Goal: Task Accomplishment & Management: Manage account settings

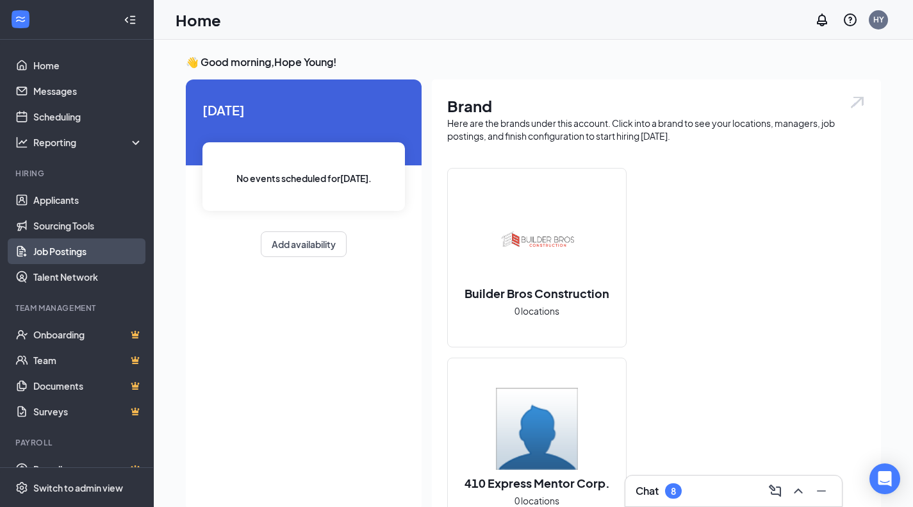
click at [97, 260] on link "Job Postings" at bounding box center [88, 251] width 110 height 26
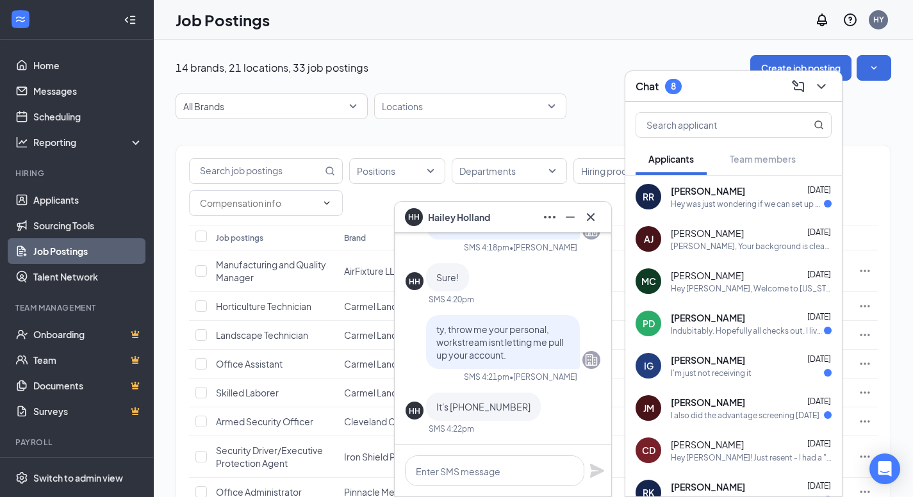
click at [777, 361] on div "[PERSON_NAME] [DATE]" at bounding box center [751, 360] width 161 height 13
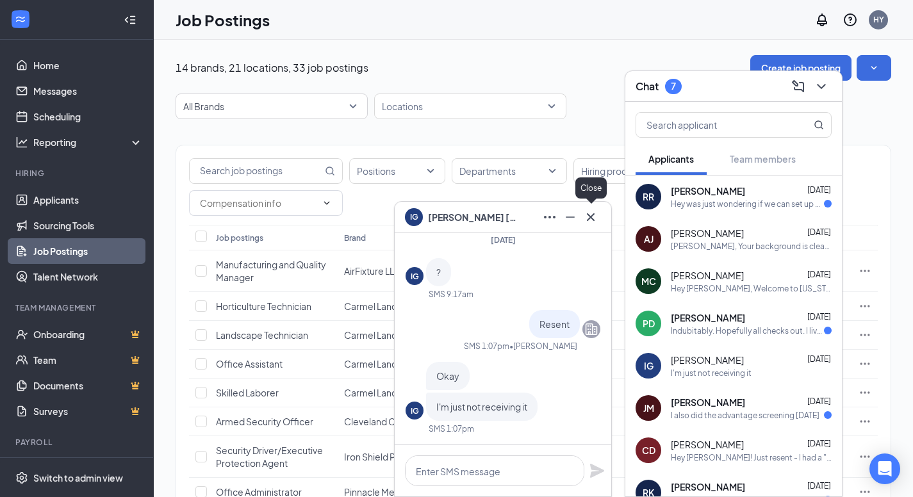
click at [597, 212] on icon "Cross" at bounding box center [590, 217] width 15 height 15
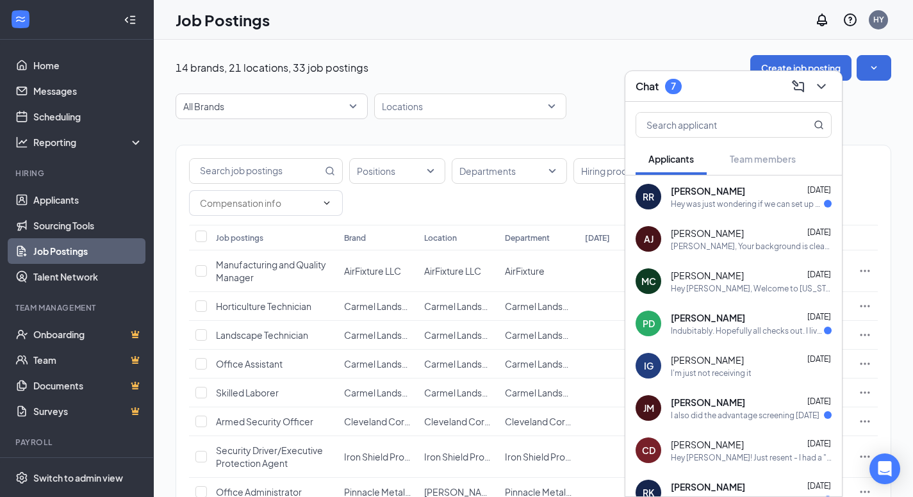
click at [823, 92] on icon "ChevronDown" at bounding box center [821, 86] width 15 height 15
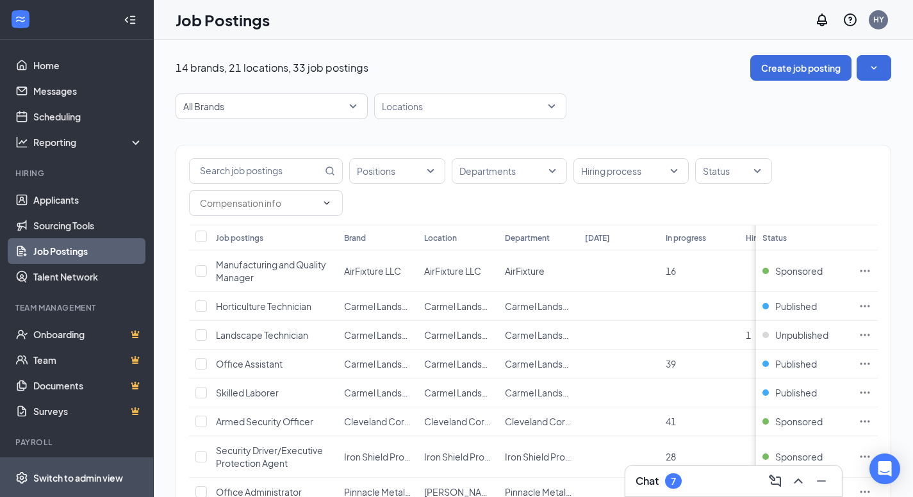
click at [84, 479] on span "Switch to admin view" at bounding box center [88, 477] width 110 height 39
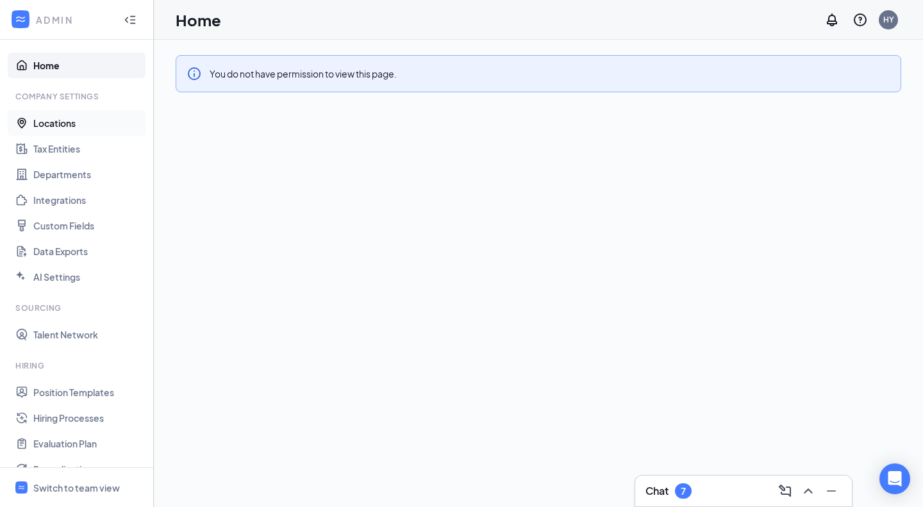
click at [88, 120] on link "Locations" at bounding box center [88, 123] width 110 height 26
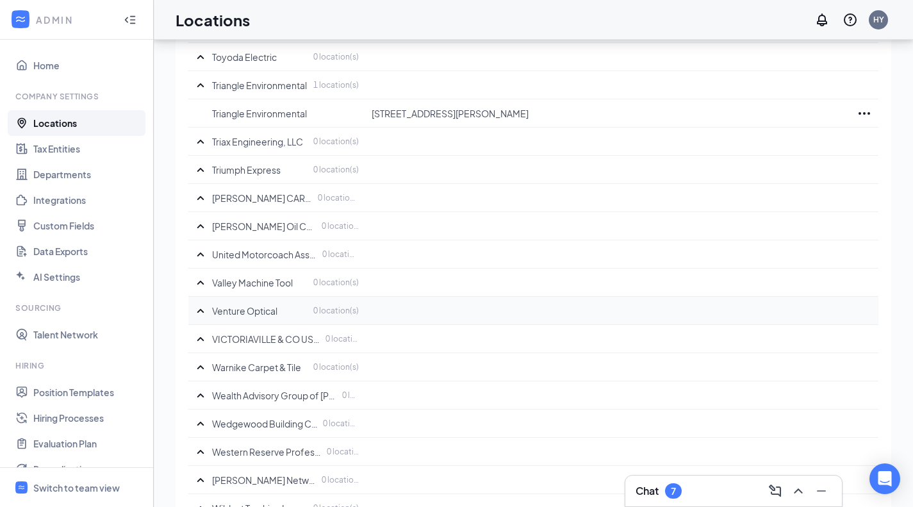
scroll to position [7435, 0]
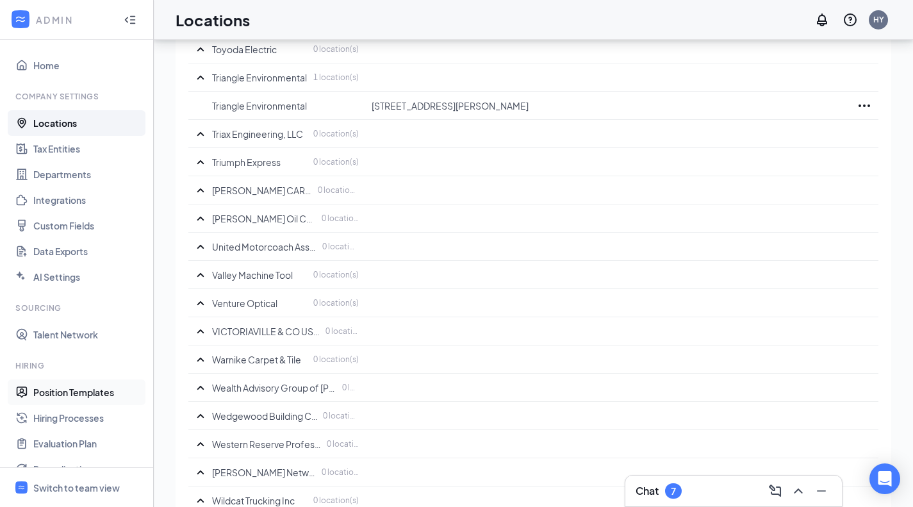
click at [110, 392] on link "Position Templates" at bounding box center [88, 392] width 110 height 26
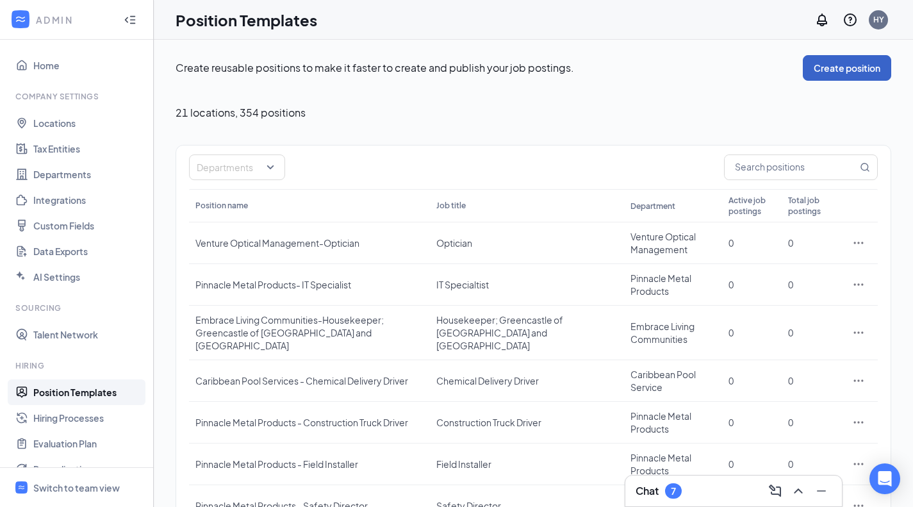
click at [863, 68] on button "Create position" at bounding box center [847, 68] width 88 height 26
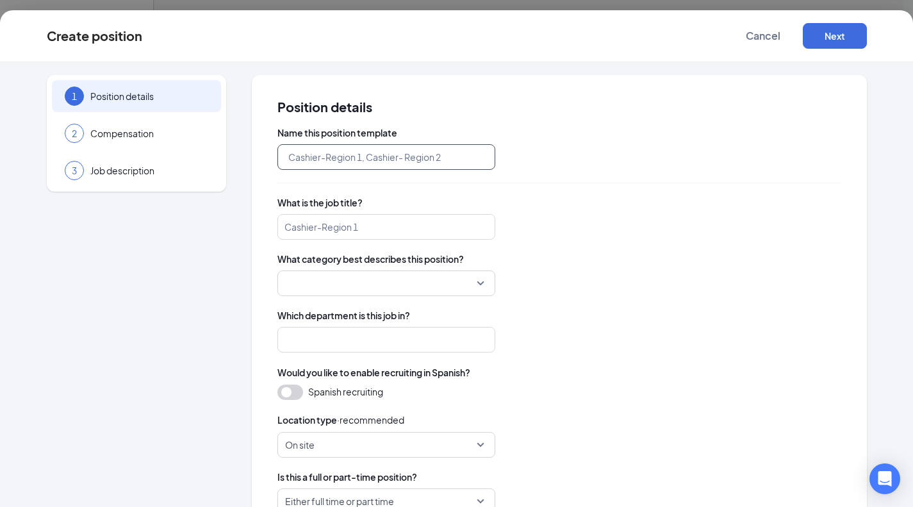
click at [431, 153] on input "text" at bounding box center [387, 157] width 218 height 26
type input "P"
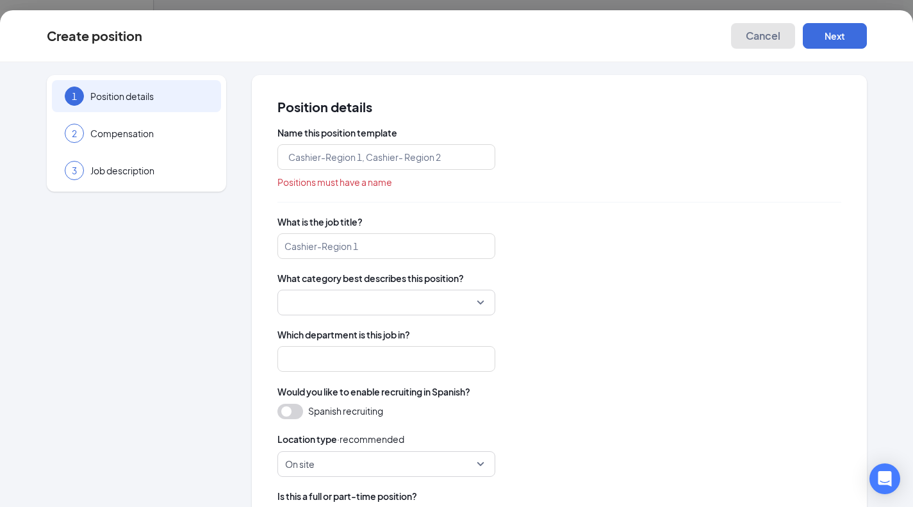
click at [770, 36] on span "Cancel" at bounding box center [763, 35] width 35 height 13
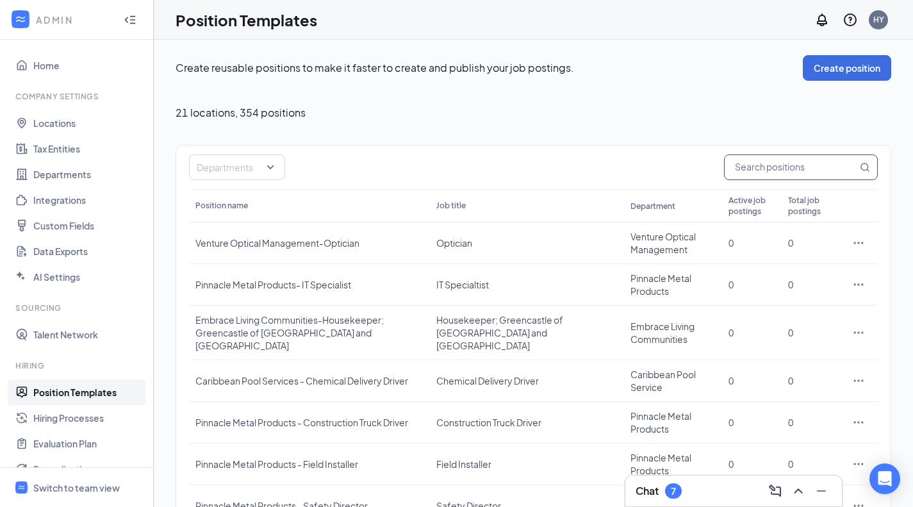
click at [793, 179] on input "text" at bounding box center [791, 167] width 133 height 24
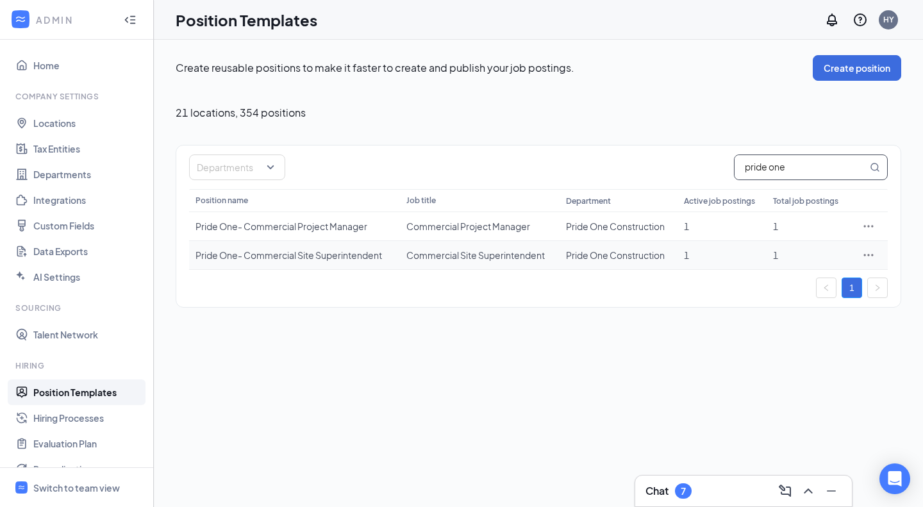
type input "pride one"
click at [862, 253] on icon "Ellipses" at bounding box center [868, 255] width 13 height 13
click at [804, 315] on span "Duplicate" at bounding box center [809, 311] width 110 height 14
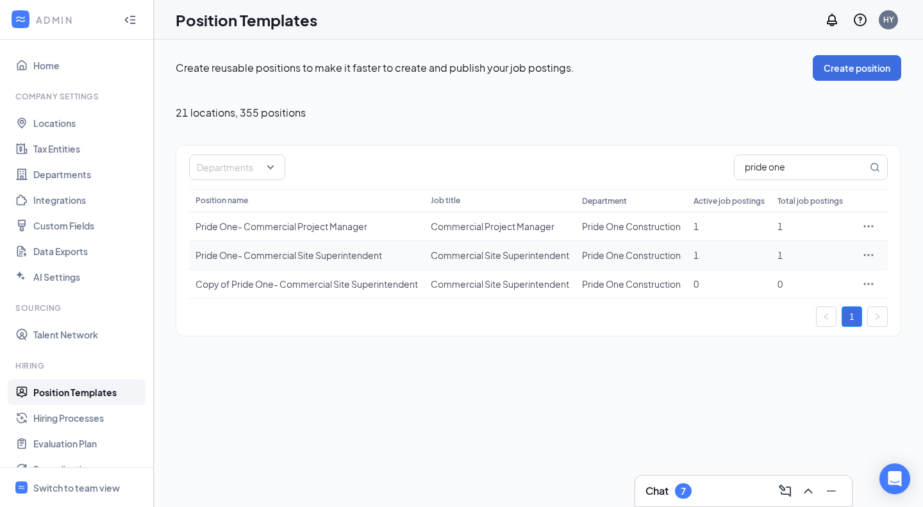
click at [863, 262] on icon "Ellipses" at bounding box center [868, 255] width 13 height 13
click at [797, 312] on span "Edit" at bounding box center [809, 311] width 110 height 14
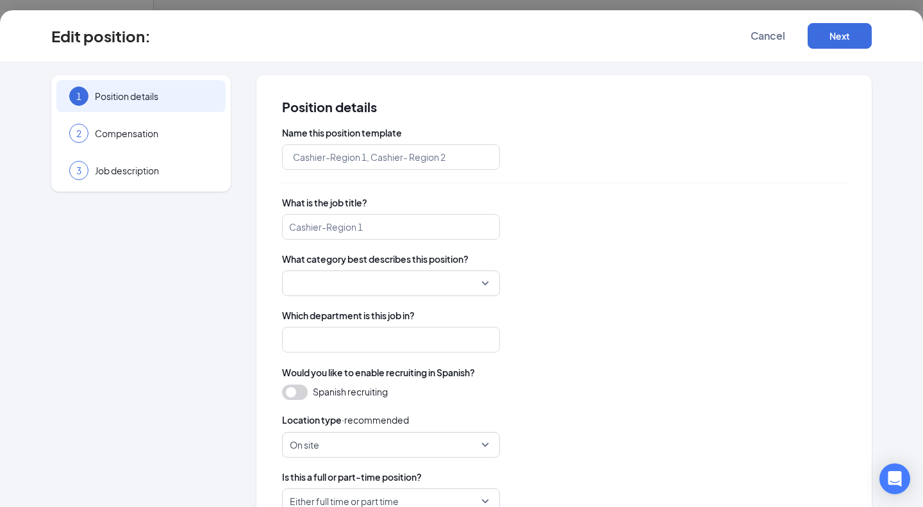
type input "Pride One- Commercial Site Superintendent"
type input "Commercial Site Superintendent"
type input "Pride One Construction"
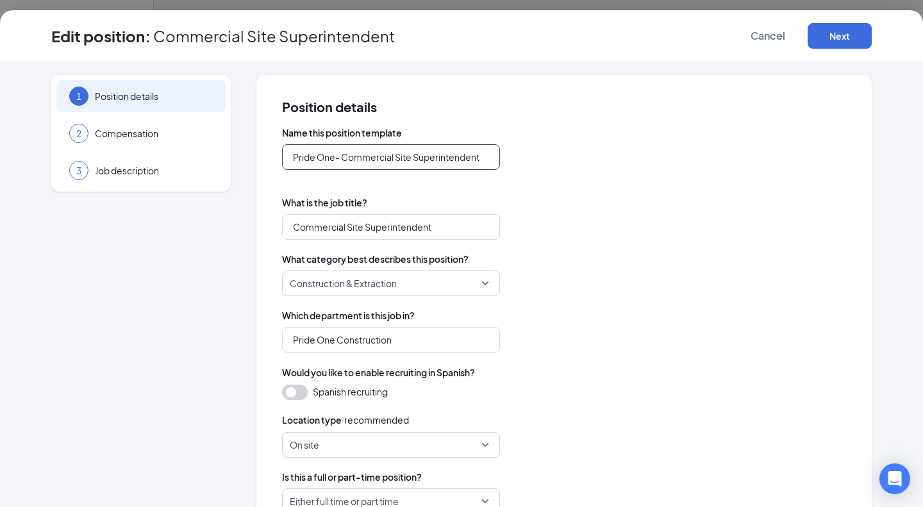
click at [473, 153] on input "Pride One- Commercial Site Superintendent" at bounding box center [391, 157] width 218 height 26
click at [477, 155] on input "Pride One- Commercial Site Superintendent" at bounding box center [391, 157] width 218 height 26
type input "Pride One- Commercial Site Superintendent [PERSON_NAME]"
click at [818, 37] on button "Next" at bounding box center [840, 36] width 64 height 26
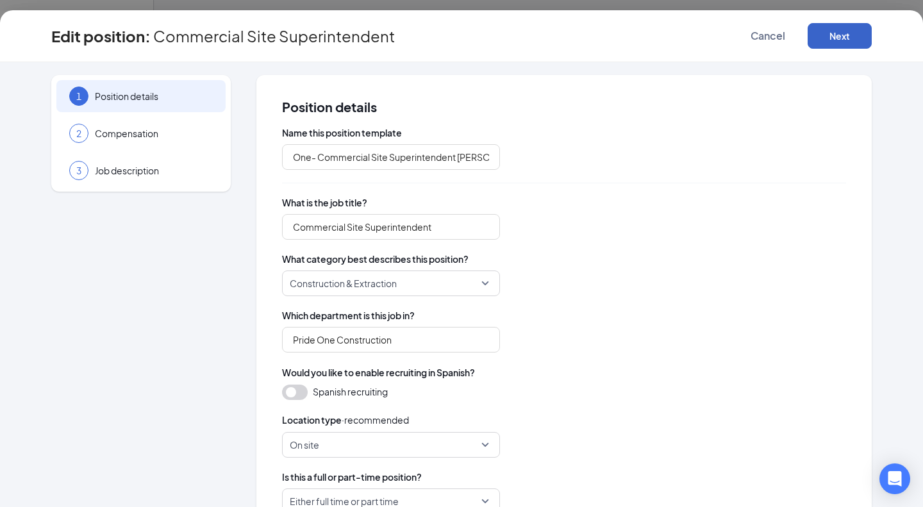
scroll to position [0, 0]
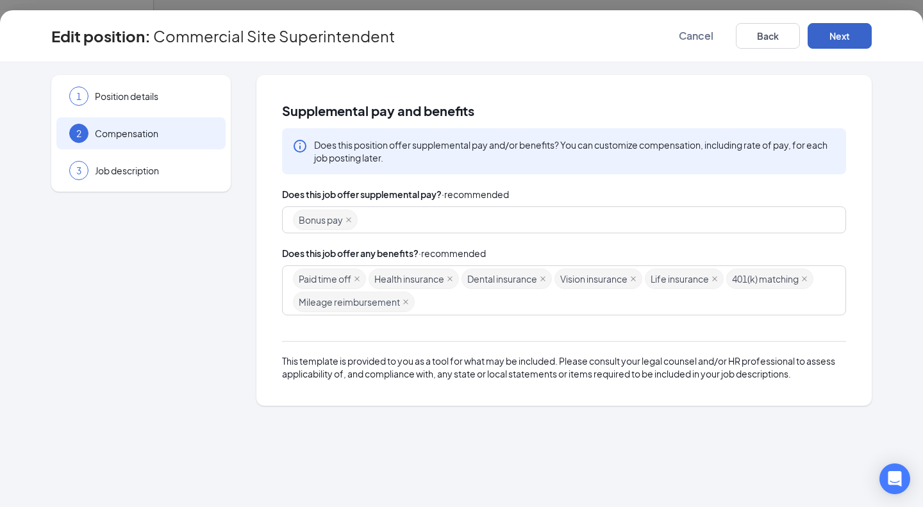
click at [818, 38] on button "Next" at bounding box center [840, 36] width 64 height 26
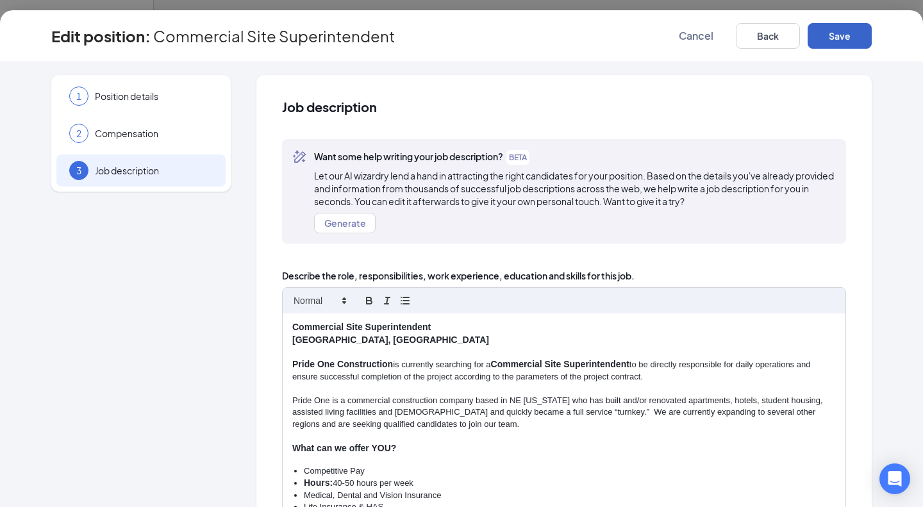
click at [818, 38] on button "Save" at bounding box center [840, 36] width 64 height 26
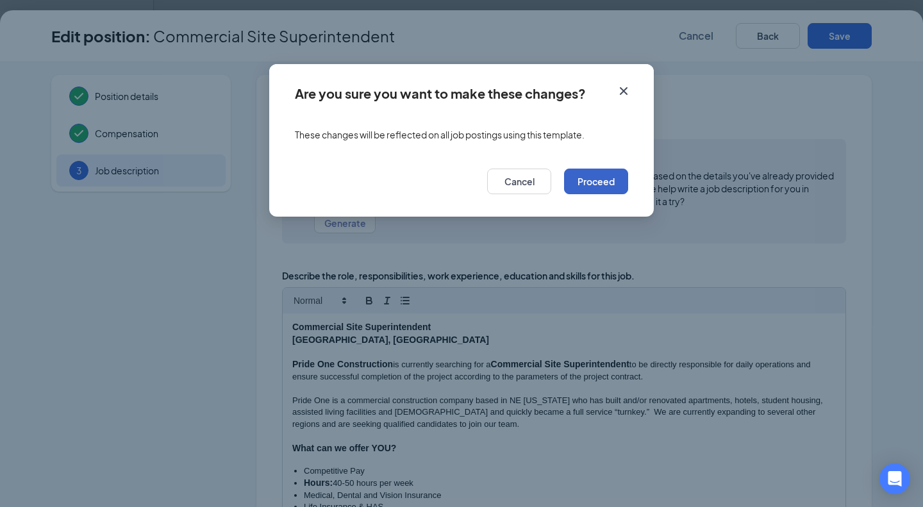
click at [611, 185] on button "Proceed" at bounding box center [596, 182] width 64 height 26
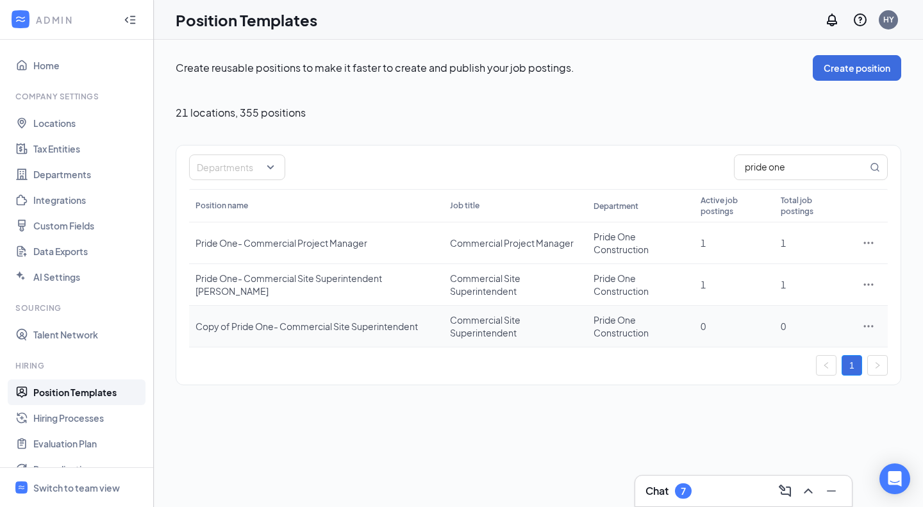
click at [860, 327] on div at bounding box center [869, 326] width 26 height 13
click at [866, 327] on icon "Ellipses" at bounding box center [868, 326] width 13 height 13
click at [763, 342] on li "Edit" at bounding box center [809, 352] width 131 height 29
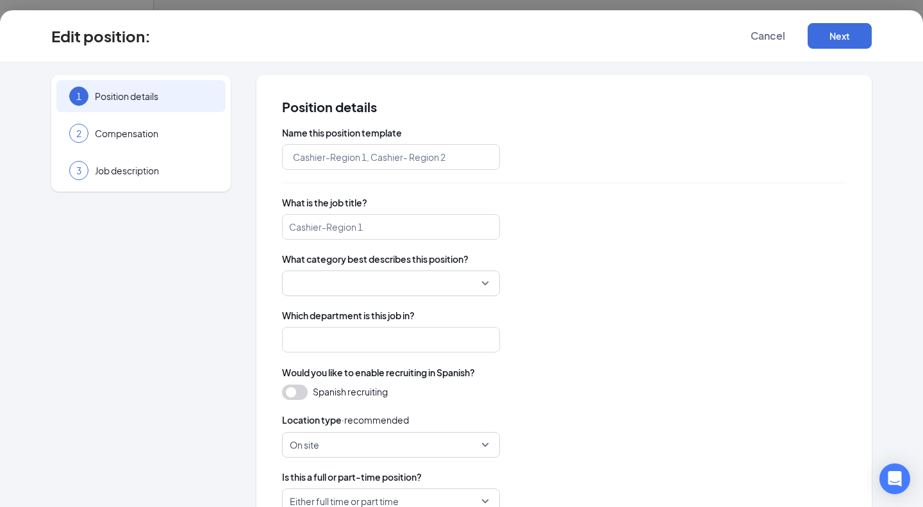
type input "Copy of Pride One- Commercial Site Superintendent"
type input "Commercial Site Superintendent"
type input "Pride One Construction"
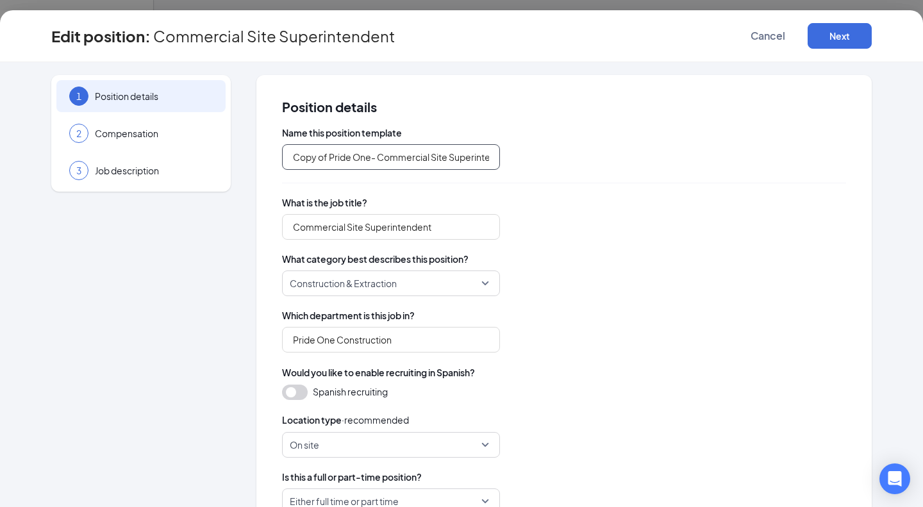
drag, startPoint x: 323, startPoint y: 159, endPoint x: 267, endPoint y: 159, distance: 56.4
click at [267, 159] on div "Position details Name this position template Copy of Pride One- Commercial Site…" at bounding box center [563, 431] width 615 height 713
click at [487, 155] on input "Pride One- Commercial Site Superintendent" at bounding box center [391, 157] width 218 height 26
type input "Pride One- Commercial Site Superintendent [PERSON_NAME]"
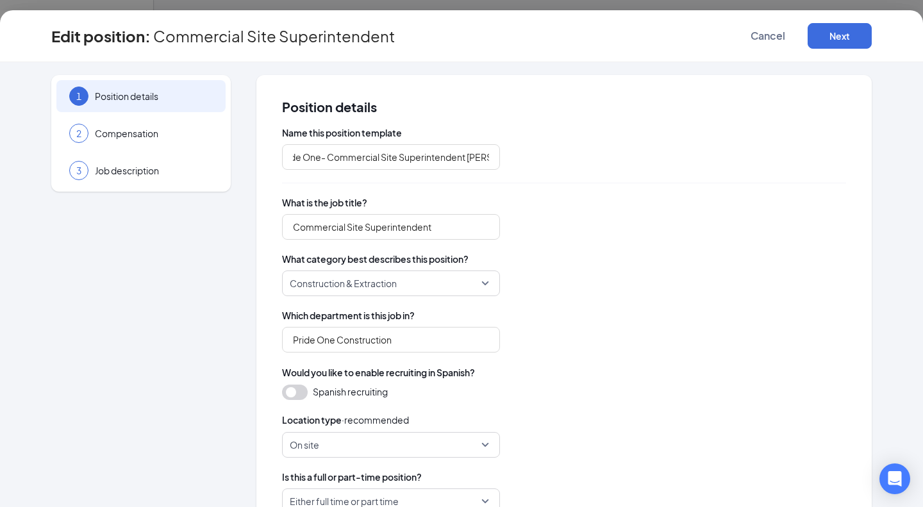
click at [576, 245] on div "Name this position template Pride One- Commercial Site Superintendent Cinci Wha…" at bounding box center [564, 444] width 564 height 636
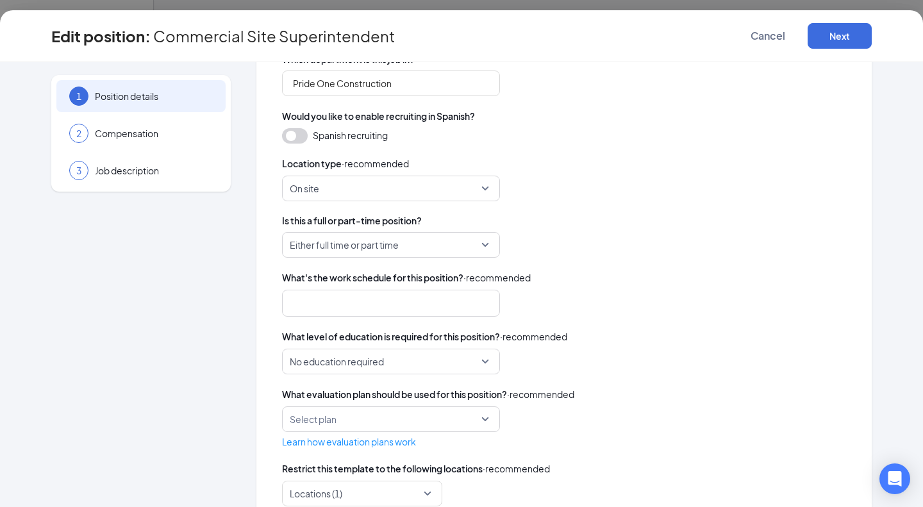
scroll to position [294, 0]
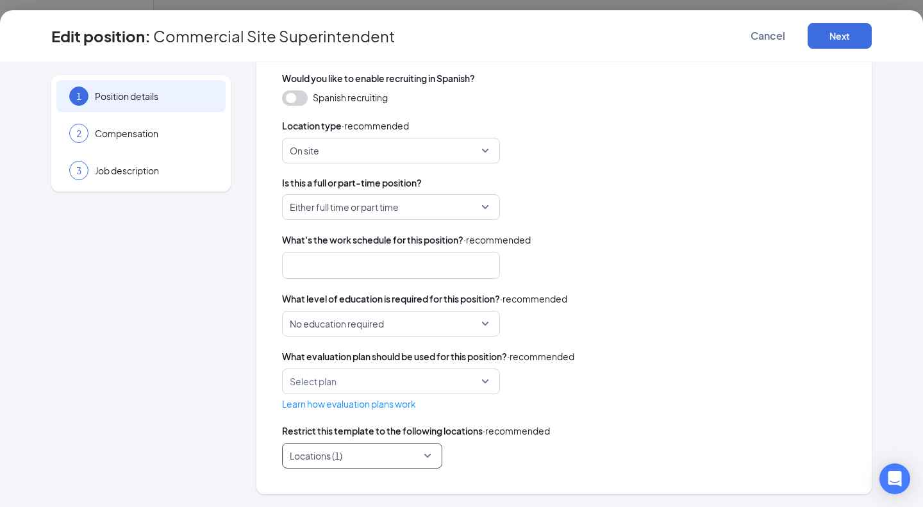
click at [422, 452] on div "Locations (1)" at bounding box center [362, 456] width 160 height 26
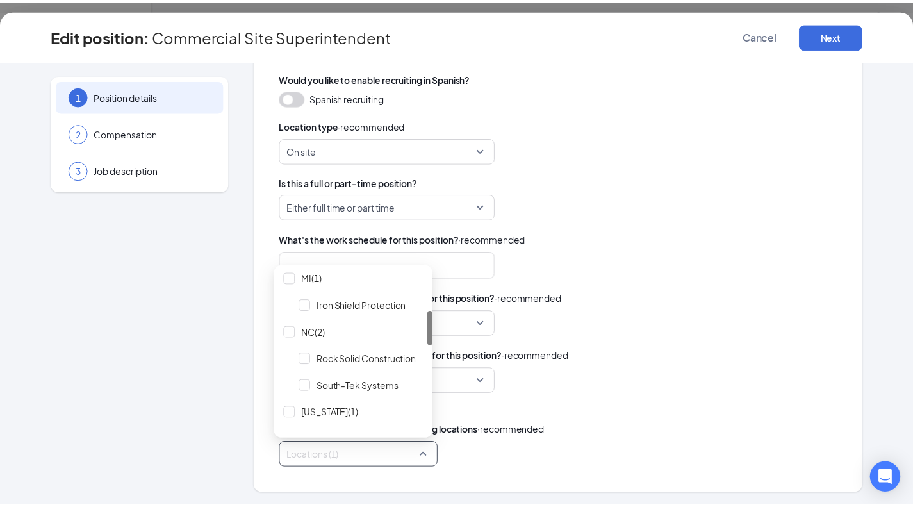
scroll to position [0, 0]
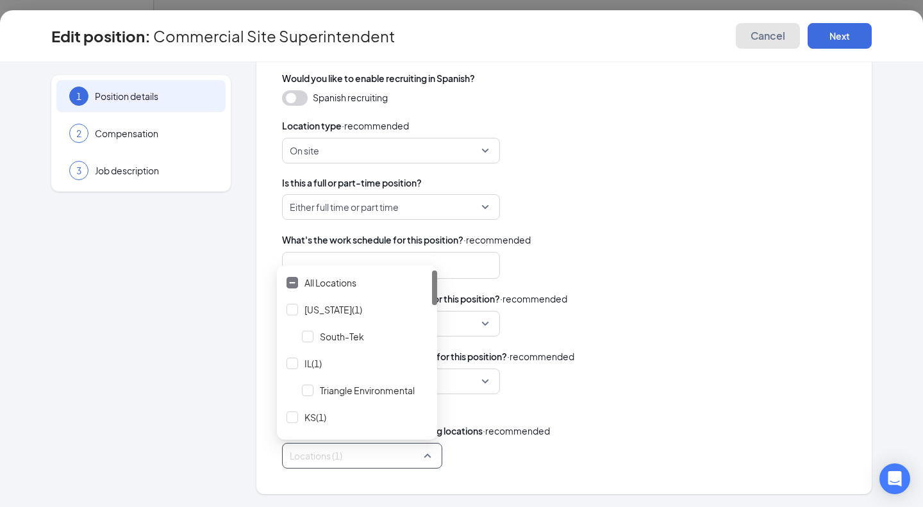
click at [762, 39] on span "Cancel" at bounding box center [768, 35] width 35 height 13
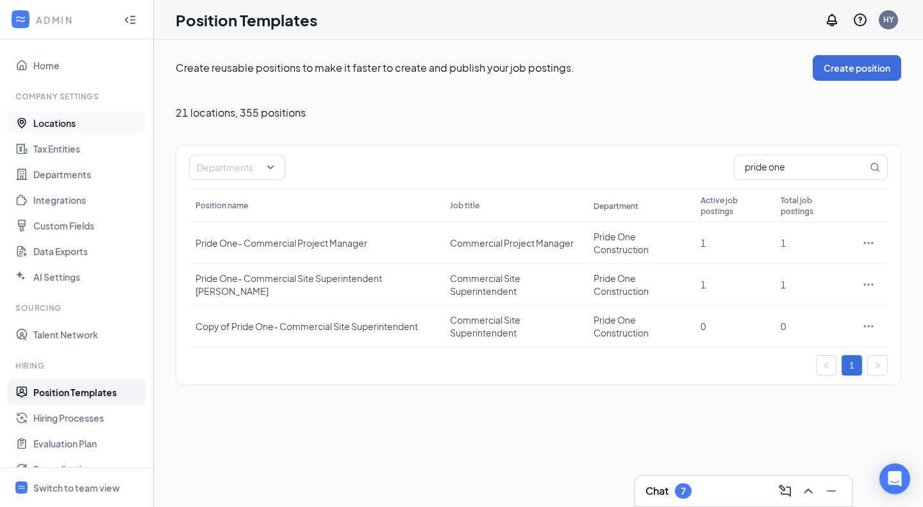
click at [72, 131] on link "Locations" at bounding box center [88, 123] width 110 height 26
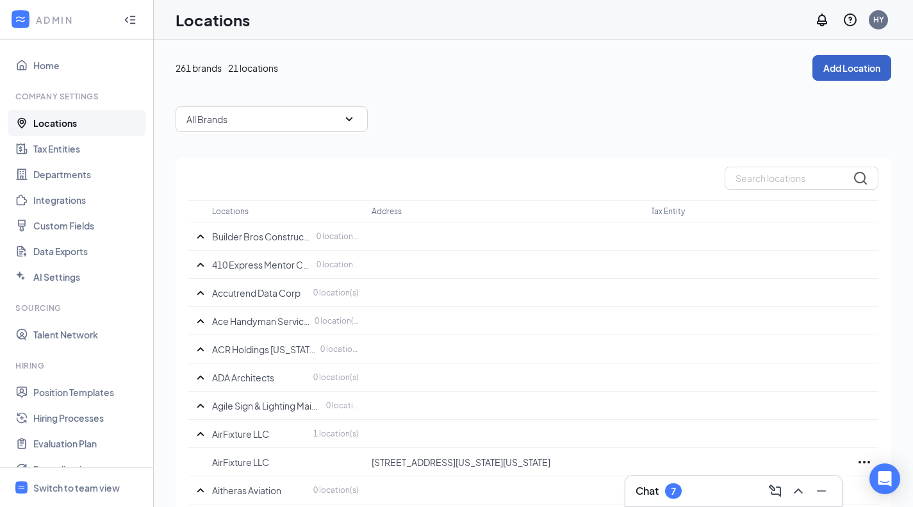
click at [858, 69] on button "Add Location" at bounding box center [852, 68] width 79 height 26
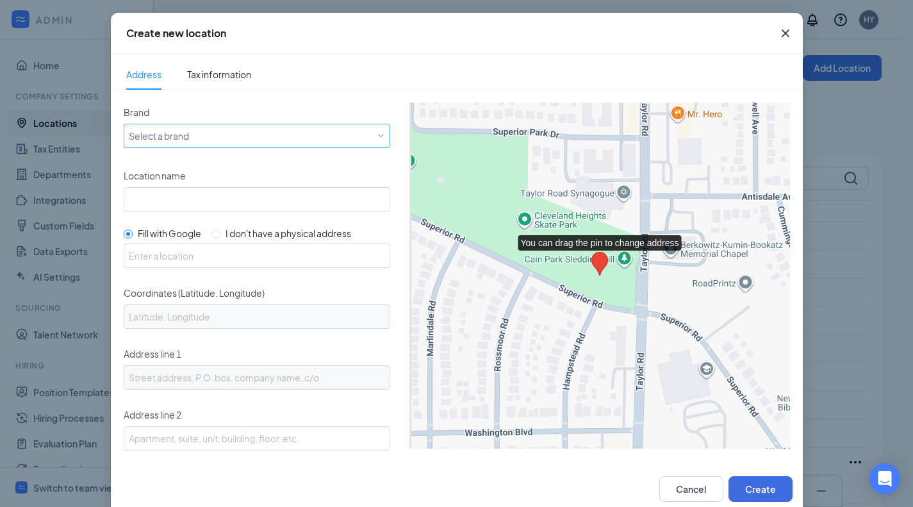
click at [297, 133] on div "Select a brand" at bounding box center [254, 135] width 251 height 15
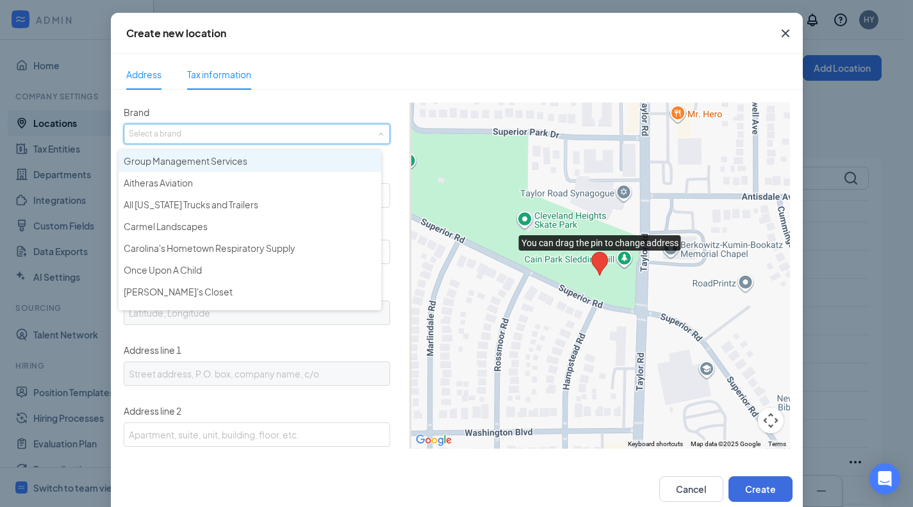
click at [230, 63] on span "Tax information" at bounding box center [219, 74] width 64 height 29
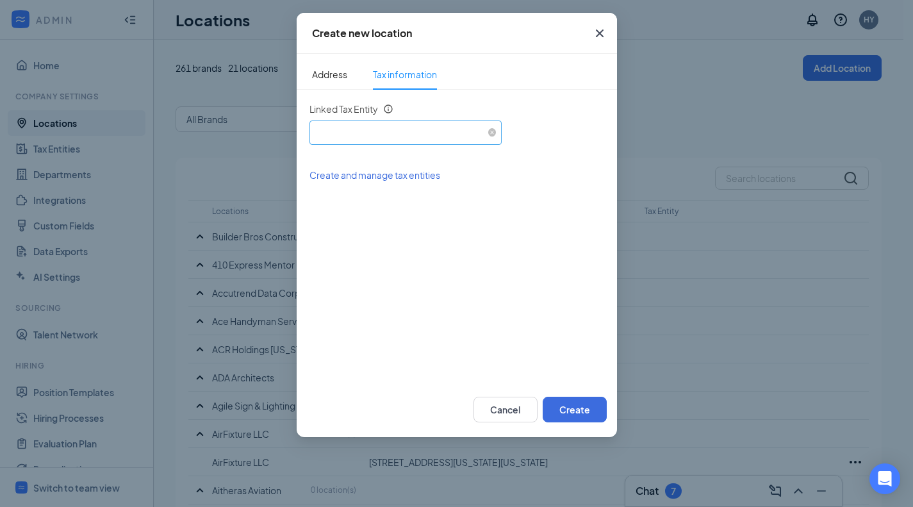
click at [395, 135] on div "Select an existing tax entity" at bounding box center [406, 130] width 182 height 19
click at [346, 73] on span "Address" at bounding box center [329, 74] width 35 height 29
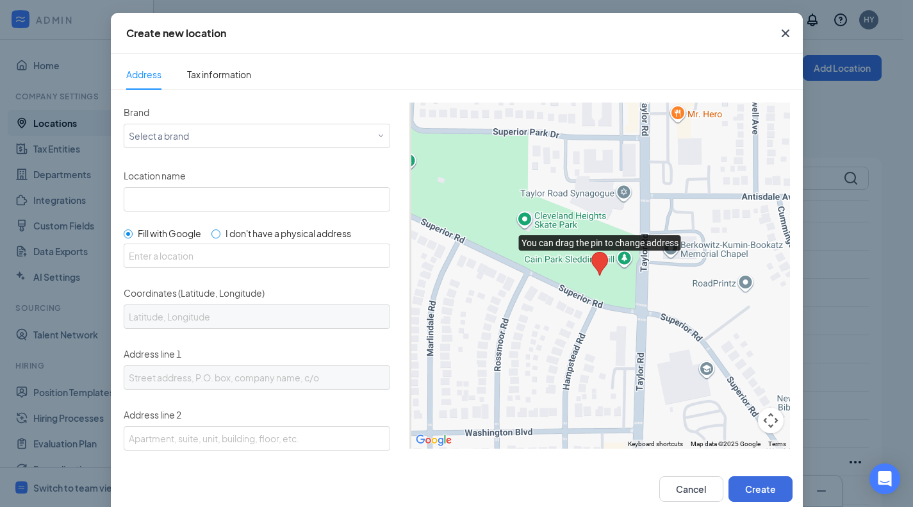
click at [253, 228] on span "I don't have a physical address" at bounding box center [289, 234] width 126 height 12
click at [220, 229] on input "I don't have a physical address" at bounding box center [216, 233] width 9 height 9
radio input "true"
radio input "false"
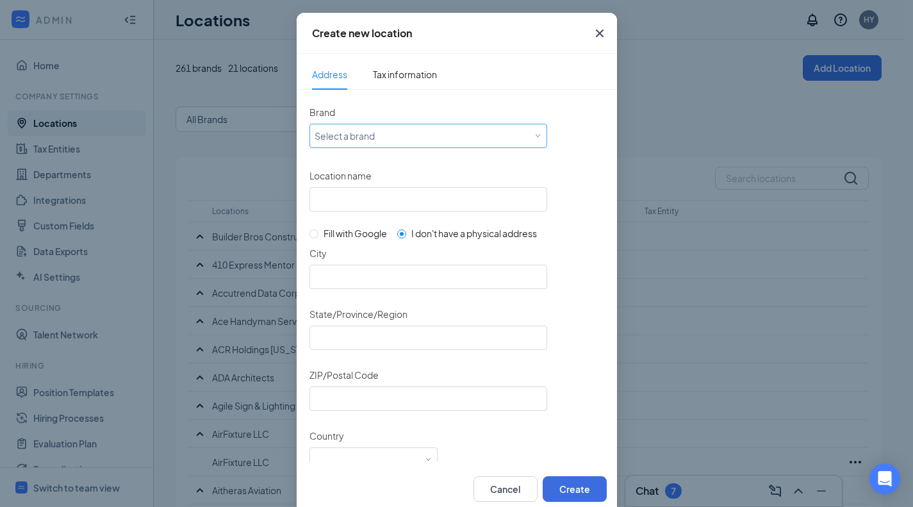
click at [399, 135] on div "Select a brand" at bounding box center [426, 135] width 222 height 15
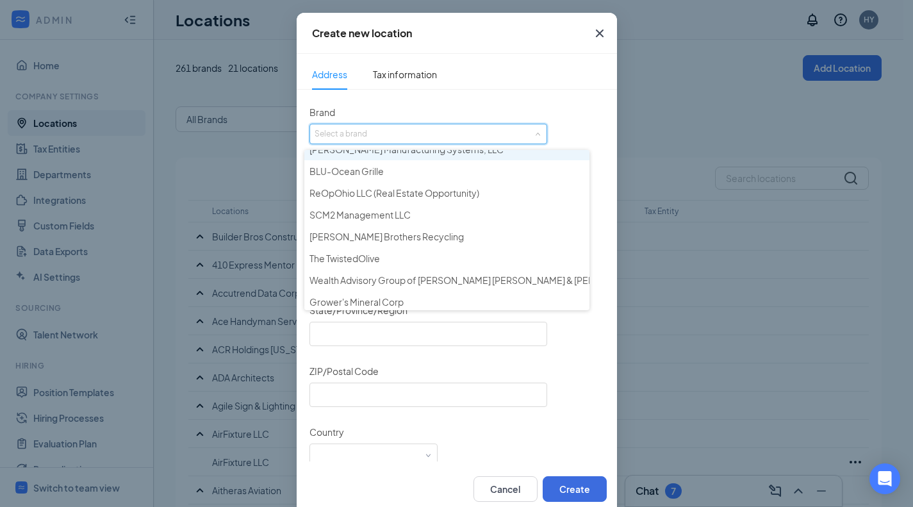
scroll to position [1666, 0]
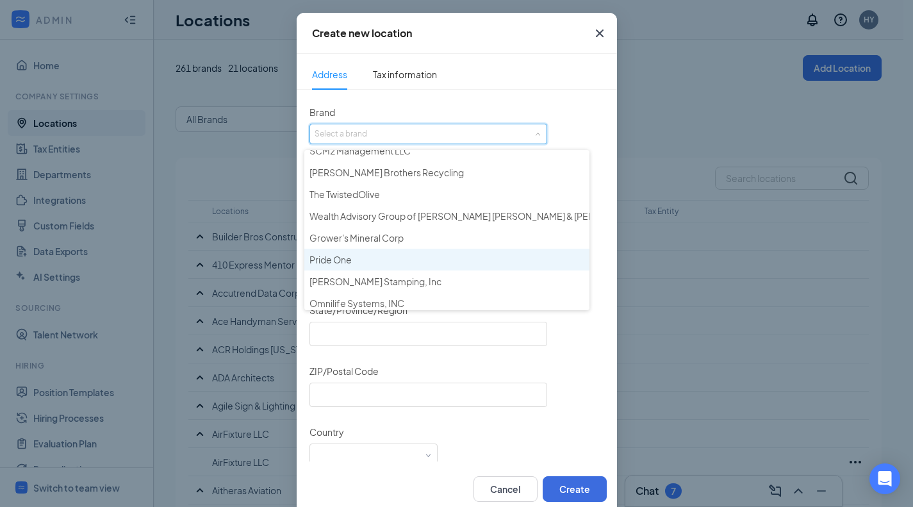
click at [410, 256] on div "Pride One" at bounding box center [447, 259] width 275 height 13
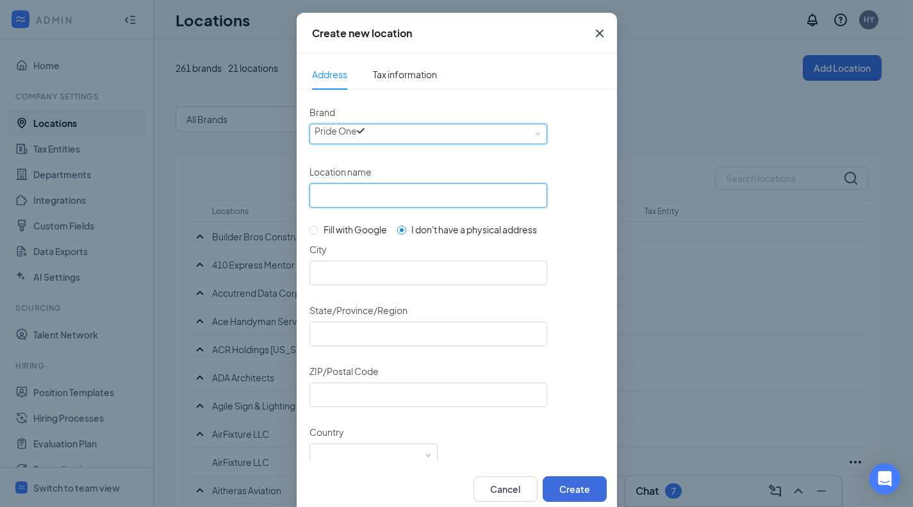
click at [409, 200] on input "Location name" at bounding box center [429, 195] width 238 height 24
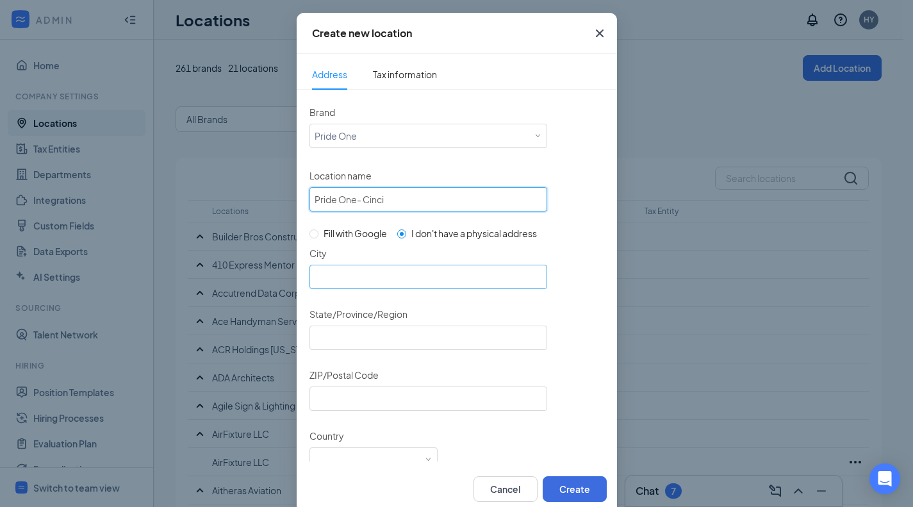
type input "Pride One- Cinci"
click at [422, 266] on input "City" at bounding box center [429, 277] width 238 height 24
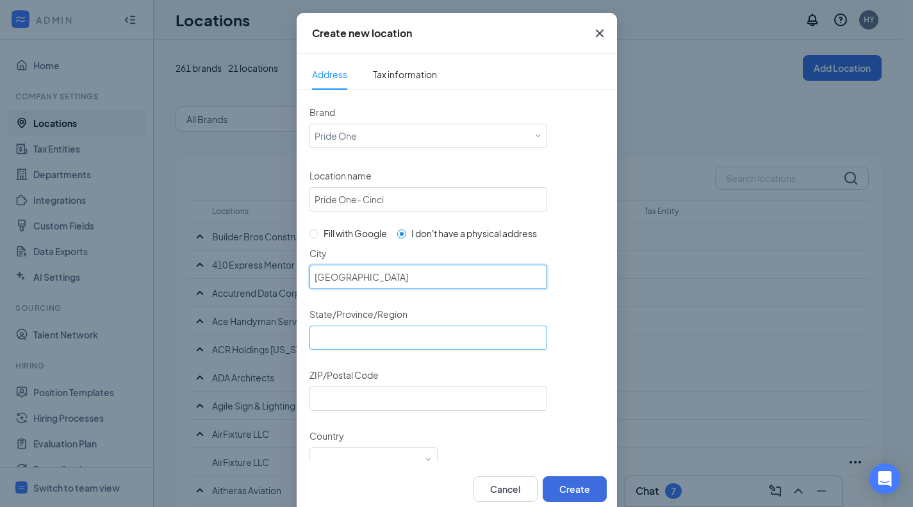
type input "Cincinnati"
click at [374, 326] on input "State/Province/Region" at bounding box center [429, 338] width 238 height 24
type input "Ohio"
click at [368, 381] on div "ZIP/Postal Code" at bounding box center [344, 375] width 69 height 21
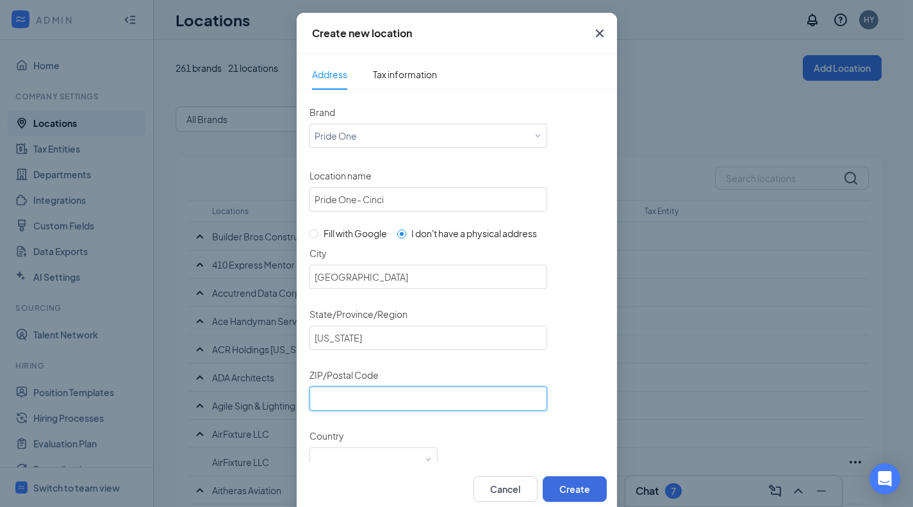
click at [370, 390] on input "ZIP/Postal Code" at bounding box center [429, 398] width 238 height 24
type input "45201"
click at [458, 436] on div "Country Select a country" at bounding box center [429, 449] width 238 height 46
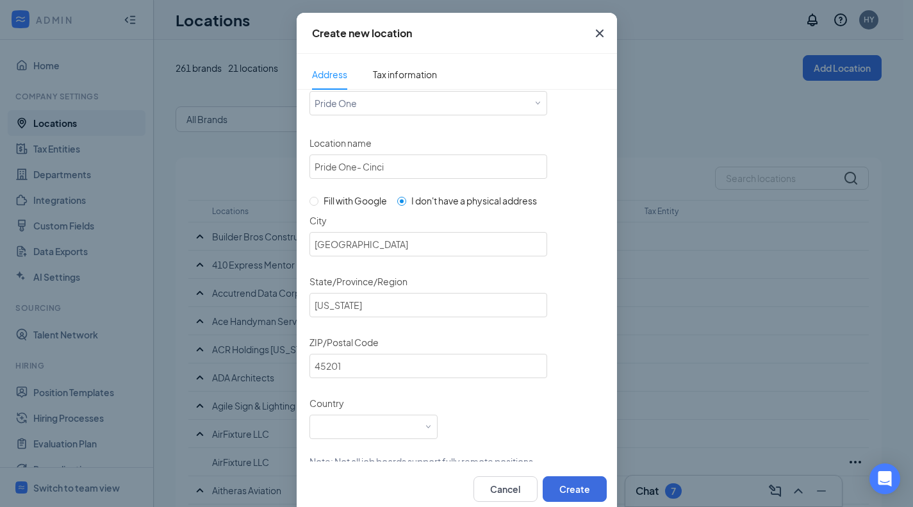
scroll to position [47, 0]
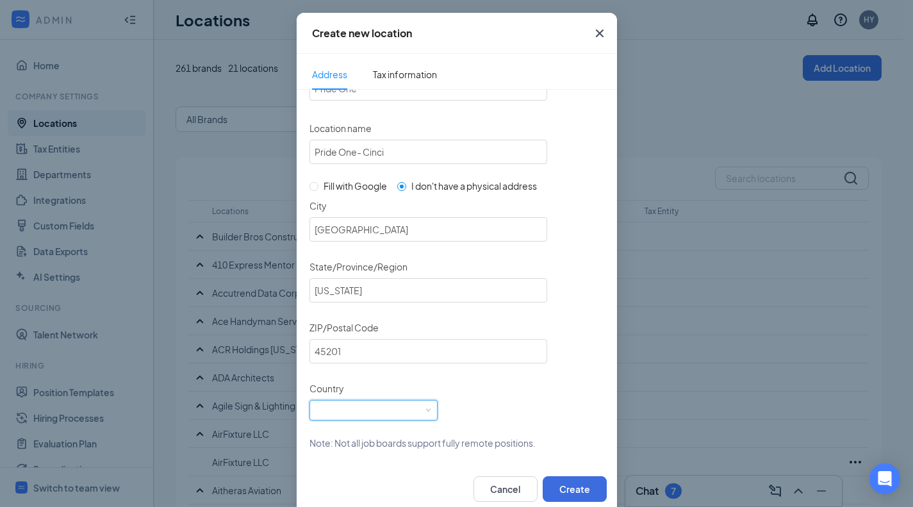
click at [363, 404] on div "Select a country" at bounding box center [374, 410] width 118 height 19
click at [386, 451] on div "United States" at bounding box center [371, 453] width 113 height 13
click at [577, 483] on button "Create" at bounding box center [575, 489] width 64 height 26
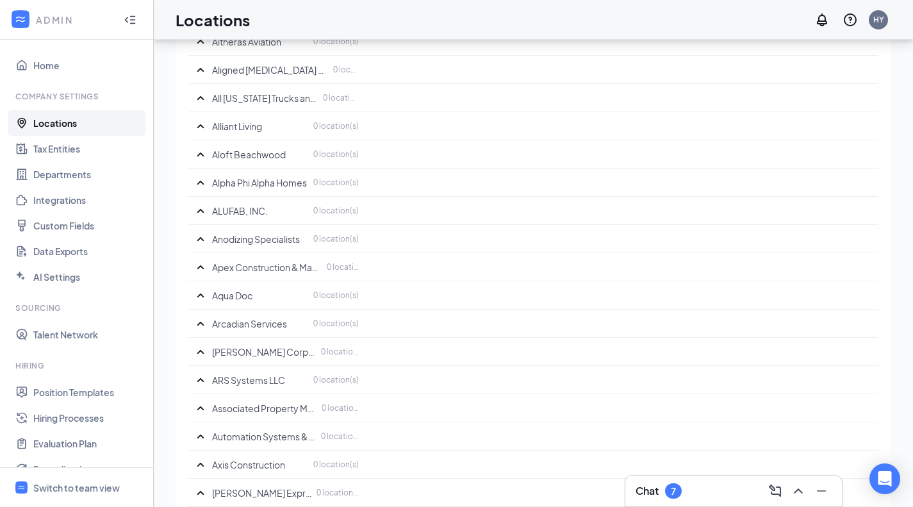
scroll to position [897, 0]
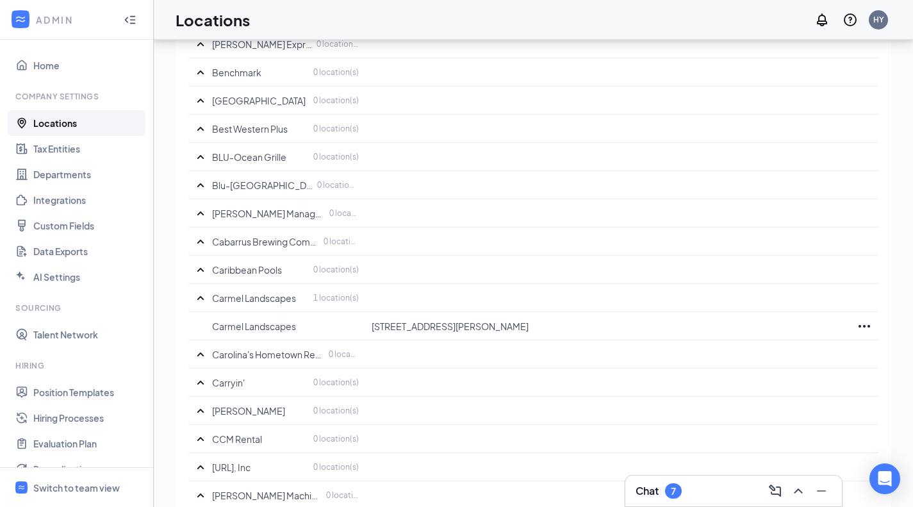
click at [688, 501] on div "Chat 7" at bounding box center [734, 491] width 196 height 21
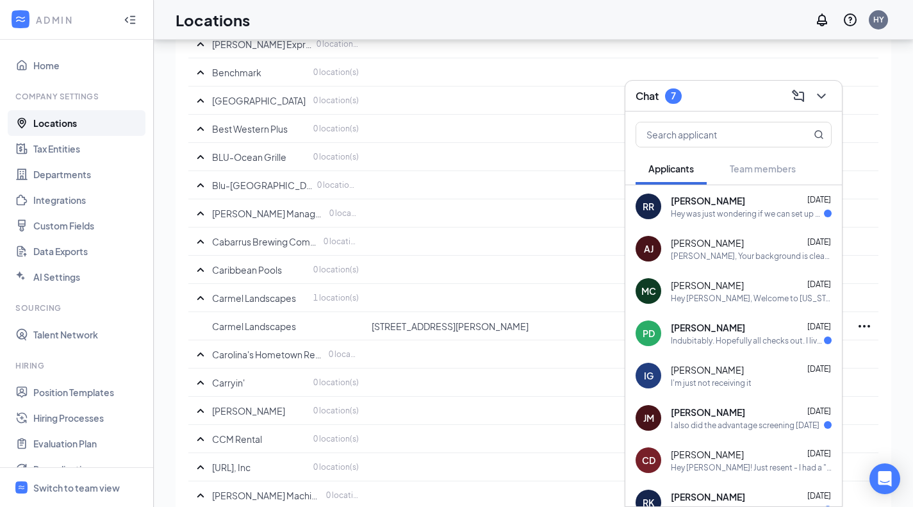
click at [690, 99] on div "Chat 7" at bounding box center [734, 96] width 196 height 20
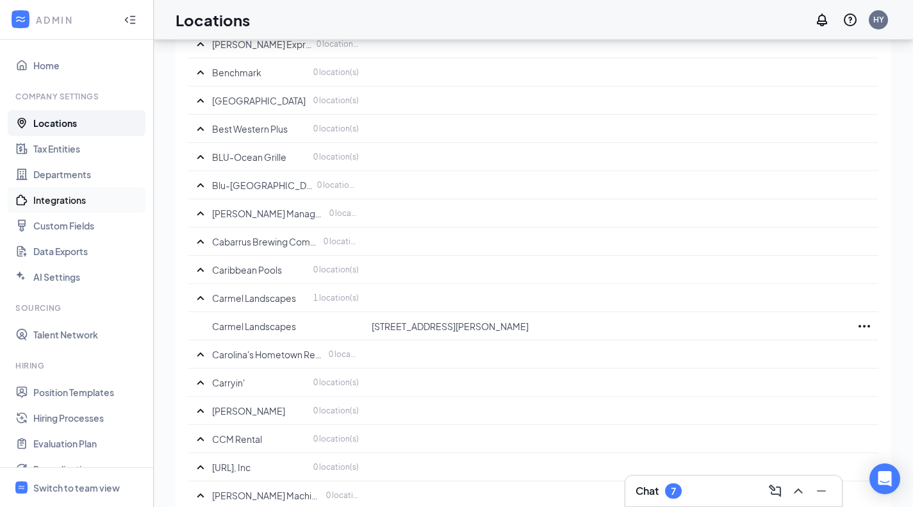
click at [83, 192] on link "Integrations" at bounding box center [88, 200] width 110 height 26
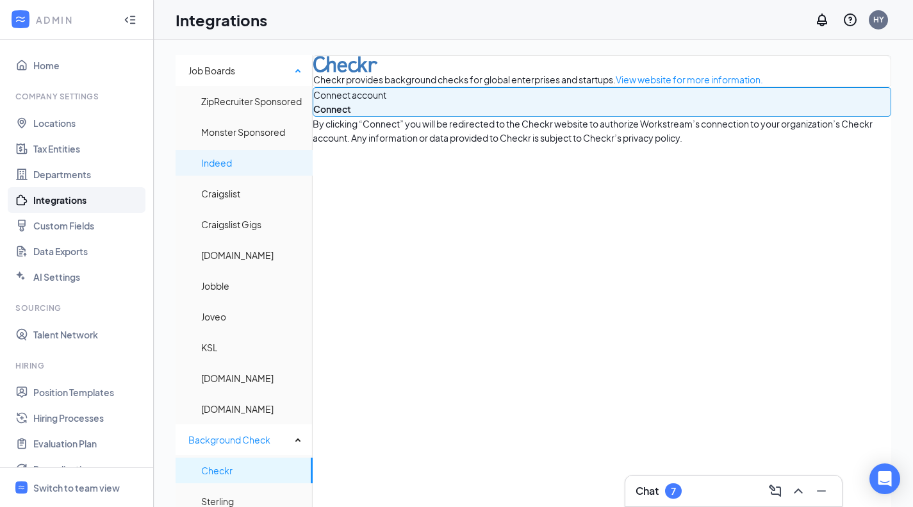
click at [269, 156] on span "Indeed" at bounding box center [251, 163] width 101 height 26
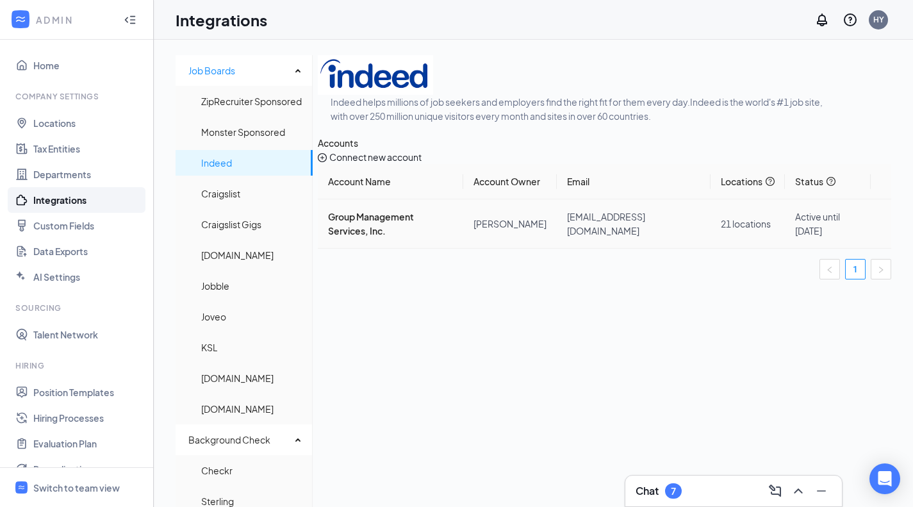
click at [881, 224] on icon "Ellipses" at bounding box center [881, 224] width 0 height 0
click at [823, 332] on span "Edit locations" at bounding box center [791, 333] width 129 height 14
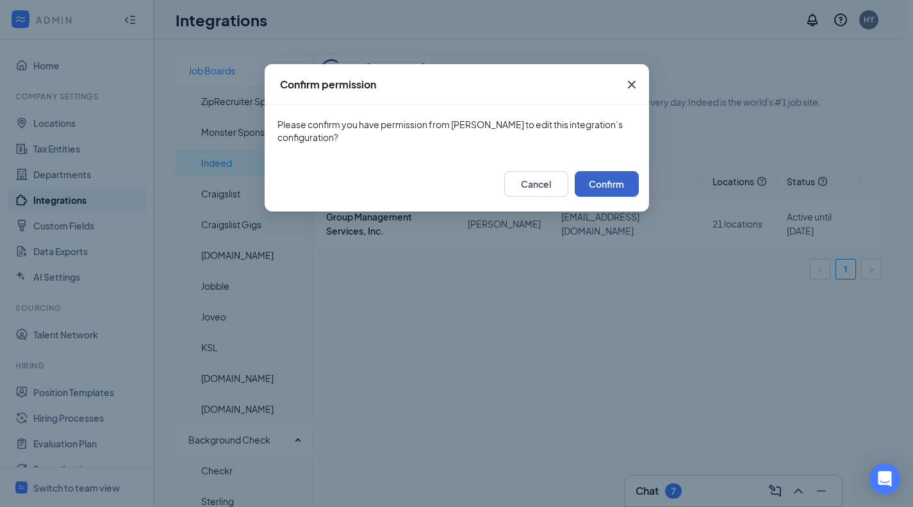
click at [610, 187] on button "Confirm" at bounding box center [607, 184] width 64 height 26
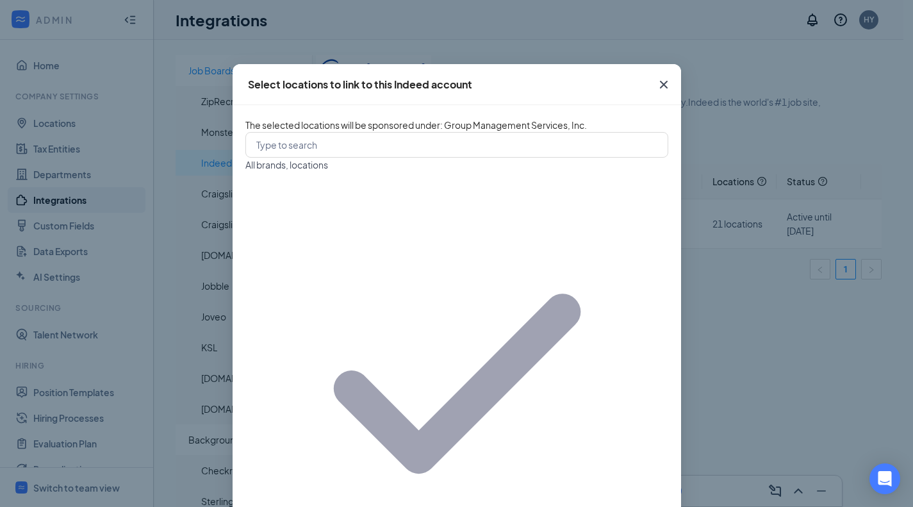
click at [322, 170] on span "All brands, locations" at bounding box center [286, 165] width 83 height 12
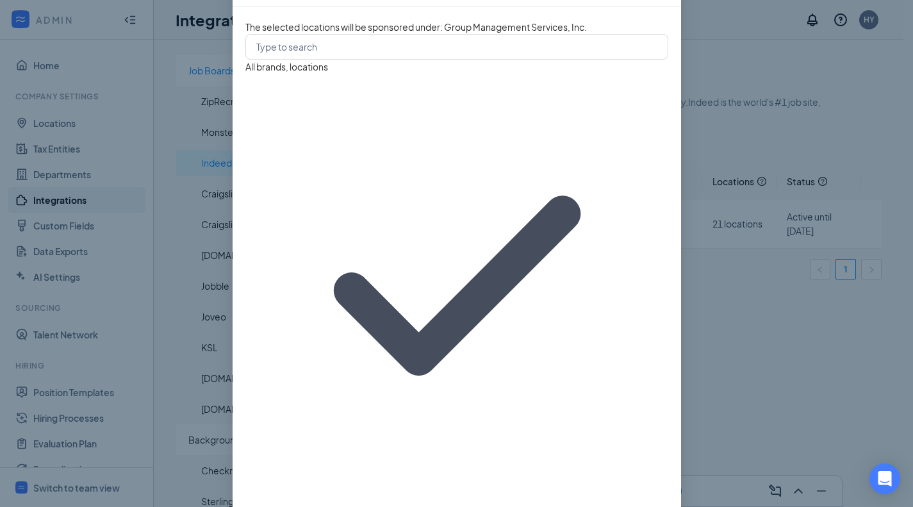
scroll to position [154, 0]
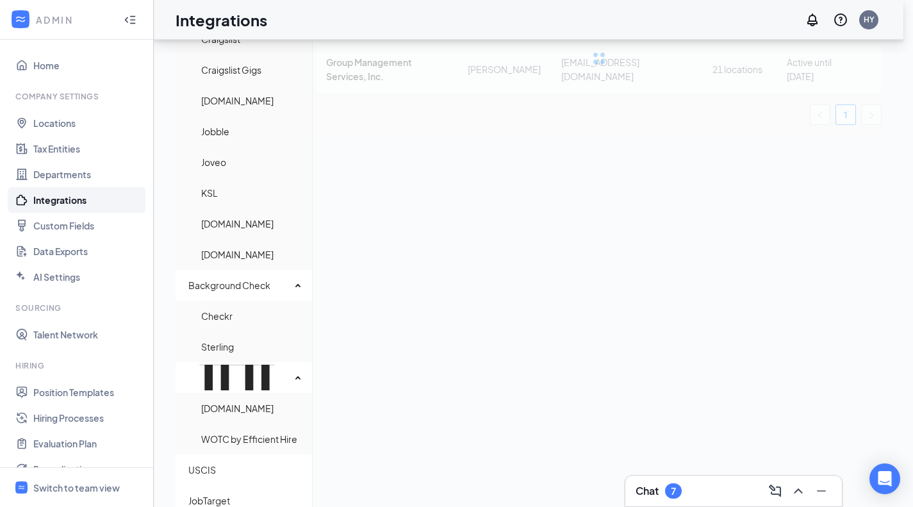
scroll to position [34, 0]
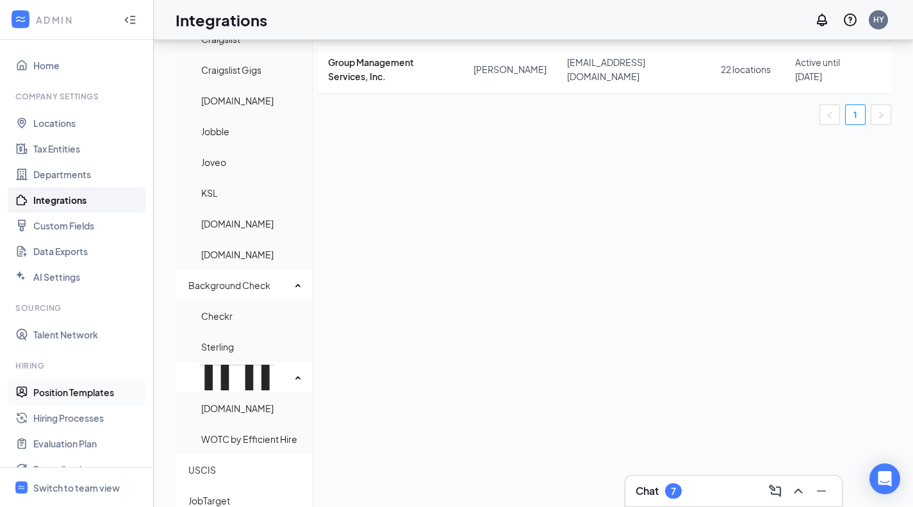
click at [82, 399] on link "Position Templates" at bounding box center [88, 392] width 110 height 26
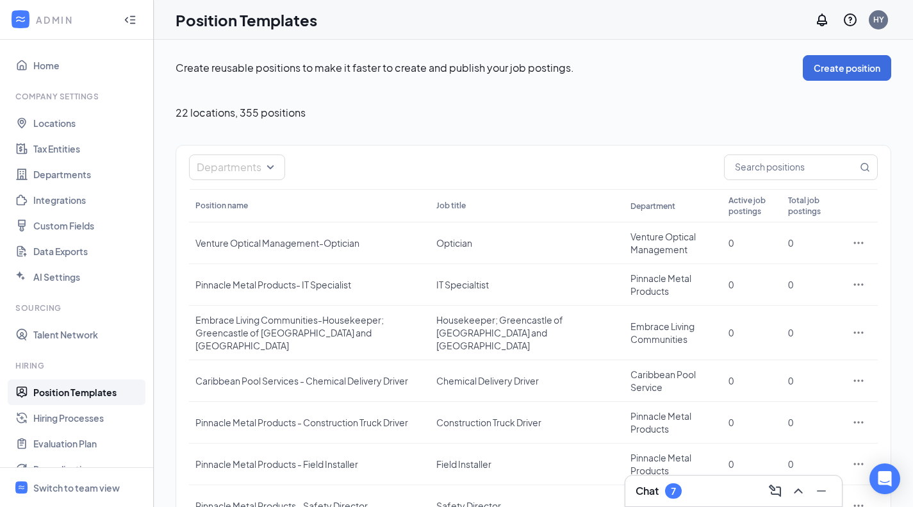
click at [438, 148] on div "Departments Position name Job title Department Active job postings Total job po…" at bounding box center [534, 417] width 716 height 545
click at [412, 76] on div "Create reusable positions to make it faster to create and publish your job post…" at bounding box center [534, 68] width 716 height 26
click at [431, 89] on div "Create reusable positions to make it faster to create and publish your job post…" at bounding box center [534, 372] width 716 height 635
click at [528, 101] on div "Create reusable positions to make it faster to create and publish your job post…" at bounding box center [534, 372] width 716 height 635
click at [781, 160] on input "text" at bounding box center [791, 167] width 133 height 24
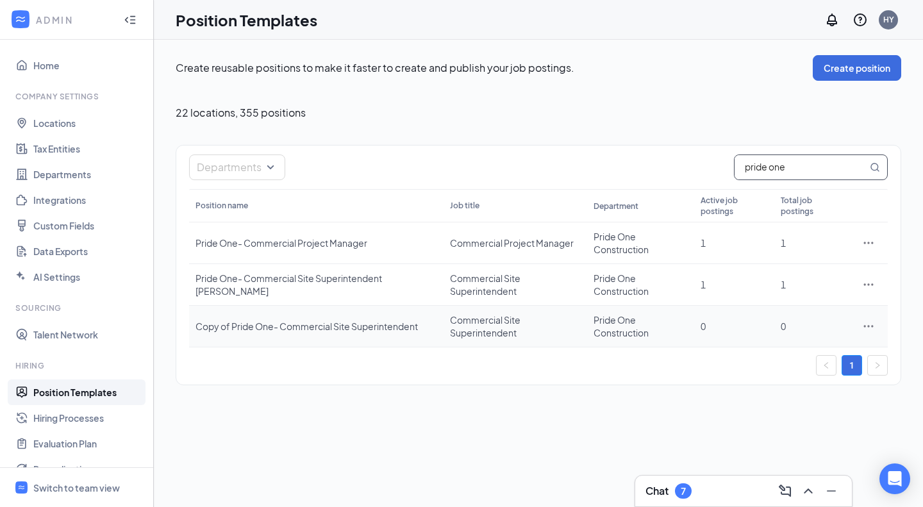
type input "pride one"
click at [861, 326] on div at bounding box center [869, 326] width 26 height 13
click at [870, 326] on icon "Ellipses" at bounding box center [868, 326] width 13 height 13
click at [828, 347] on span "Edit" at bounding box center [809, 352] width 110 height 14
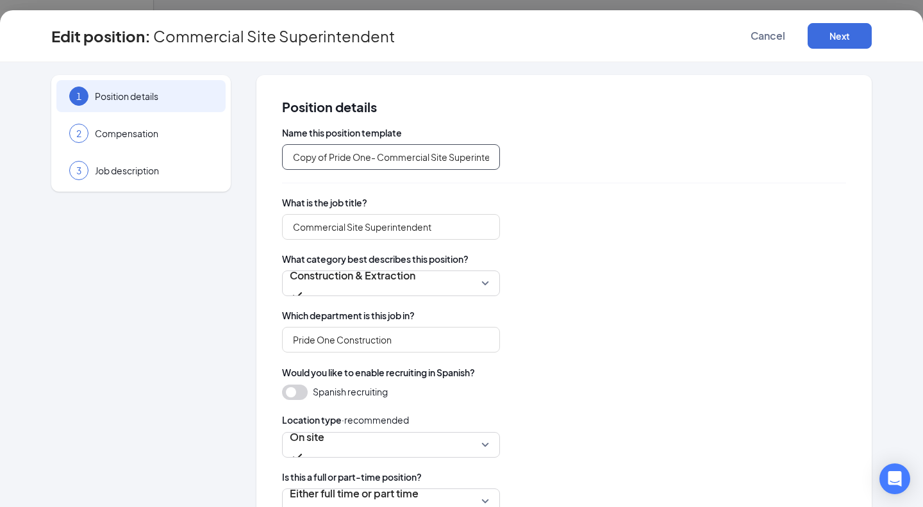
drag, startPoint x: 323, startPoint y: 158, endPoint x: 269, endPoint y: 160, distance: 53.9
click at [269, 160] on div "Position details Name this position template Copy of Pride One- Commercial Site…" at bounding box center [563, 431] width 615 height 713
click at [484, 156] on input "Pride One- Commercial Site Superintendent" at bounding box center [391, 157] width 218 height 26
type input "Pride One- Commercial Site Superintendent Cinci"
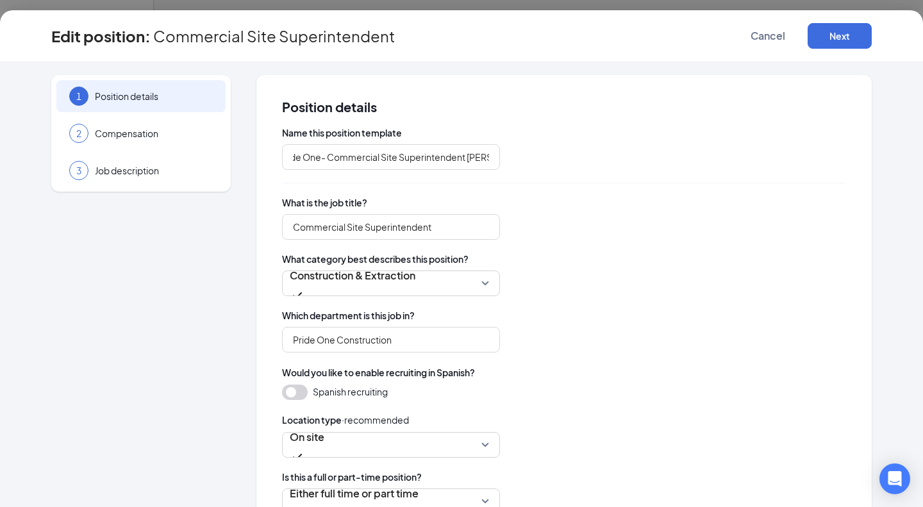
click at [585, 215] on div "Commercial Site Superintendent" at bounding box center [564, 227] width 564 height 26
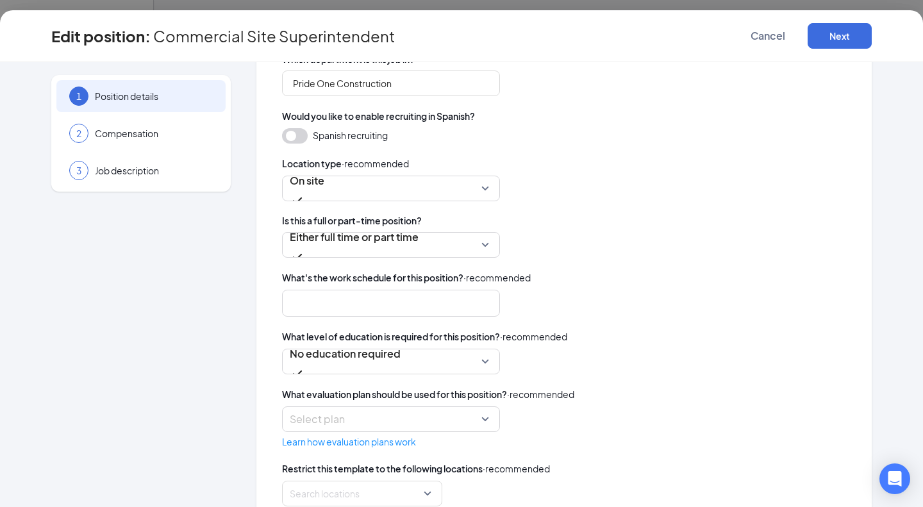
scroll to position [294, 0]
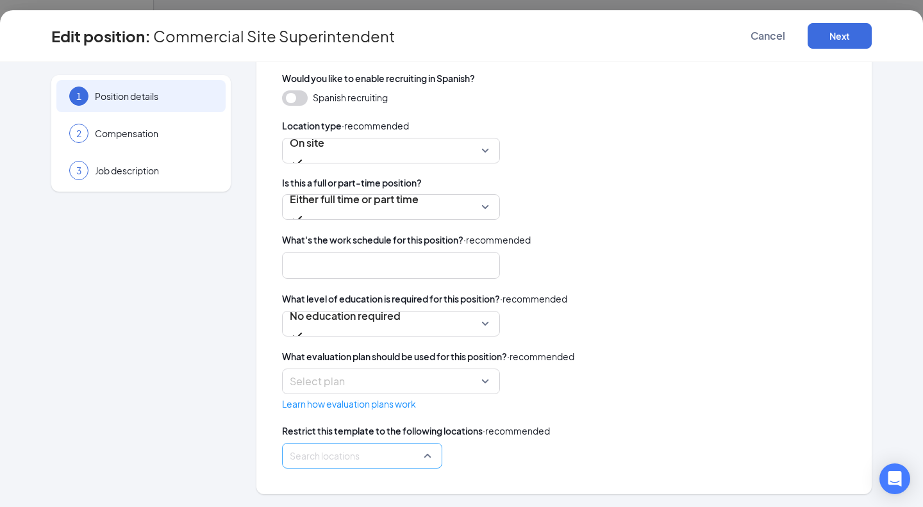
click at [397, 465] on div at bounding box center [358, 455] width 136 height 21
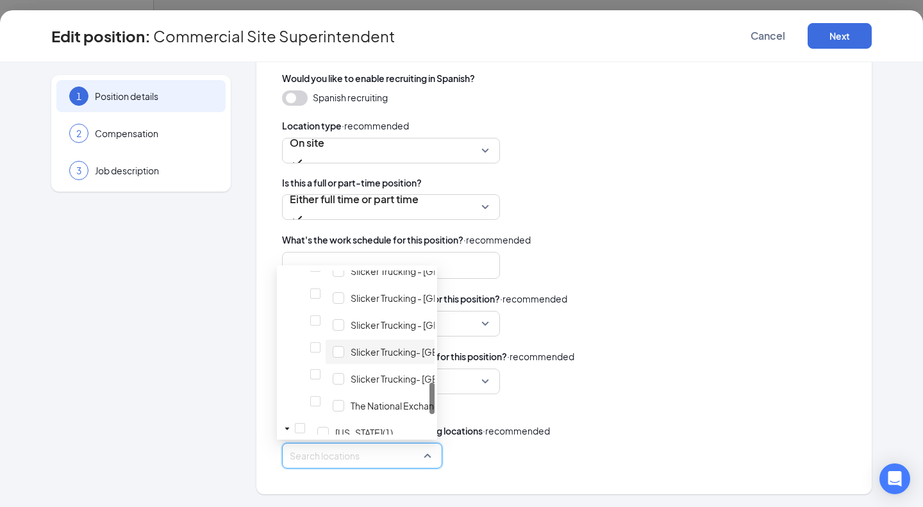
scroll to position [641, 0]
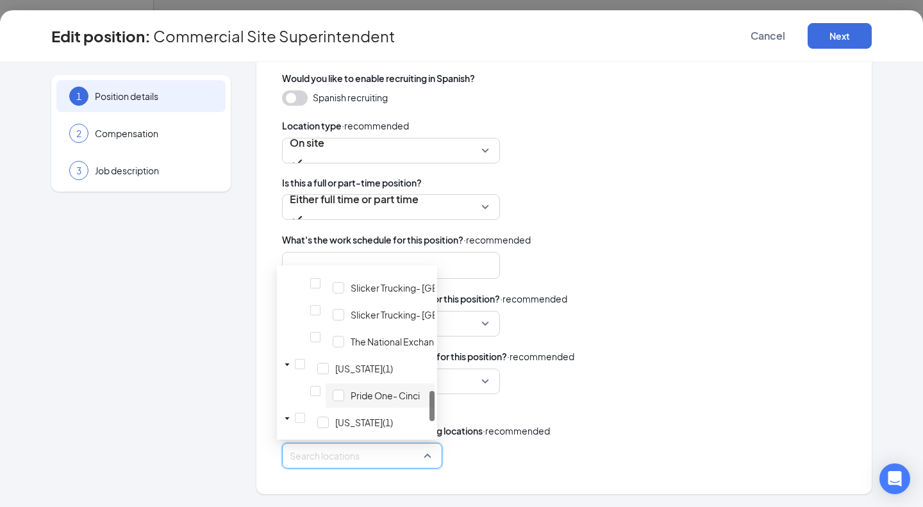
click at [388, 397] on span "Pride One- Cinci" at bounding box center [385, 395] width 69 height 13
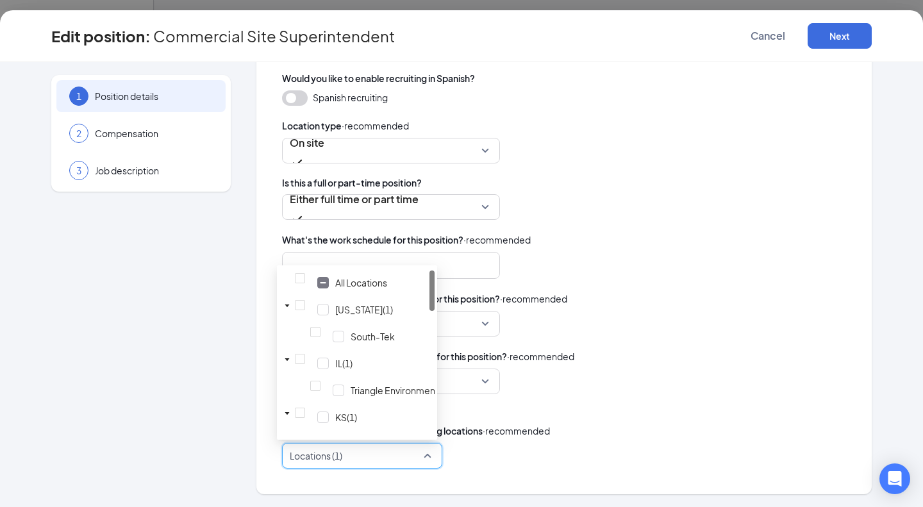
click at [757, 272] on div at bounding box center [564, 265] width 564 height 27
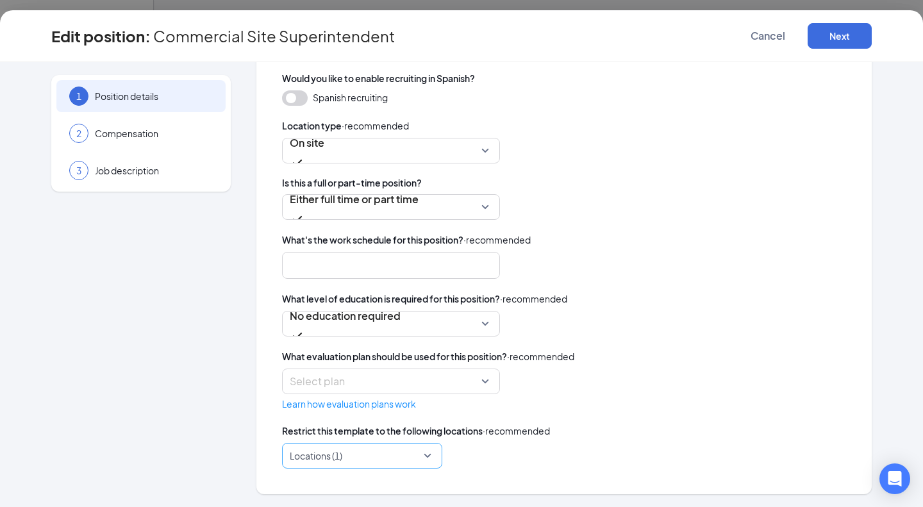
click at [381, 459] on div at bounding box center [358, 455] width 136 height 21
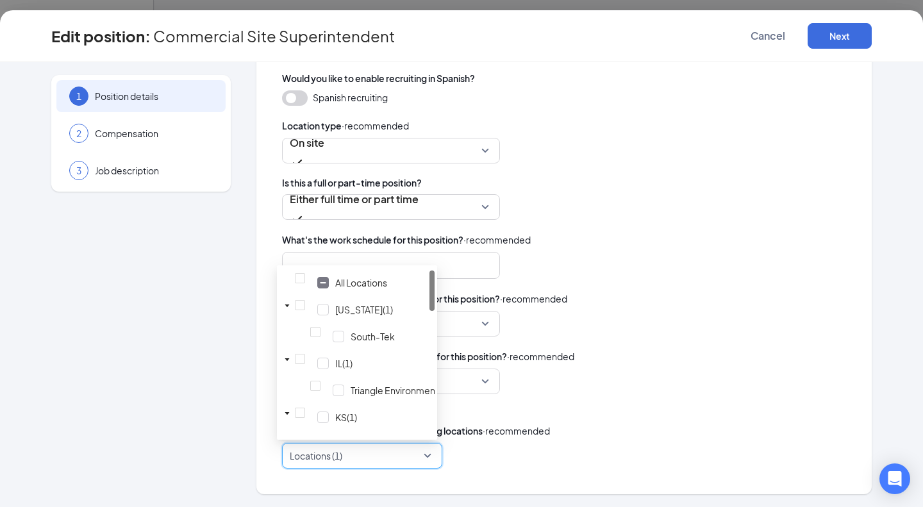
click at [381, 459] on div at bounding box center [358, 455] width 136 height 21
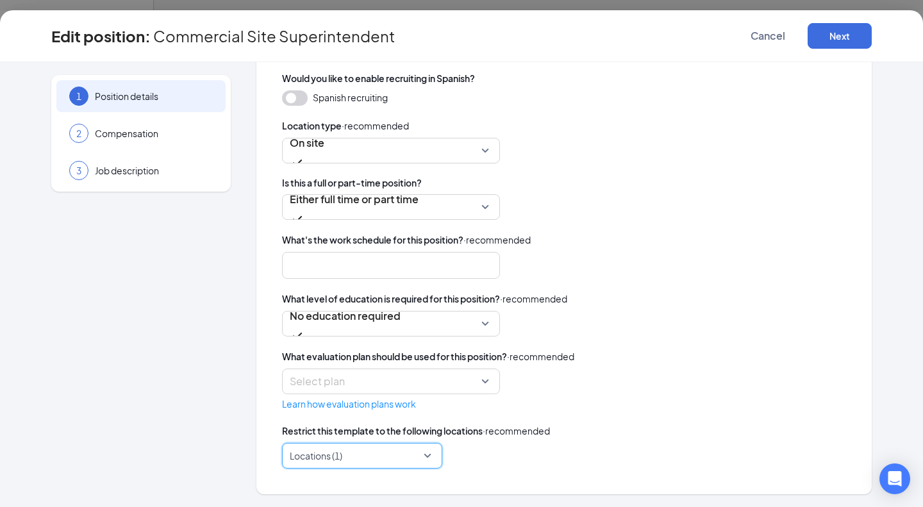
click at [719, 335] on div "No education required" at bounding box center [564, 324] width 564 height 26
click at [386, 458] on div at bounding box center [358, 455] width 136 height 21
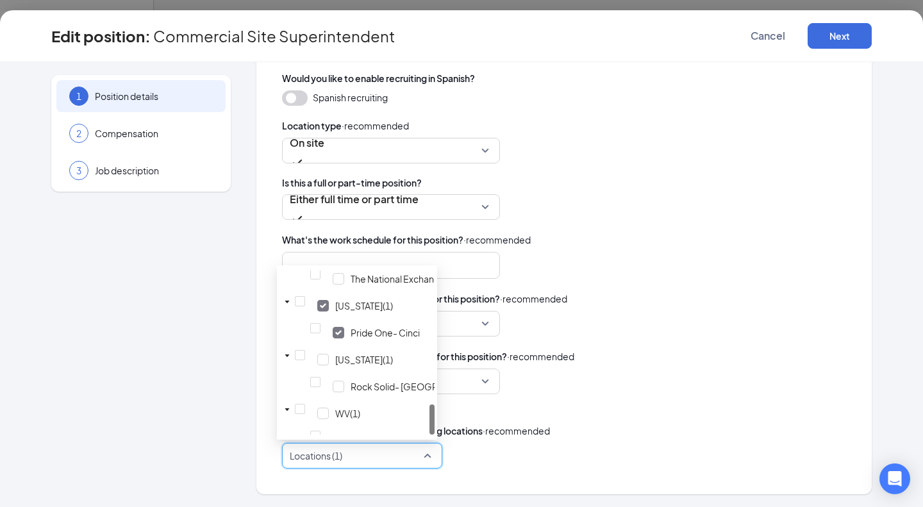
scroll to position [724, 0]
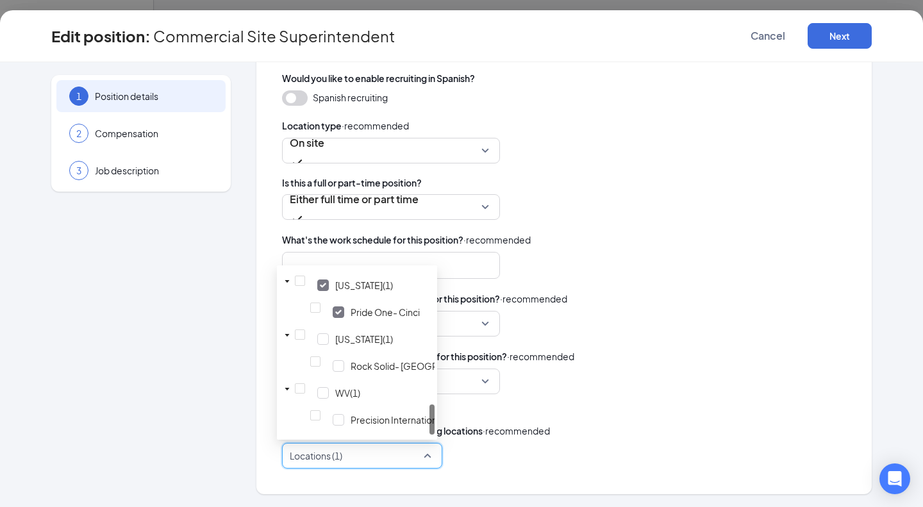
click at [638, 210] on div "Either full time or part time" at bounding box center [564, 207] width 564 height 26
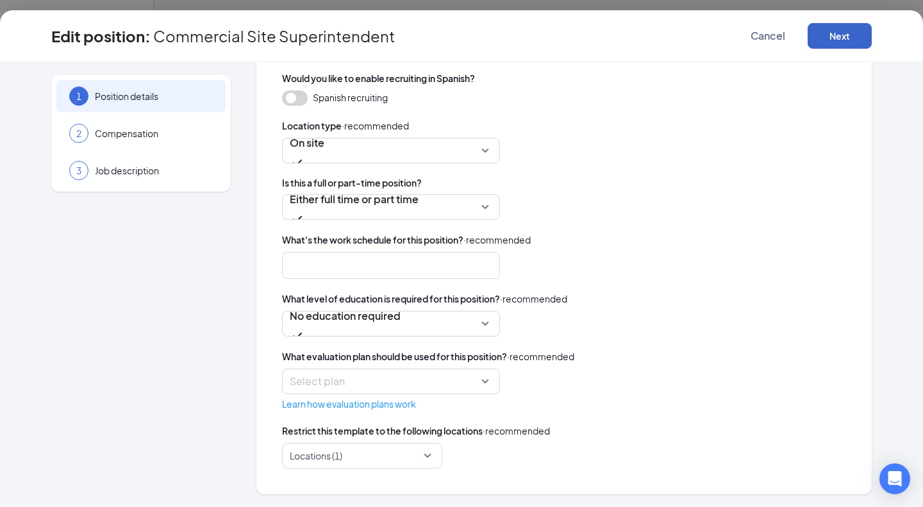
click at [825, 38] on button "Next" at bounding box center [840, 36] width 64 height 26
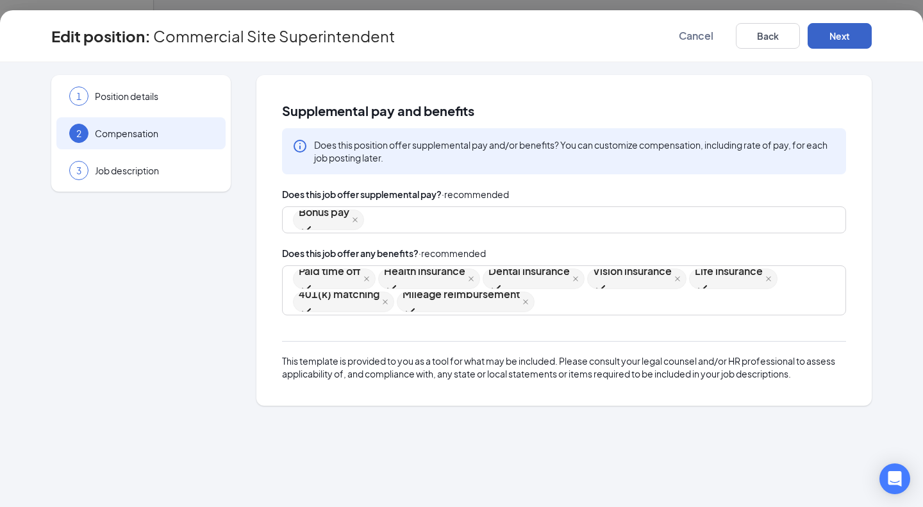
scroll to position [0, 0]
click at [842, 42] on button "Next" at bounding box center [840, 36] width 64 height 26
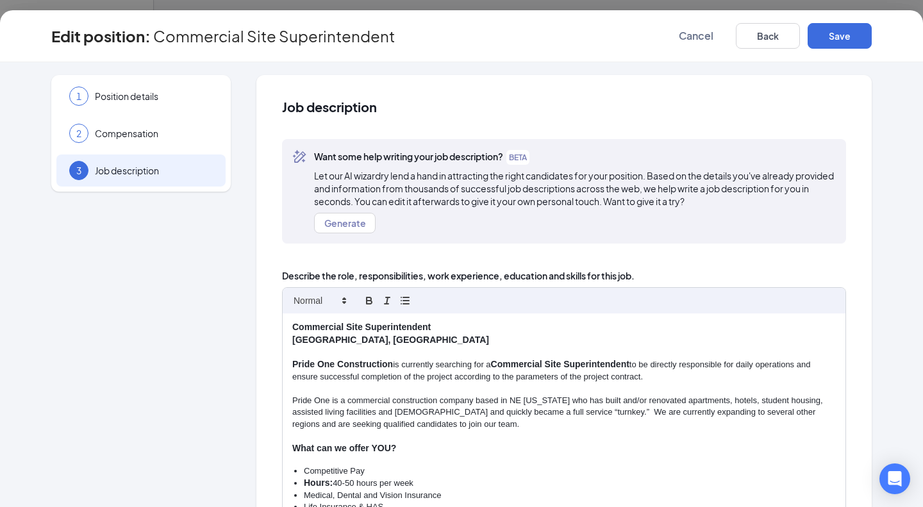
click at [318, 343] on strong "Medina, OH" at bounding box center [390, 340] width 197 height 10
click at [476, 402] on p "Pride One is a commercial construction company based in NE Ohio who has built a…" at bounding box center [564, 412] width 544 height 35
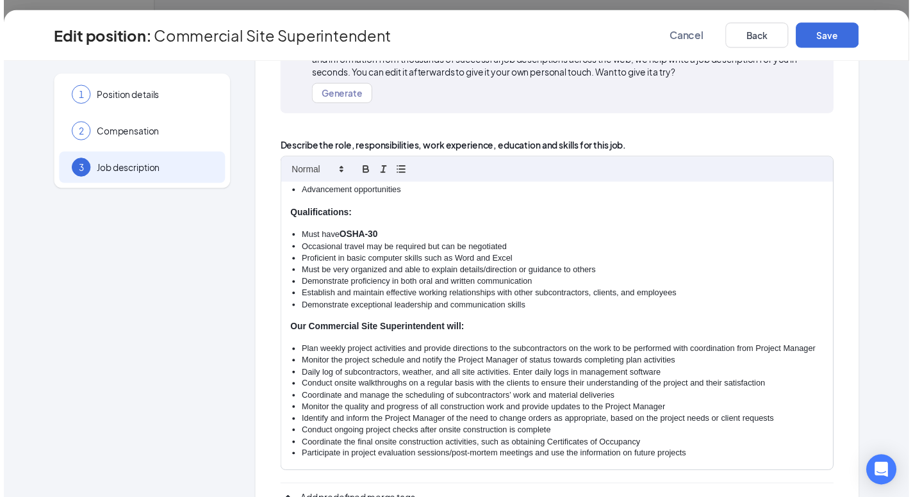
scroll to position [288, 0]
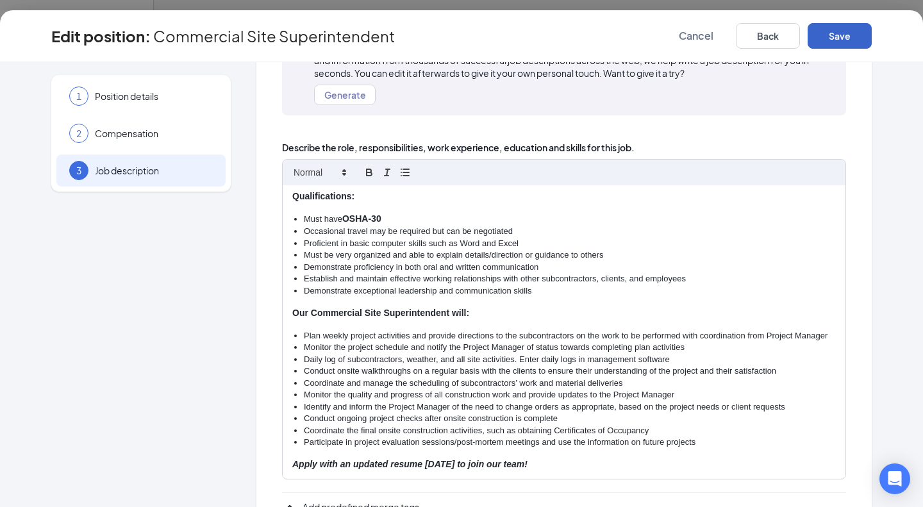
click at [839, 34] on button "Save" at bounding box center [840, 36] width 64 height 26
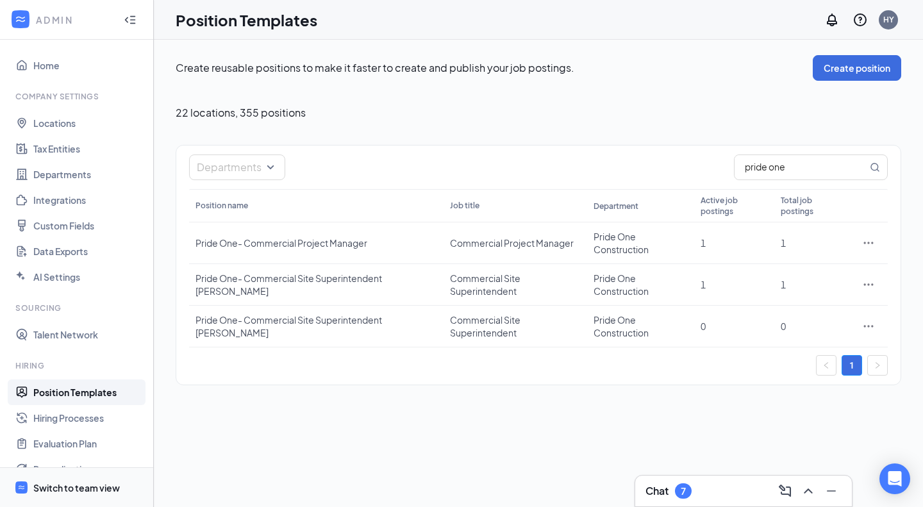
click at [97, 476] on span "Switch to team view" at bounding box center [88, 487] width 110 height 39
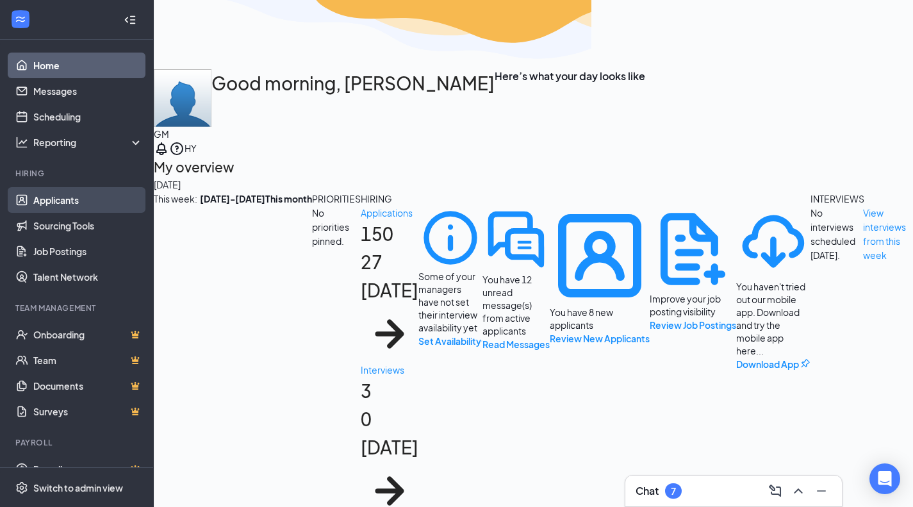
click at [109, 190] on link "Applicants" at bounding box center [88, 200] width 110 height 26
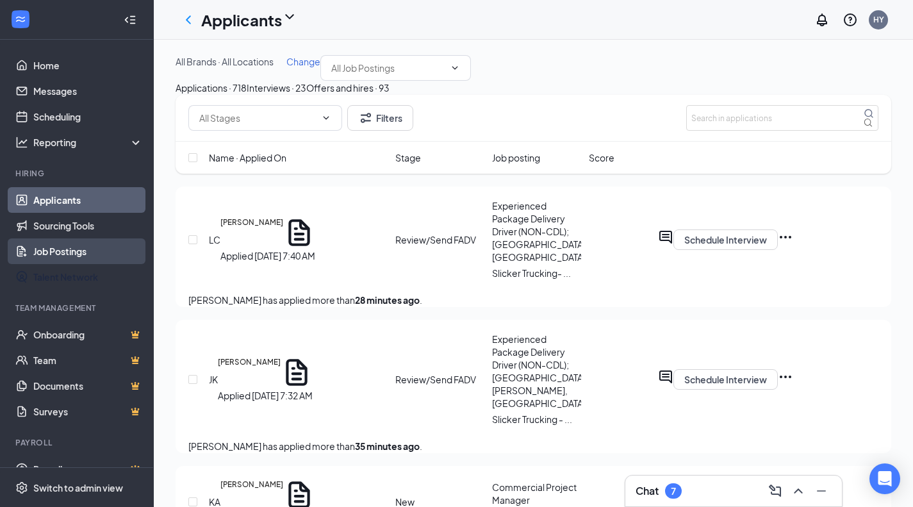
click at [76, 254] on link "Job Postings" at bounding box center [88, 251] width 110 height 26
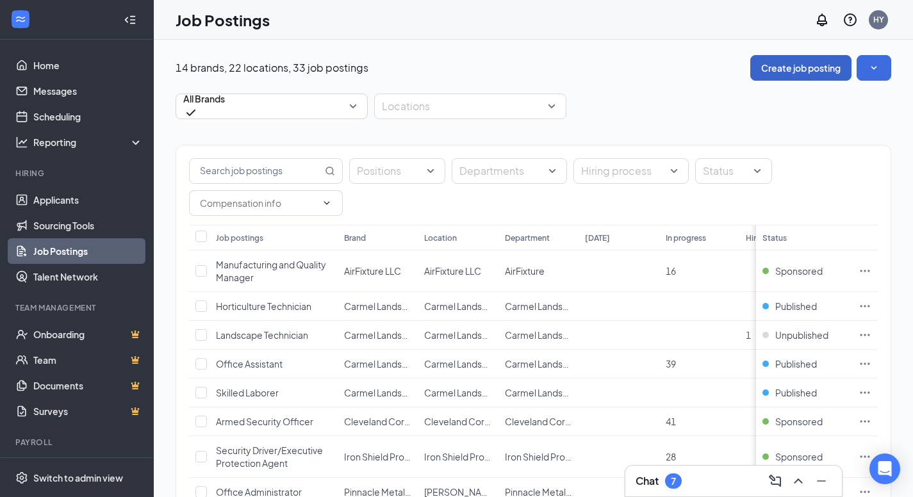
click at [790, 63] on button "Create job posting" at bounding box center [801, 68] width 101 height 26
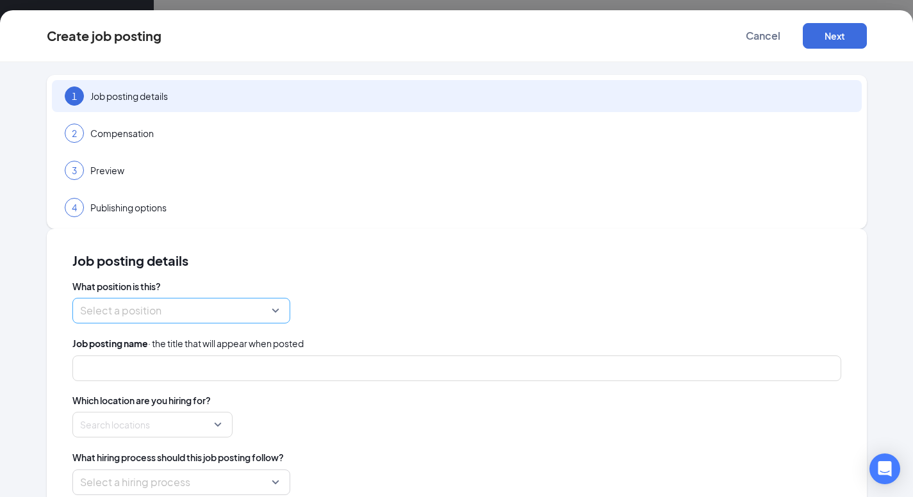
click at [274, 299] on input "search" at bounding box center [177, 311] width 194 height 24
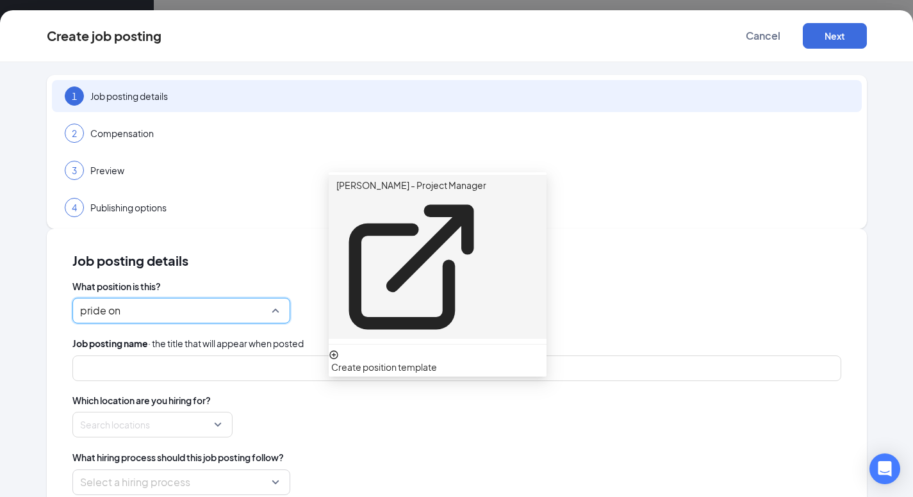
type input "pride one"
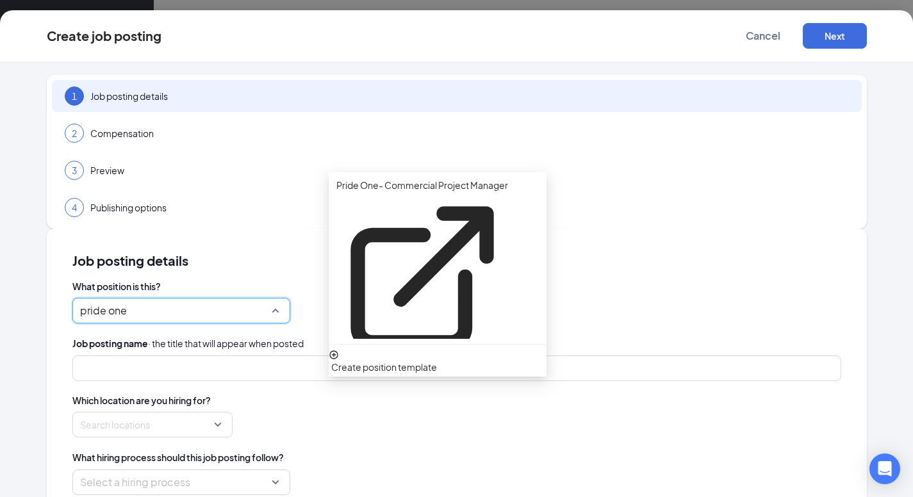
click at [385, 370] on p "Pride One- Commercial Site Superintendent Cinci" at bounding box center [466, 377] width 261 height 14
type input "Commercial Site Superintendent"
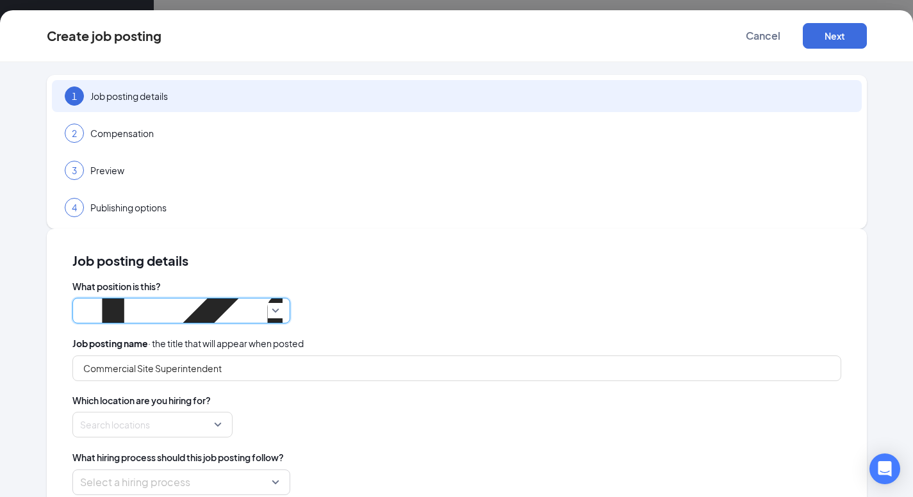
click at [471, 286] on div "What position is this? 251296 Pride One- Commercial Site Superintendent Cinci 2…" at bounding box center [456, 387] width 769 height 215
click at [217, 415] on div at bounding box center [149, 425] width 136 height 21
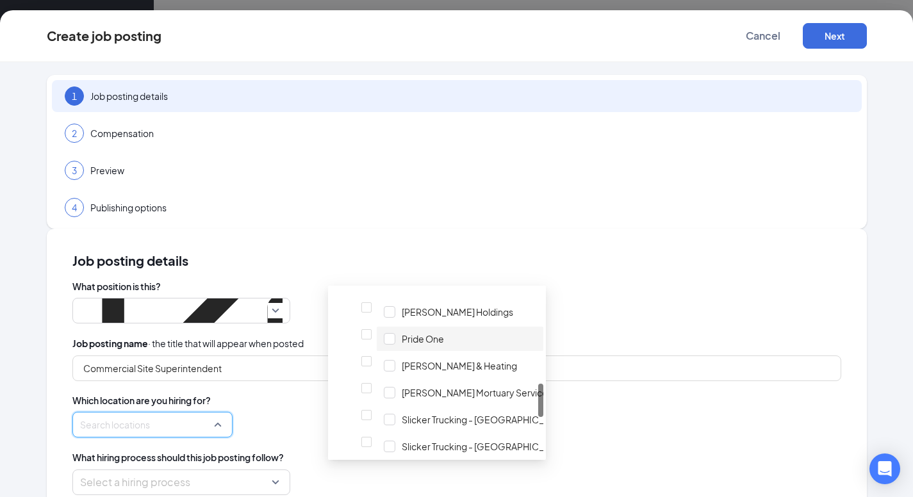
scroll to position [641, 0]
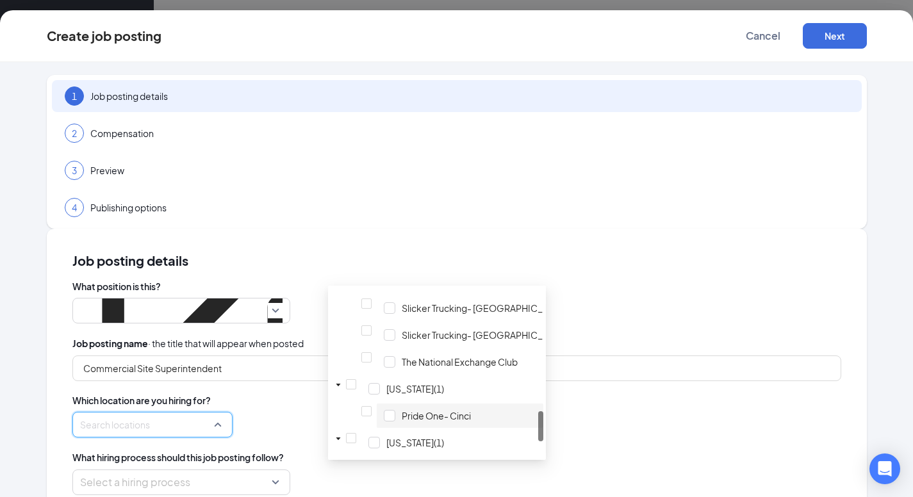
click at [438, 412] on span "Pride One- Cinci" at bounding box center [436, 416] width 69 height 13
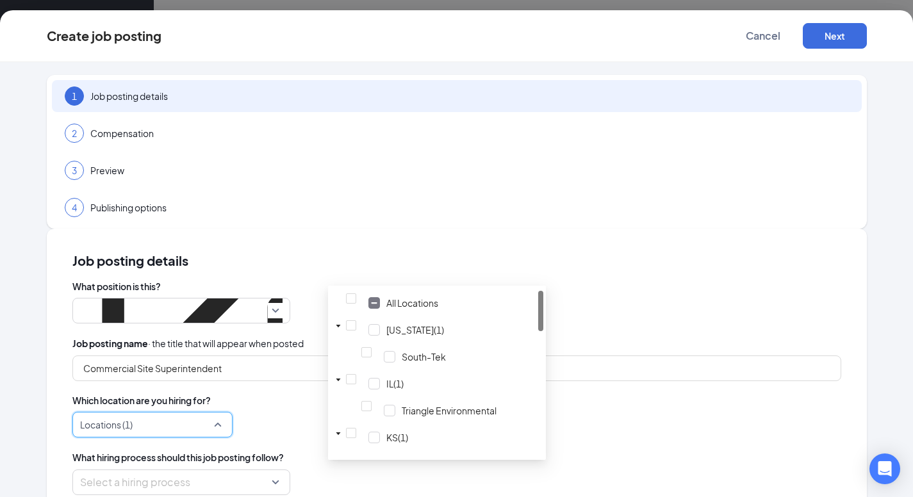
click at [707, 451] on div "What hiring process should this job posting follow?" at bounding box center [456, 458] width 769 height 14
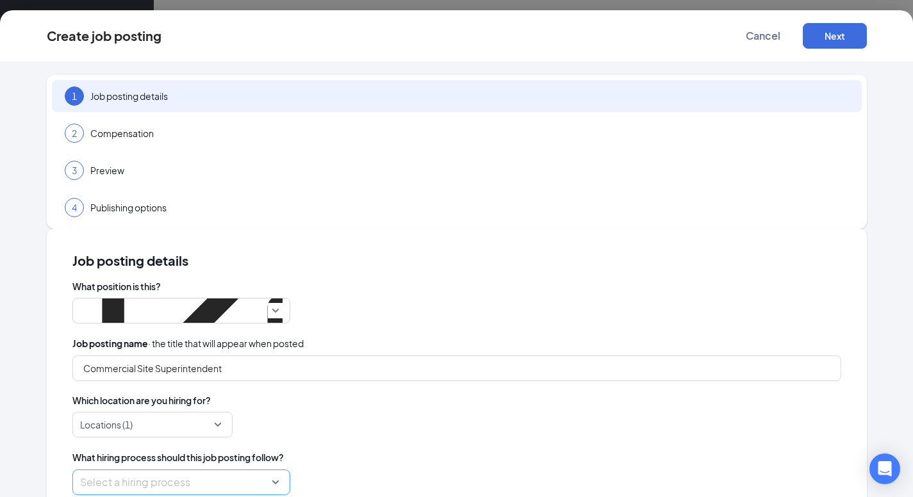
click at [274, 470] on input "search" at bounding box center [177, 482] width 194 height 24
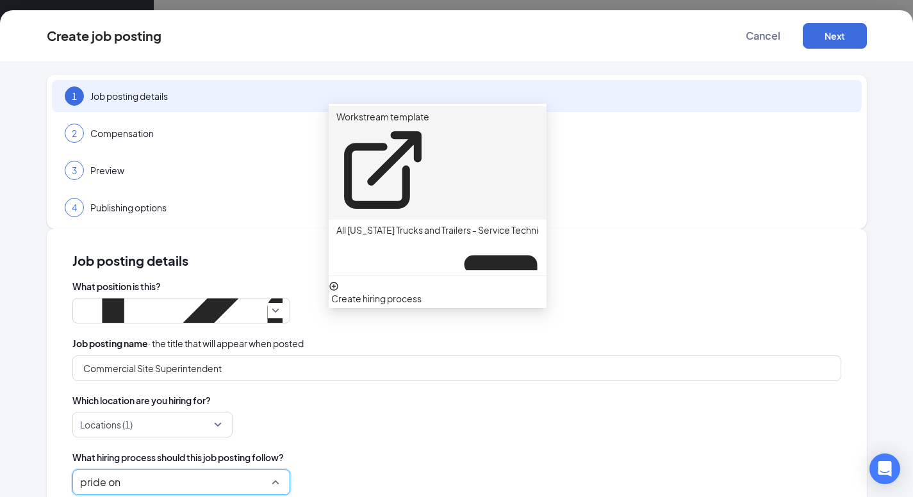
type input "pride one"
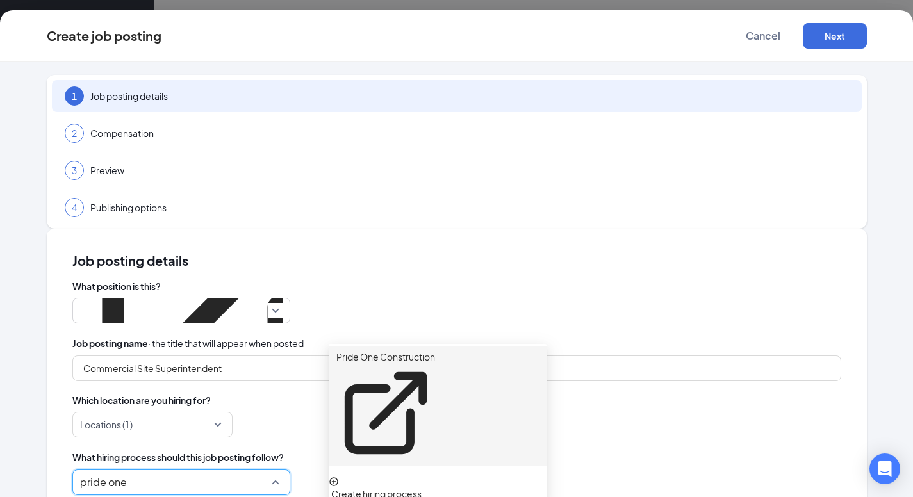
click at [458, 354] on div "Pride One Construction" at bounding box center [438, 406] width 218 height 119
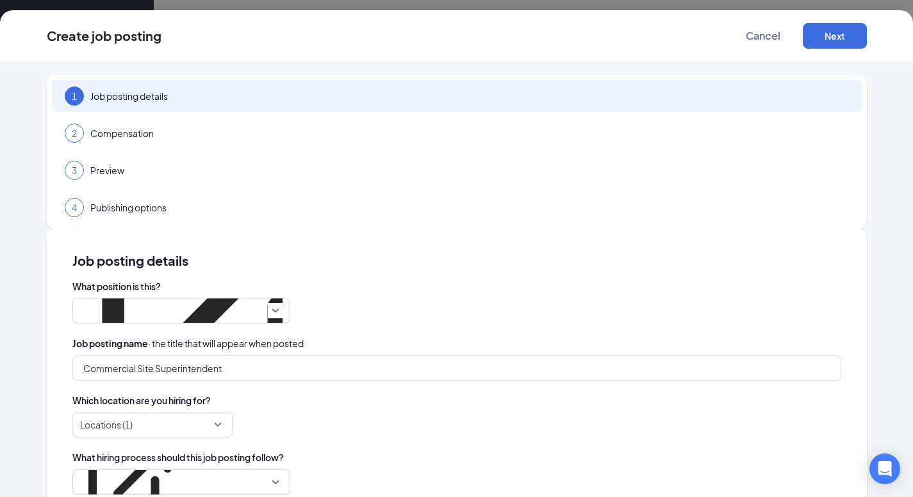
click at [767, 285] on div "What position is this? Pride One- Commercial Site Superintendent Cinci 249977 2…" at bounding box center [456, 387] width 769 height 215
click at [847, 26] on button "Next" at bounding box center [835, 36] width 64 height 26
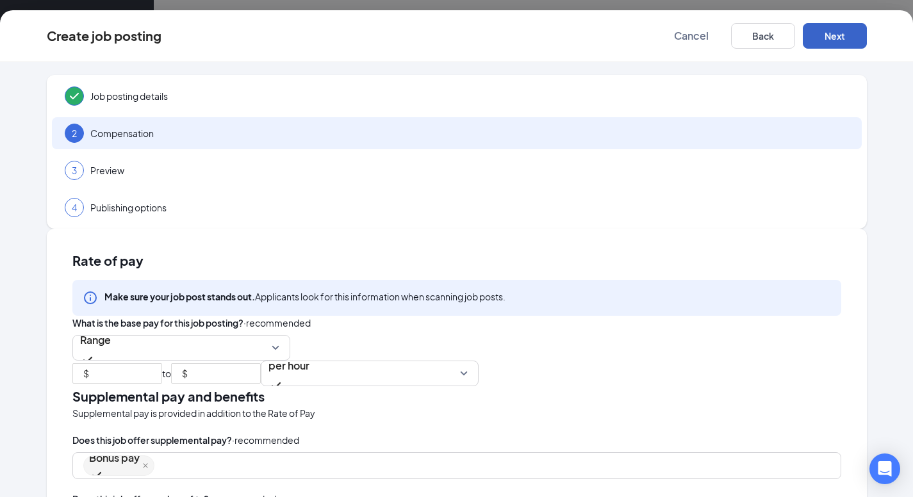
scroll to position [192, 0]
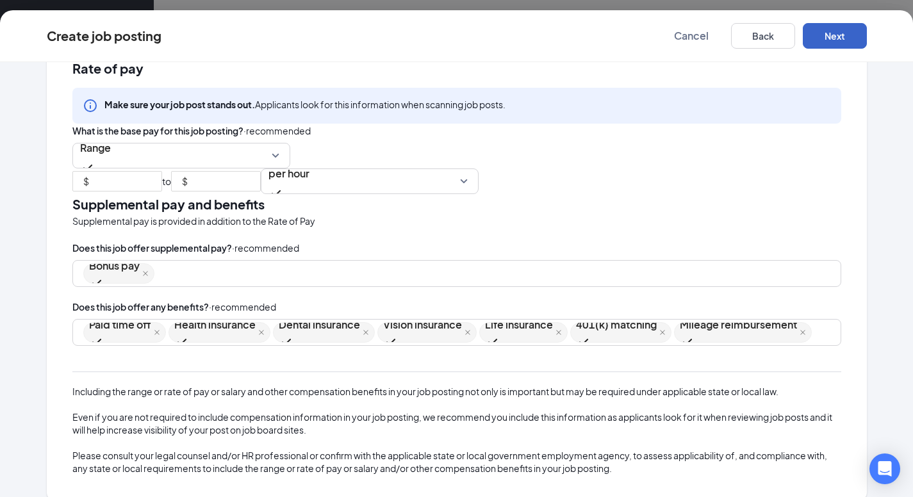
click at [821, 35] on button "Next" at bounding box center [835, 36] width 64 height 26
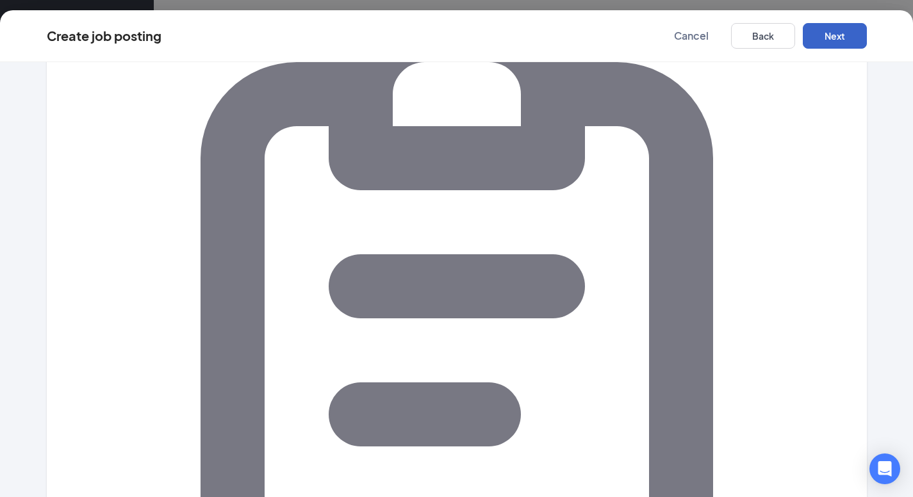
scroll to position [0, 0]
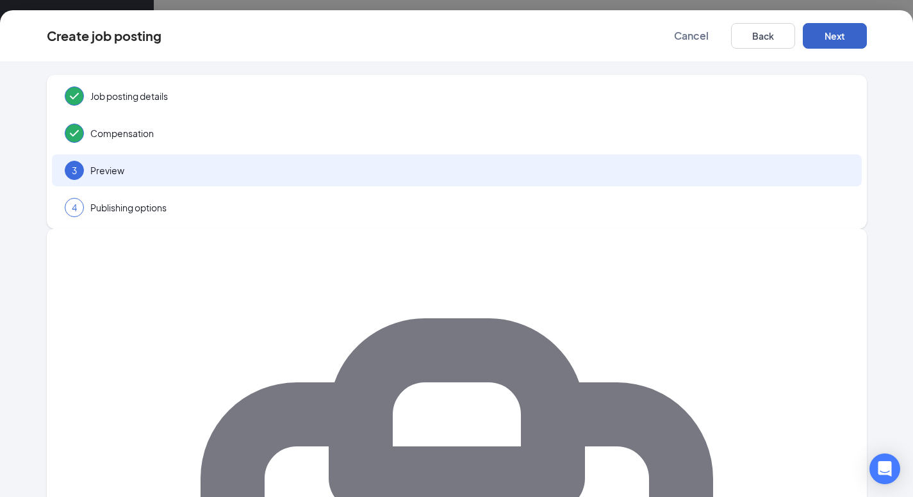
click at [837, 40] on button "Next" at bounding box center [835, 36] width 64 height 26
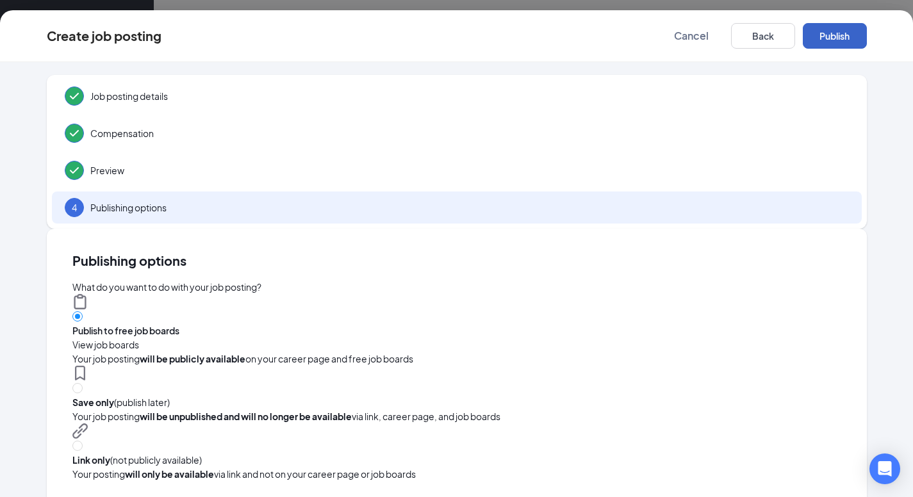
click at [837, 40] on button "Publish" at bounding box center [835, 36] width 64 height 26
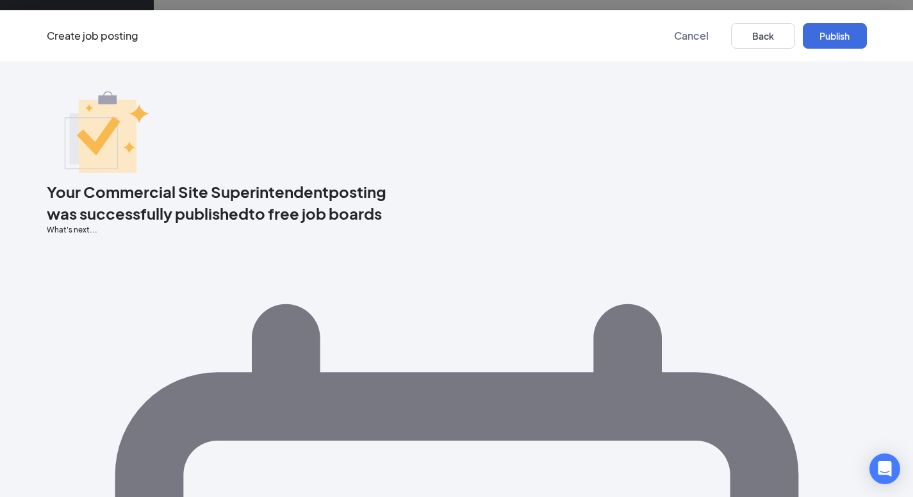
scroll to position [55, 0]
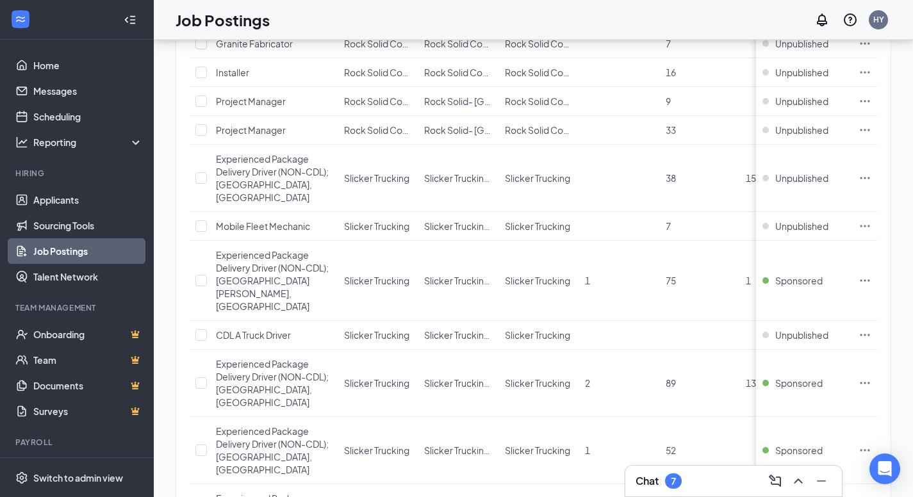
scroll to position [990, 0]
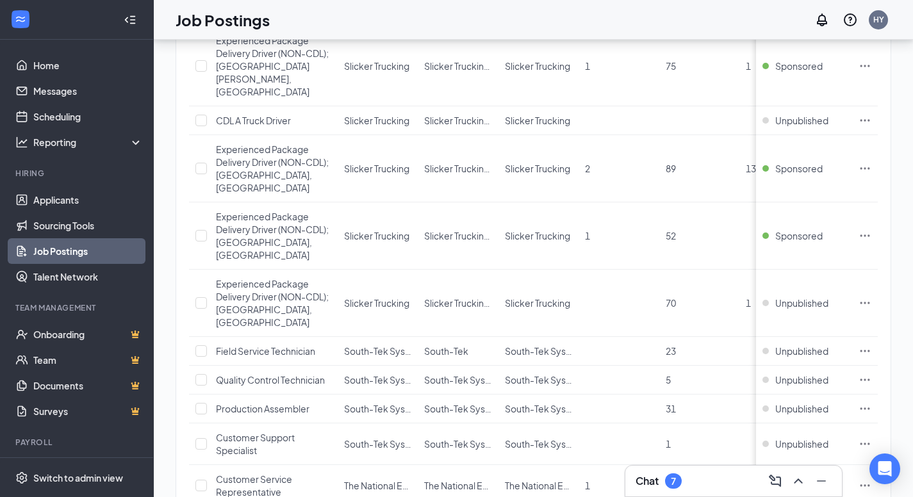
click at [692, 487] on div "Chat 7" at bounding box center [734, 481] width 196 height 21
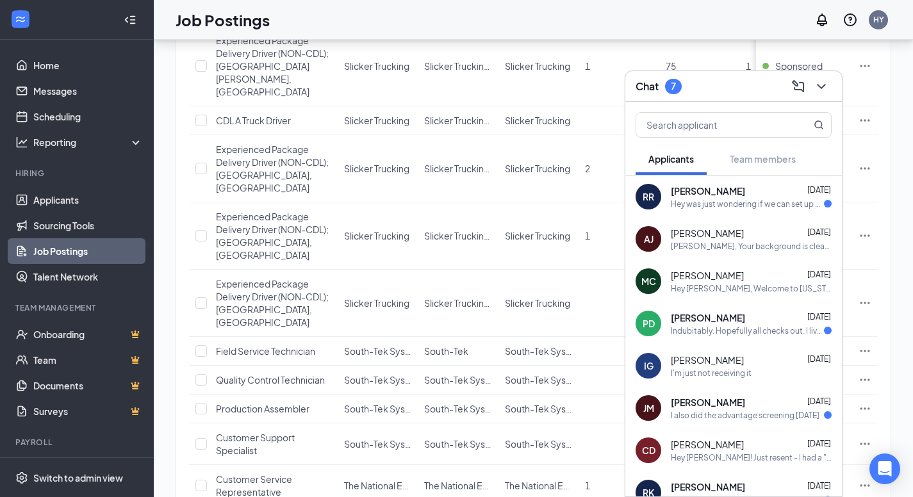
click at [725, 87] on div "Chat 7" at bounding box center [734, 86] width 196 height 20
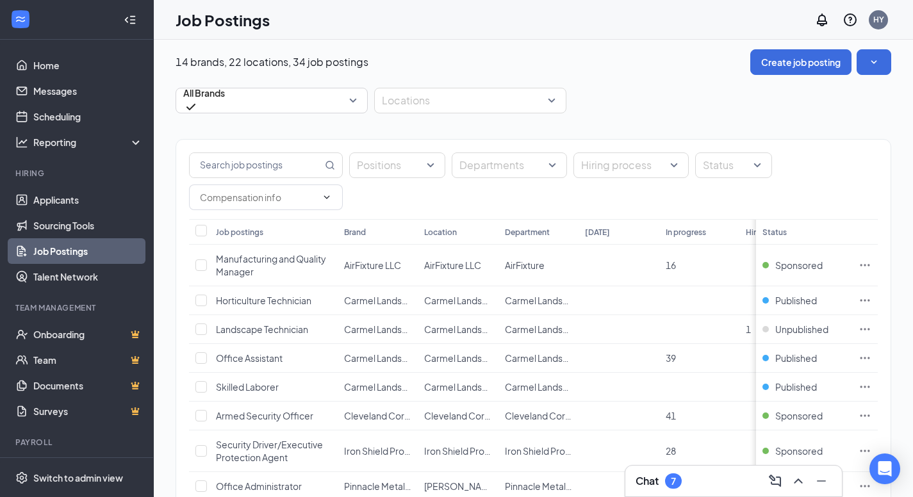
scroll to position [385, 0]
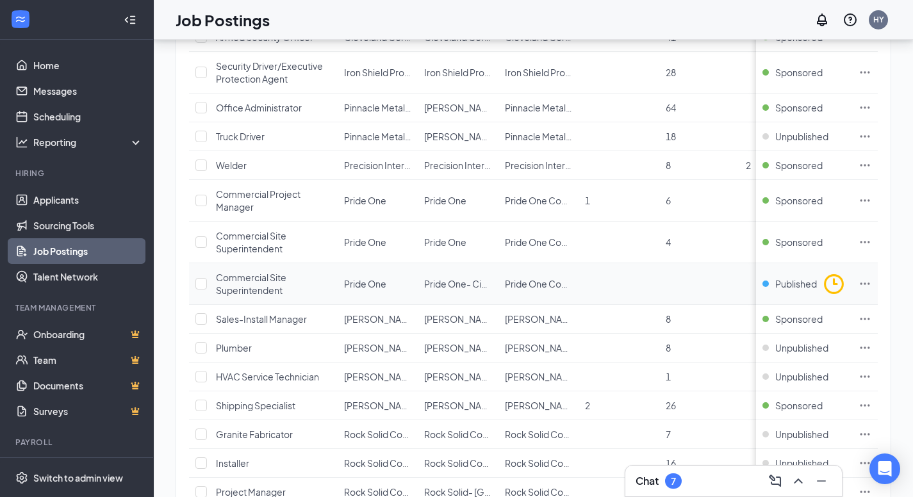
click at [870, 285] on icon "Ellipses" at bounding box center [866, 284] width 10 height 2
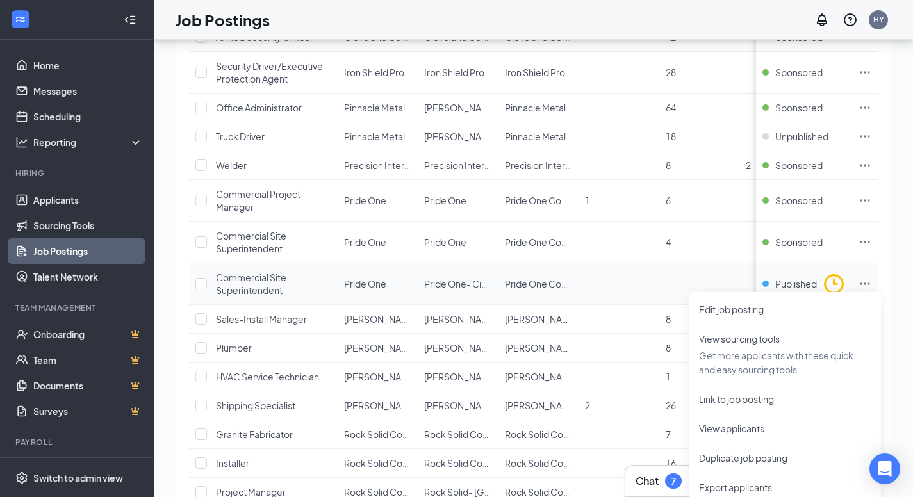
click at [399, 298] on td "Pride One" at bounding box center [378, 284] width 80 height 42
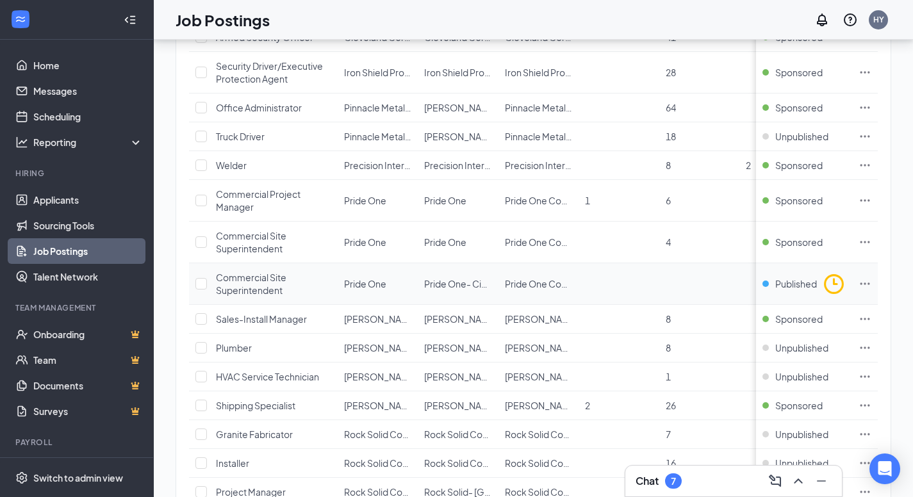
click at [263, 285] on span "Commercial Site Superintendent" at bounding box center [251, 284] width 71 height 24
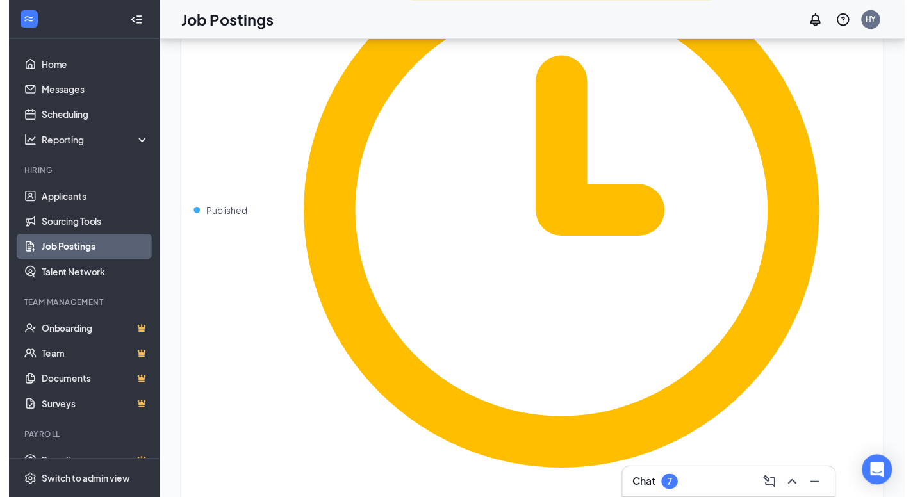
scroll to position [927, 0]
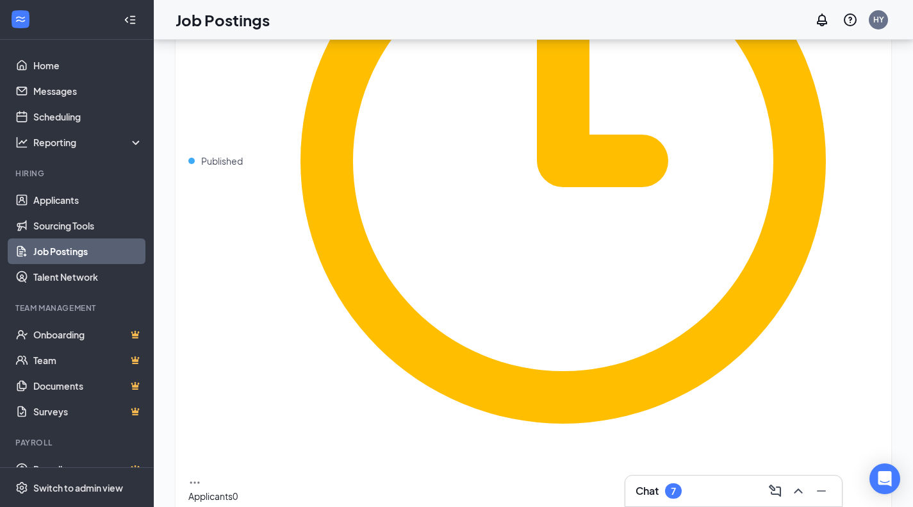
click at [78, 254] on link "Job Postings" at bounding box center [88, 251] width 110 height 26
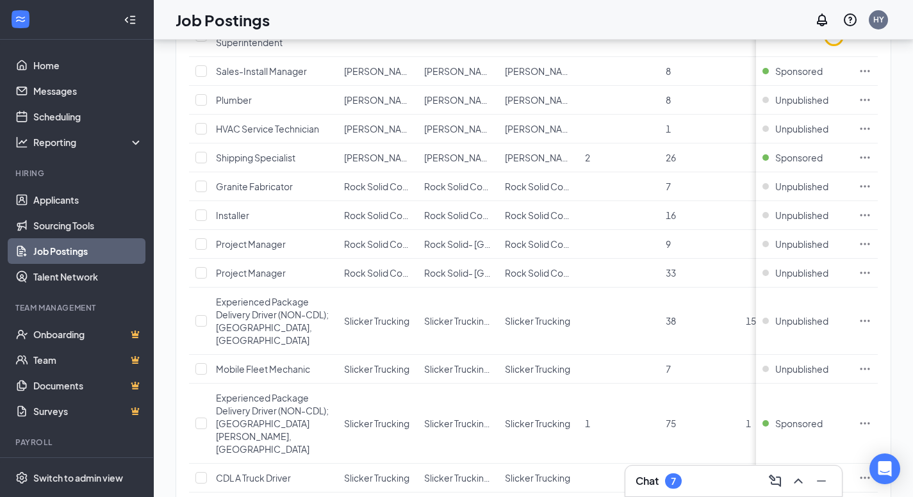
scroll to position [583, 0]
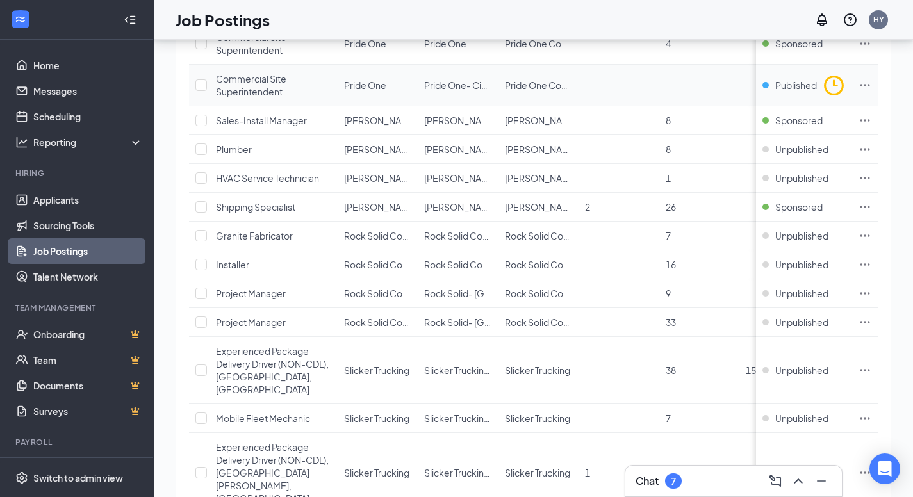
click at [870, 84] on icon "Ellipses" at bounding box center [866, 85] width 10 height 2
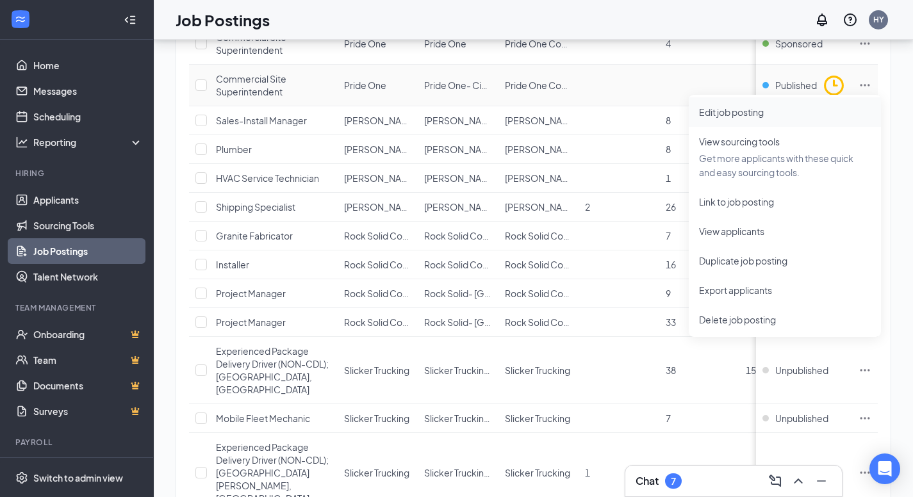
click at [823, 105] on span "Edit job posting" at bounding box center [785, 112] width 172 height 14
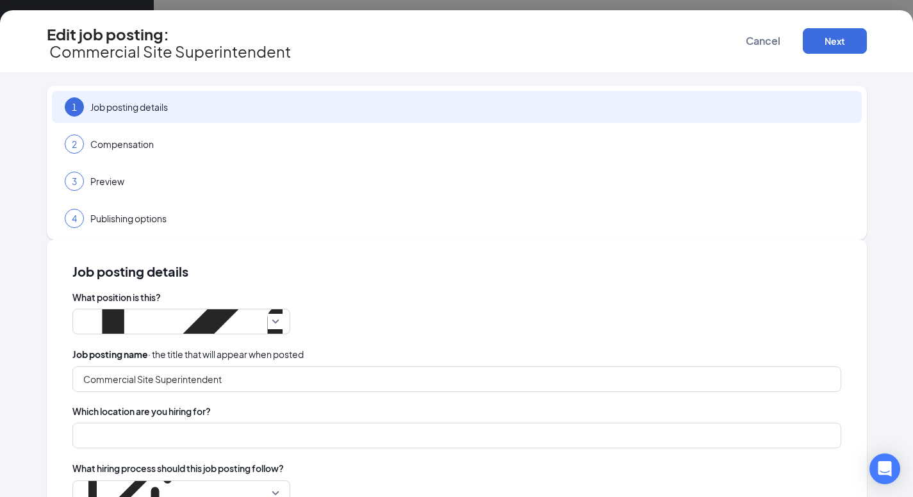
type input "Pride One- Cinci"
click at [741, 34] on button "Cancel" at bounding box center [763, 41] width 64 height 26
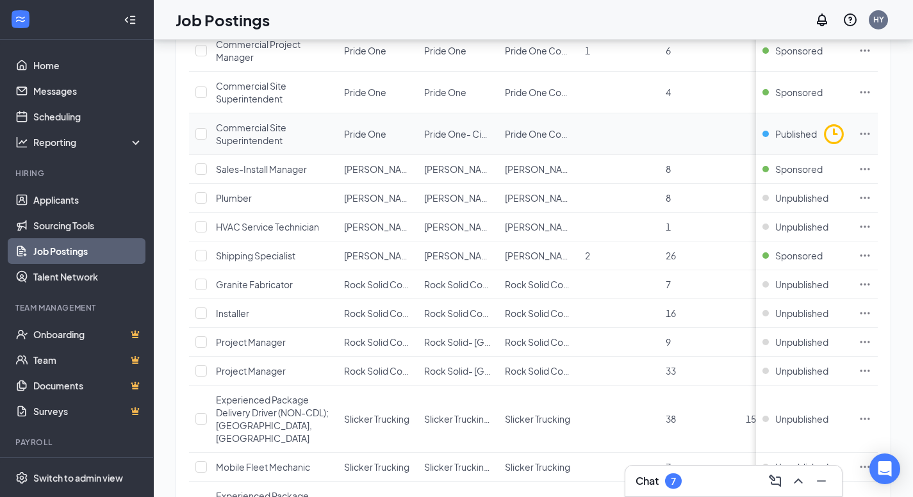
scroll to position [519, 0]
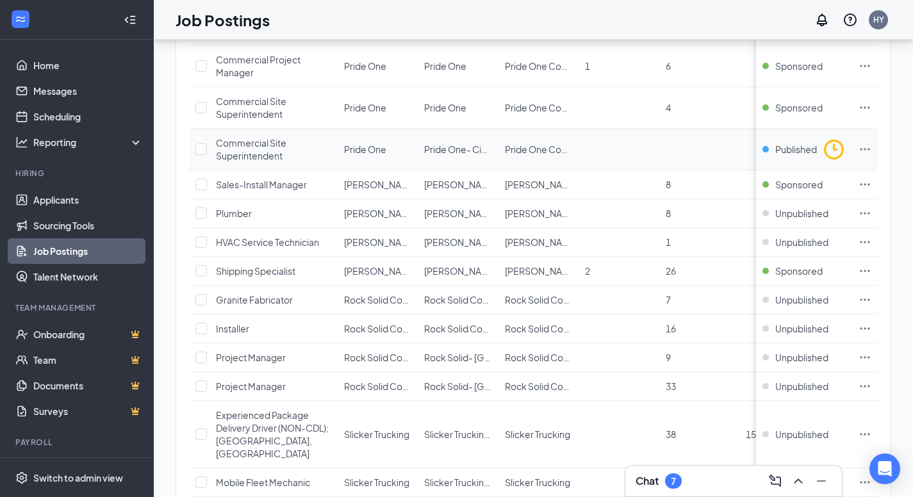
click at [872, 151] on icon "Ellipses" at bounding box center [865, 149] width 13 height 13
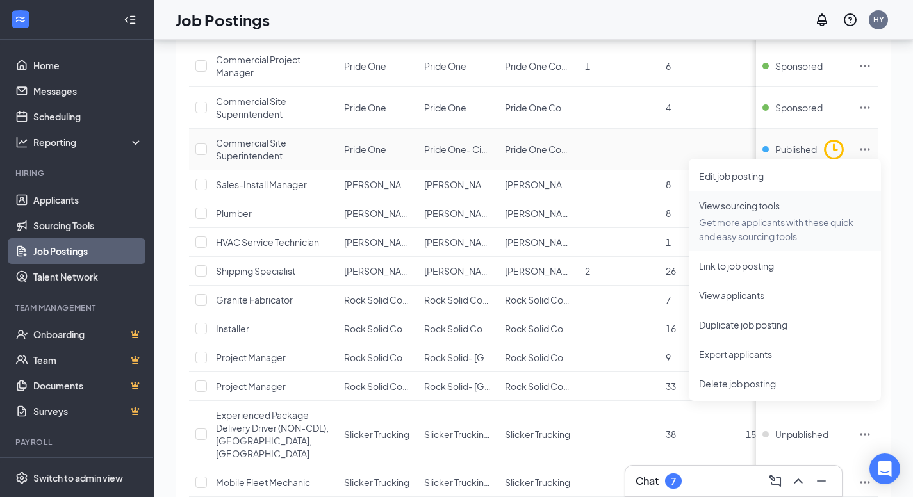
click at [795, 203] on span "View sourcing tools Get more applicants with these quick and easy sourcing tool…" at bounding box center [785, 221] width 172 height 45
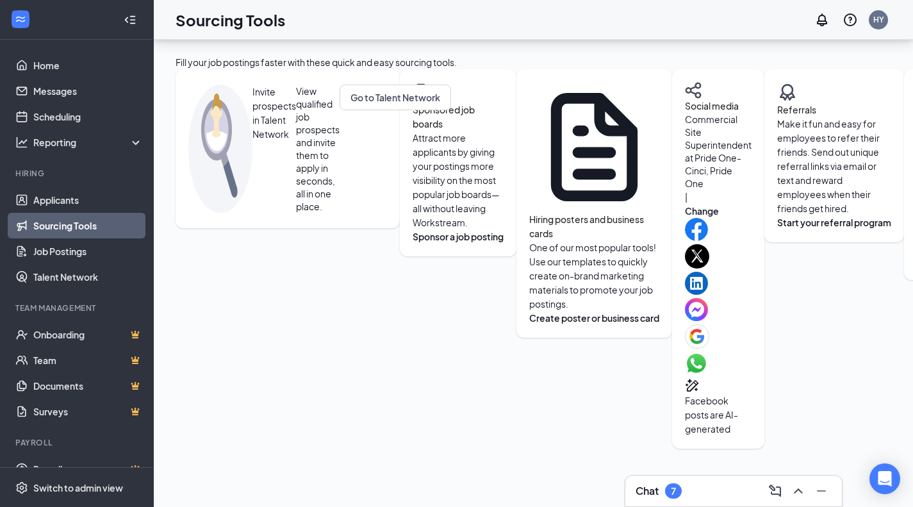
scroll to position [24, 0]
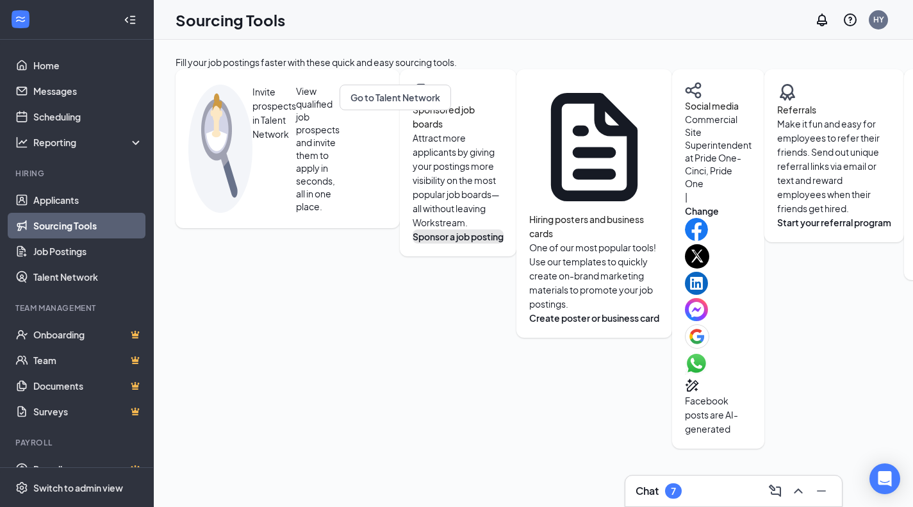
click at [413, 244] on button "Sponsor a job posting" at bounding box center [458, 236] width 91 height 14
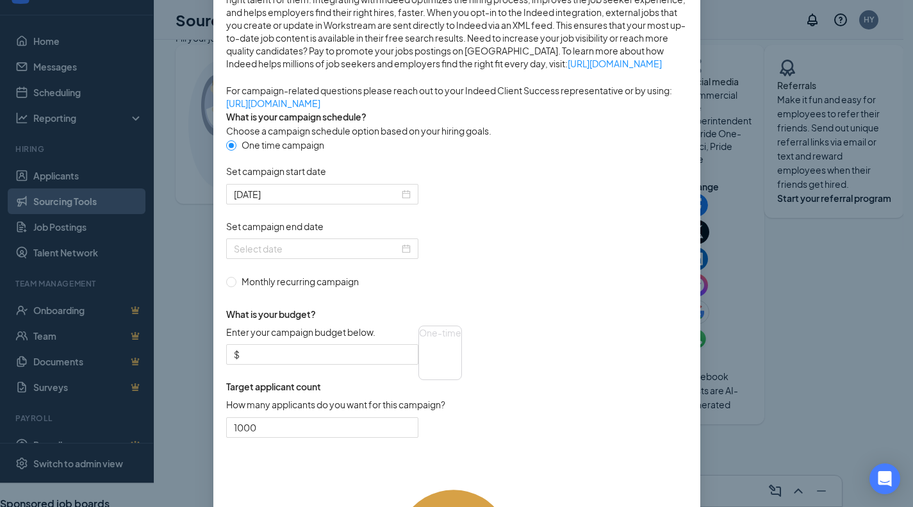
scroll to position [256, 0]
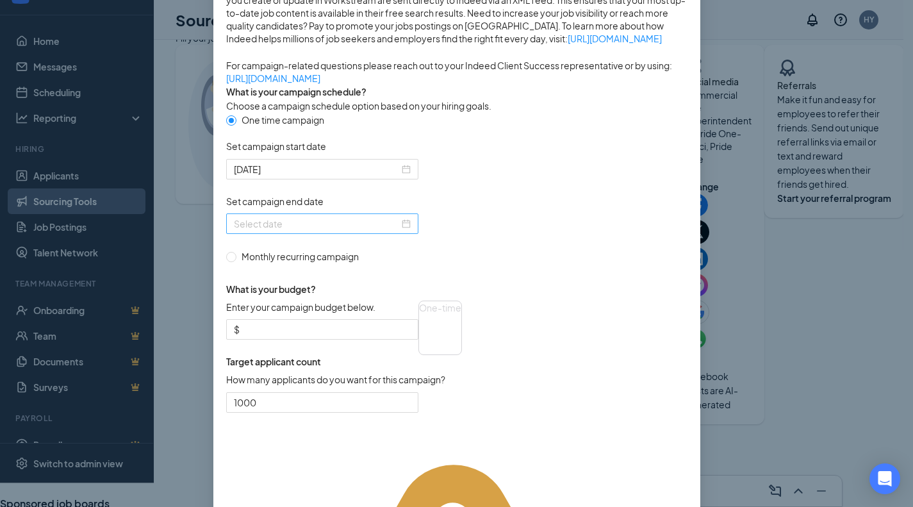
click at [332, 234] on div at bounding box center [322, 223] width 192 height 21
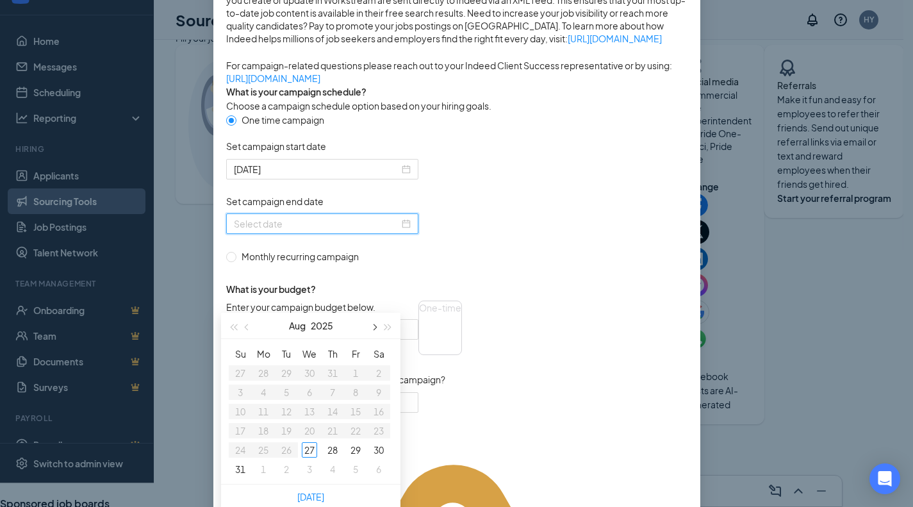
click at [374, 331] on button "button" at bounding box center [374, 326] width 14 height 26
type input "2025-09-26"
click at [356, 427] on div "26" at bounding box center [355, 430] width 15 height 15
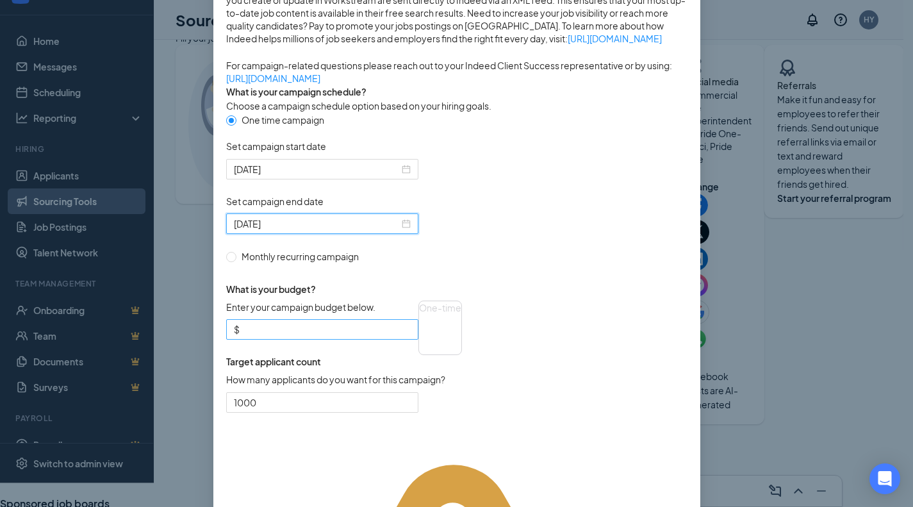
click at [358, 336] on input "Enter your campaign budget below." at bounding box center [326, 329] width 169 height 14
type input "275"
click at [644, 320] on form "One time campaign Set campaign start date 2025-08-27 Set campaign end date 2025…" at bounding box center [456, 270] width 461 height 315
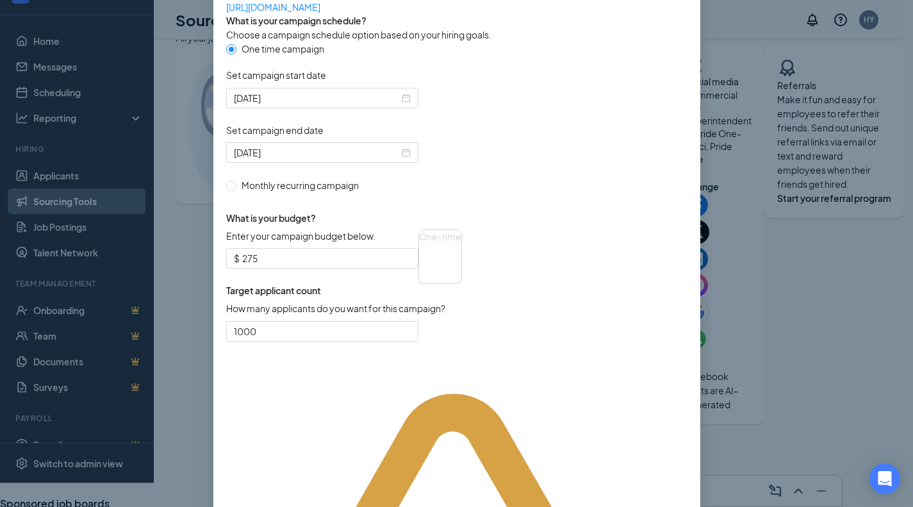
scroll to position [385, 0]
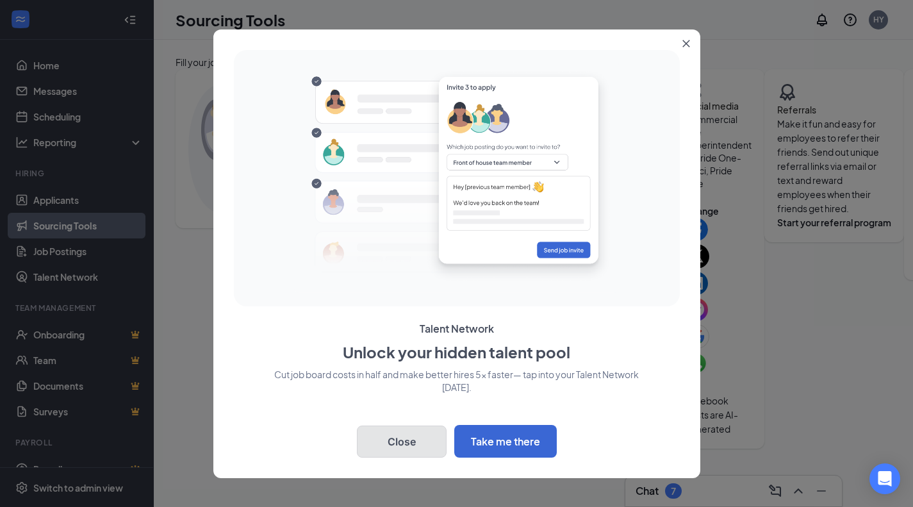
click at [427, 433] on button "Close" at bounding box center [402, 442] width 90 height 32
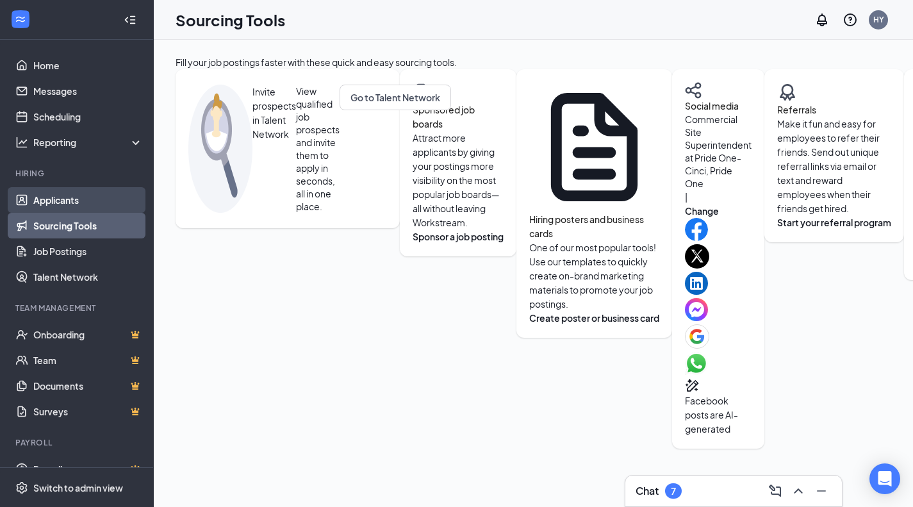
click at [96, 189] on link "Applicants" at bounding box center [88, 200] width 110 height 26
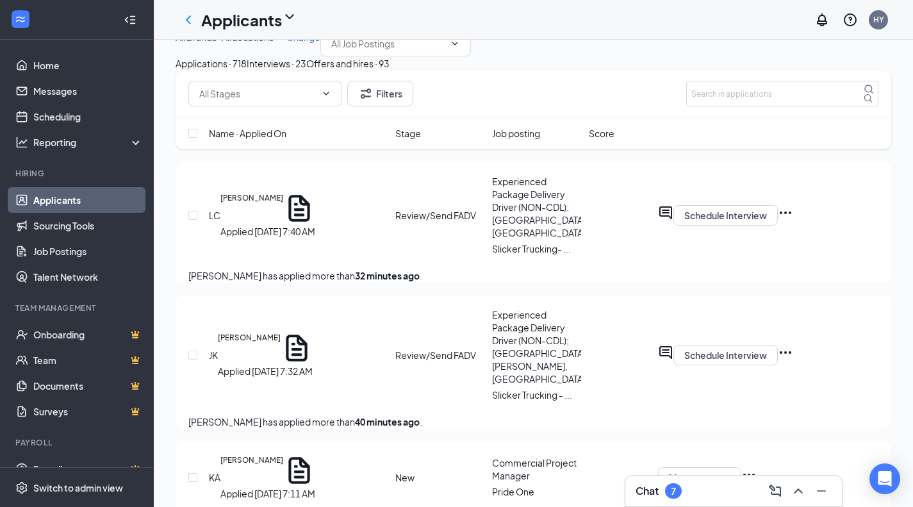
click at [735, 488] on div "Chat 7" at bounding box center [734, 491] width 196 height 21
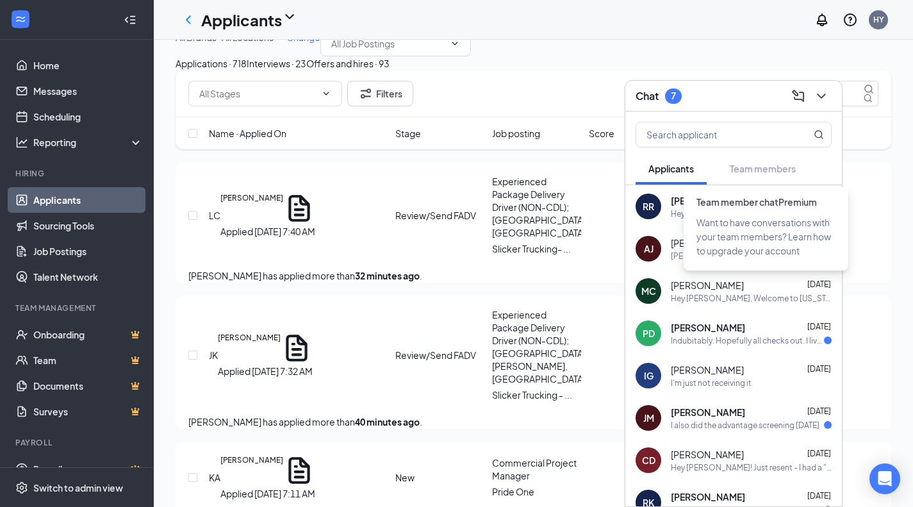
click at [747, 207] on div "Team member chat Premium" at bounding box center [769, 205] width 144 height 21
click at [654, 213] on div "RR" at bounding box center [649, 207] width 26 height 26
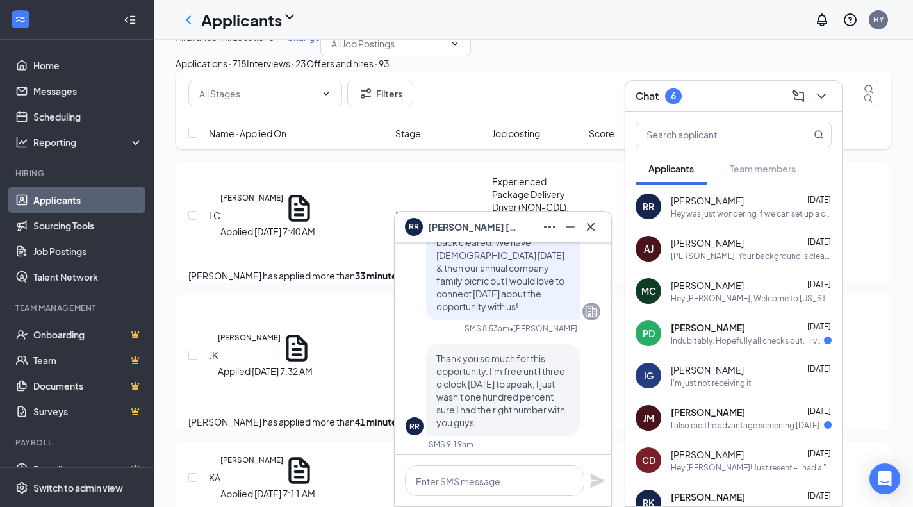
scroll to position [-128, 0]
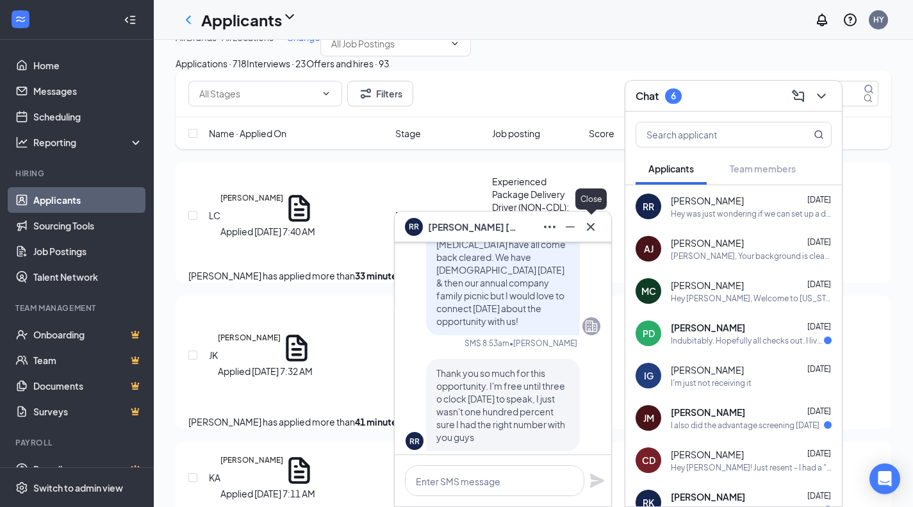
click at [594, 228] on icon "Cross" at bounding box center [590, 226] width 15 height 15
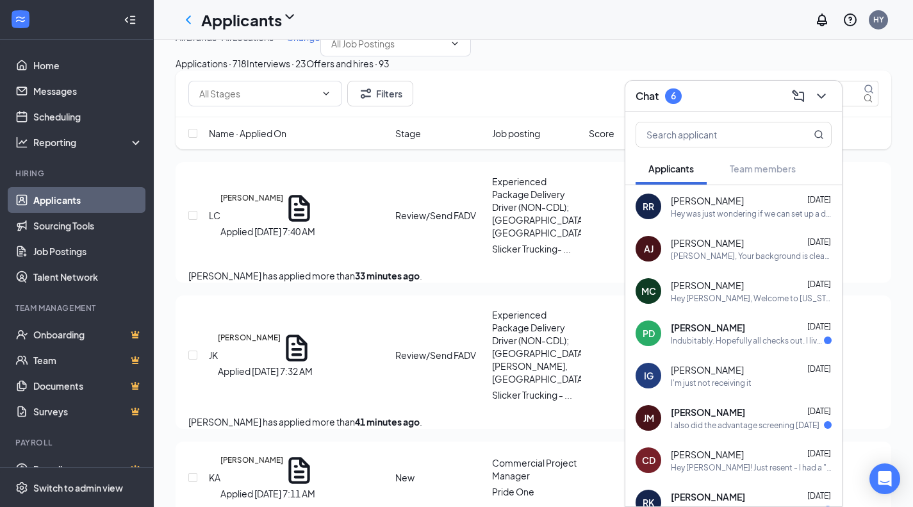
click at [784, 344] on div "Indubitably. Hopefully all checks out. I lived in [GEOGRAPHIC_DATA] for 10 year…" at bounding box center [747, 340] width 153 height 11
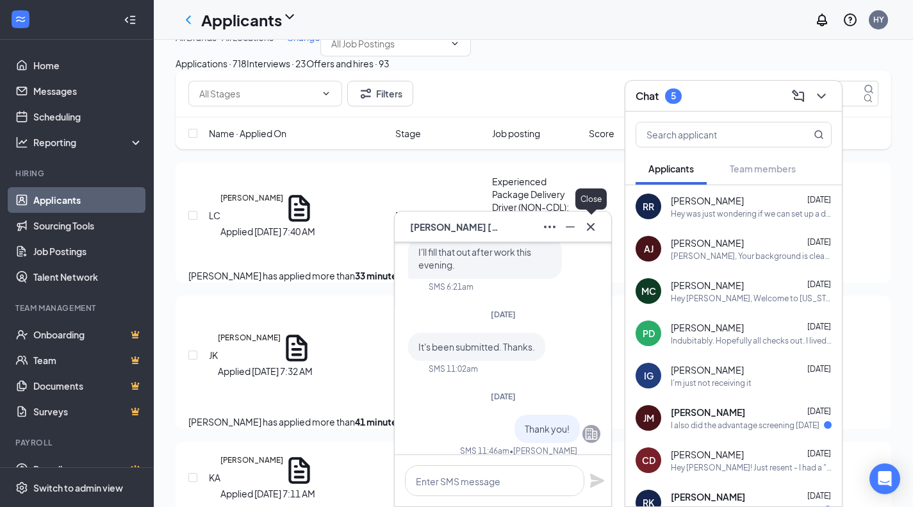
click at [595, 232] on icon "Cross" at bounding box center [590, 226] width 15 height 15
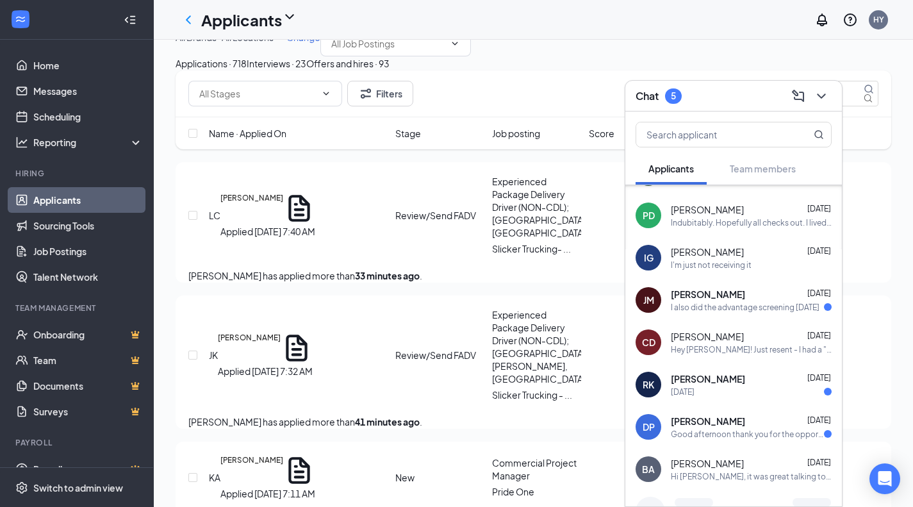
scroll to position [166, 0]
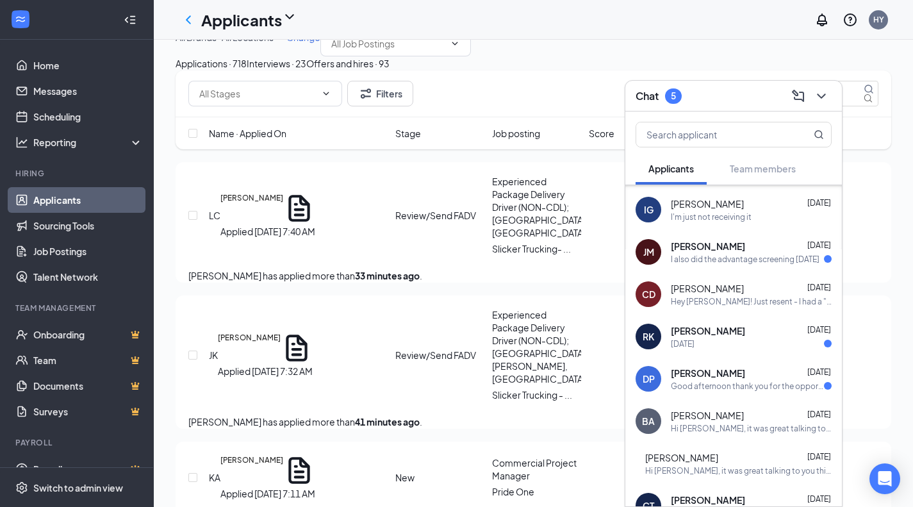
click at [767, 376] on div "Dontez Patterson Aug 26" at bounding box center [751, 373] width 161 height 13
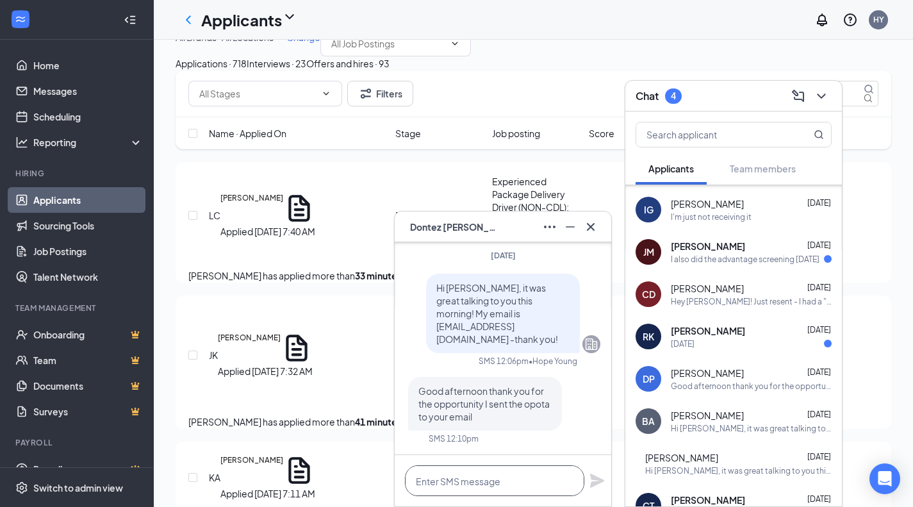
click at [522, 486] on textarea at bounding box center [494, 480] width 179 height 31
type textarea "T"
click at [588, 226] on icon "Cross" at bounding box center [590, 226] width 15 height 15
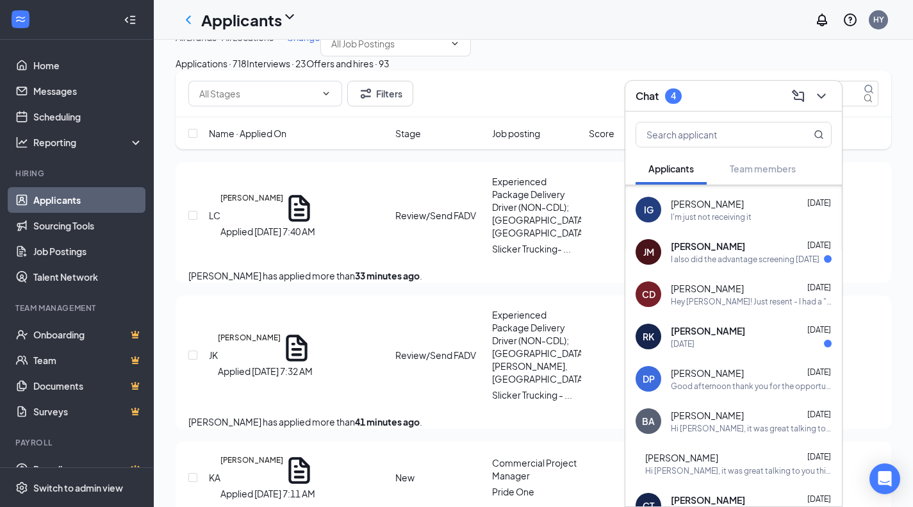
click at [758, 108] on div "Chat 4" at bounding box center [734, 96] width 217 height 31
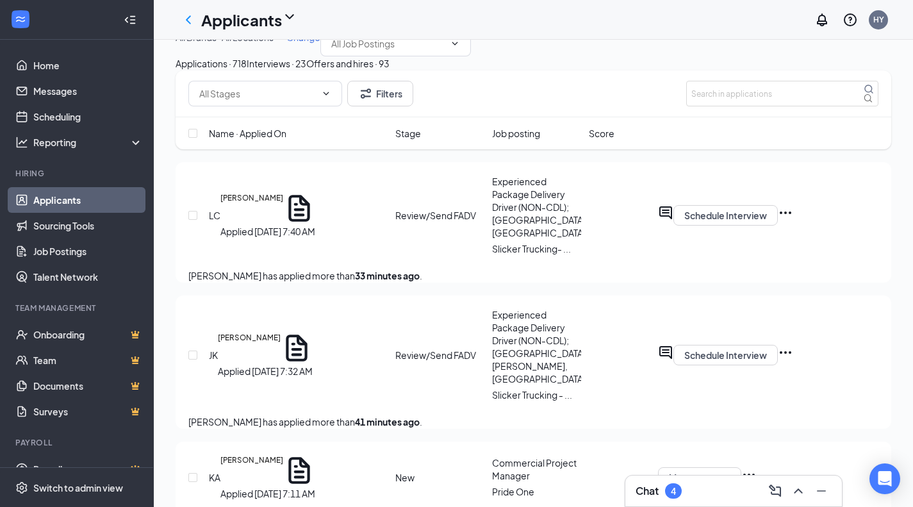
scroll to position [0, 0]
click at [713, 497] on div "Chat 4" at bounding box center [734, 491] width 196 height 21
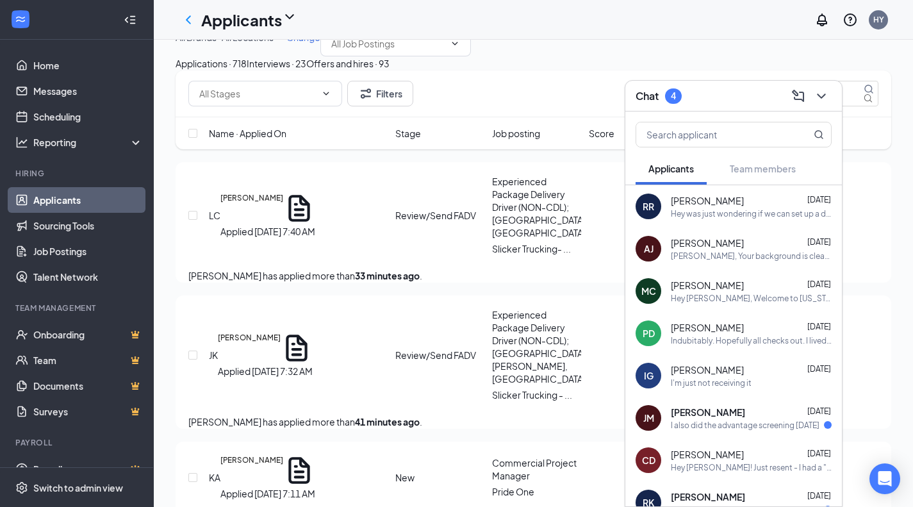
click at [721, 104] on div "Chat 4" at bounding box center [734, 96] width 196 height 20
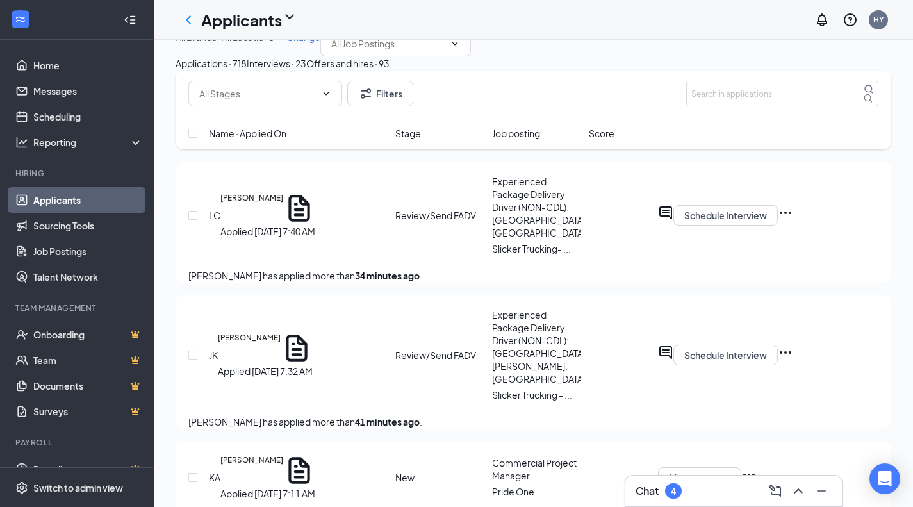
click at [684, 478] on div "Chat 4" at bounding box center [734, 491] width 217 height 31
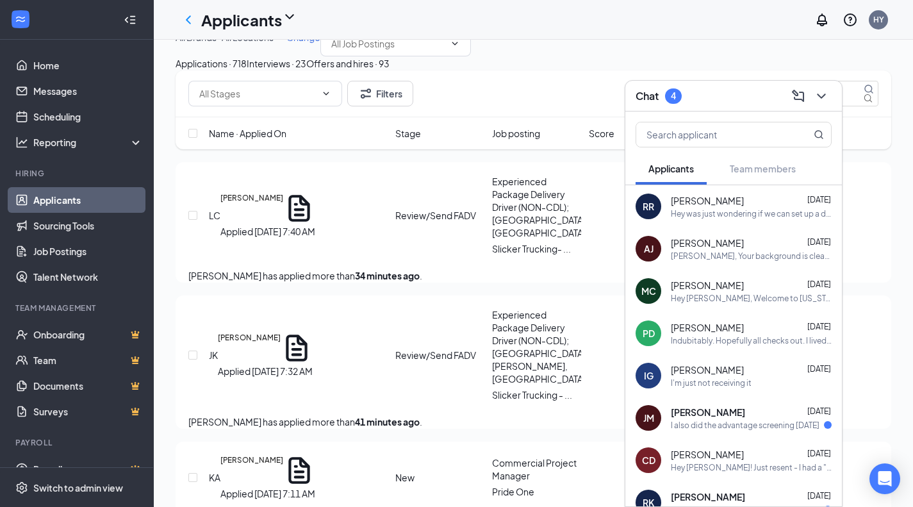
click at [692, 101] on div "Chat 4" at bounding box center [734, 96] width 196 height 20
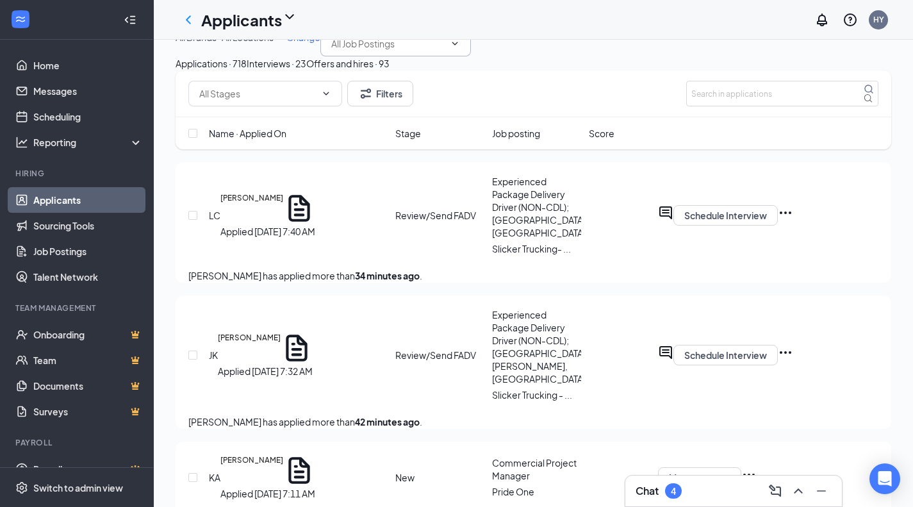
click at [331, 51] on input "text" at bounding box center [387, 44] width 113 height 14
click at [296, 99] on div "Armed Security Officer (Cleveland Corporate Protection Services)" at bounding box center [314, 92] width 277 height 14
type input "Armed Security Officer (Cleveland Corporate Protection Services)"
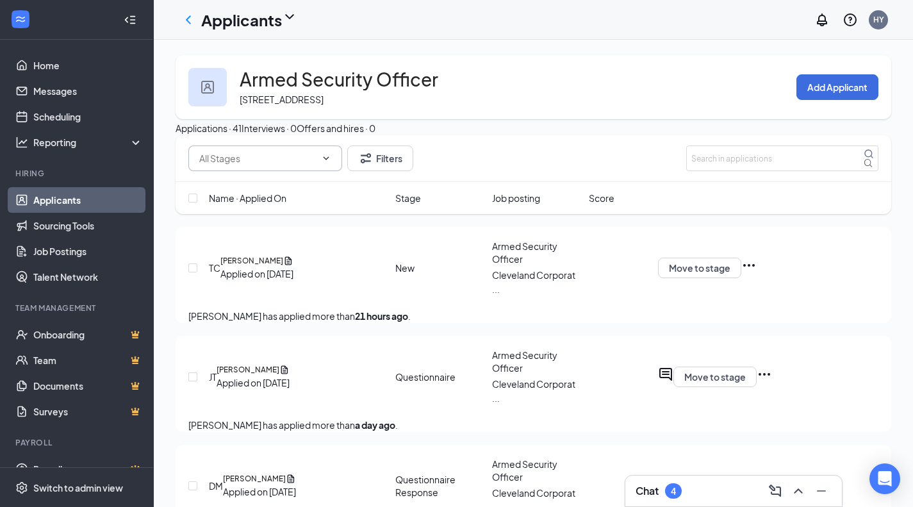
click at [260, 165] on input "text" at bounding box center [257, 158] width 117 height 14
click at [219, 238] on div "New (1)" at bounding box center [203, 231] width 31 height 14
type input "New (1)"
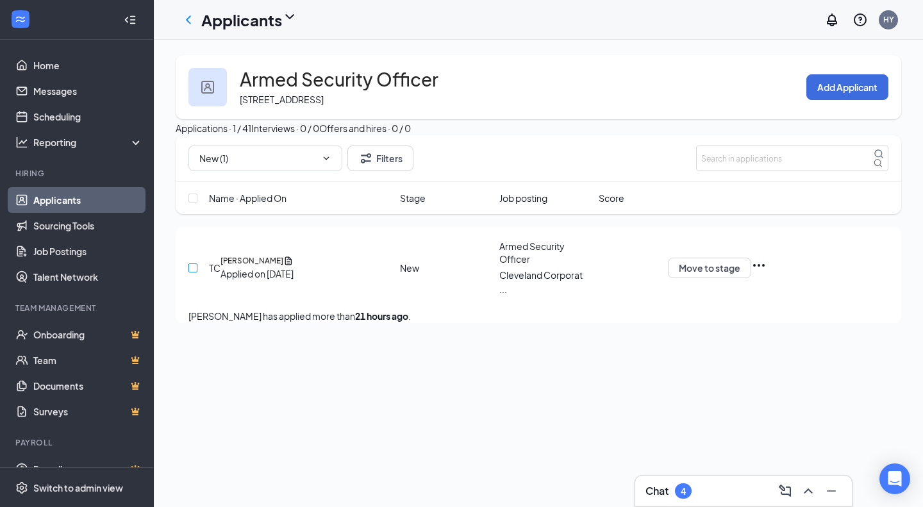
click at [196, 272] on input "checkbox" at bounding box center [192, 267] width 9 height 9
checkbox input "true"
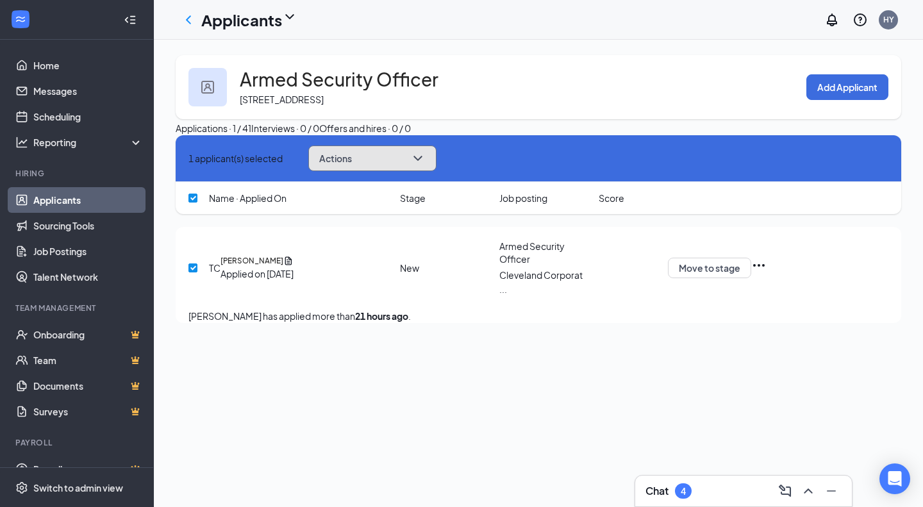
click at [352, 163] on span "Actions" at bounding box center [335, 158] width 33 height 9
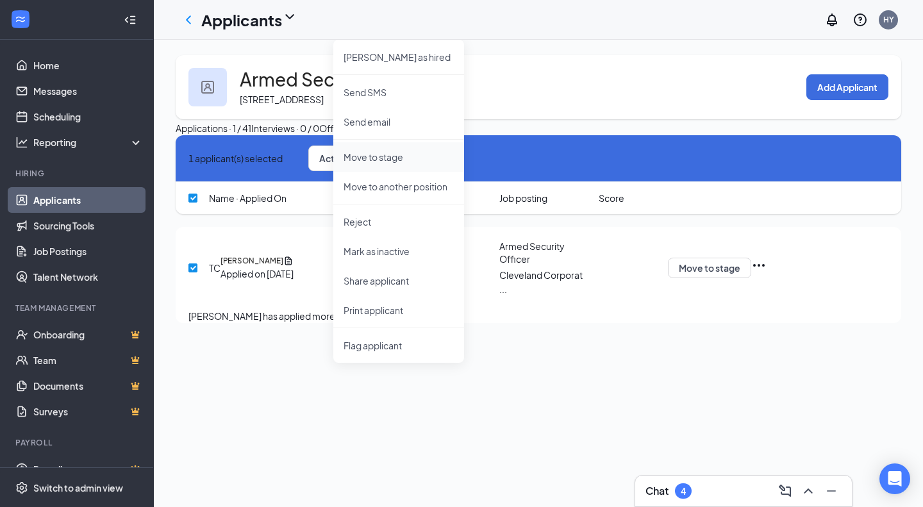
click at [399, 152] on p "Move to stage" at bounding box center [399, 157] width 110 height 14
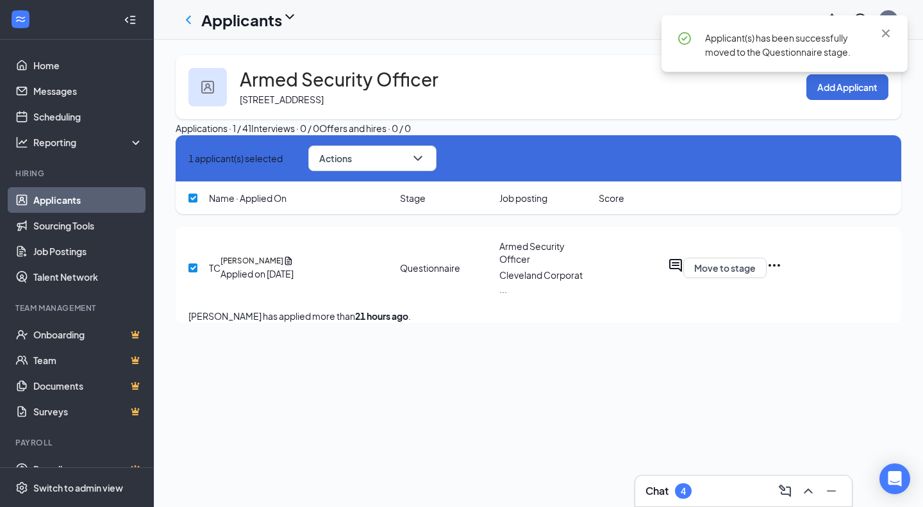
click at [188, 158] on icon "Cross" at bounding box center [188, 158] width 0 height 0
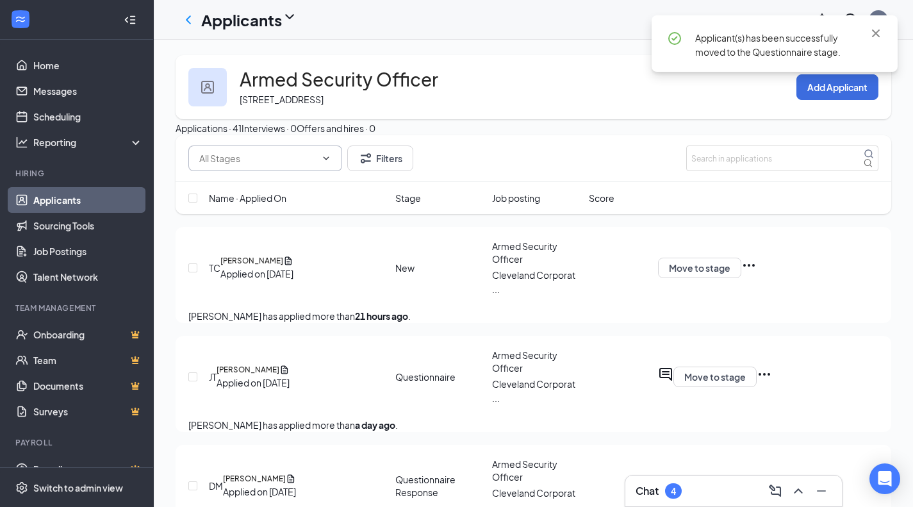
click at [304, 165] on input "text" at bounding box center [257, 158] width 117 height 14
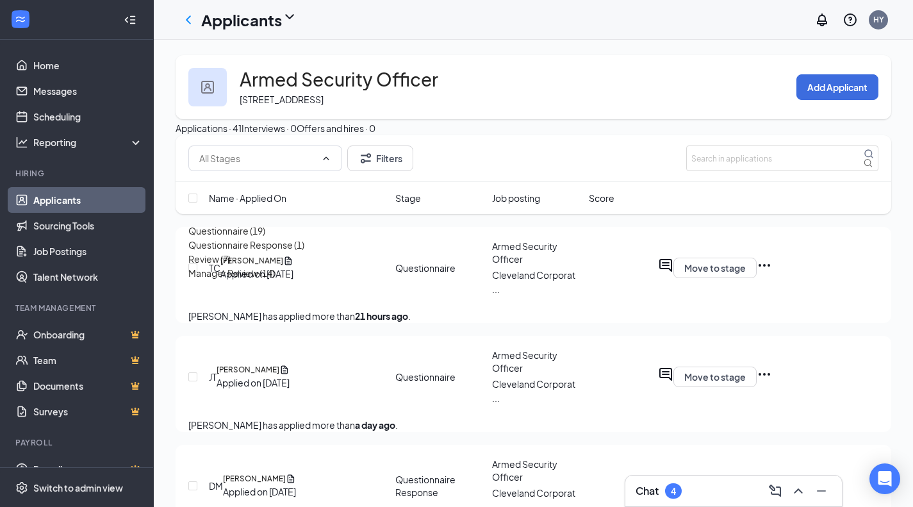
click at [231, 266] on div "Review (7)" at bounding box center [209, 259] width 42 height 14
type input "Review (7)"
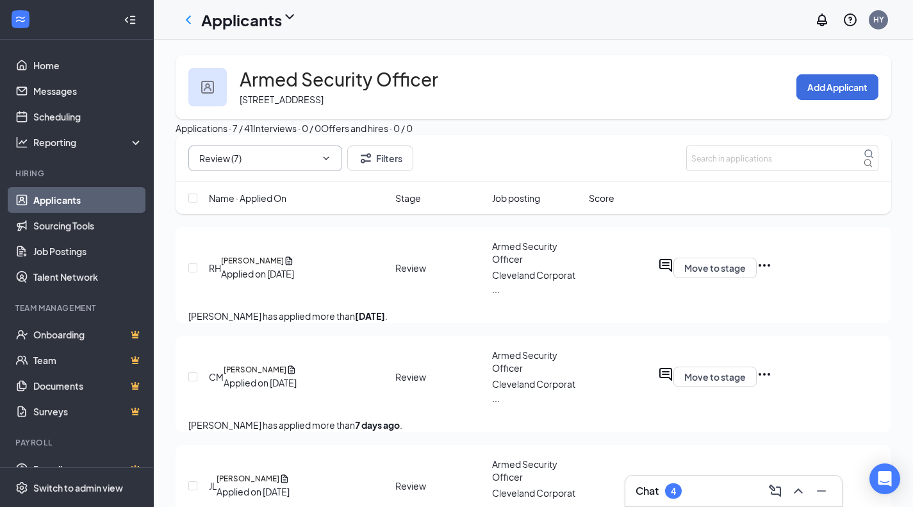
click at [319, 158] on icon "Cross" at bounding box center [319, 158] width 0 height 0
click at [108, 204] on link "Applicants" at bounding box center [88, 200] width 110 height 26
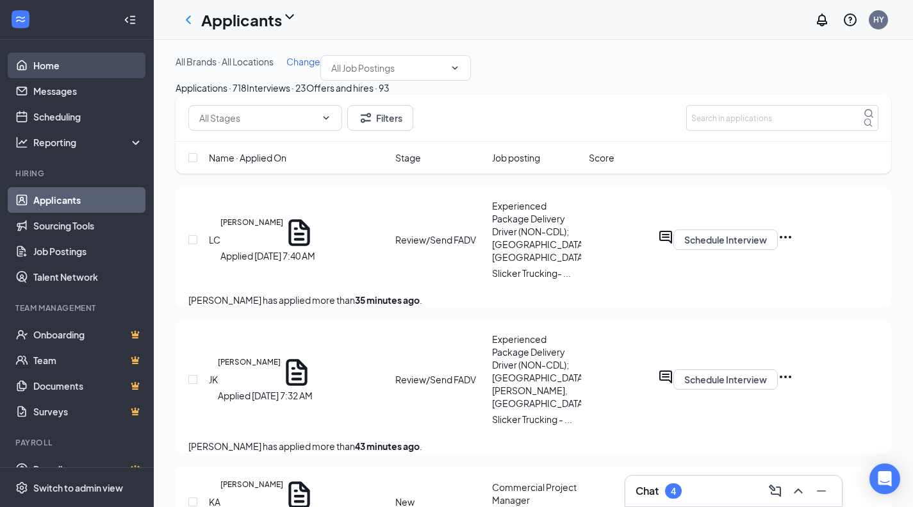
click at [62, 73] on link "Home" at bounding box center [88, 66] width 110 height 26
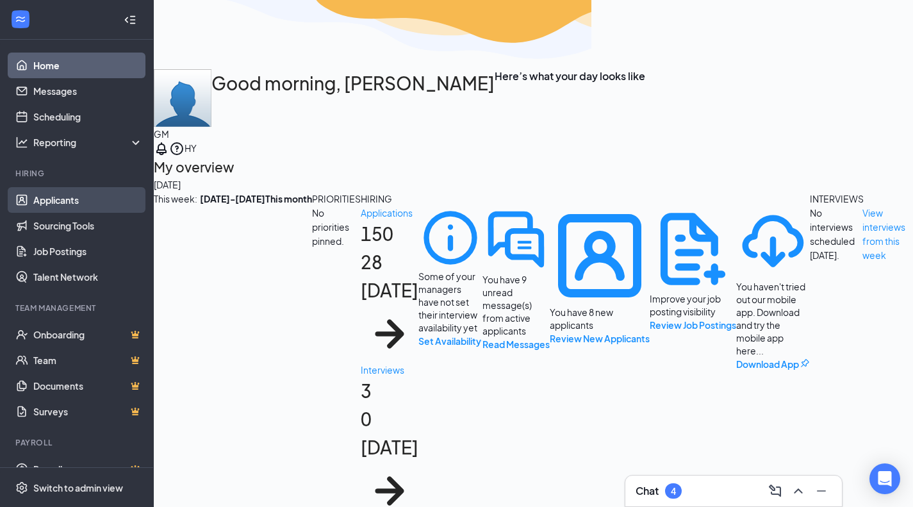
click at [63, 209] on link "Applicants" at bounding box center [88, 200] width 110 height 26
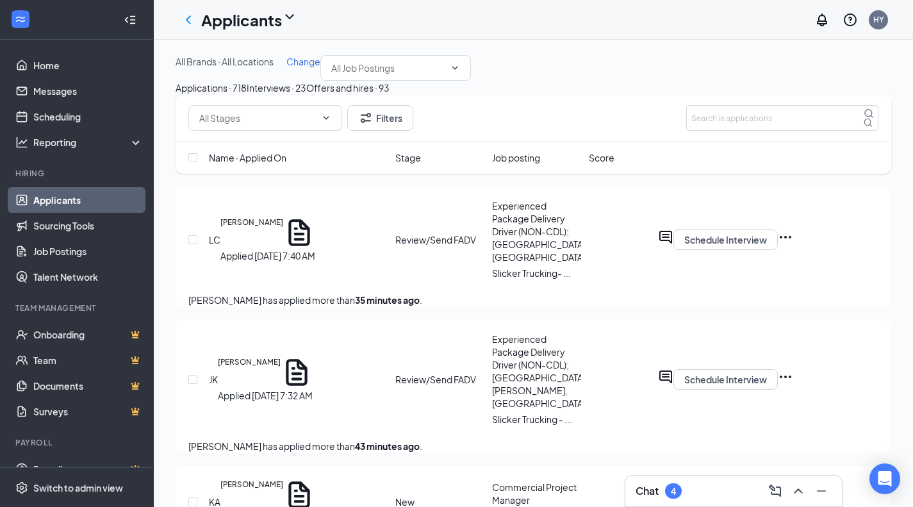
click at [306, 95] on button "Interviews · 23" at bounding box center [277, 88] width 60 height 14
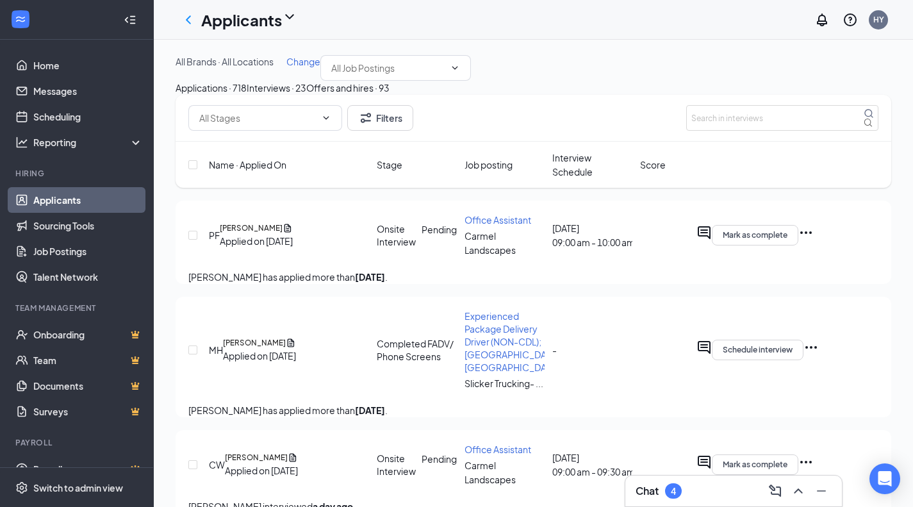
click at [694, 501] on div "Chat 4" at bounding box center [734, 491] width 217 height 31
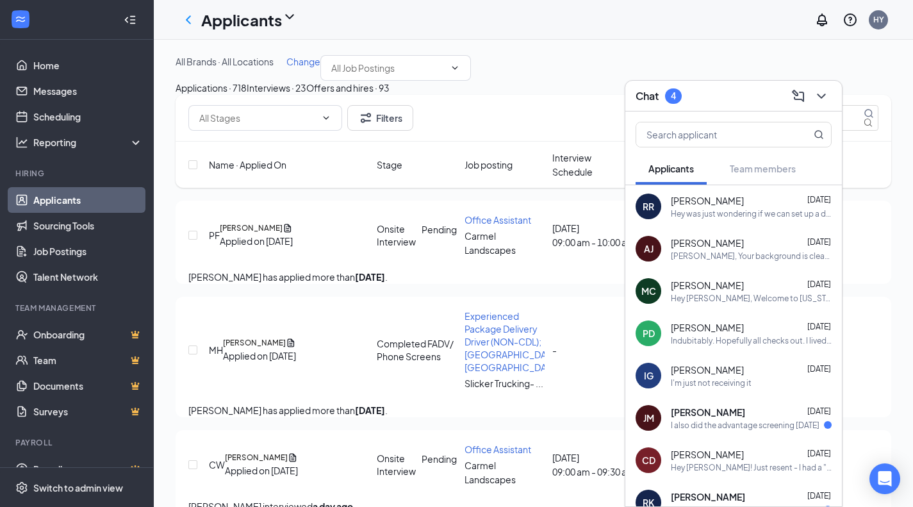
click at [730, 94] on div "Chat 4" at bounding box center [734, 96] width 196 height 20
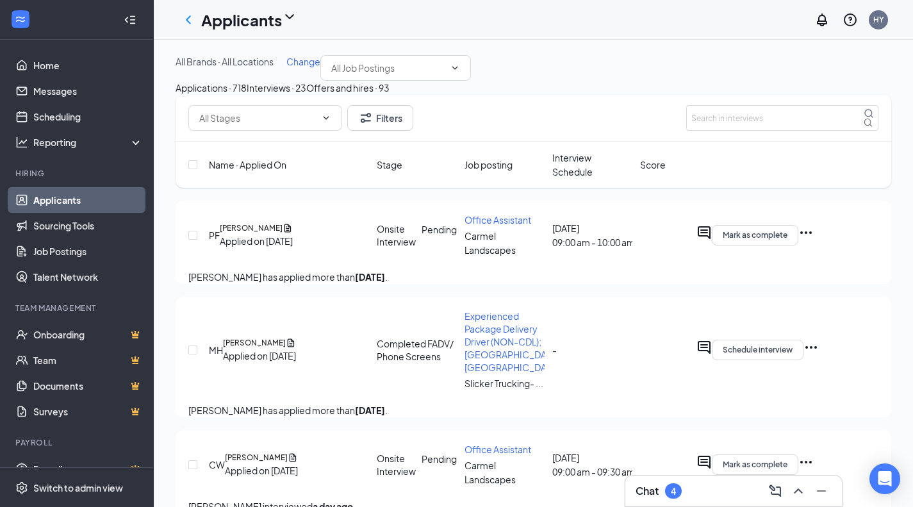
click at [240, 95] on div "Applications · 718" at bounding box center [211, 88] width 71 height 14
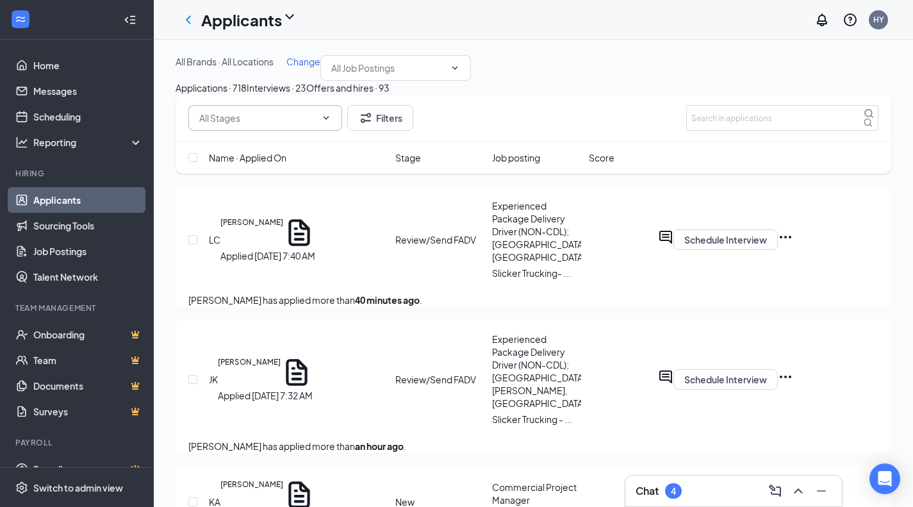
click at [294, 125] on input "text" at bounding box center [257, 118] width 117 height 14
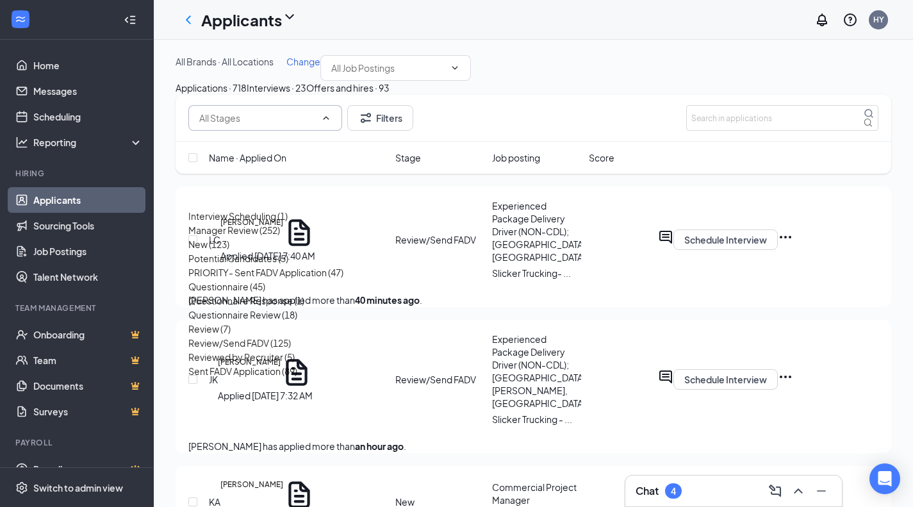
click at [294, 125] on input "text" at bounding box center [257, 118] width 117 height 14
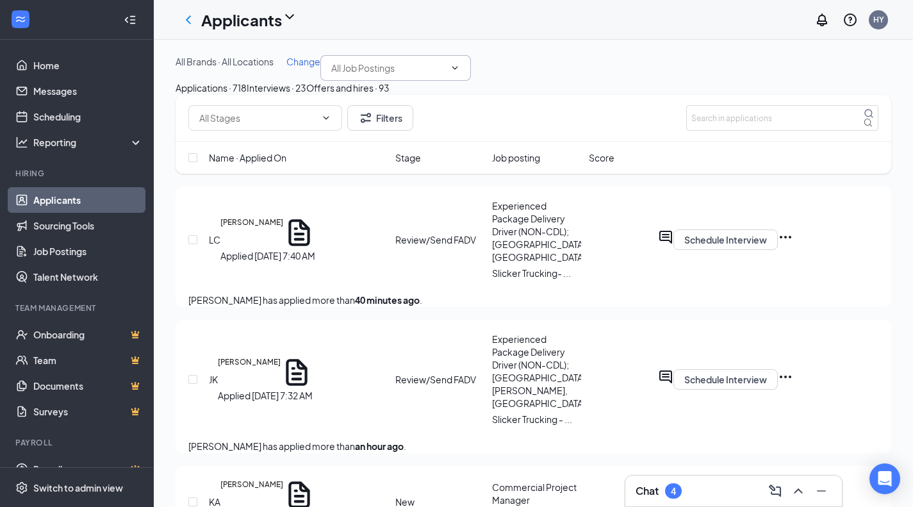
click at [331, 75] on input "text" at bounding box center [387, 68] width 113 height 14
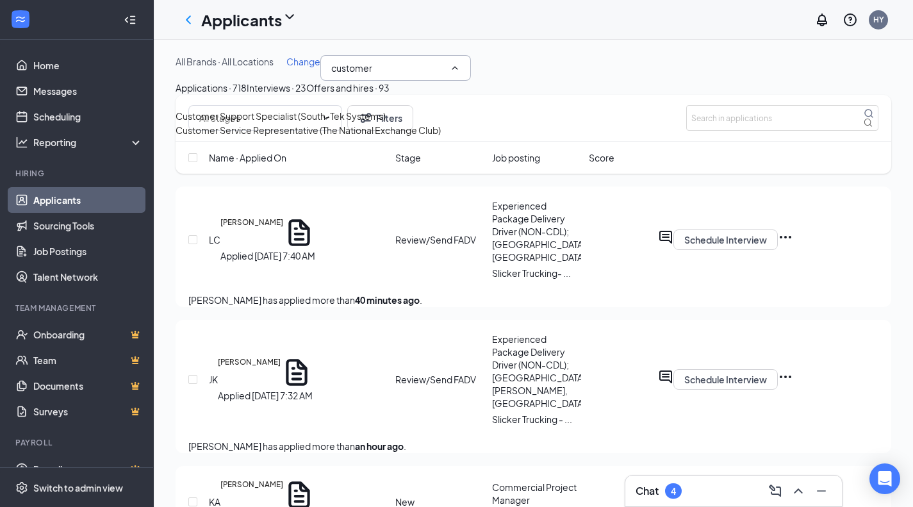
type input "customer"
click at [287, 137] on div "Customer Service Representative (The National Exchange Club)" at bounding box center [308, 130] width 265 height 14
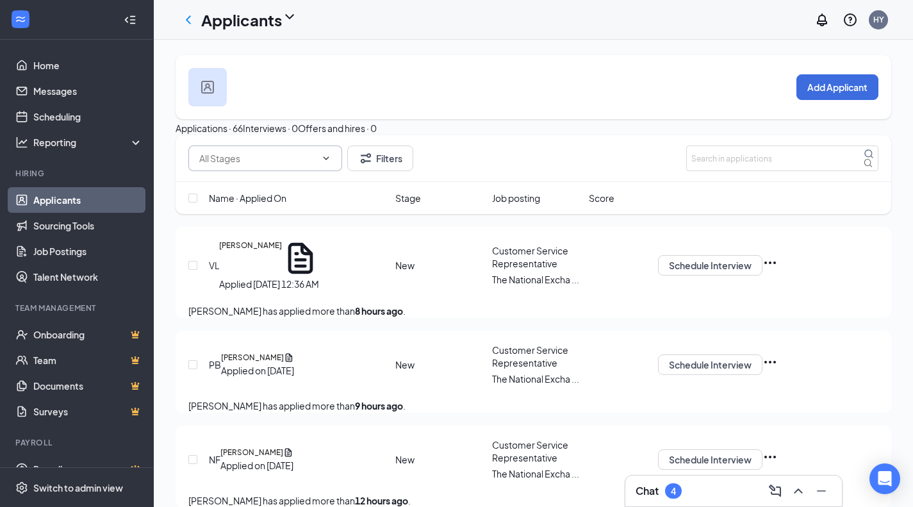
click at [283, 171] on span at bounding box center [265, 158] width 154 height 26
click at [224, 235] on div "New (35)" at bounding box center [206, 231] width 36 height 14
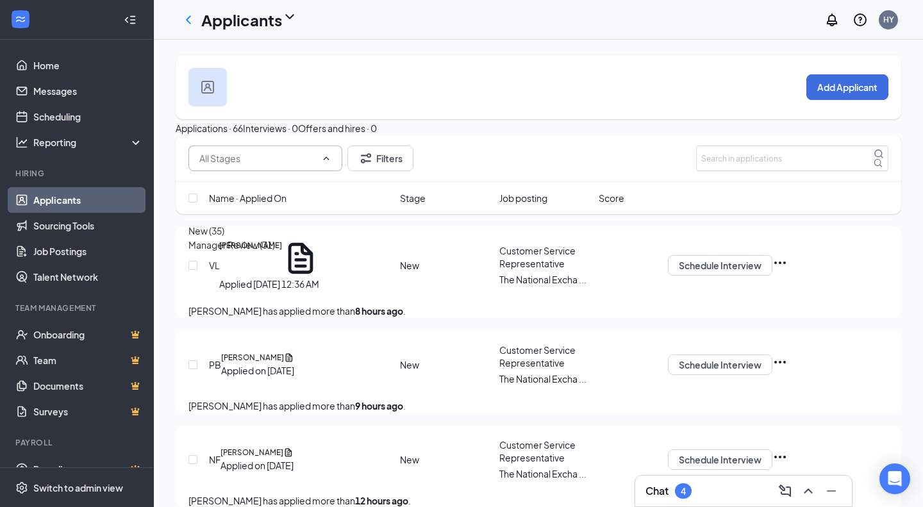
type input "New (35)"
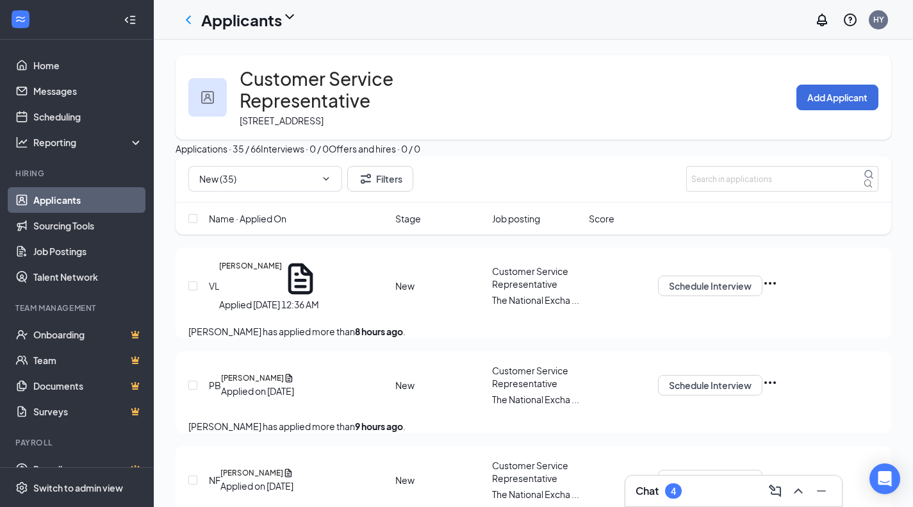
click at [304, 226] on div "Name · Applied On" at bounding box center [298, 219] width 179 height 14
click at [303, 226] on icon "ArrowDown" at bounding box center [295, 218] width 15 height 15
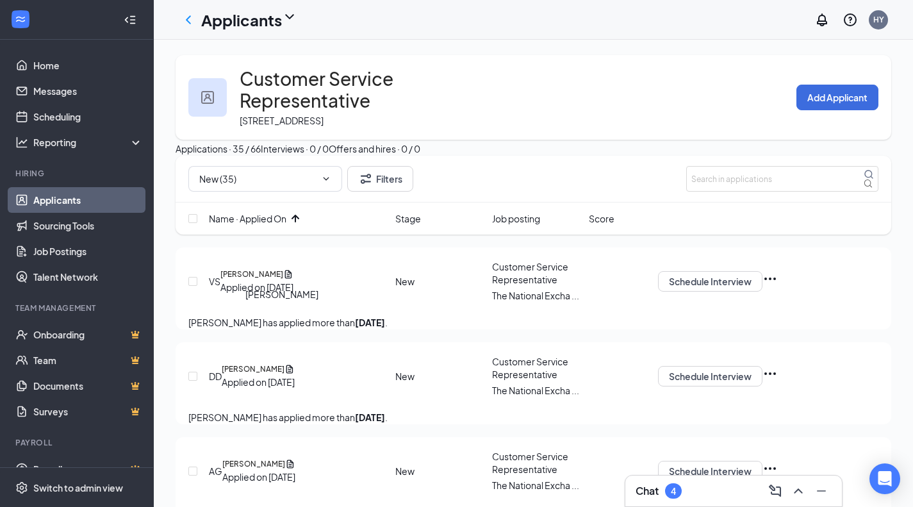
click at [283, 280] on h5 "Vincent Sinclair" at bounding box center [251, 275] width 63 height 12
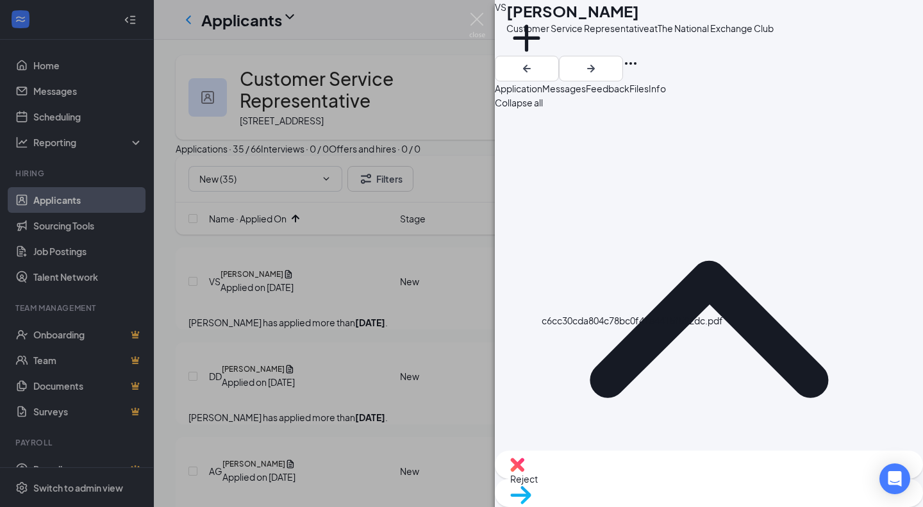
click at [633, 469] on div "Reject" at bounding box center [709, 465] width 428 height 28
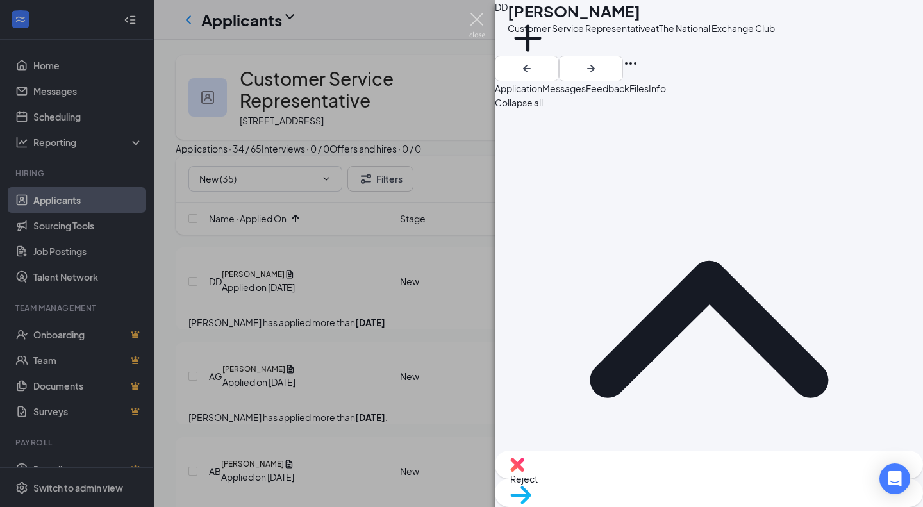
click at [475, 22] on img at bounding box center [477, 25] width 16 height 25
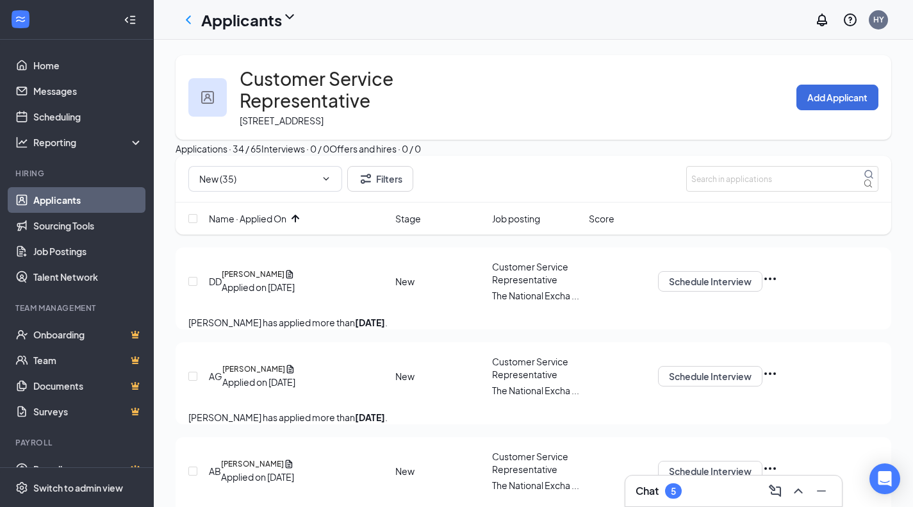
click at [702, 486] on div "Chat 5" at bounding box center [734, 491] width 196 height 21
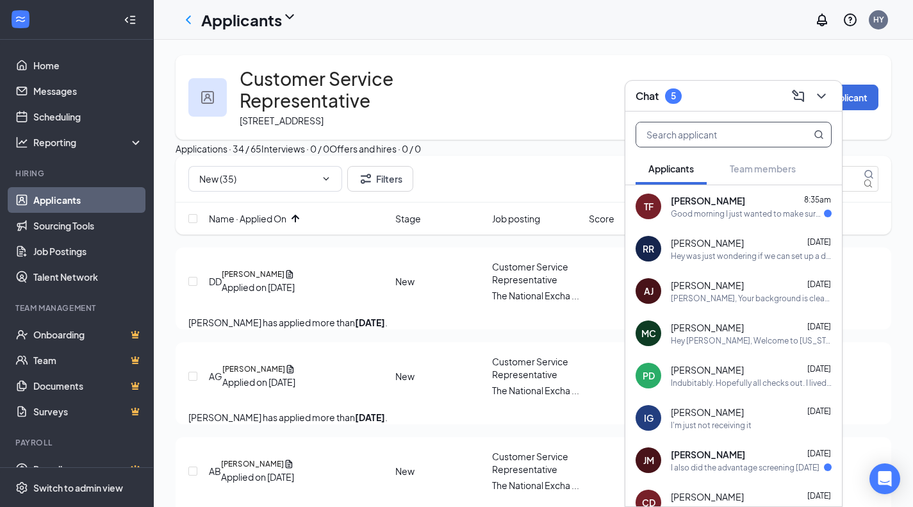
click at [752, 131] on input "text" at bounding box center [712, 134] width 152 height 24
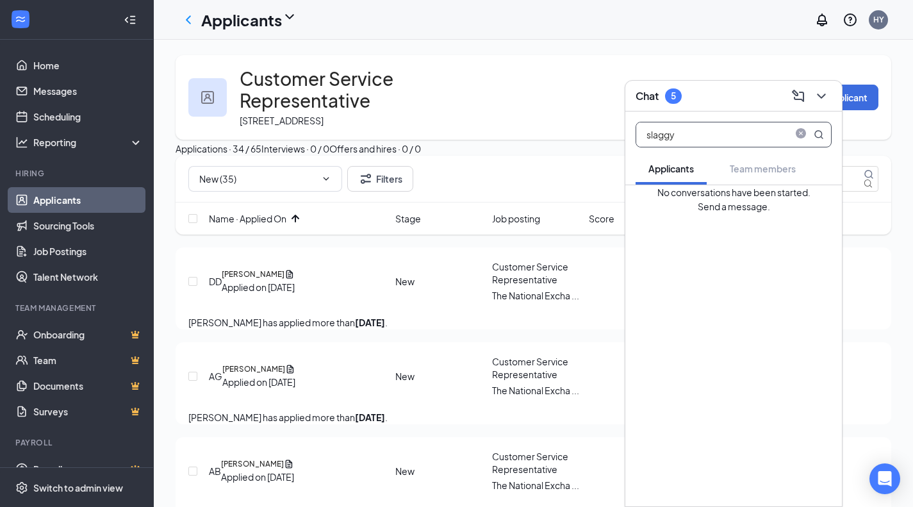
type input "slaggy"
click at [795, 135] on span "close-circle" at bounding box center [800, 134] width 15 height 15
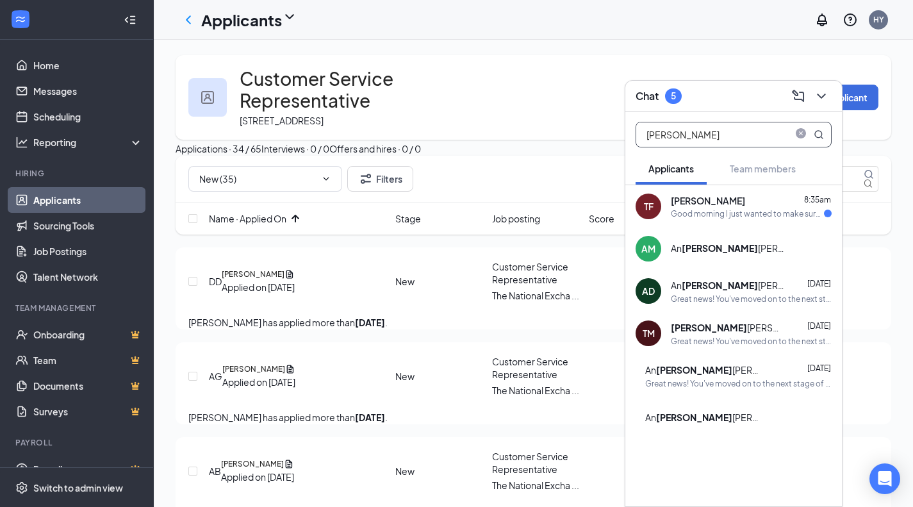
type input "toni"
click at [752, 229] on div "AM An toni o Macklin" at bounding box center [734, 249] width 217 height 42
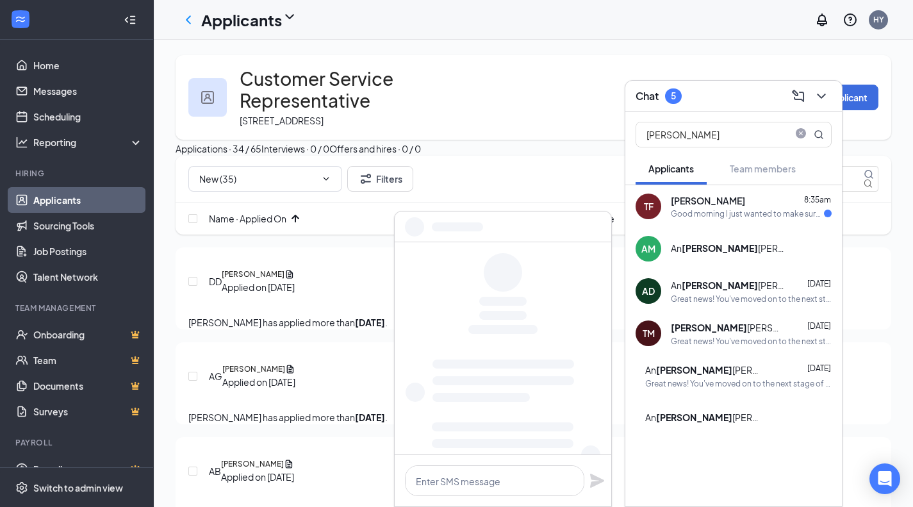
click at [745, 206] on span "[PERSON_NAME]" at bounding box center [708, 200] width 74 height 13
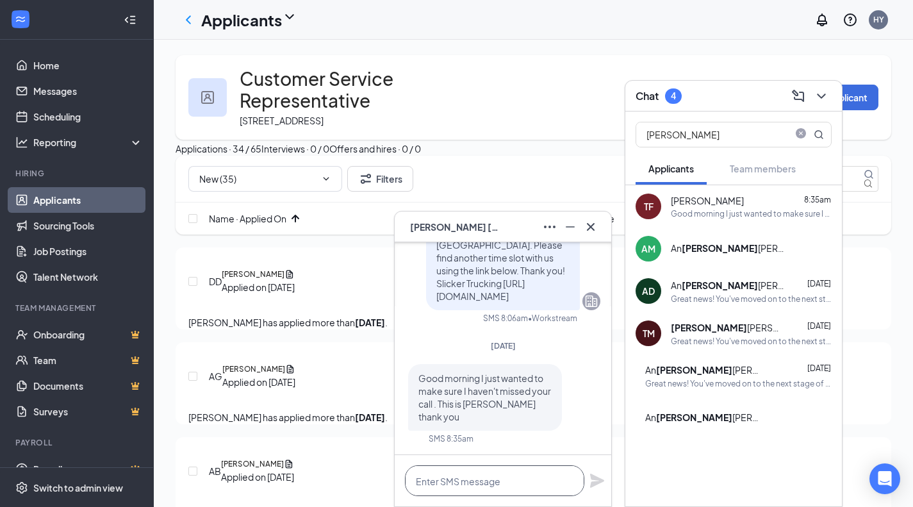
click at [515, 475] on textarea at bounding box center [494, 480] width 179 height 31
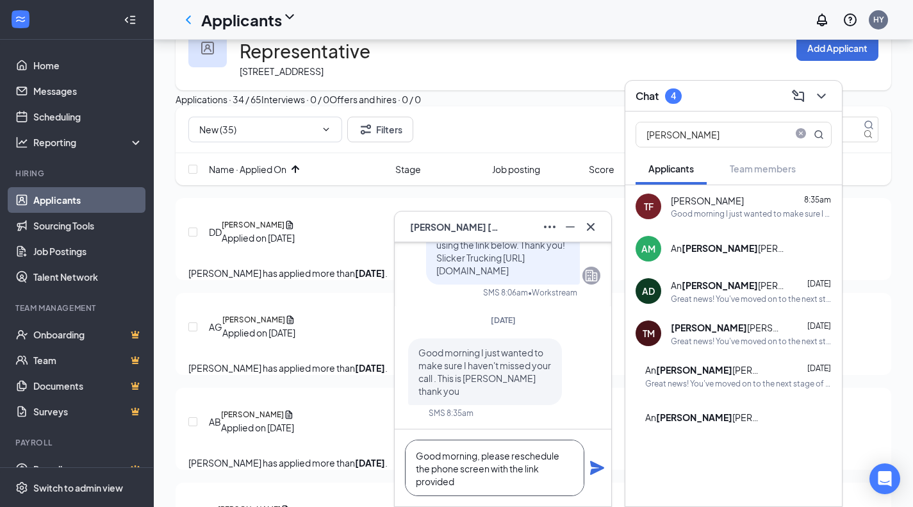
scroll to position [64, 0]
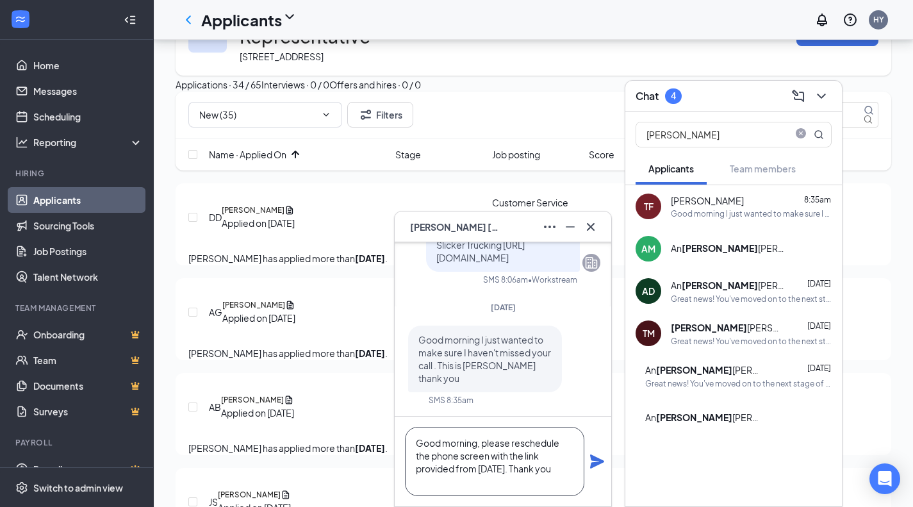
click at [431, 454] on textarea "Good morning, please reschedule the phone screen with the link provided from Mo…" at bounding box center [494, 461] width 179 height 69
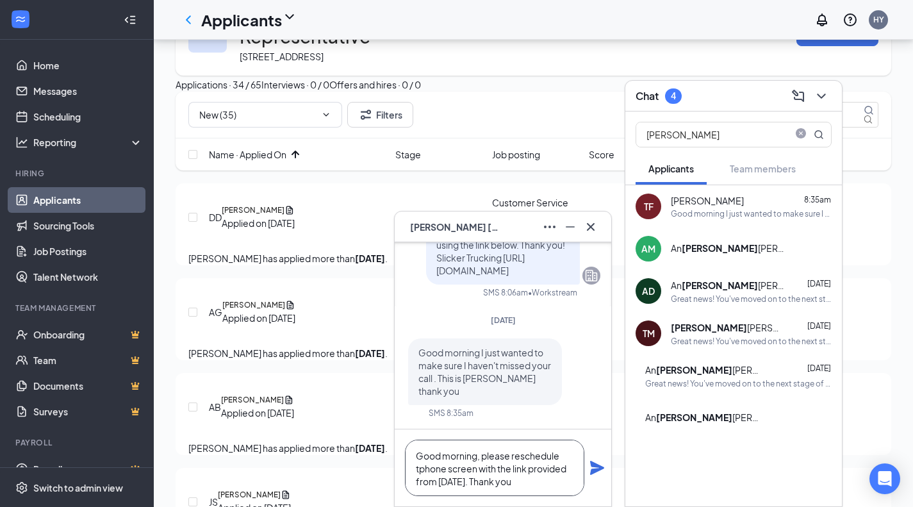
scroll to position [0, 0]
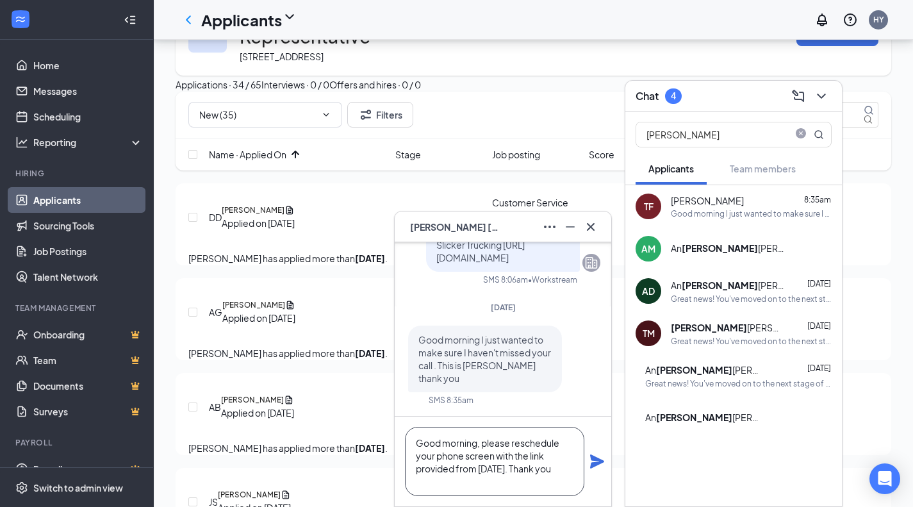
click at [476, 486] on textarea "Good morning, please reschedule your phone screen with the link provided from M…" at bounding box center [494, 461] width 179 height 69
type textarea "Good morning, please reschedule your phone screen with the link provided from M…"
click at [604, 459] on icon "Plane" at bounding box center [597, 461] width 15 height 15
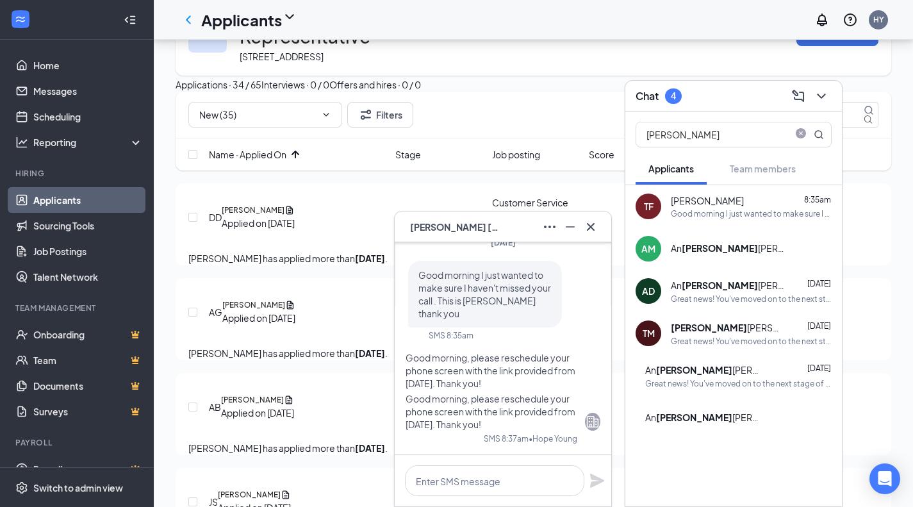
click at [491, 229] on span "Travis Fotheringham" at bounding box center [455, 227] width 90 height 14
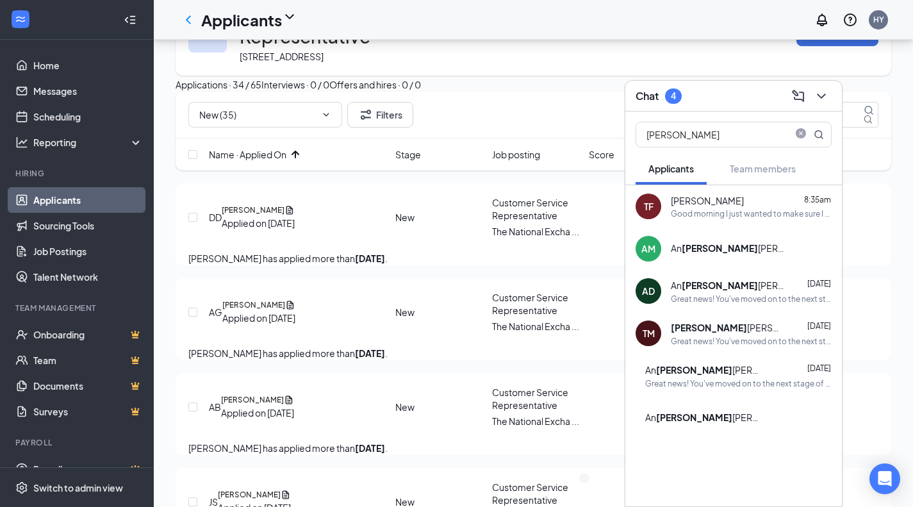
click at [768, 104] on div "Chat 4" at bounding box center [734, 96] width 196 height 20
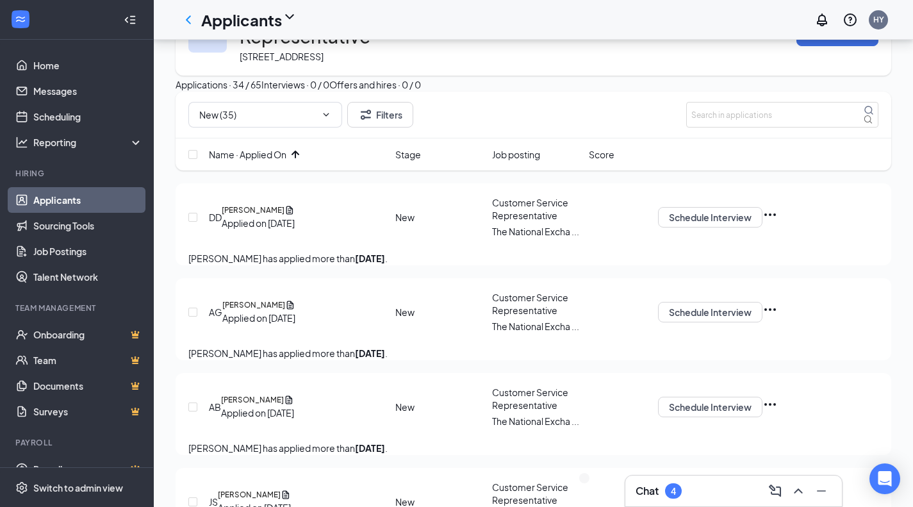
click at [37, 192] on link "Applicants" at bounding box center [88, 200] width 110 height 26
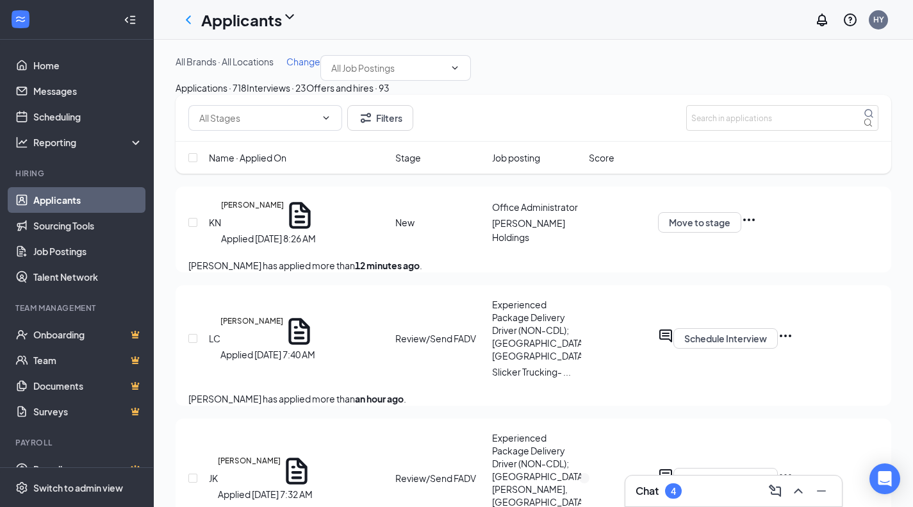
click at [306, 95] on div "Interviews · 23" at bounding box center [277, 88] width 60 height 14
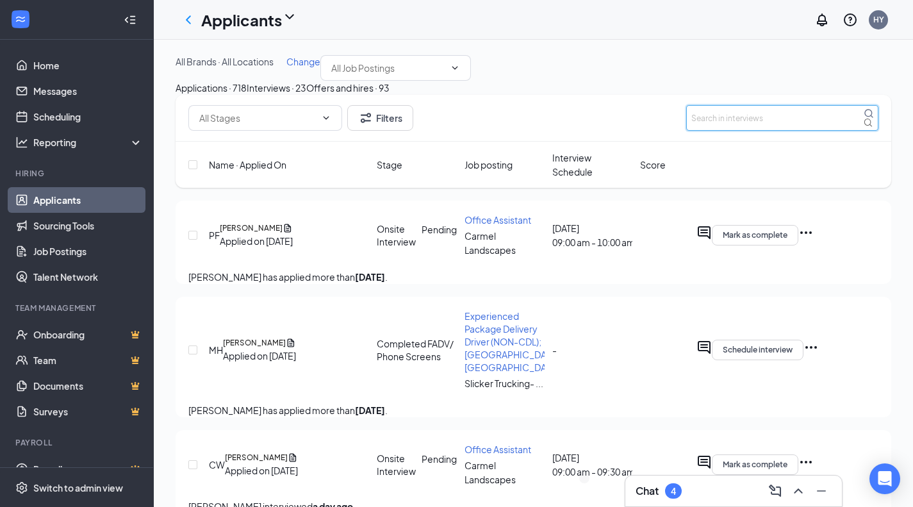
click at [729, 131] on input "text" at bounding box center [782, 118] width 192 height 26
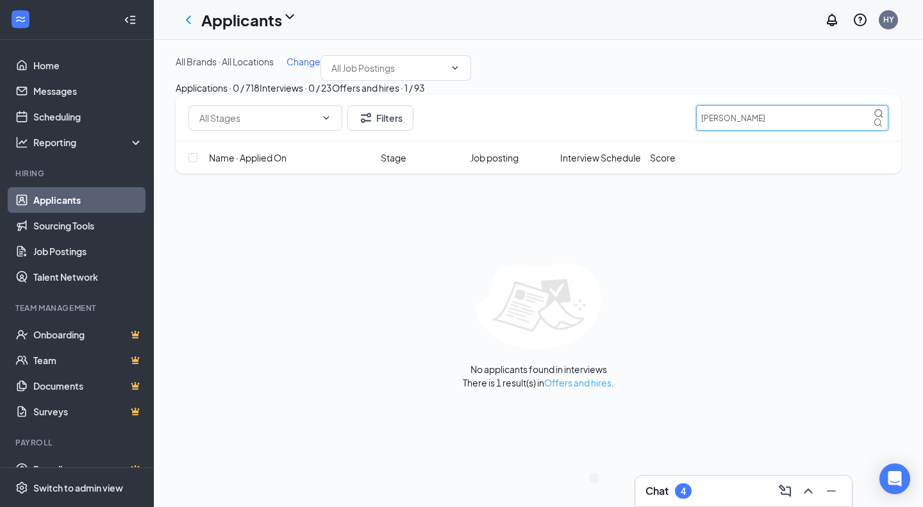
type input "travis"
click at [590, 388] on link "Offers and hires" at bounding box center [577, 383] width 67 height 12
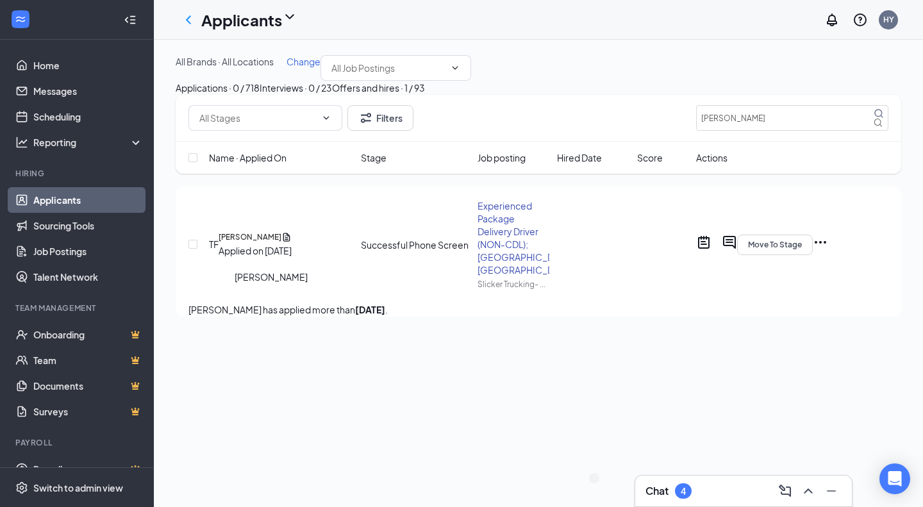
click at [265, 243] on h5 "[PERSON_NAME]" at bounding box center [250, 237] width 63 height 12
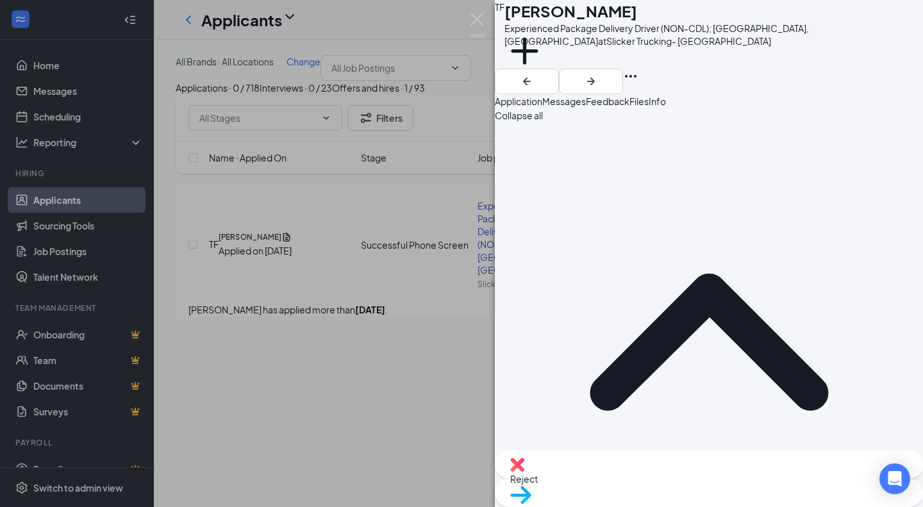
click at [629, 107] on span "Feedback" at bounding box center [608, 102] width 44 height 12
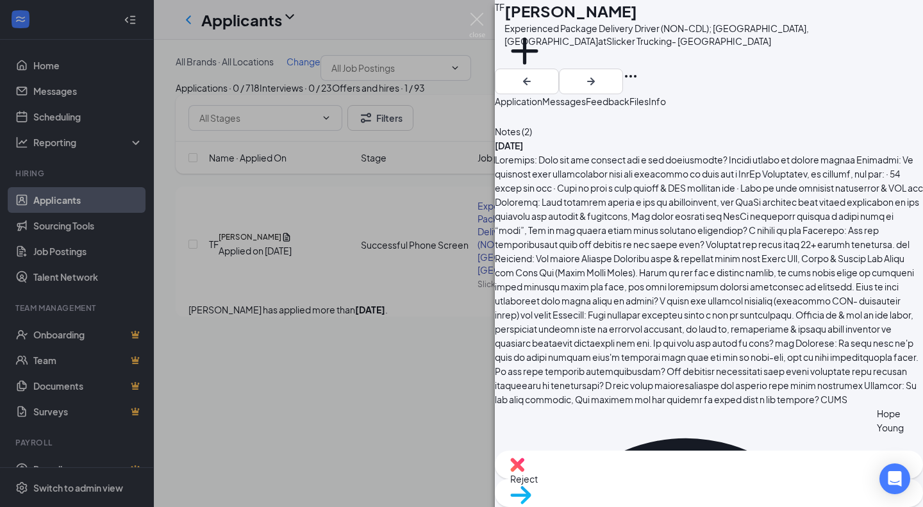
scroll to position [549, 0]
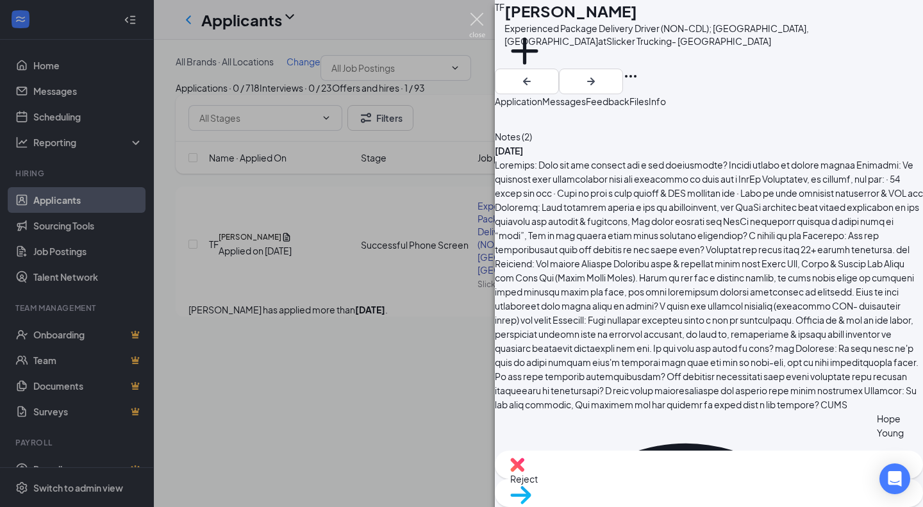
click at [473, 23] on img at bounding box center [477, 25] width 16 height 25
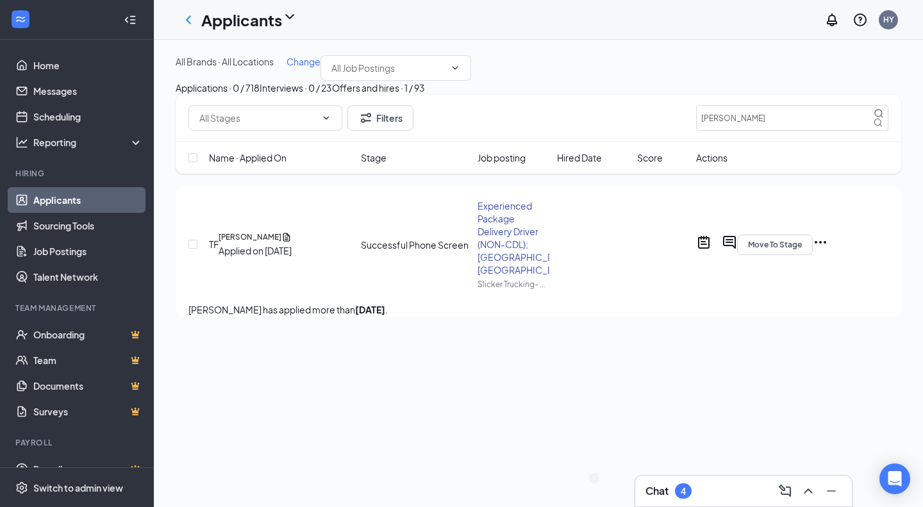
click at [766, 490] on div "Chat 4" at bounding box center [743, 491] width 196 height 21
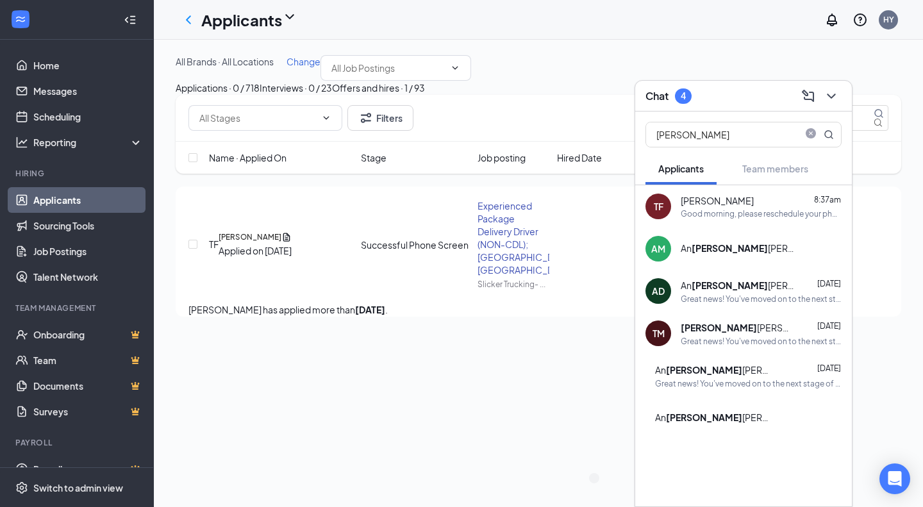
click at [725, 199] on span "[PERSON_NAME]" at bounding box center [717, 200] width 73 height 13
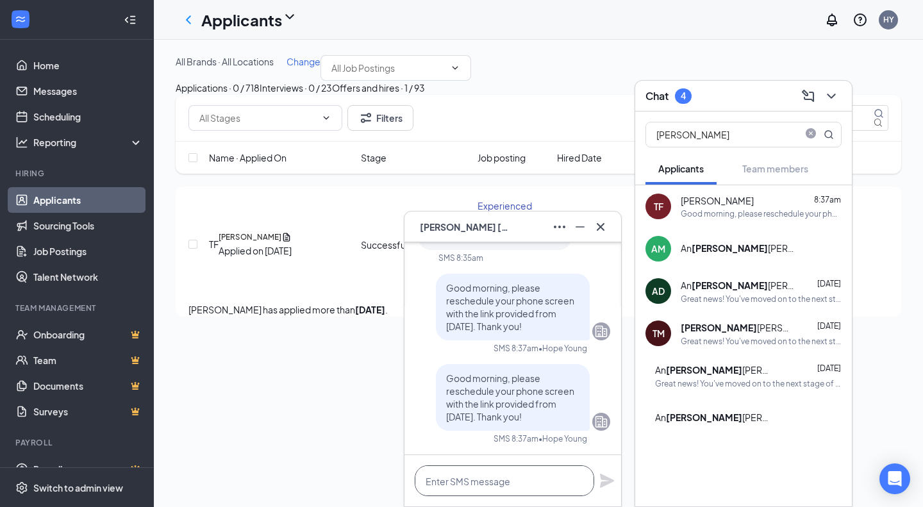
click at [503, 479] on textarea at bounding box center [504, 480] width 179 height 31
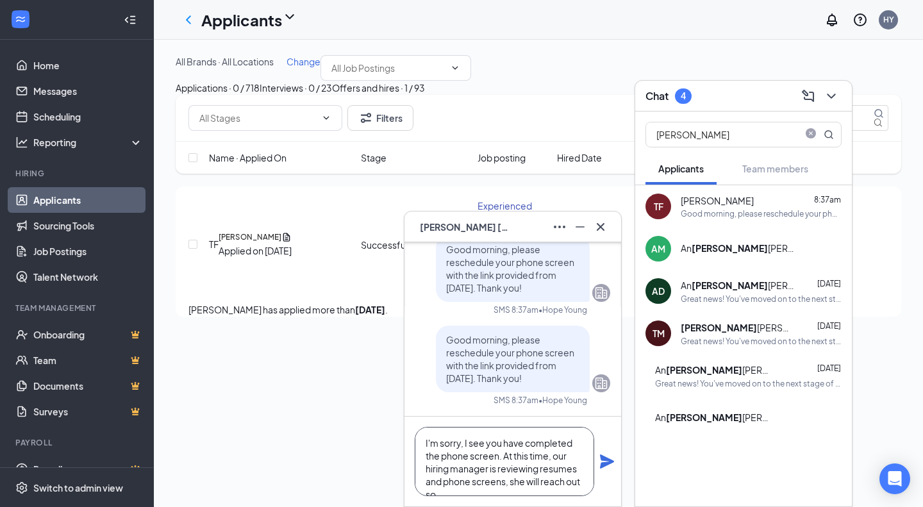
scroll to position [13, 0]
type textarea "I'm sorry, I see you have completed the phone screen. At this time, our hiring …"
click at [602, 461] on icon "Plane" at bounding box center [606, 461] width 15 height 15
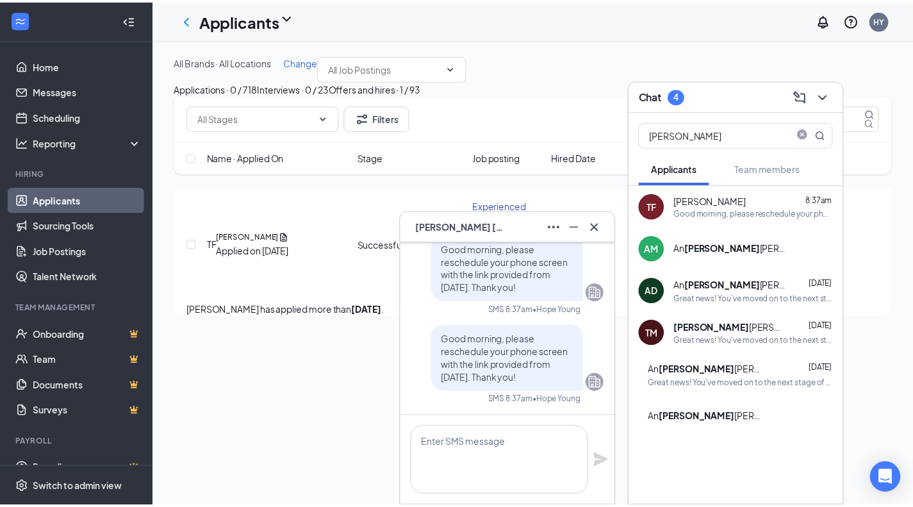
scroll to position [0, 0]
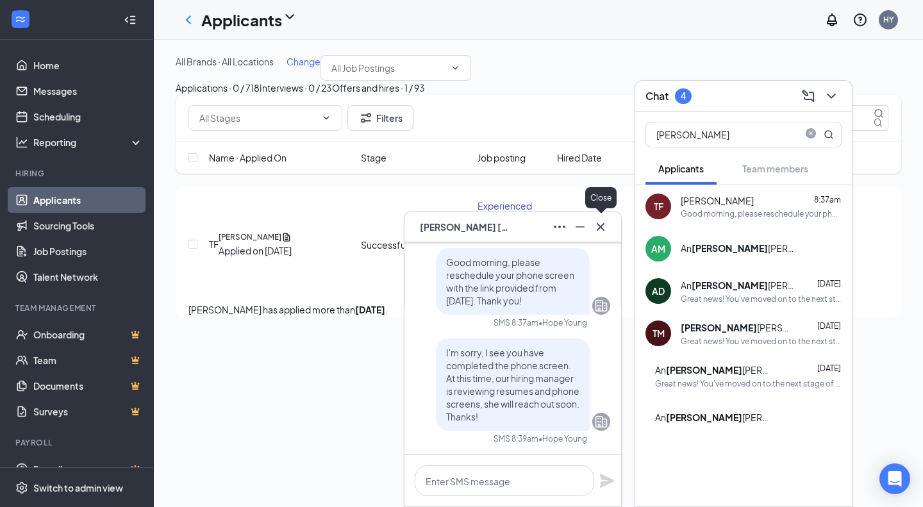
click at [604, 230] on icon "Cross" at bounding box center [601, 226] width 8 height 8
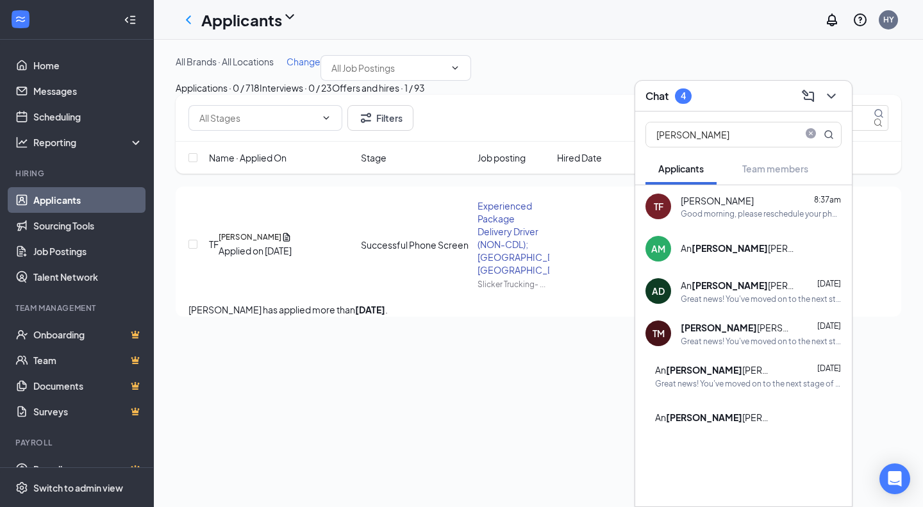
click at [757, 92] on div "Chat 4" at bounding box center [743, 96] width 196 height 20
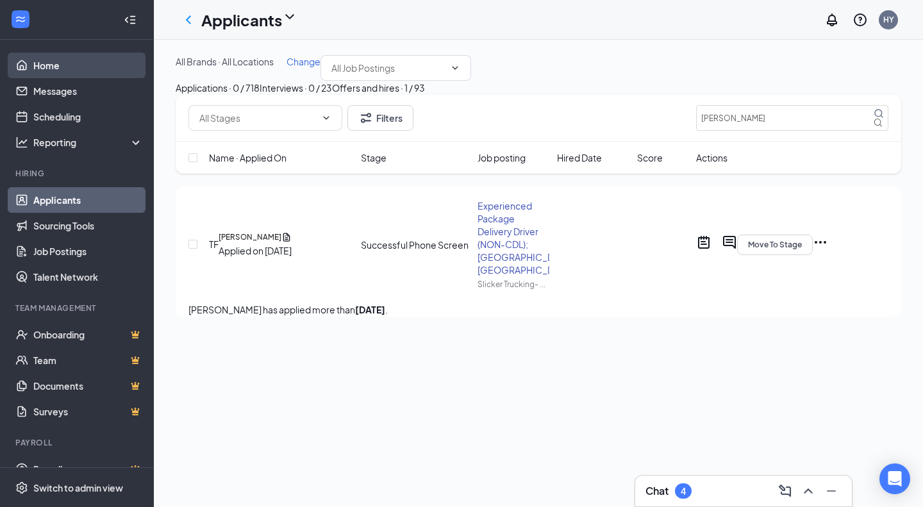
click at [87, 69] on link "Home" at bounding box center [88, 66] width 110 height 26
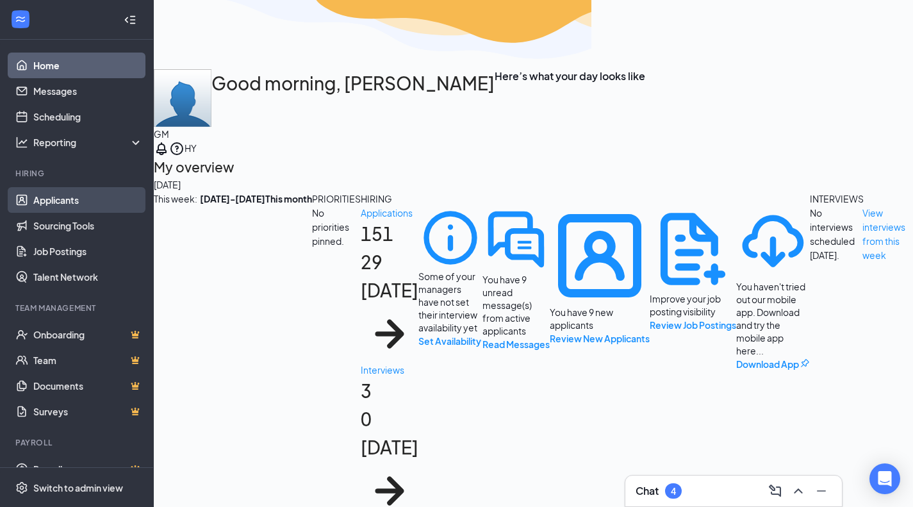
click at [83, 199] on link "Applicants" at bounding box center [88, 200] width 110 height 26
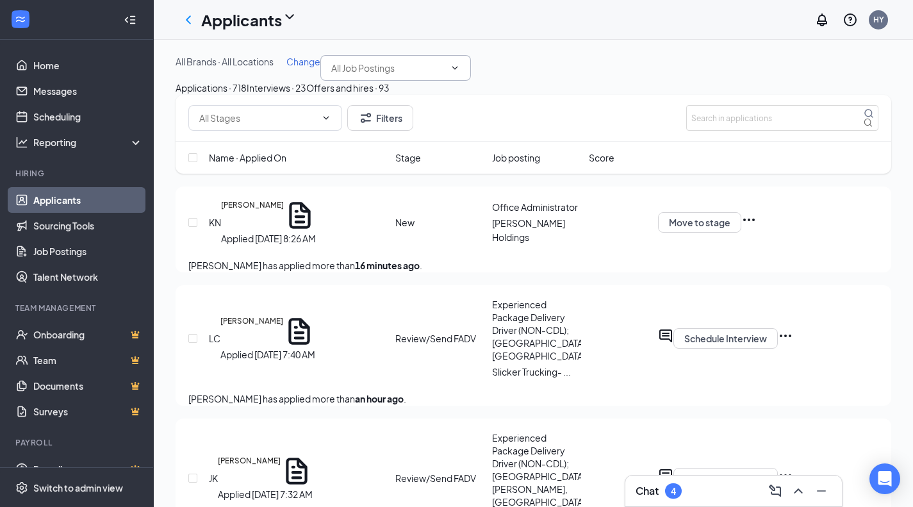
click at [331, 75] on input "text" at bounding box center [387, 68] width 113 height 14
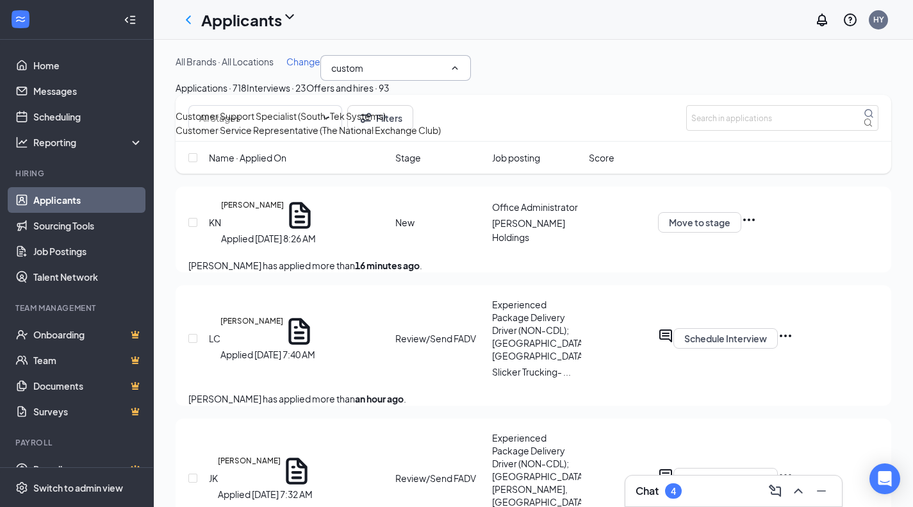
type input "custom"
click at [280, 137] on div "Customer Service Representative (The National Exchange Club)" at bounding box center [308, 130] width 265 height 14
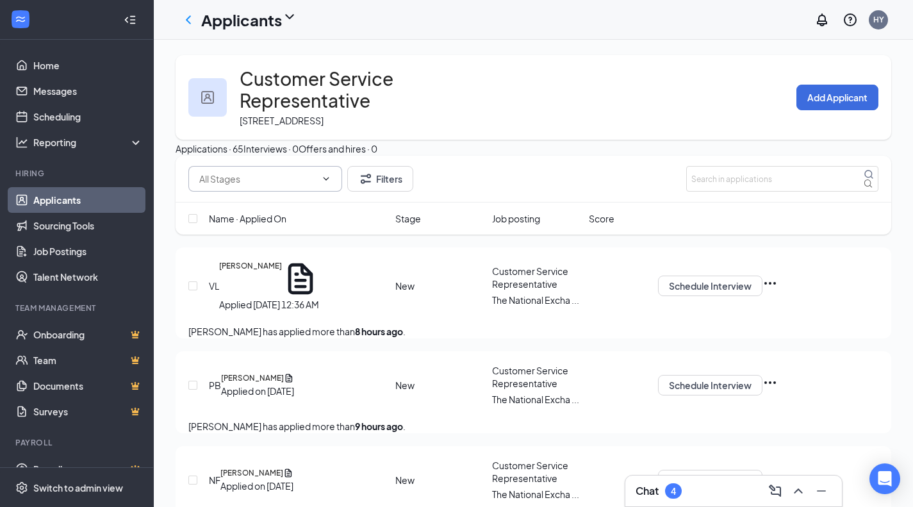
click at [329, 184] on icon "ChevronDown" at bounding box center [326, 179] width 10 height 10
click at [224, 258] on div "New (34)" at bounding box center [206, 251] width 36 height 14
type input "New (34)"
click at [306, 226] on div "Name · Applied On" at bounding box center [298, 219] width 179 height 14
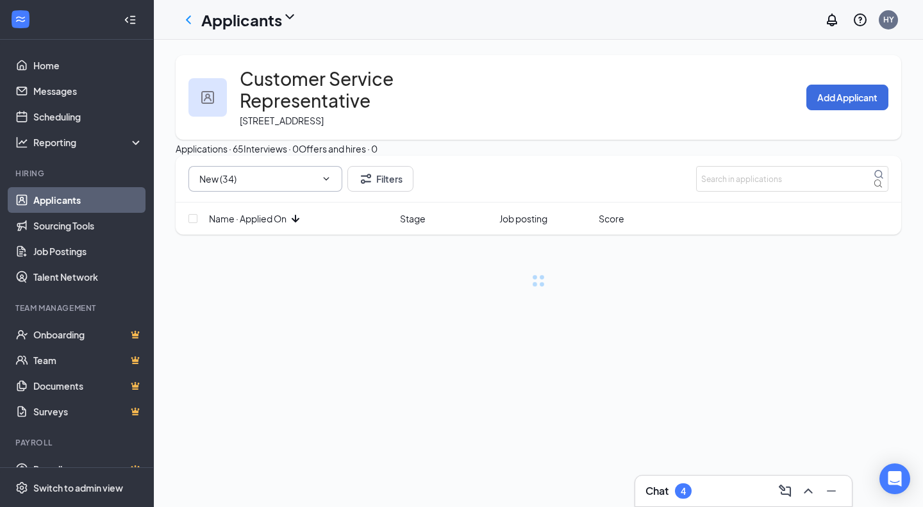
click at [306, 226] on div "Name · Applied On" at bounding box center [300, 219] width 183 height 14
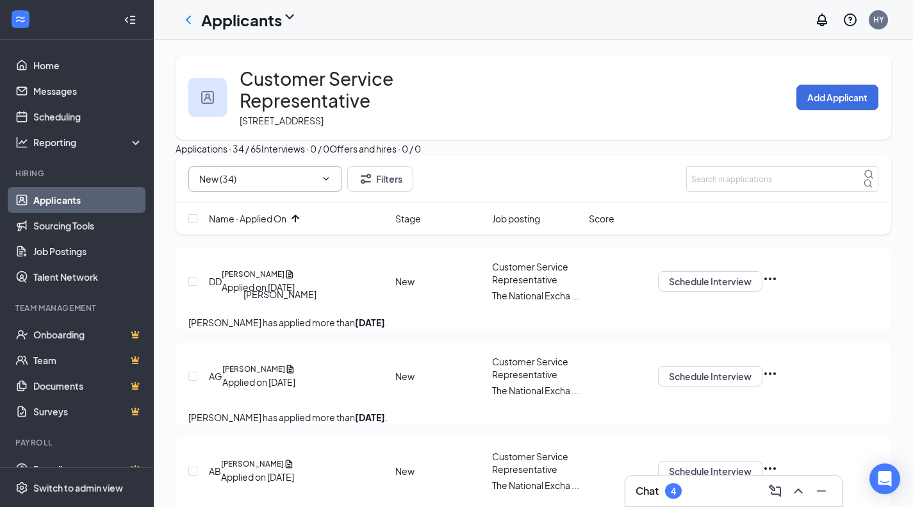
click at [270, 280] on h5 "David Daniel" at bounding box center [253, 275] width 63 height 12
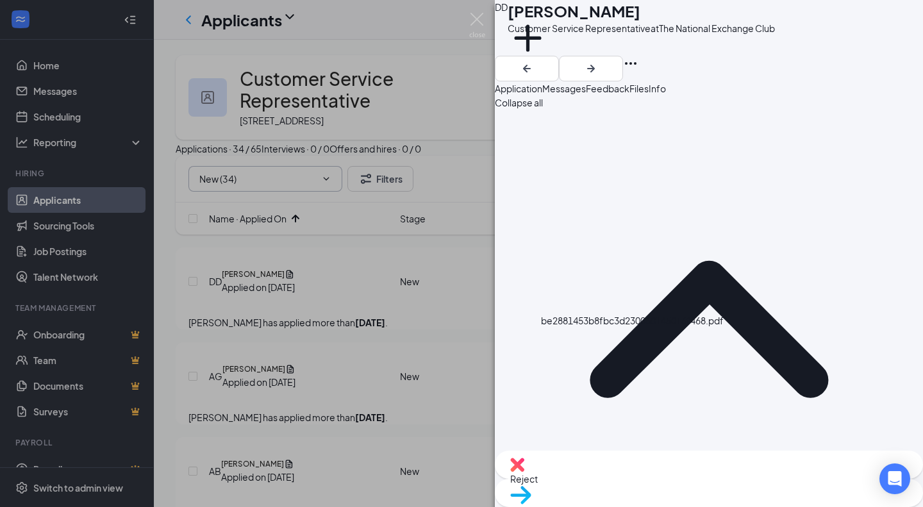
click at [628, 479] on div "Reject" at bounding box center [709, 465] width 428 height 28
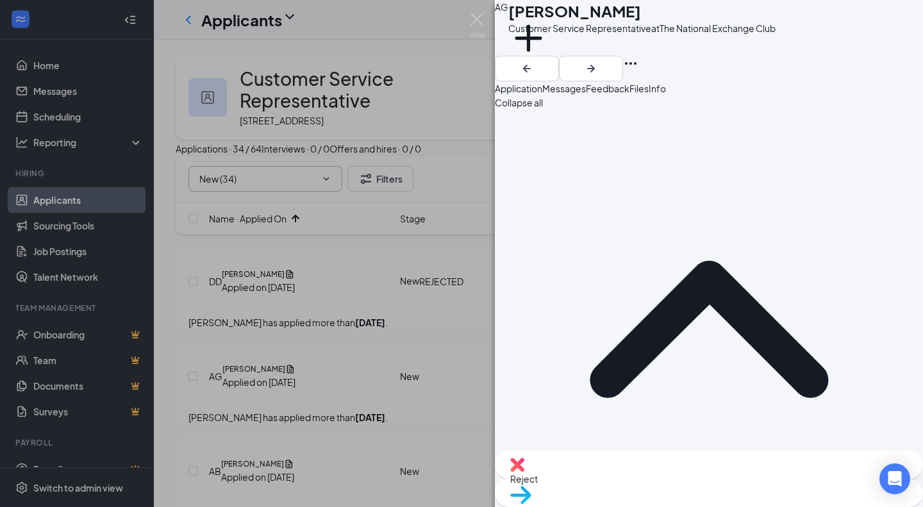
click at [531, 486] on img at bounding box center [520, 495] width 21 height 19
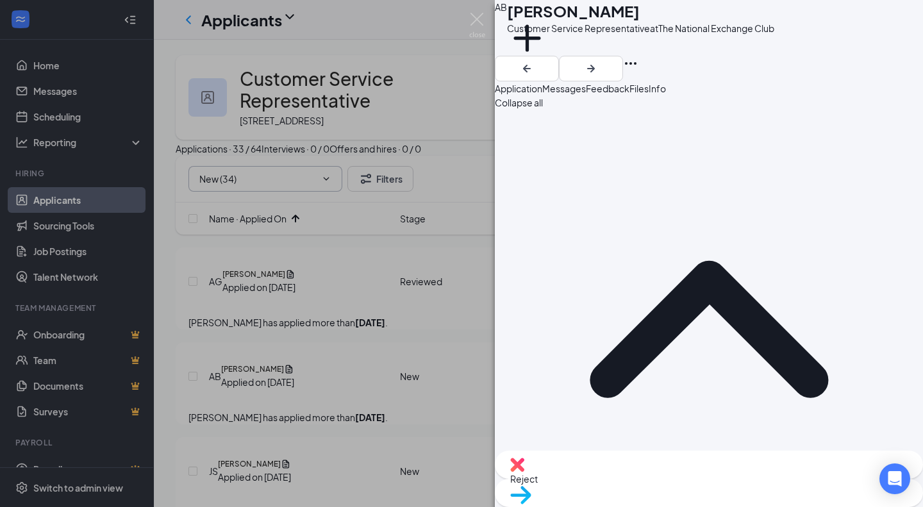
click at [646, 486] on span "Reject" at bounding box center [708, 479] width 397 height 14
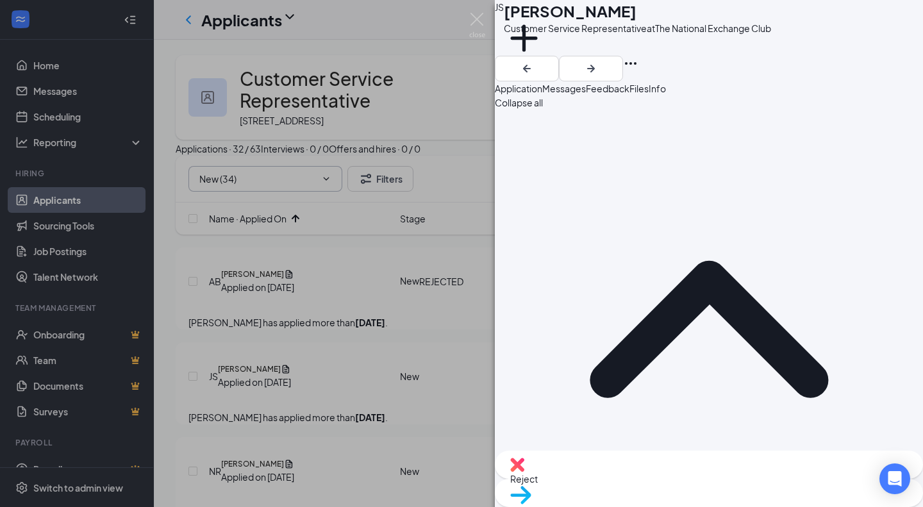
click at [661, 485] on span "Reject" at bounding box center [708, 479] width 397 height 14
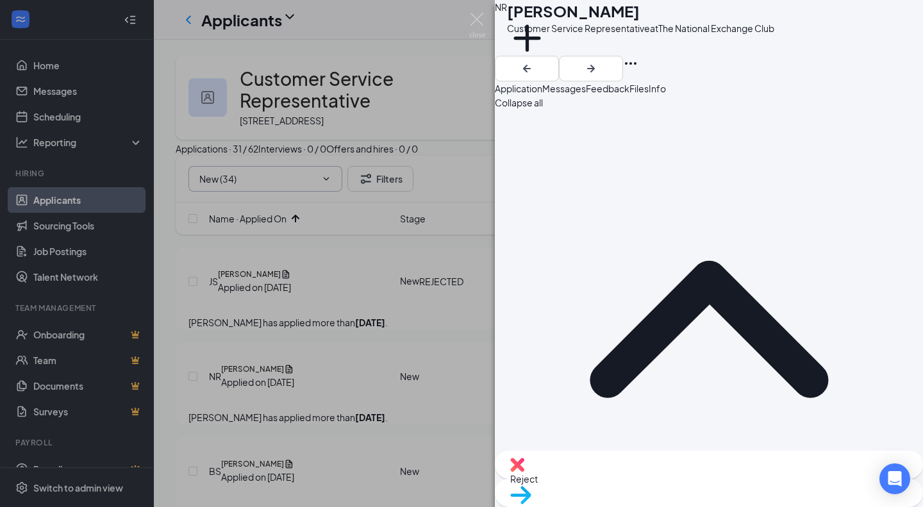
click at [531, 486] on img at bounding box center [520, 495] width 21 height 19
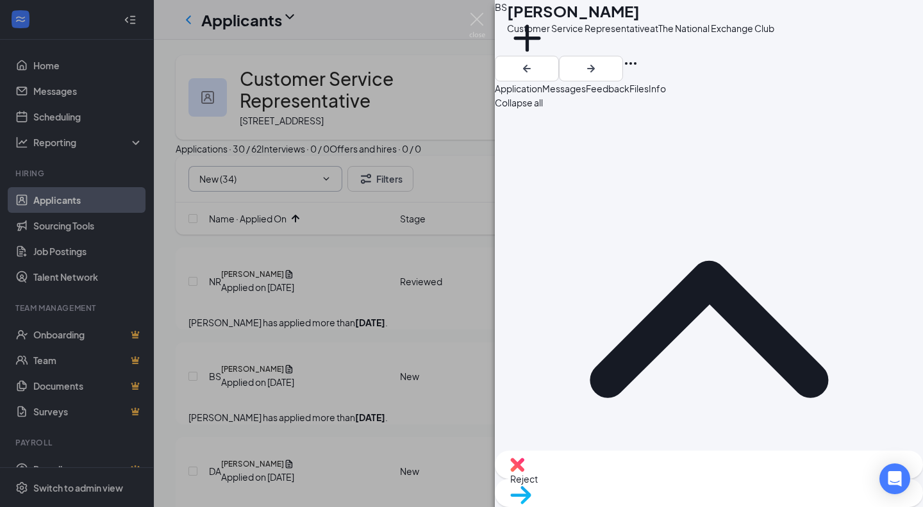
click at [644, 472] on div "Reject" at bounding box center [709, 465] width 428 height 28
click at [649, 483] on span "Reject" at bounding box center [708, 479] width 397 height 14
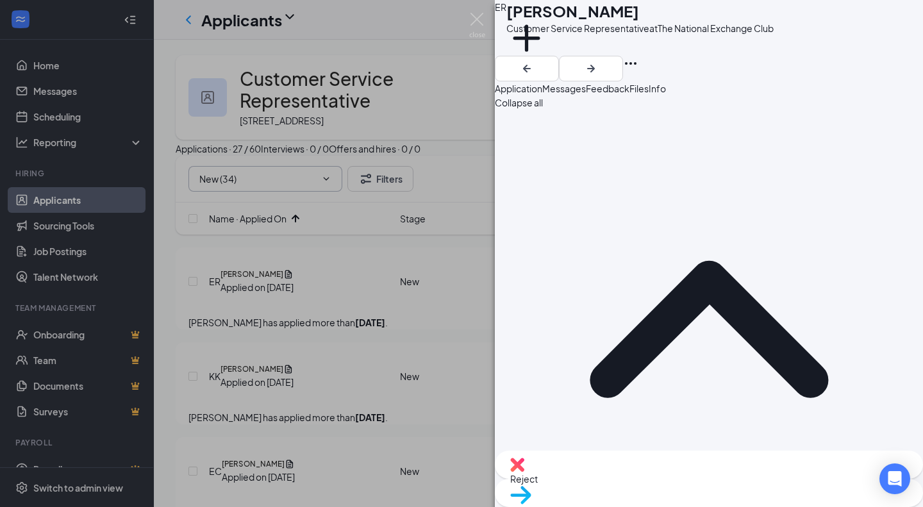
click at [634, 479] on div "Reject" at bounding box center [709, 465] width 428 height 28
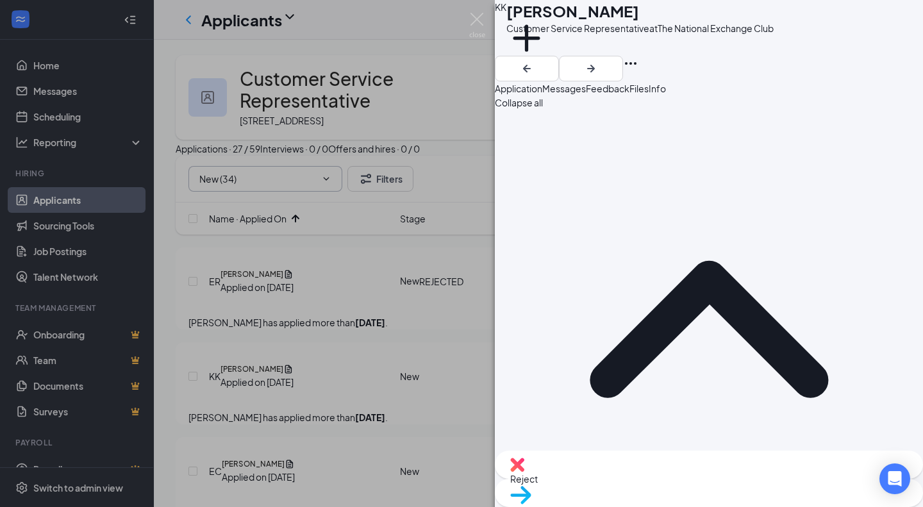
click at [531, 486] on img at bounding box center [520, 495] width 21 height 19
click at [665, 479] on div "Reject" at bounding box center [709, 465] width 428 height 28
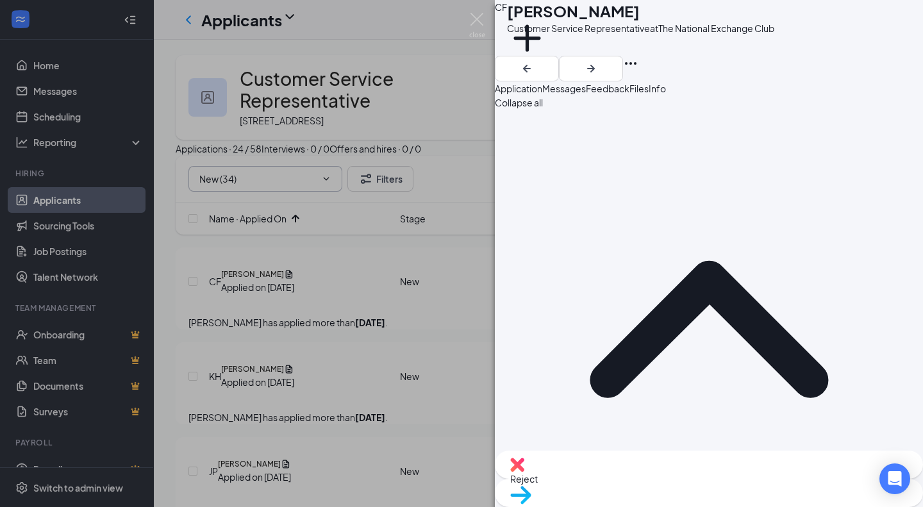
click at [627, 470] on div "Reject" at bounding box center [709, 465] width 428 height 28
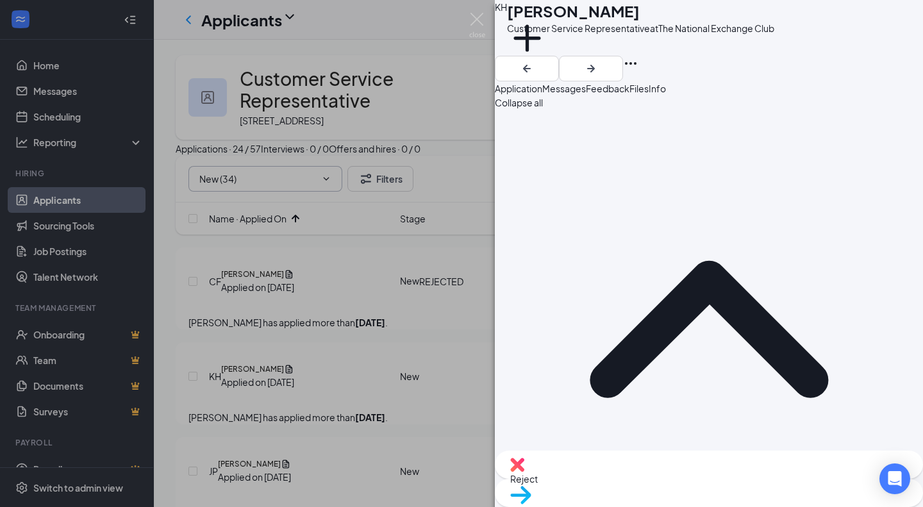
click at [629, 479] on div "Reject" at bounding box center [709, 465] width 428 height 28
click at [656, 476] on div "Reject" at bounding box center [709, 465] width 428 height 28
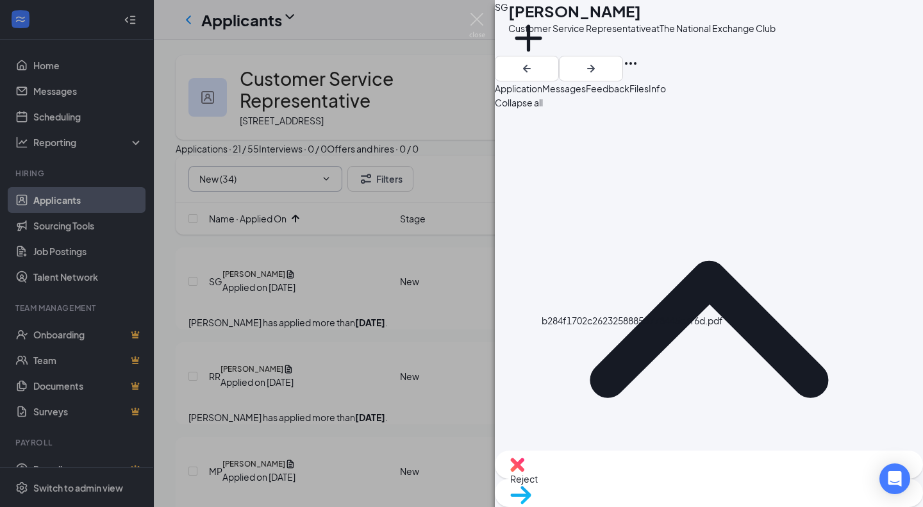
click at [626, 465] on div "Reject Move to stage" at bounding box center [709, 479] width 428 height 56
click at [630, 474] on div "Reject" at bounding box center [709, 465] width 428 height 28
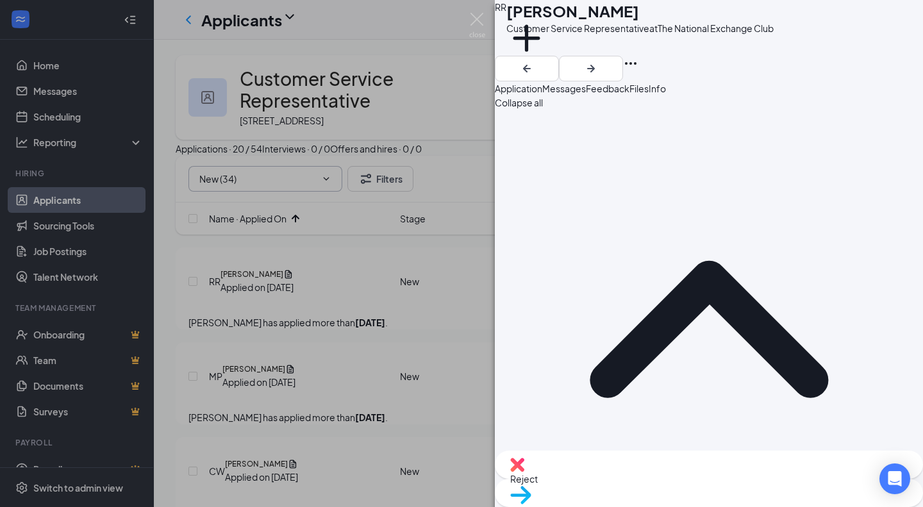
click at [617, 474] on div "Reject" at bounding box center [709, 465] width 428 height 28
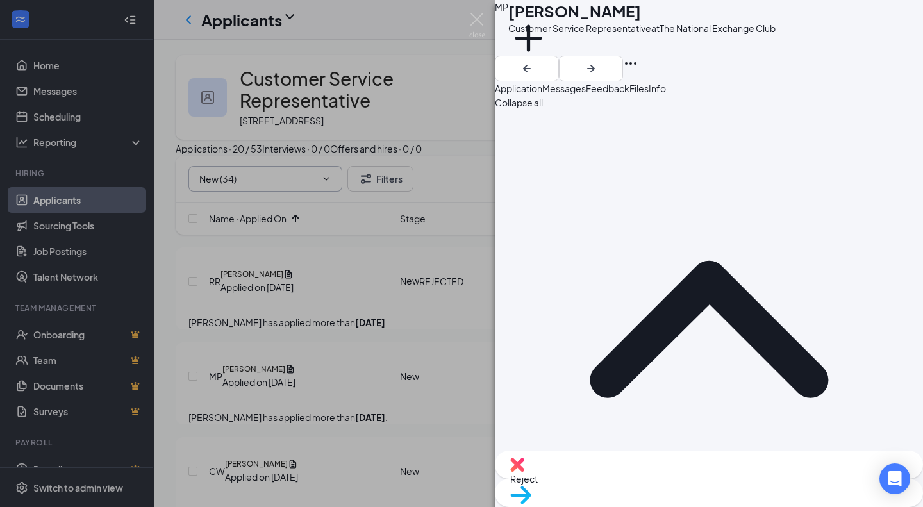
click at [633, 476] on div "Reject" at bounding box center [709, 465] width 428 height 28
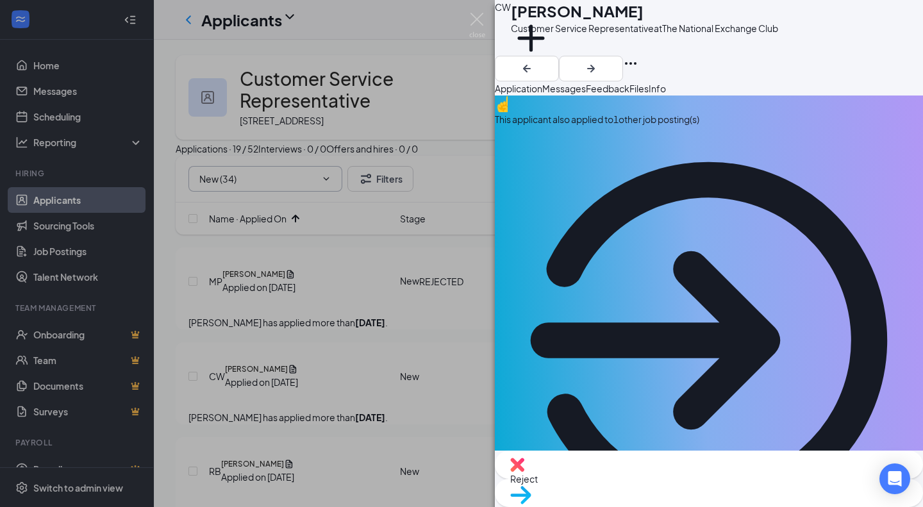
click at [619, 479] on div "Reject" at bounding box center [709, 465] width 428 height 28
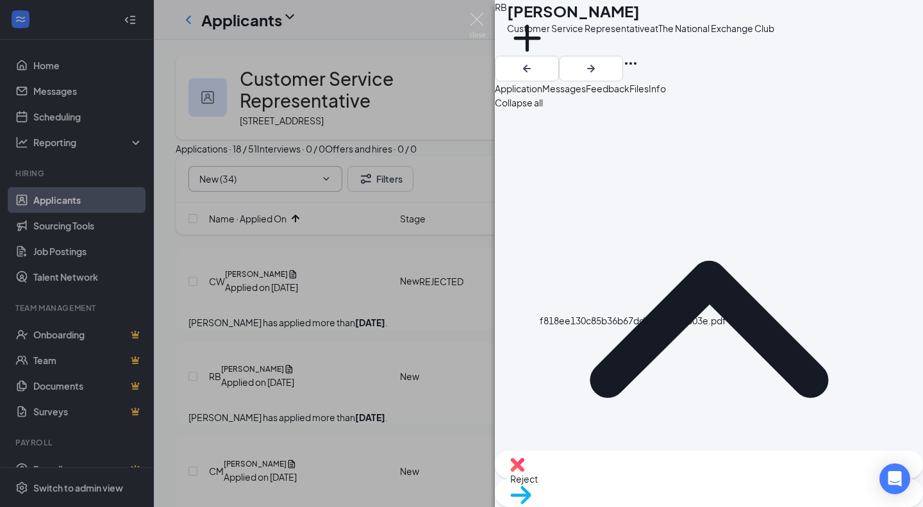
click at [637, 472] on div "Reject" at bounding box center [709, 465] width 428 height 28
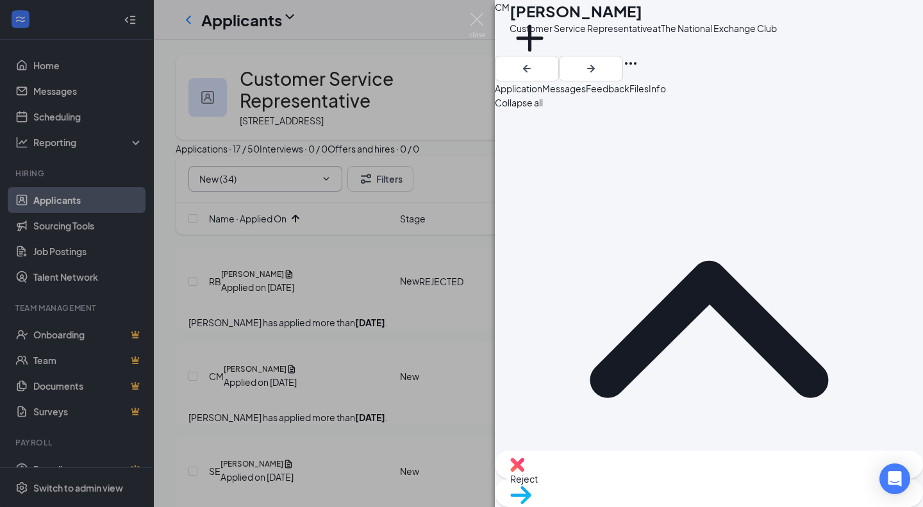
click at [635, 479] on div "Reject" at bounding box center [709, 465] width 428 height 28
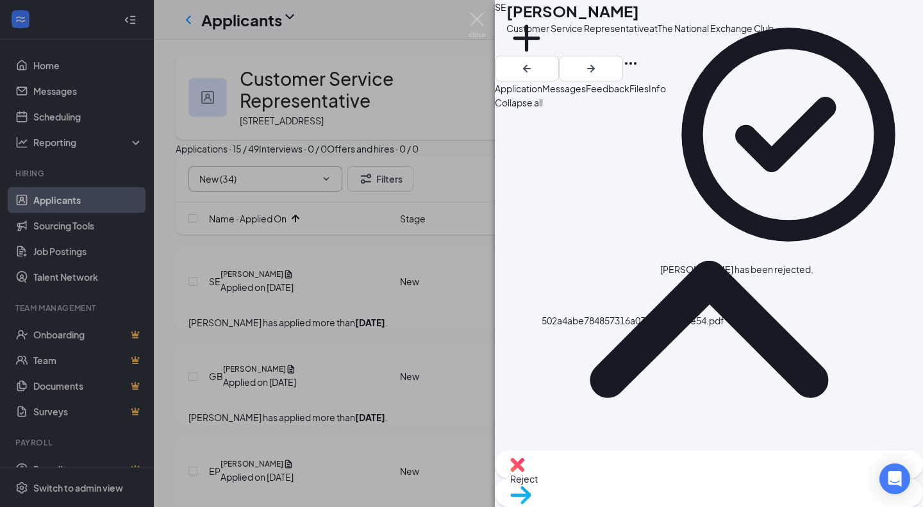
click at [531, 486] on img at bounding box center [520, 495] width 21 height 19
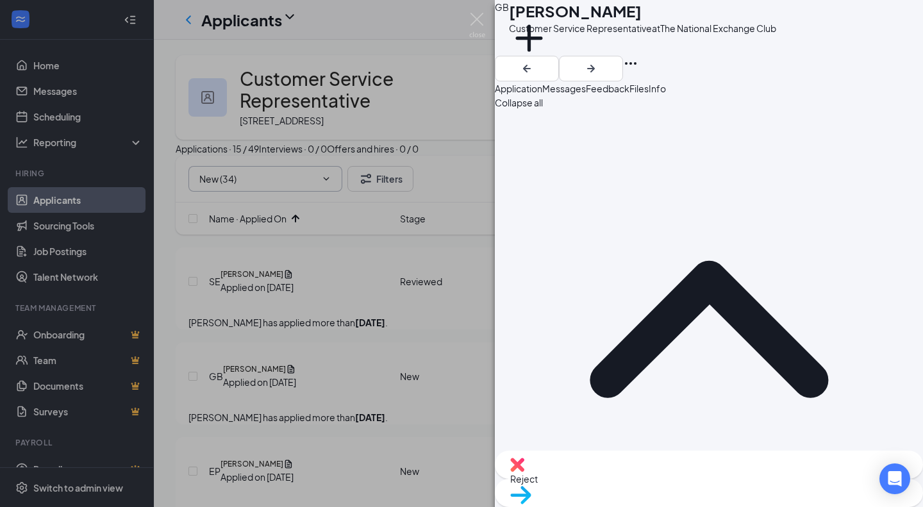
click at [751, 504] on span "Move to stage" at bounding box center [708, 511] width 397 height 14
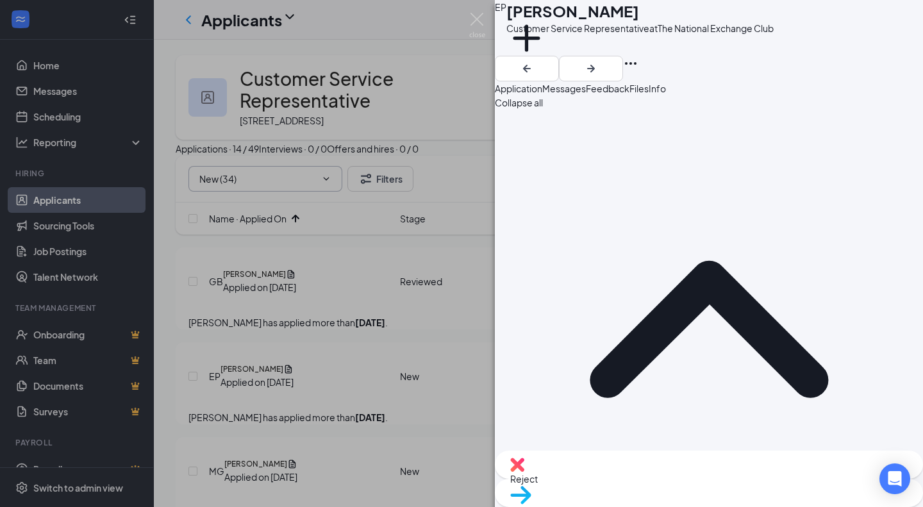
click at [736, 504] on span "Move to stage" at bounding box center [708, 511] width 397 height 14
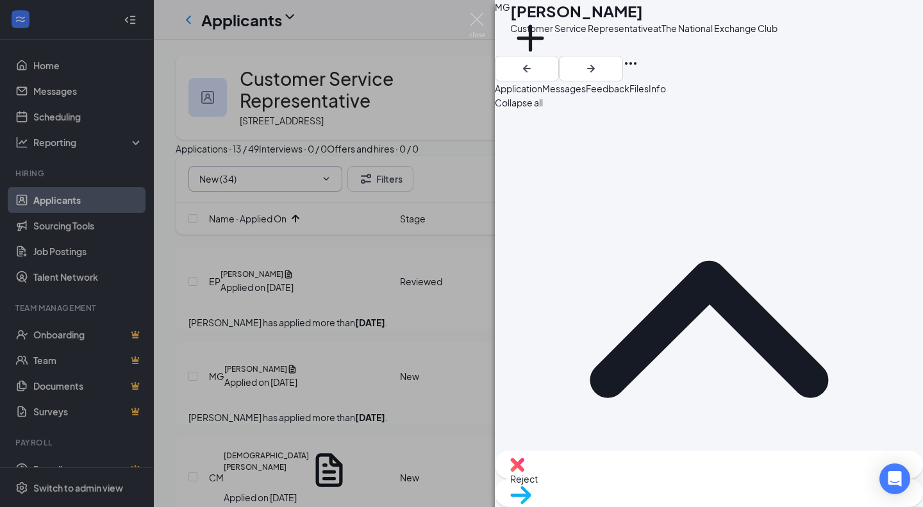
click at [654, 484] on span "Reject" at bounding box center [708, 479] width 397 height 14
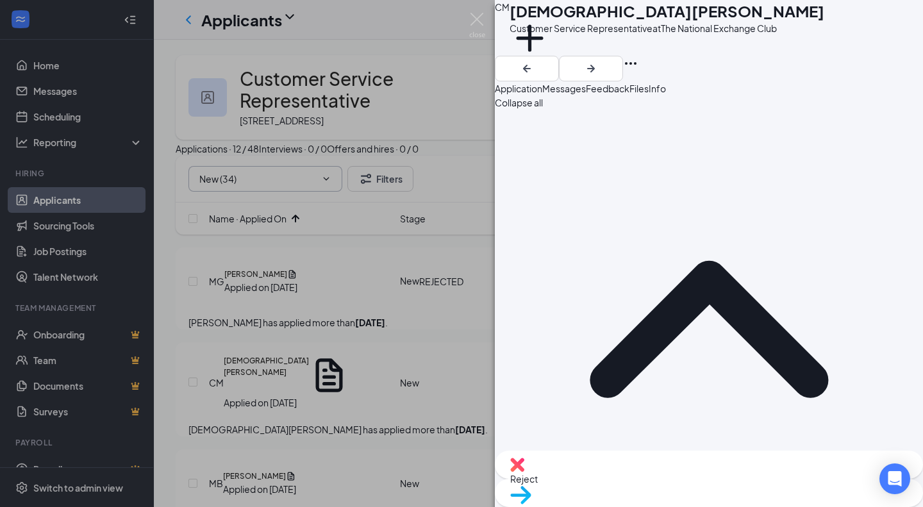
click at [631, 471] on div "Reject" at bounding box center [709, 465] width 428 height 28
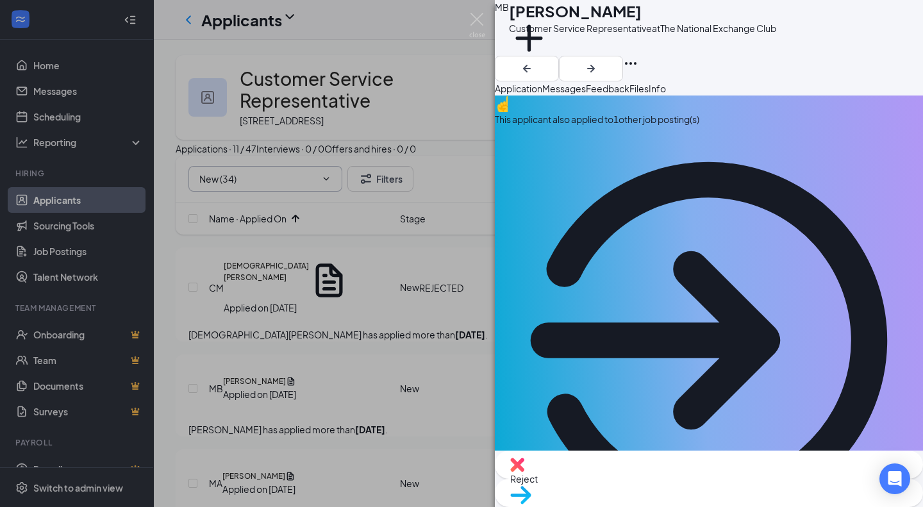
click at [667, 472] on div "Reject" at bounding box center [709, 465] width 428 height 28
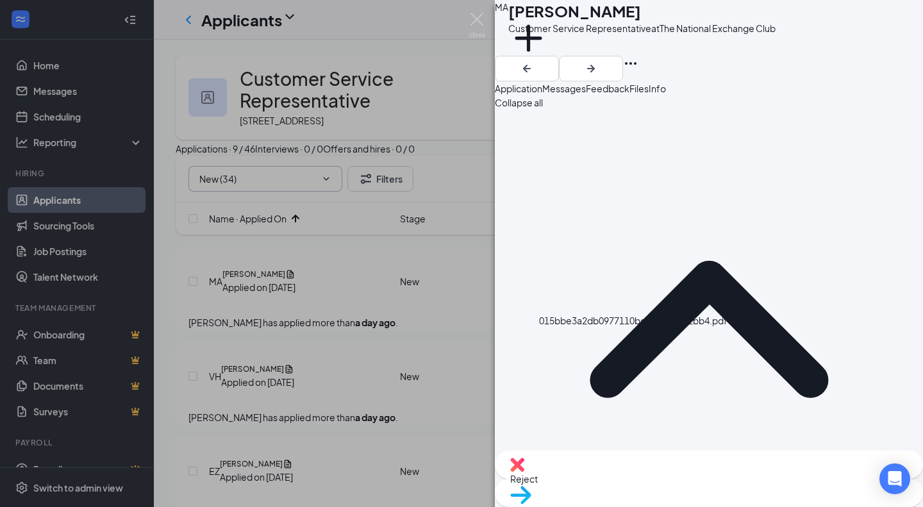
click at [638, 458] on div "Reject Move to stage" at bounding box center [709, 479] width 428 height 56
click at [635, 472] on div "Reject" at bounding box center [709, 465] width 428 height 28
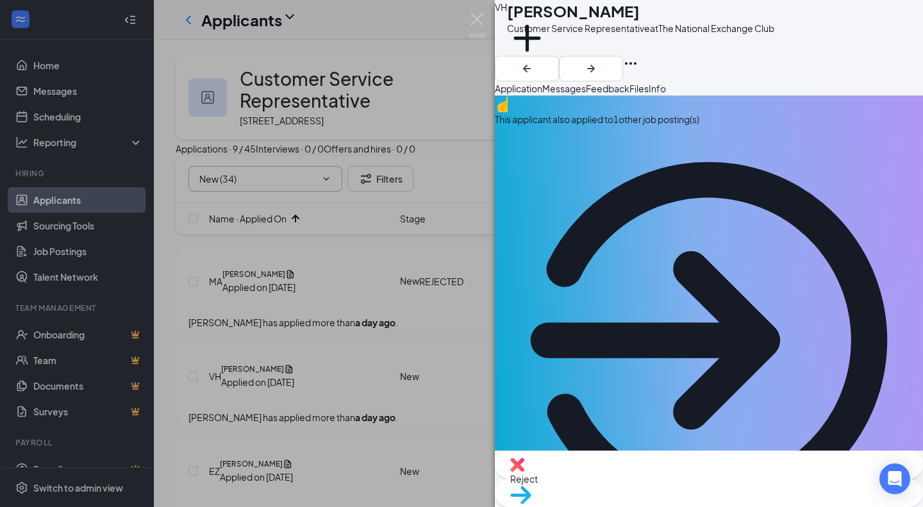
click at [629, 479] on div "Reject" at bounding box center [709, 465] width 428 height 28
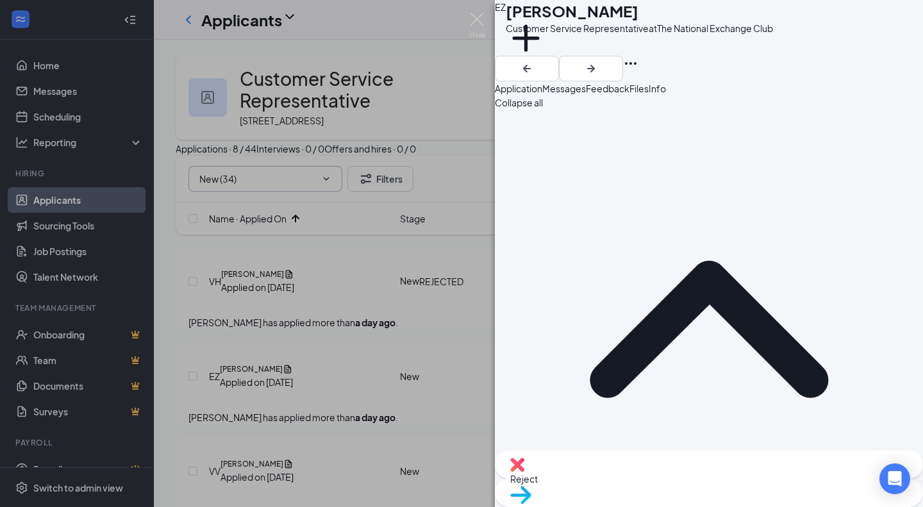
click at [737, 504] on span "Move to stage" at bounding box center [708, 511] width 397 height 14
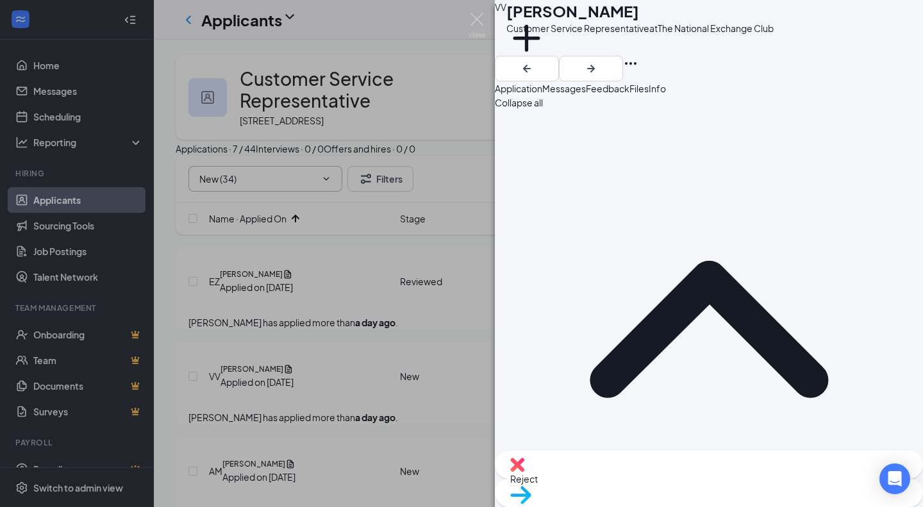
click at [642, 486] on span "Reject" at bounding box center [708, 479] width 397 height 14
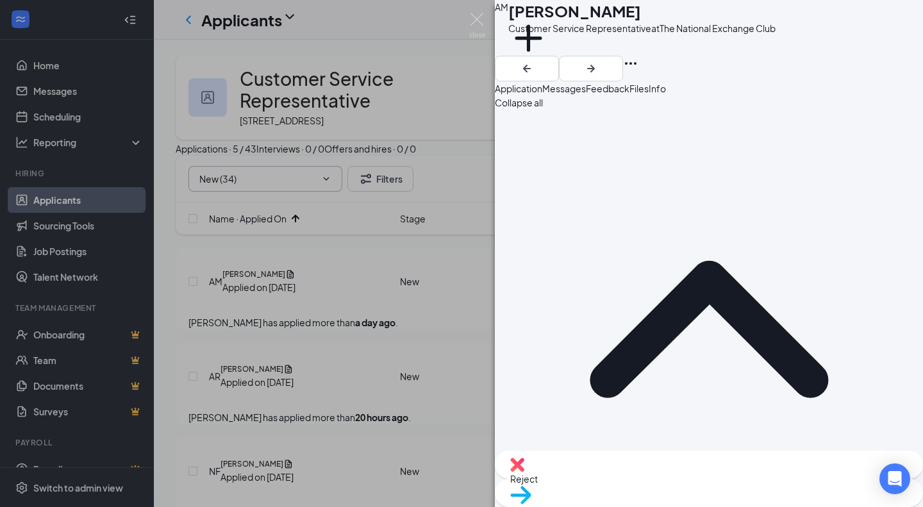
click at [628, 476] on div "Reject" at bounding box center [709, 465] width 428 height 28
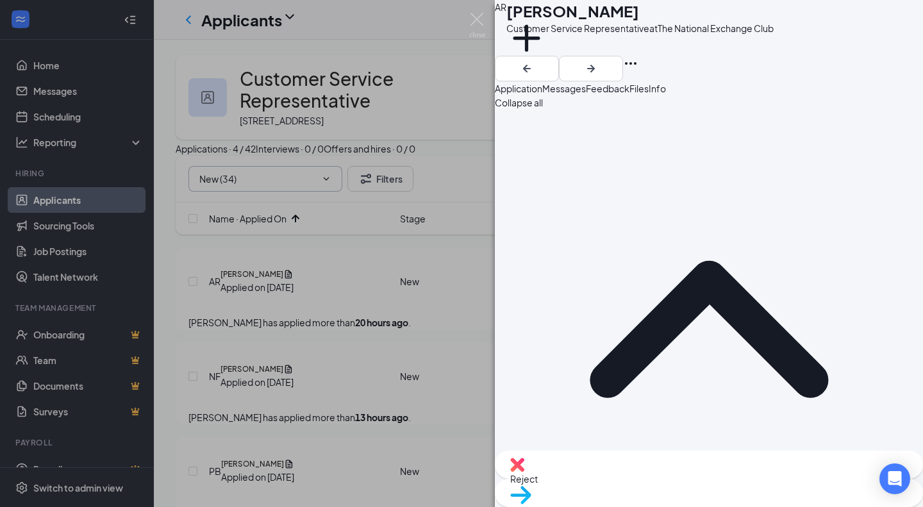
click at [656, 484] on span "Reject" at bounding box center [708, 479] width 397 height 14
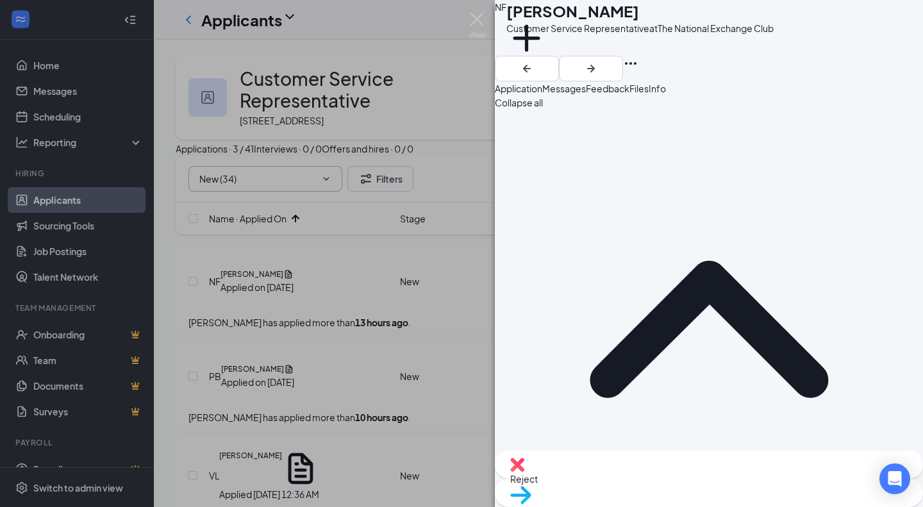
click at [633, 479] on div "Reject" at bounding box center [709, 465] width 428 height 28
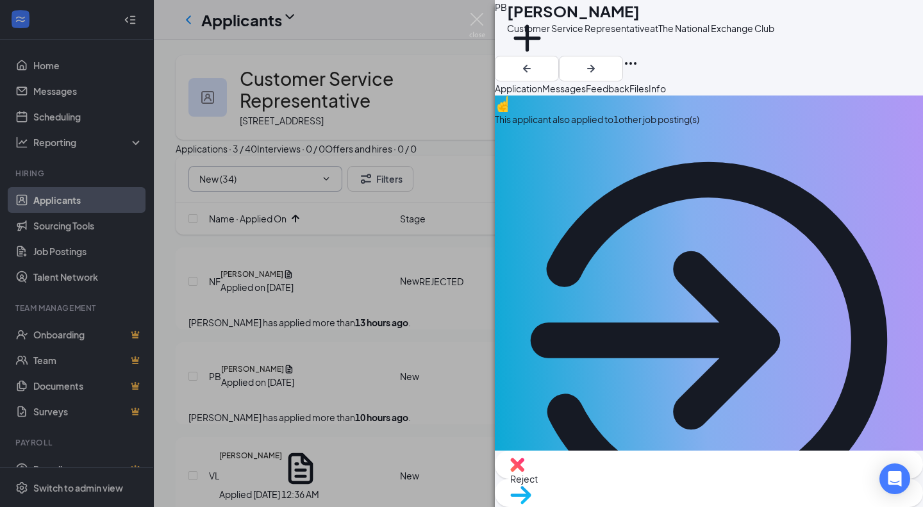
click at [524, 472] on img at bounding box center [517, 465] width 14 height 14
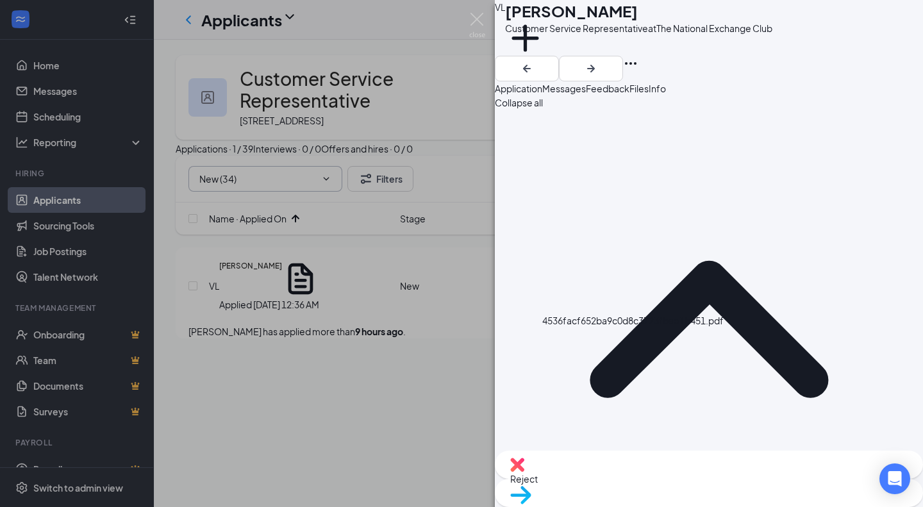
click at [729, 481] on div "Move to stage" at bounding box center [709, 493] width 428 height 28
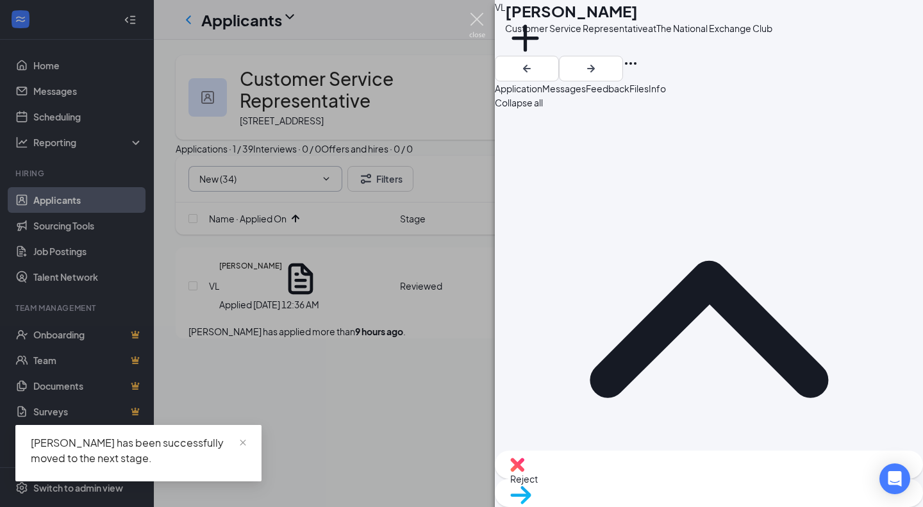
click at [469, 19] on img at bounding box center [477, 25] width 16 height 25
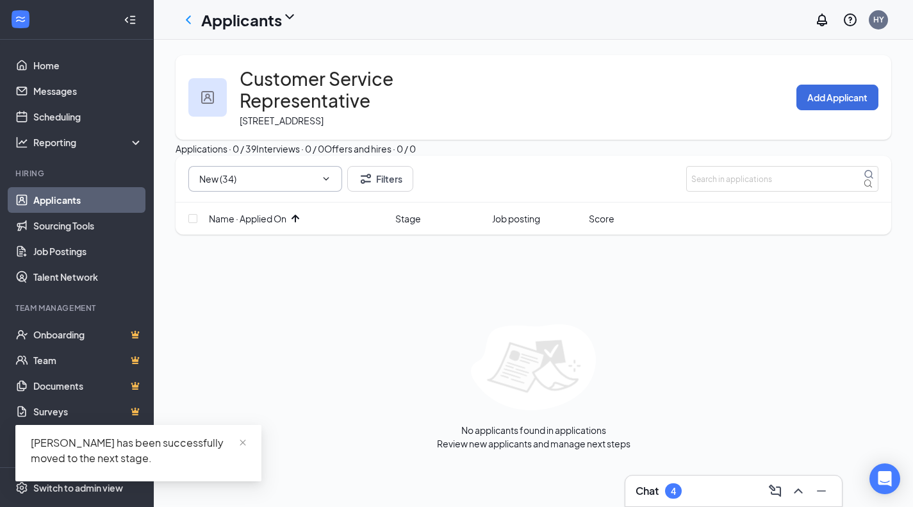
click at [322, 190] on icon "Cross" at bounding box center [326, 187] width 8 height 8
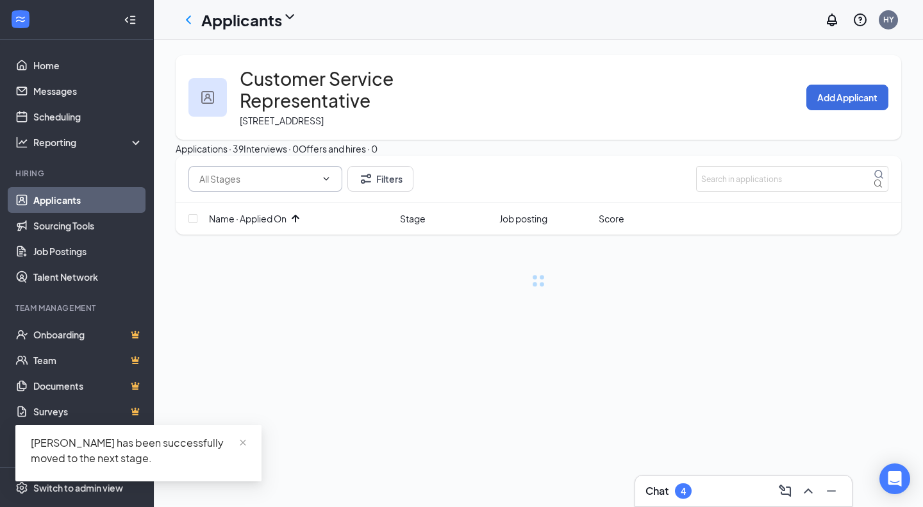
click at [313, 186] on input "text" at bounding box center [257, 179] width 117 height 14
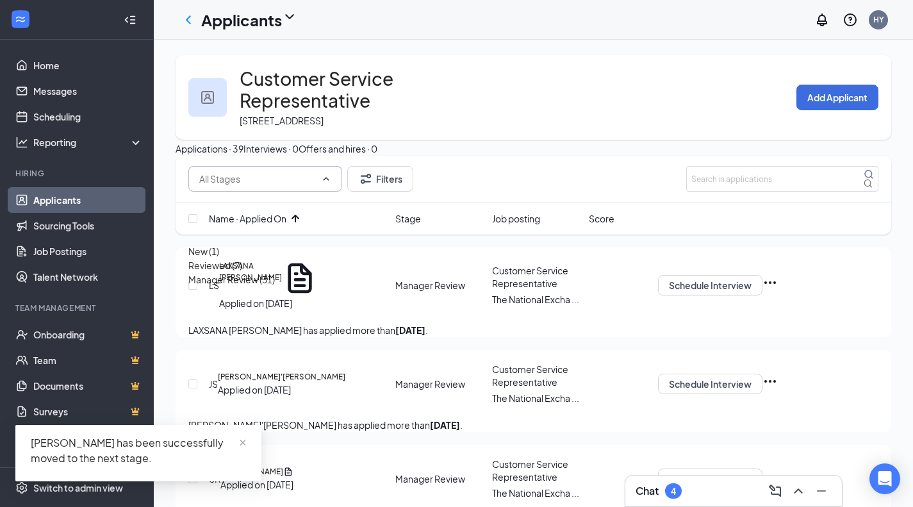
click at [242, 272] on div "Reviewed (7)" at bounding box center [215, 265] width 54 height 14
type input "Reviewed (7)"
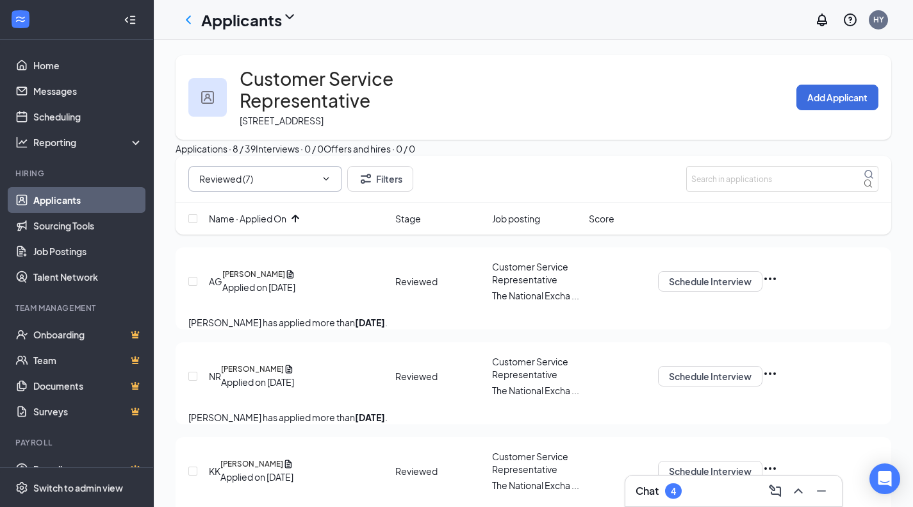
click at [319, 179] on icon "Cross" at bounding box center [319, 179] width 0 height 0
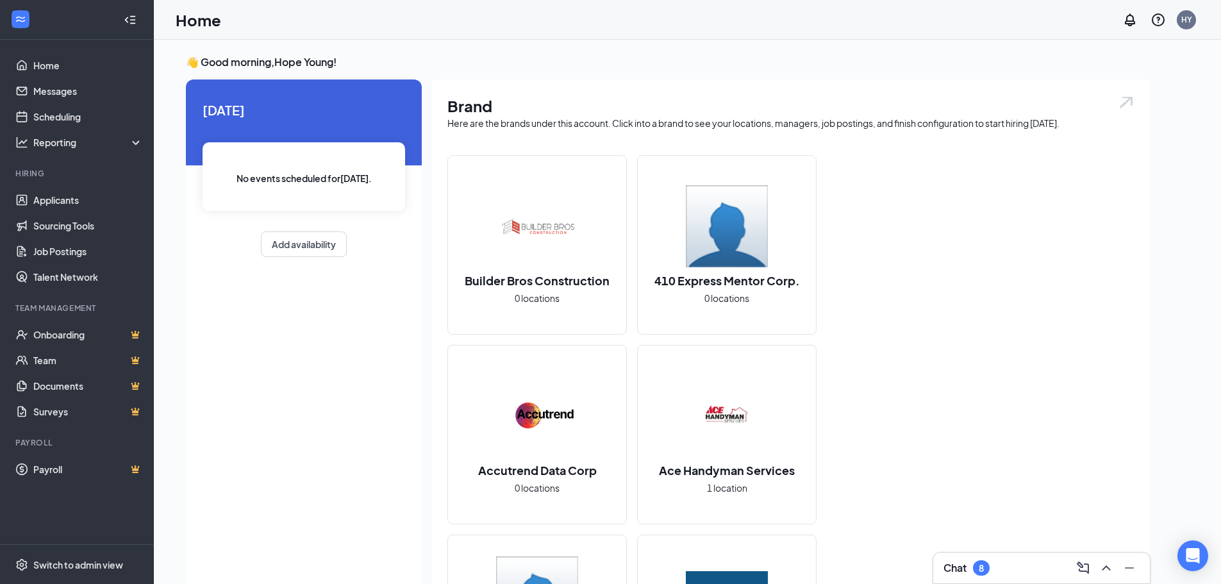
click at [1002, 582] on div "Chat 8" at bounding box center [1041, 567] width 217 height 31
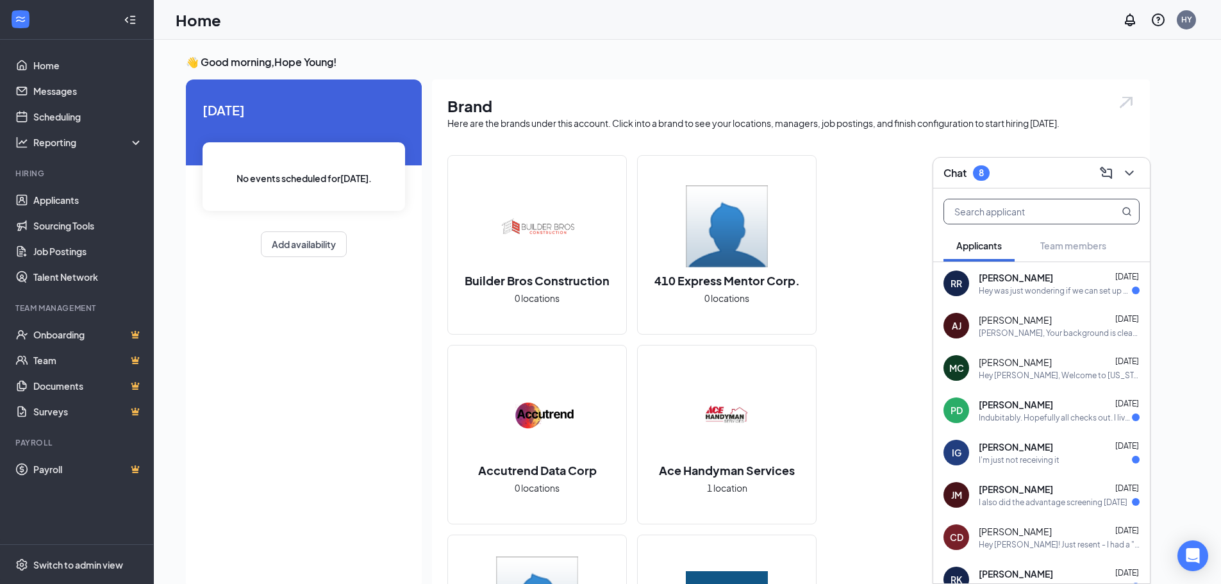
click at [1034, 219] on input "text" at bounding box center [1020, 211] width 152 height 24
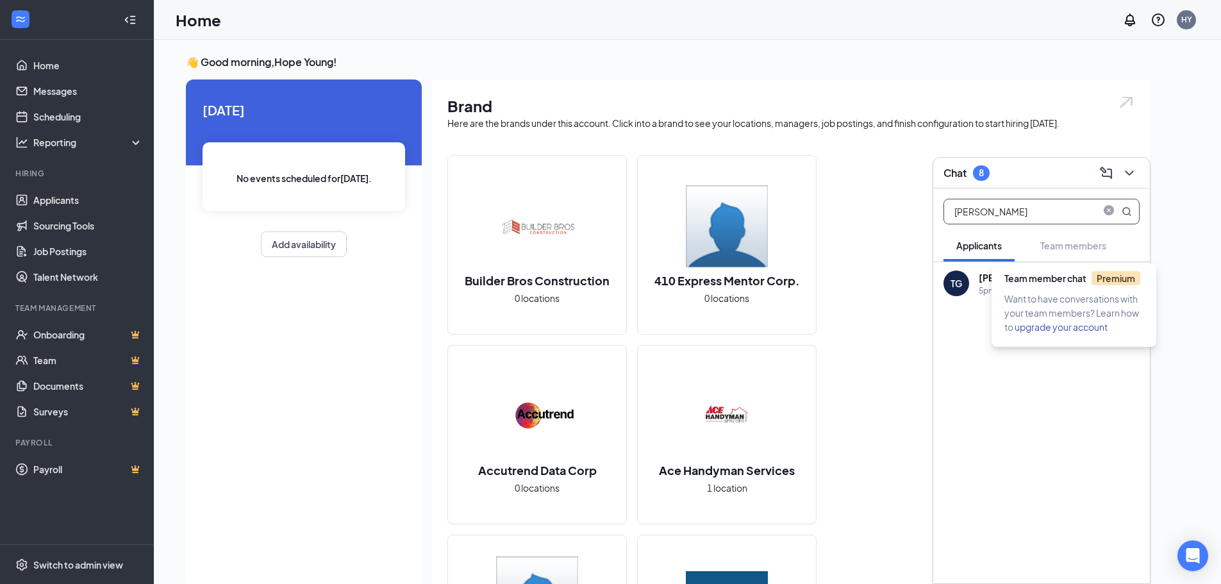
type input "traci"
click at [1035, 284] on div "Team member chat Premium" at bounding box center [1076, 281] width 144 height 21
click at [990, 287] on div "5pm on the 26th works!" at bounding box center [1021, 290] width 85 height 11
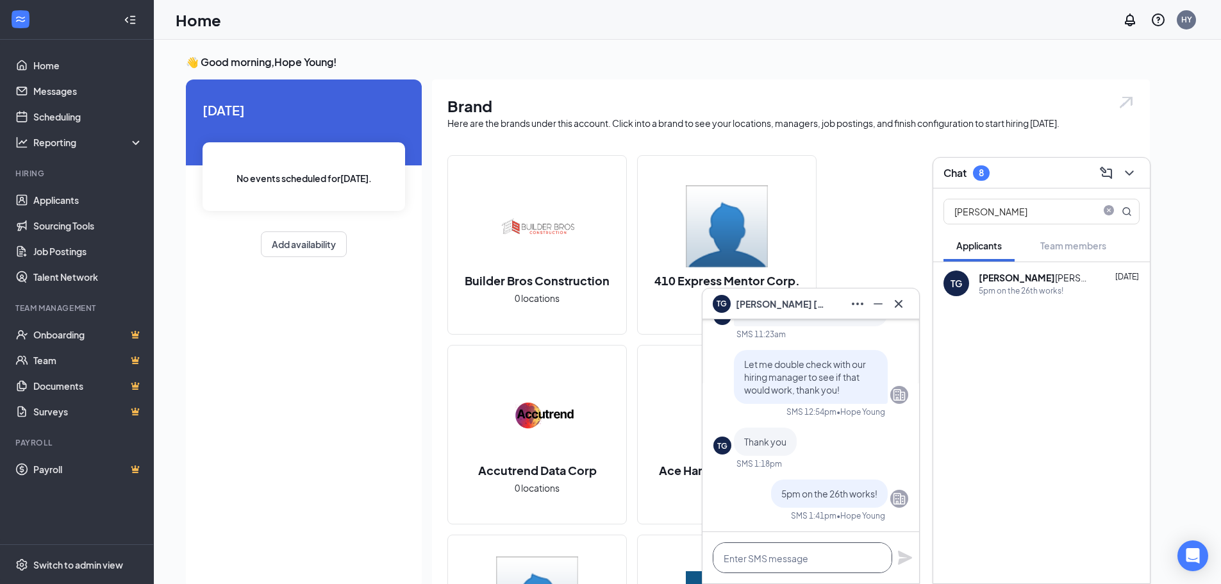
click at [791, 556] on textarea at bounding box center [802, 557] width 179 height 31
click at [818, 552] on textarea at bounding box center [802, 557] width 179 height 31
click at [904, 297] on icon "Cross" at bounding box center [898, 303] width 15 height 15
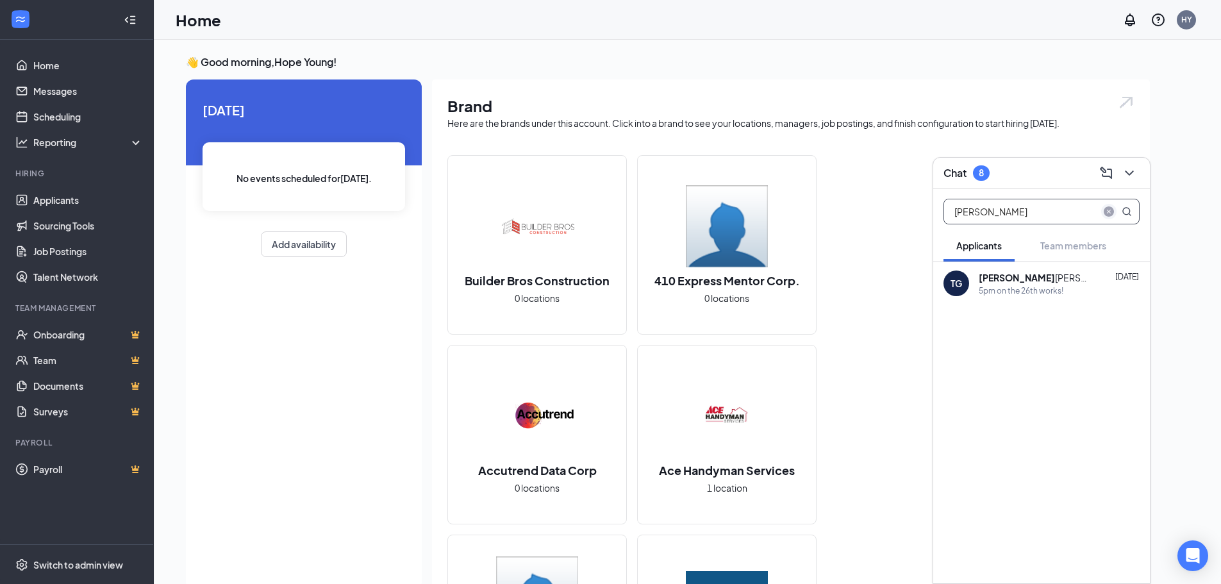
click at [1104, 211] on icon "close-circle" at bounding box center [1109, 211] width 10 height 10
click at [1089, 212] on input "text" at bounding box center [1020, 211] width 152 height 24
type input "hailey"
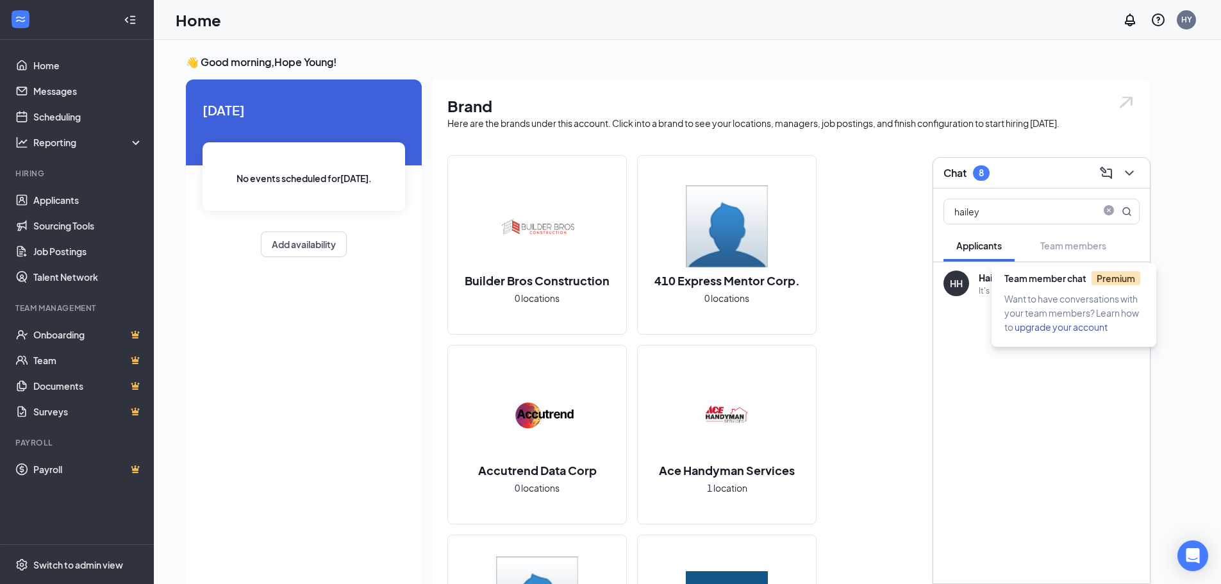
click at [1058, 283] on span "Team member chat Premium" at bounding box center [1072, 278] width 136 height 12
click at [981, 285] on div "It's [PHONE_NUMBER]" at bounding box center [1020, 290] width 82 height 11
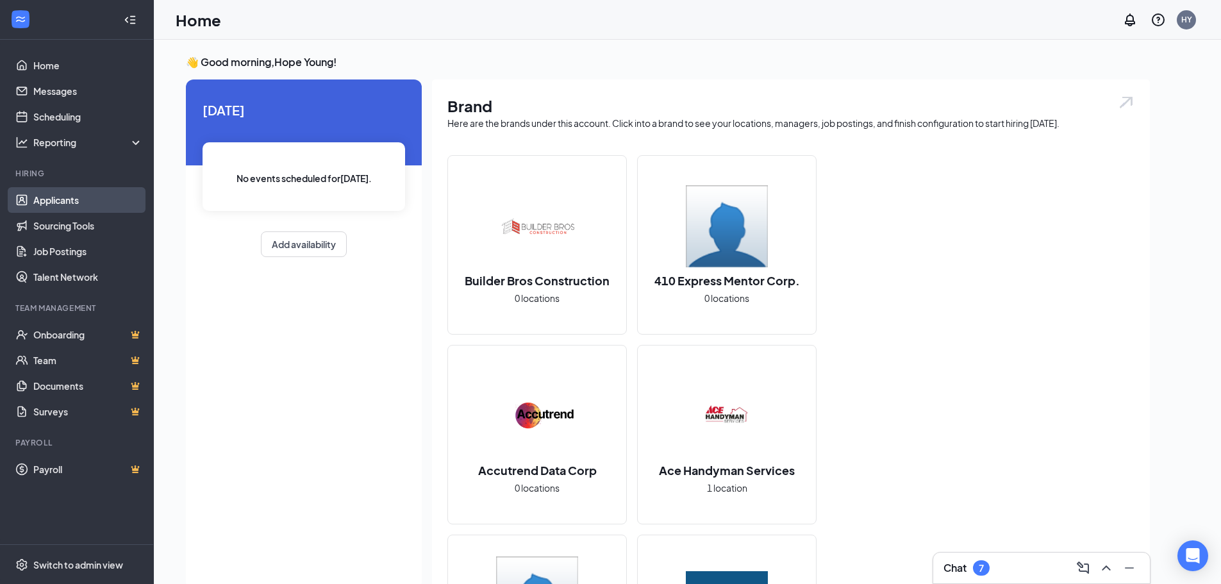
click at [94, 204] on link "Applicants" at bounding box center [88, 200] width 110 height 26
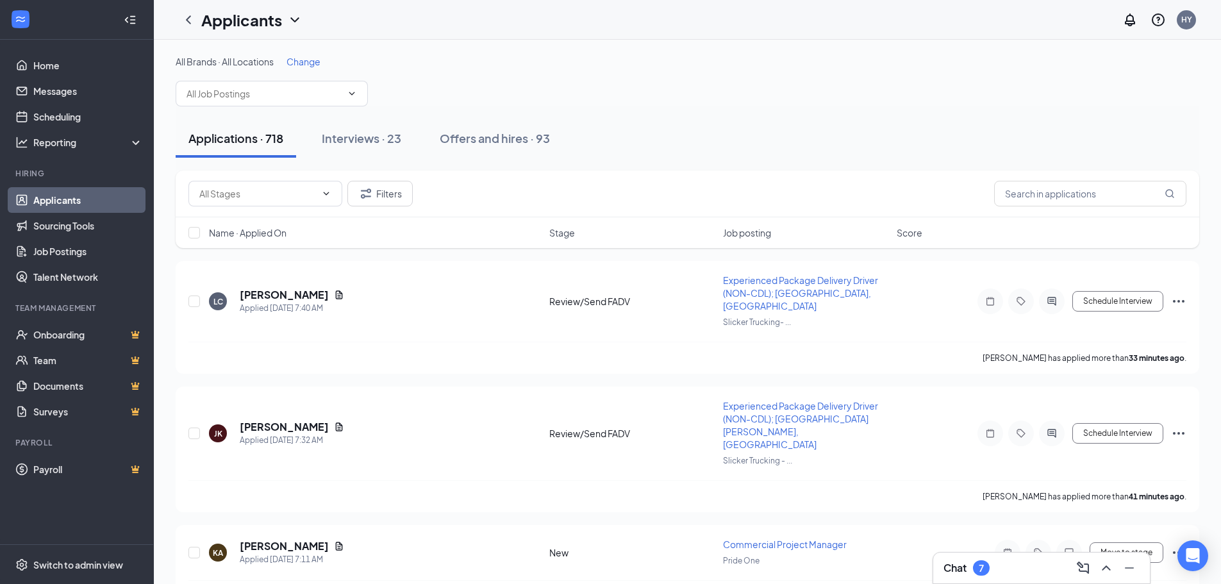
click at [972, 566] on div "Chat 7" at bounding box center [966, 567] width 46 height 15
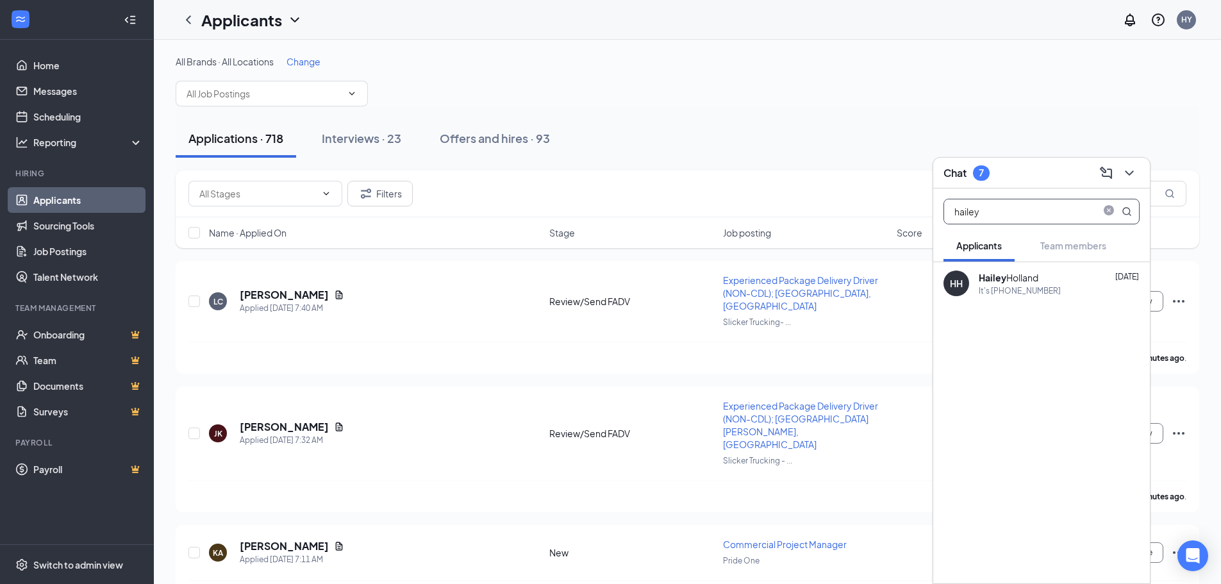
click at [1015, 207] on input "hailey" at bounding box center [1020, 211] width 152 height 24
type input "h"
type input "traci"
click at [1052, 170] on div "Chat 7" at bounding box center [1041, 173] width 196 height 20
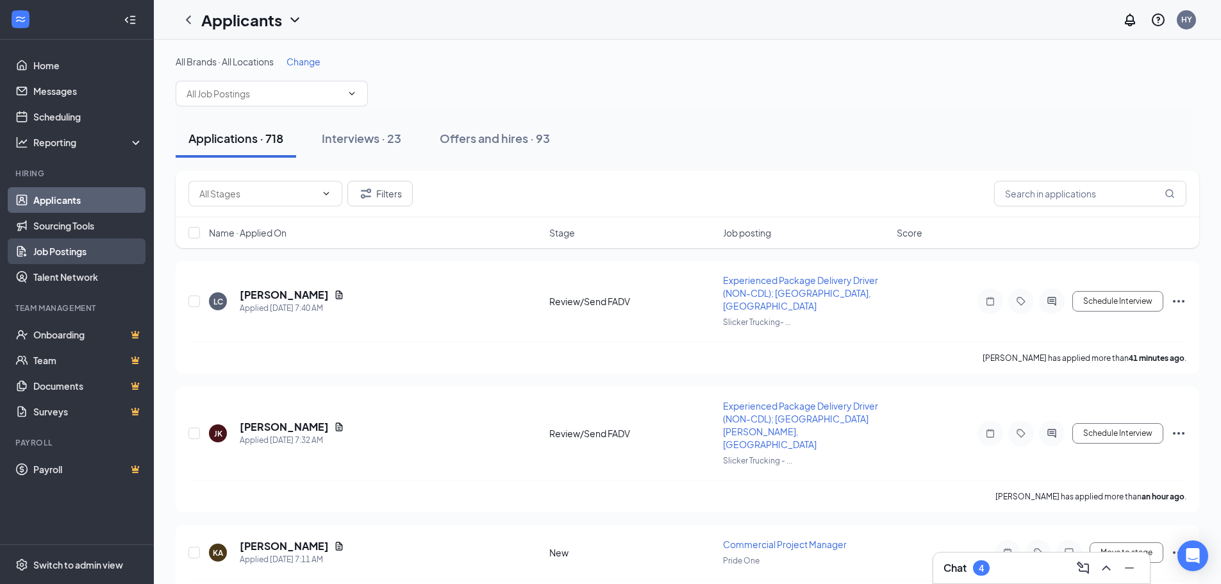
click at [87, 245] on link "Job Postings" at bounding box center [88, 251] width 110 height 26
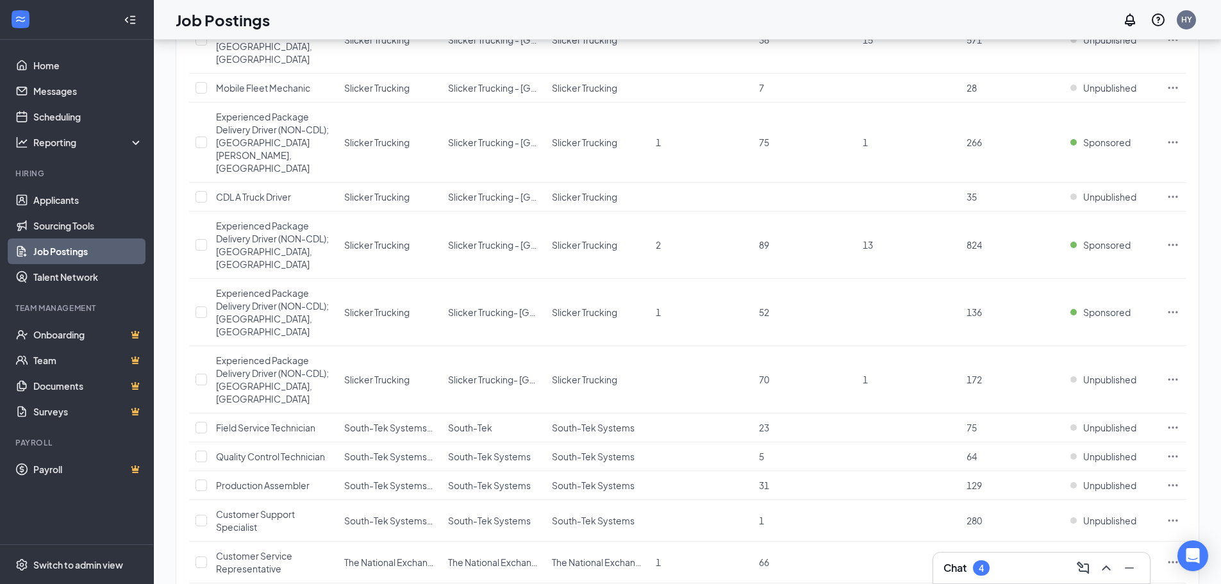
scroll to position [897, 0]
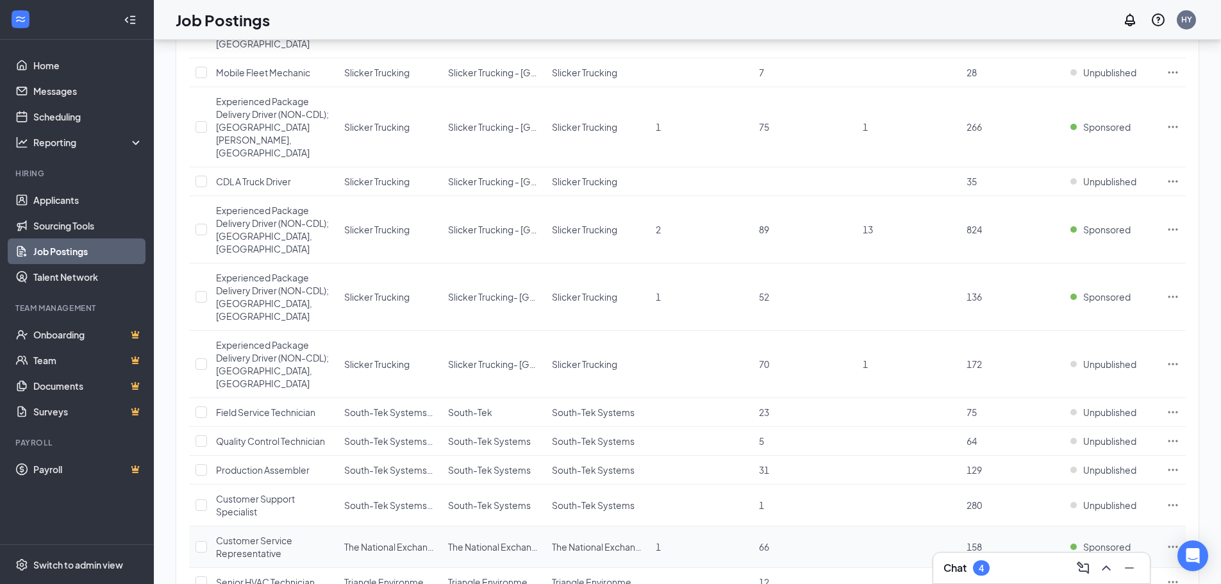
click at [272, 535] on span "Customer Service Representative" at bounding box center [254, 547] width 76 height 24
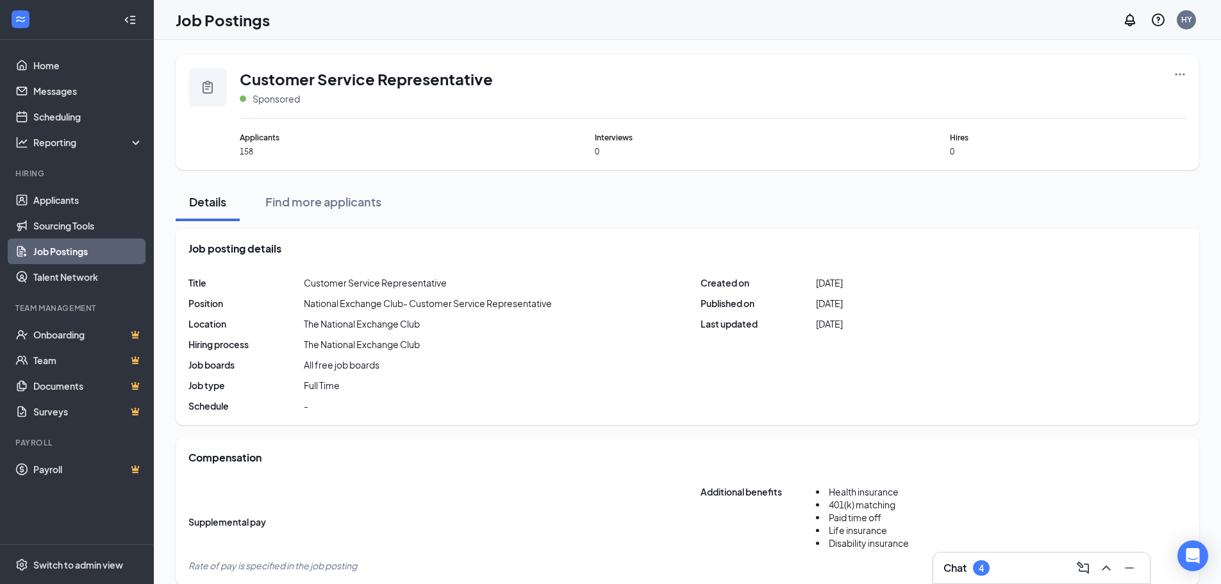
click at [129, 253] on link "Job Postings" at bounding box center [88, 251] width 110 height 26
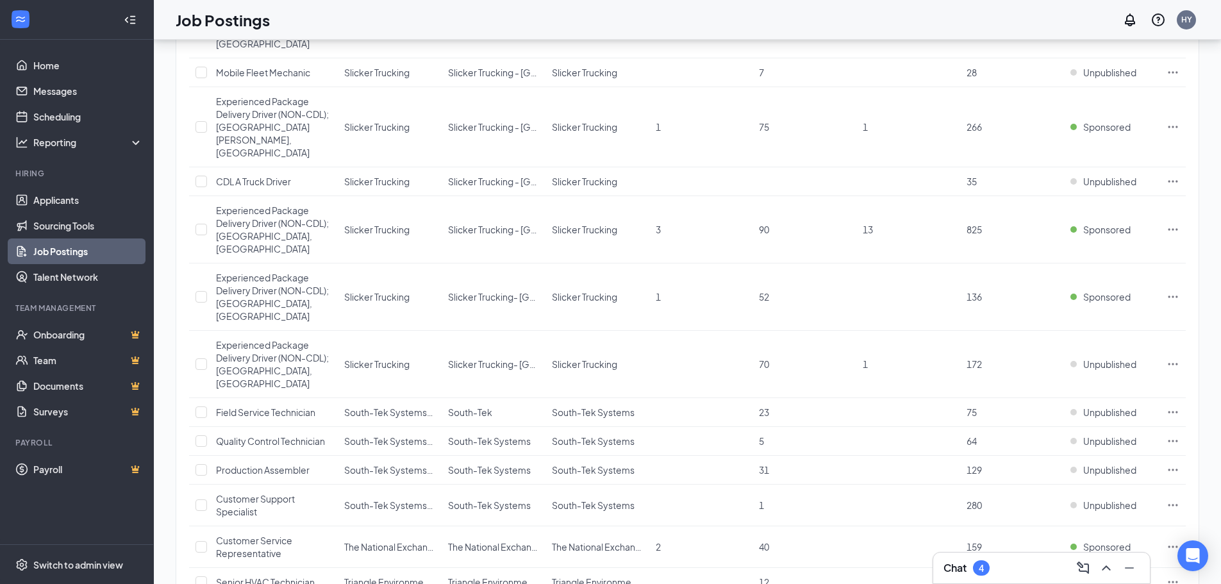
scroll to position [904, 0]
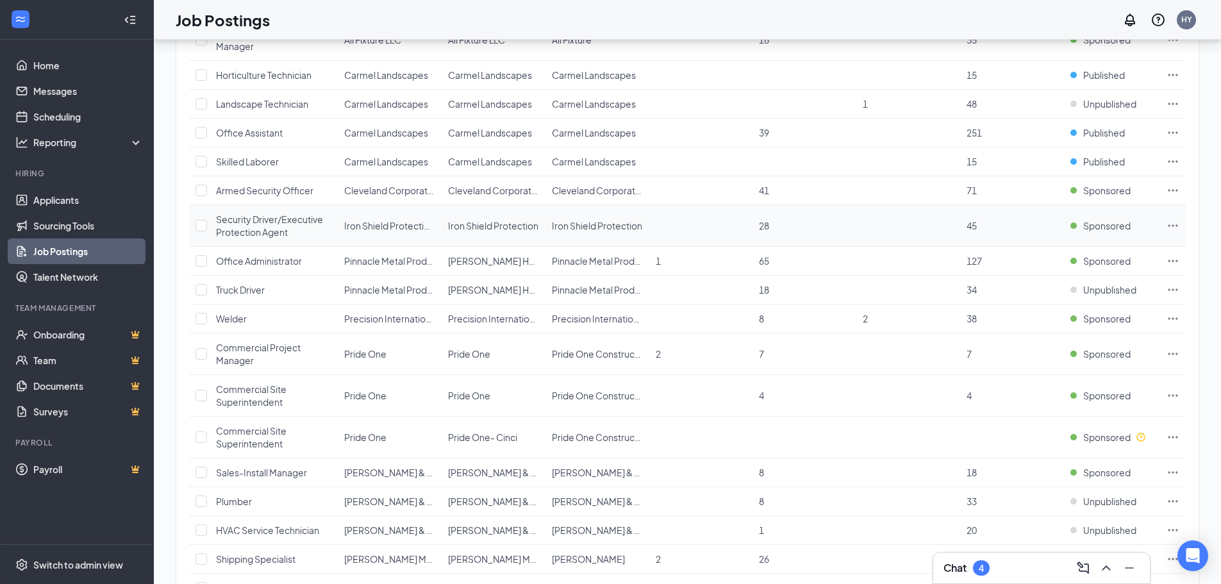
click at [273, 233] on span "Security Driver/Executive Protection Agent" at bounding box center [269, 225] width 107 height 24
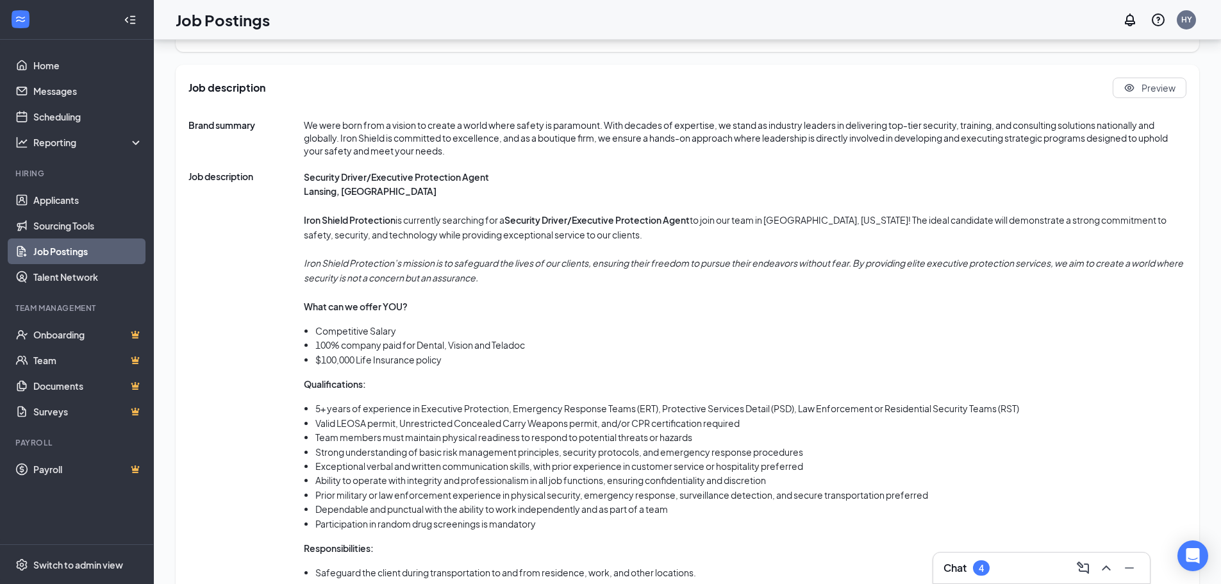
scroll to position [572, 0]
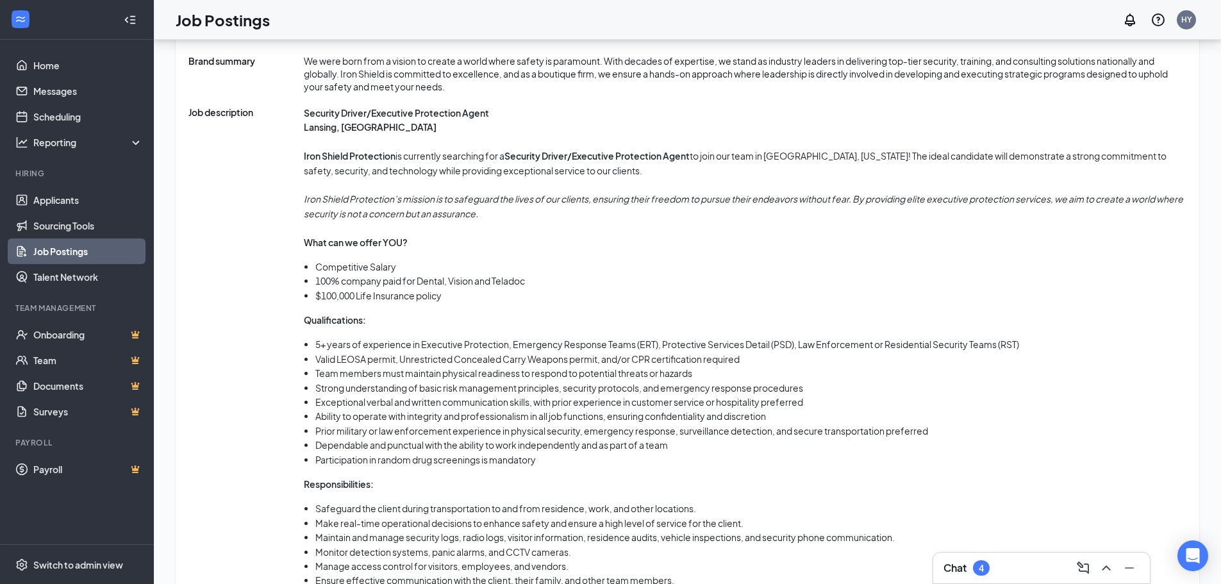
click at [143, 258] on link "Job Postings" at bounding box center [88, 251] width 110 height 26
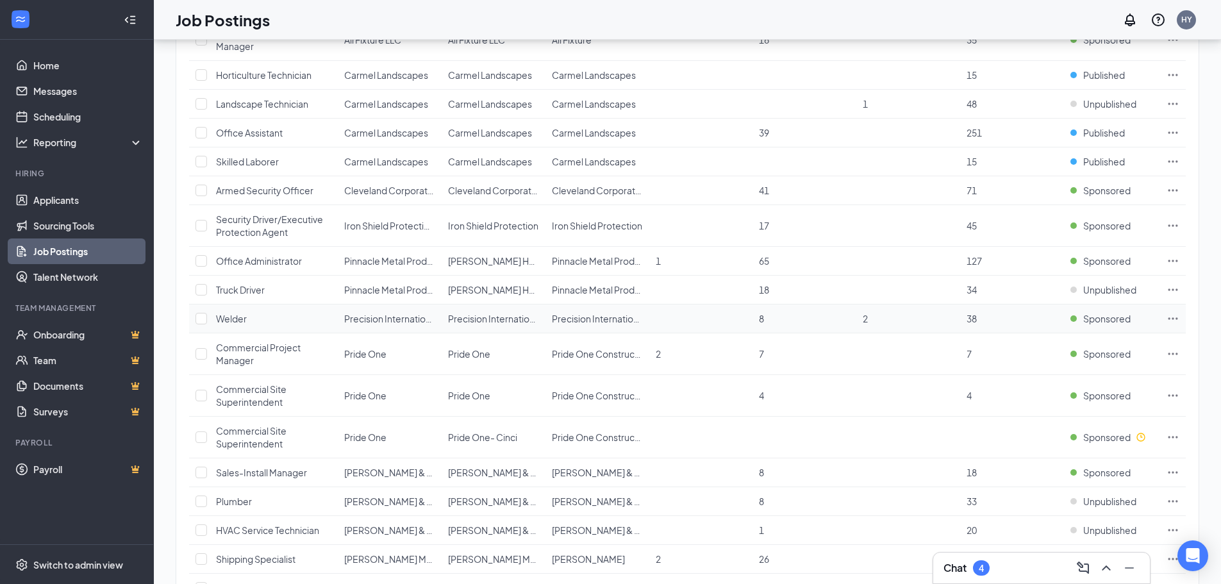
click at [236, 314] on span "Welder" at bounding box center [231, 319] width 31 height 12
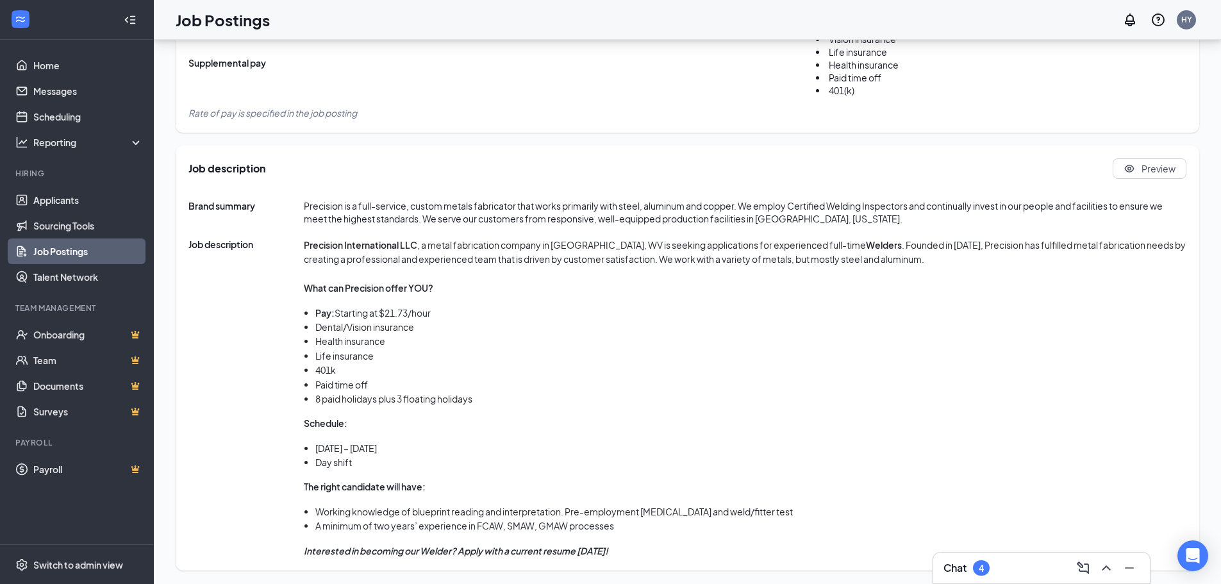
scroll to position [467, 0]
click at [120, 253] on link "Job Postings" at bounding box center [88, 251] width 110 height 26
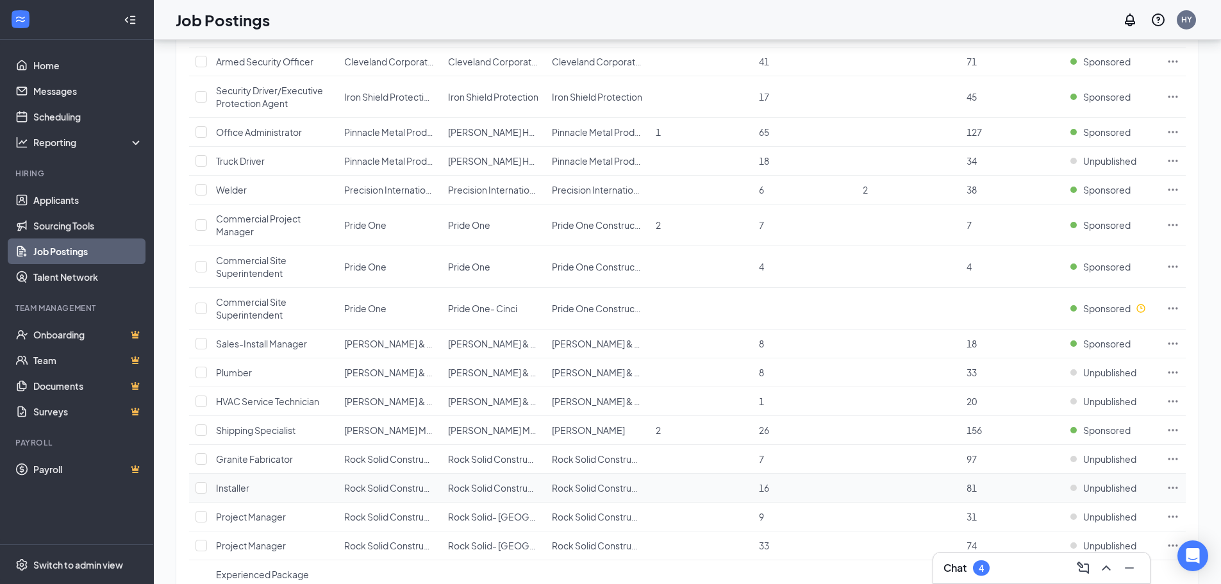
scroll to position [328, 0]
click at [262, 218] on span "Commercial Project Manager" at bounding box center [258, 225] width 85 height 24
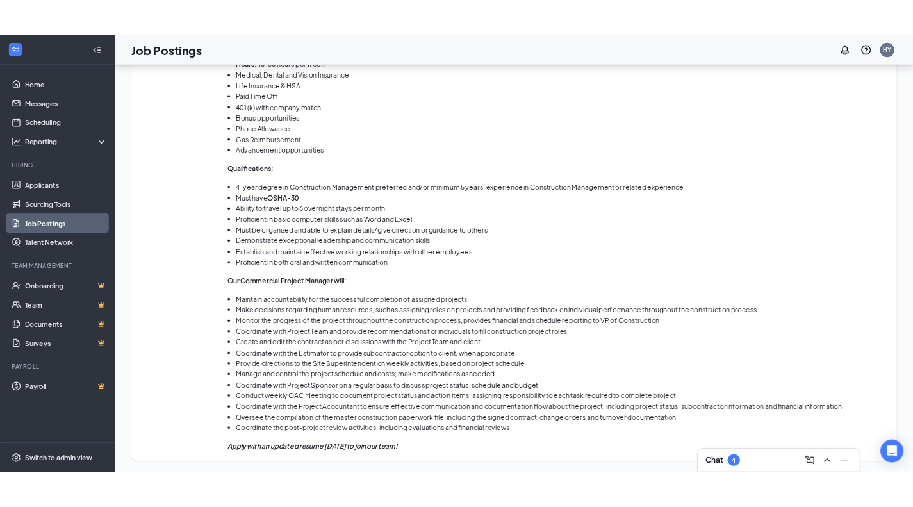
scroll to position [866, 0]
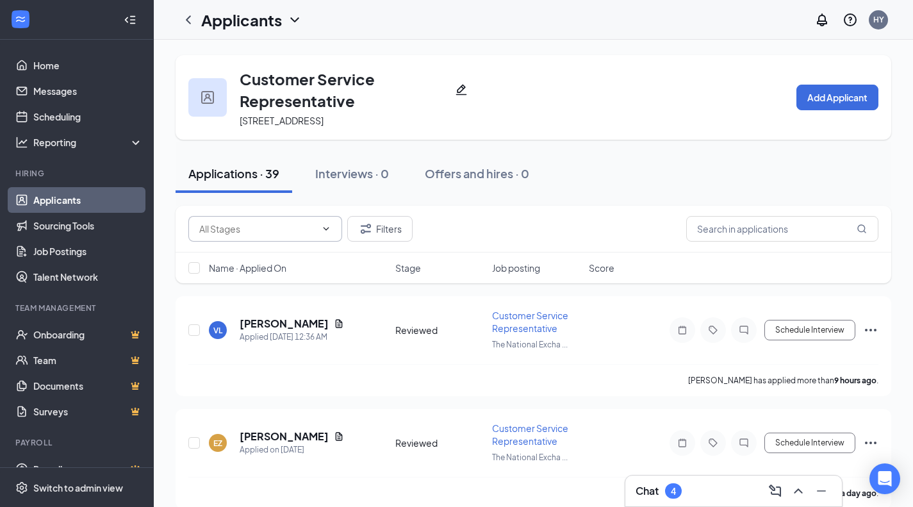
click at [268, 224] on input "text" at bounding box center [257, 229] width 117 height 14
click at [260, 252] on div "Reviewed (8)" at bounding box center [265, 259] width 133 height 14
type input "Reviewed (8)"
click at [193, 262] on div at bounding box center [194, 268] width 13 height 13
click at [195, 267] on input "checkbox" at bounding box center [194, 268] width 12 height 12
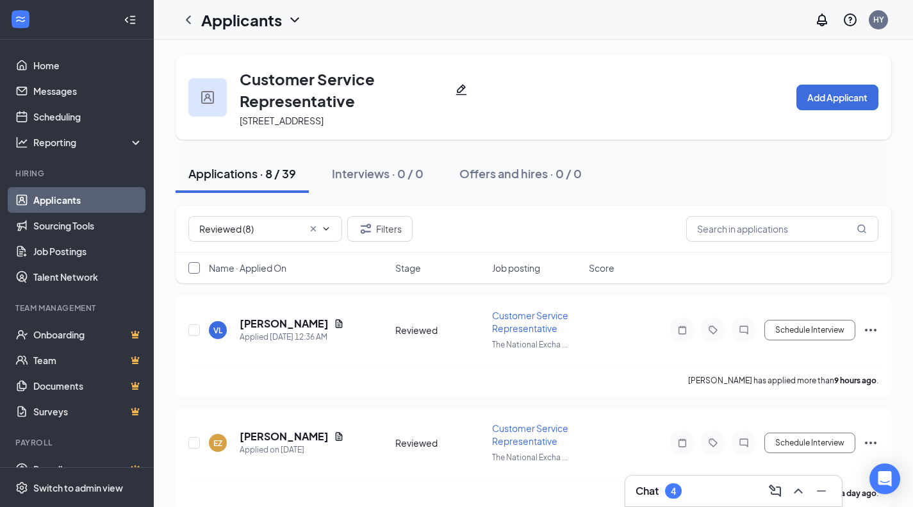
checkbox input "true"
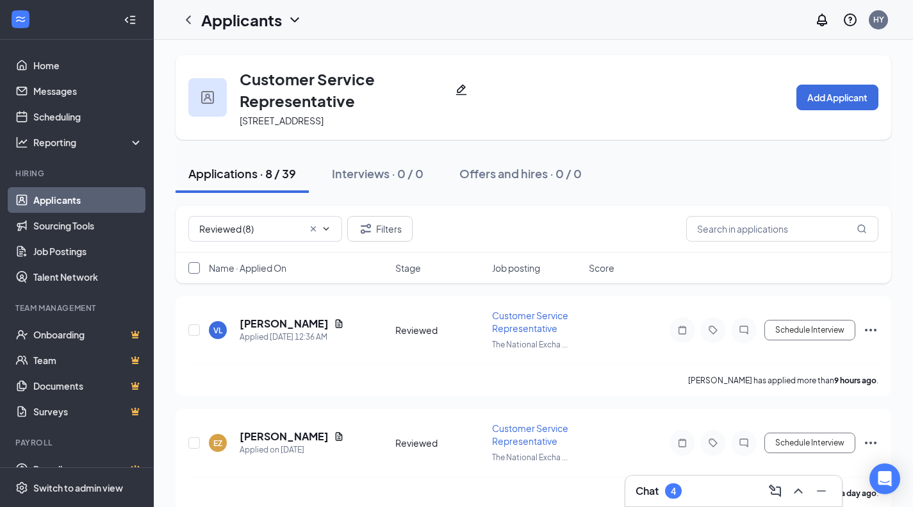
checkbox input "true"
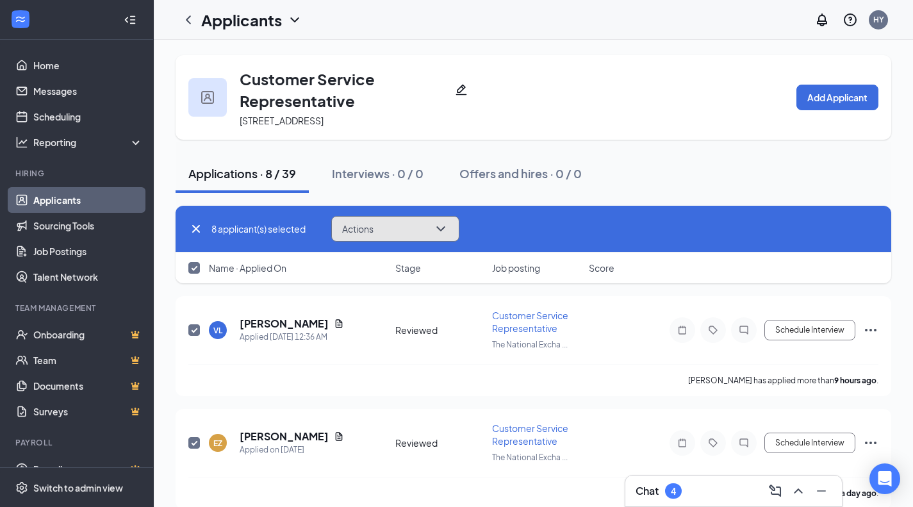
click at [391, 226] on button "Actions" at bounding box center [395, 229] width 128 height 26
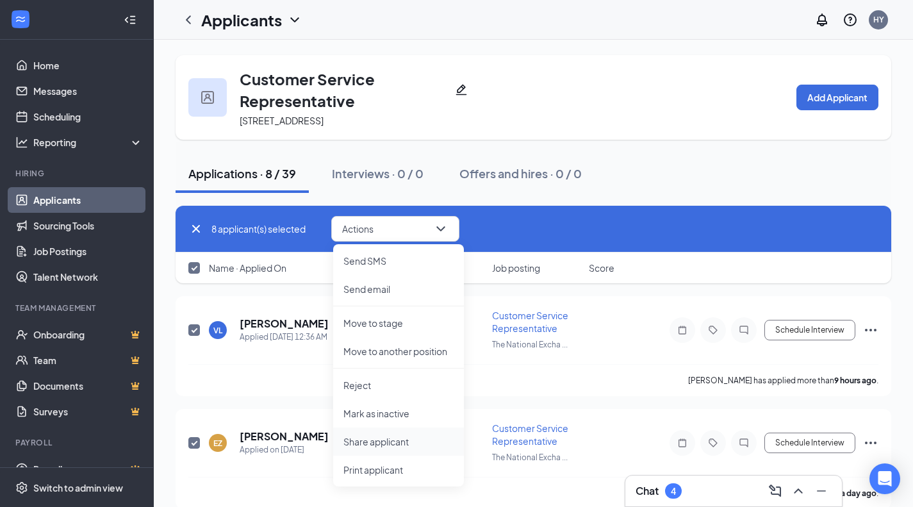
click at [390, 436] on p "Share applicant" at bounding box center [399, 441] width 110 height 13
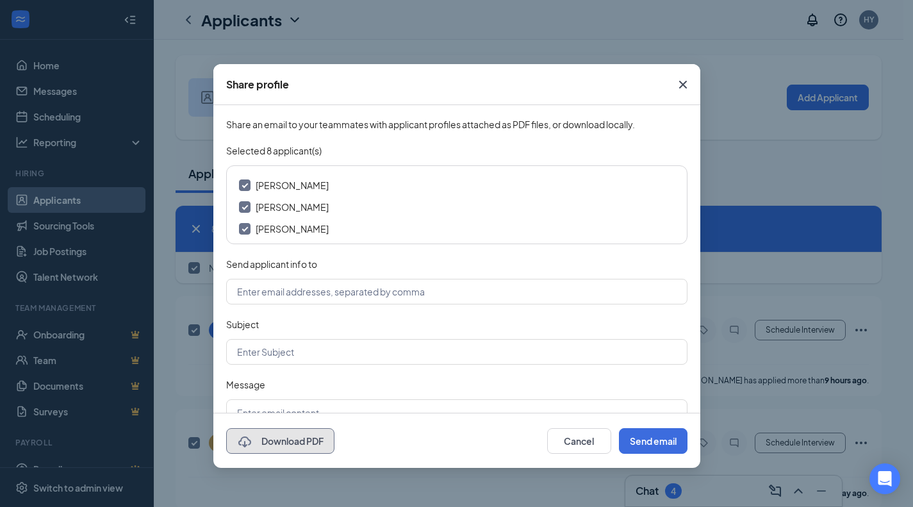
click at [306, 444] on button "Download PDF" at bounding box center [280, 441] width 108 height 26
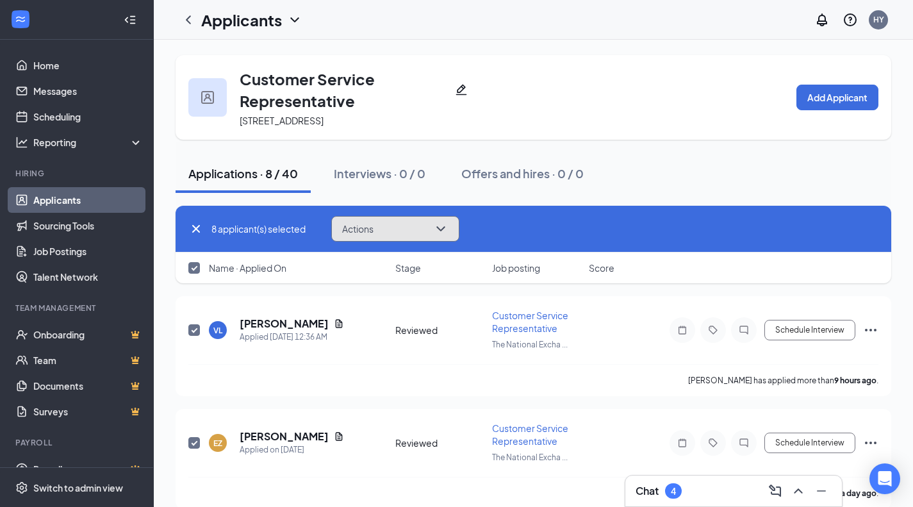
click at [397, 233] on button "Actions" at bounding box center [395, 229] width 128 height 26
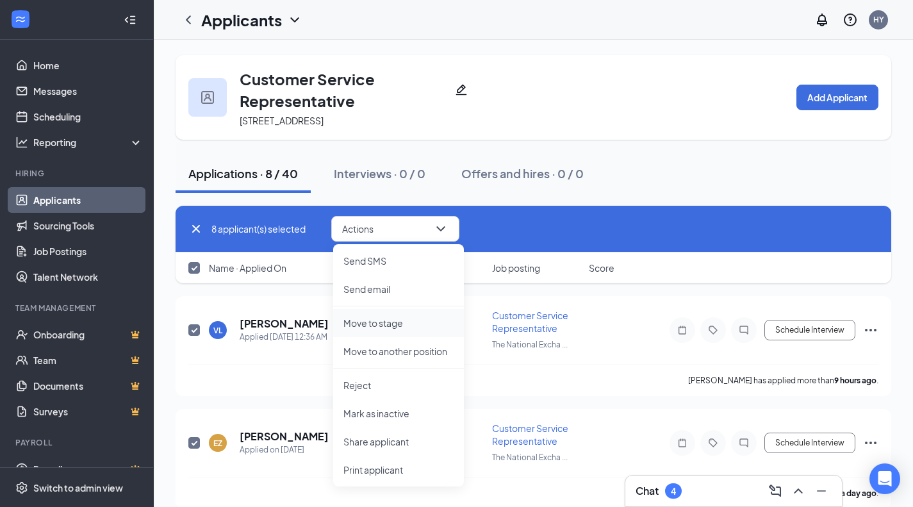
click at [419, 318] on p "Move to stage" at bounding box center [399, 323] width 110 height 13
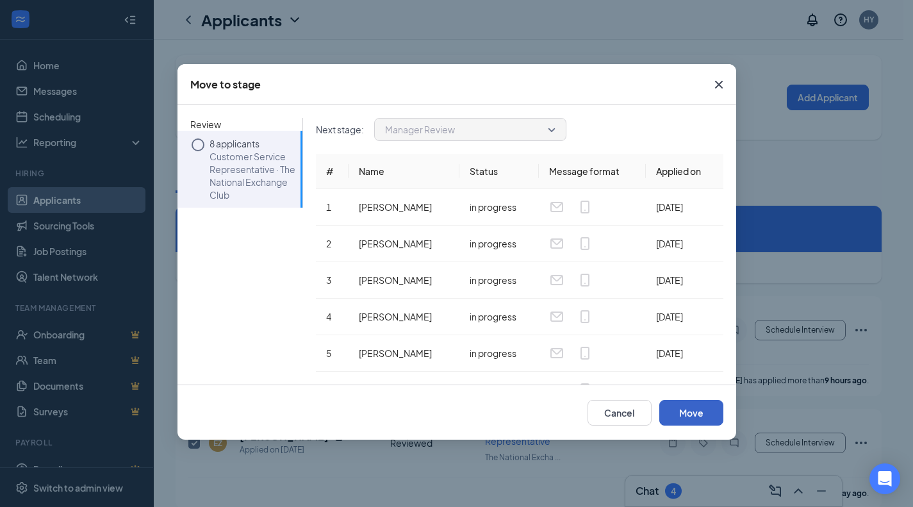
click at [708, 412] on button "Move" at bounding box center [692, 413] width 64 height 26
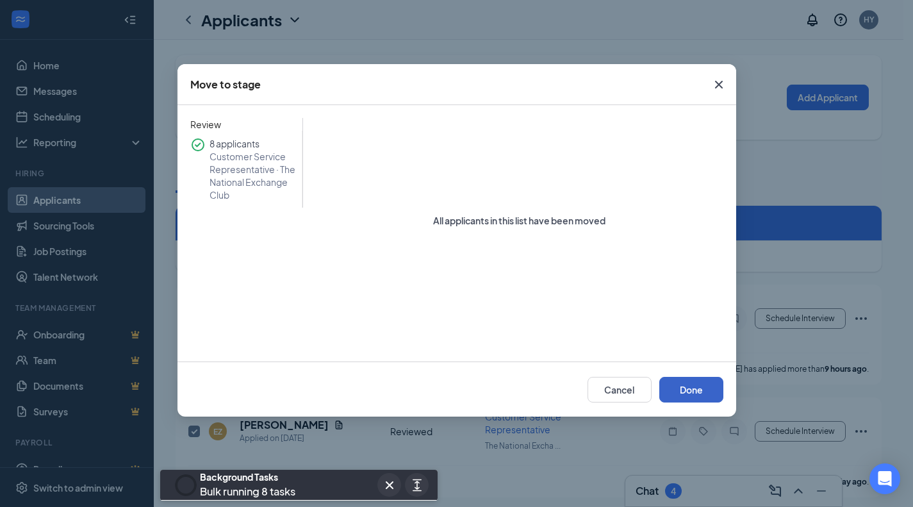
click at [686, 394] on button "Done" at bounding box center [692, 390] width 64 height 26
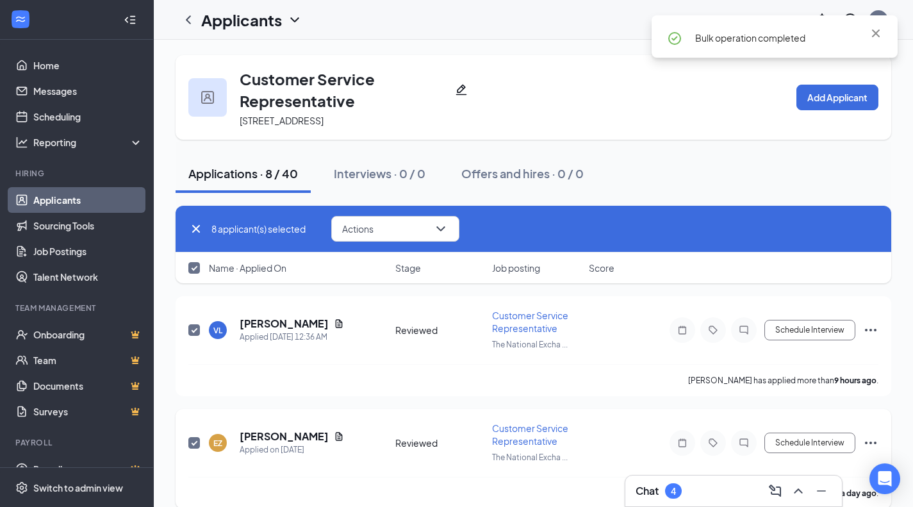
checkbox input "false"
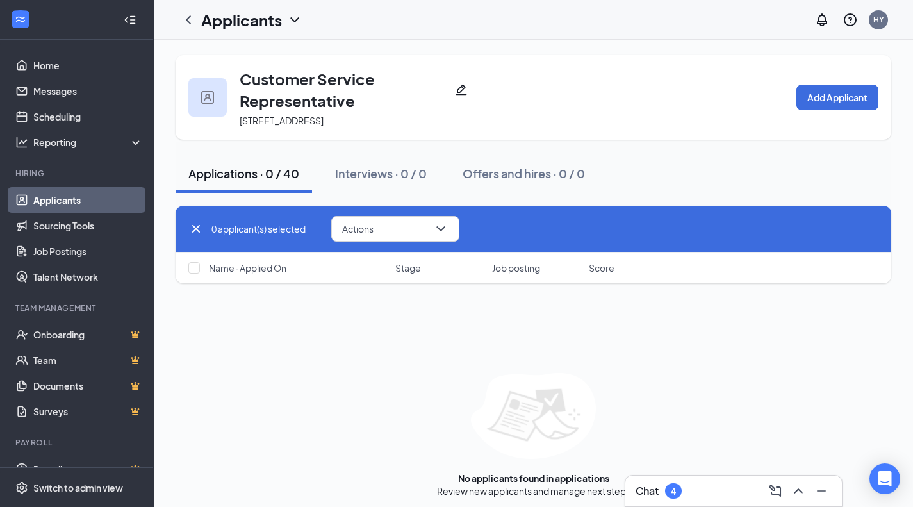
click at [198, 227] on icon "Cross" at bounding box center [196, 229] width 8 height 8
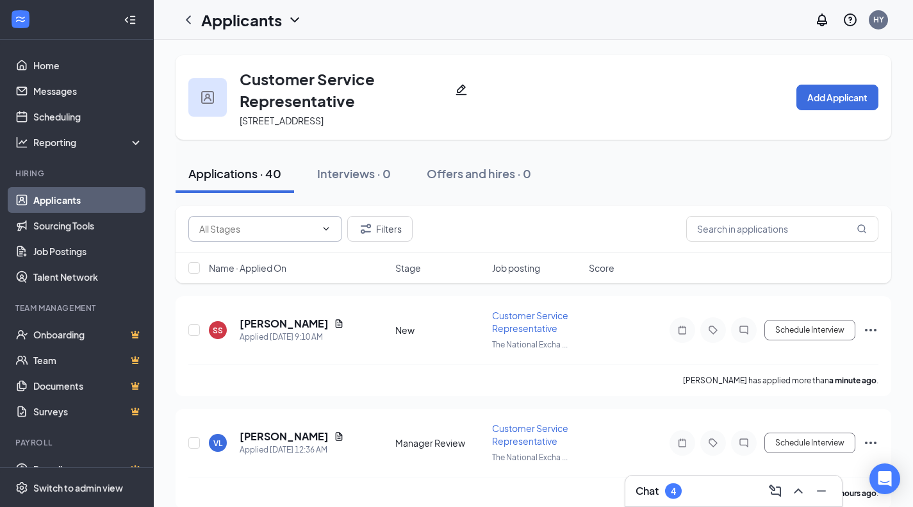
click at [320, 233] on span at bounding box center [325, 229] width 13 height 10
click at [276, 256] on div "New (1)" at bounding box center [265, 259] width 133 height 14
type input "New (1)"
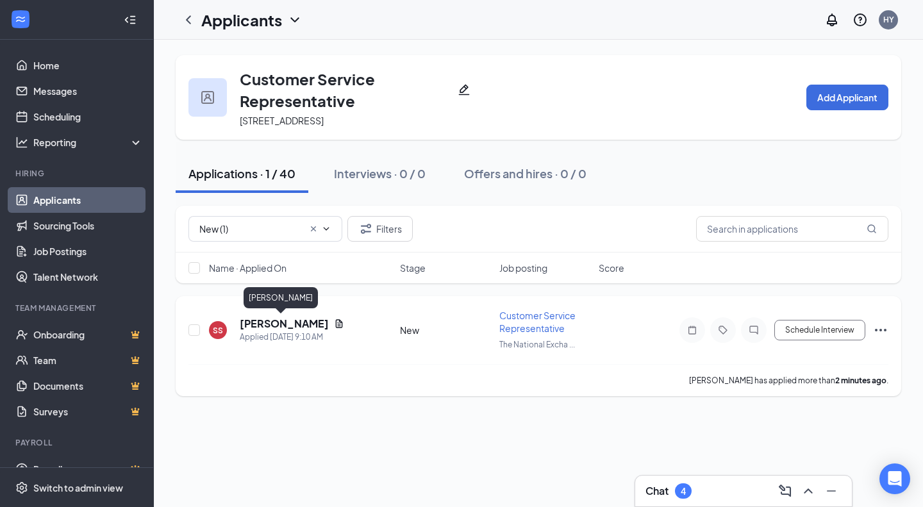
click at [265, 322] on h5 "Sharon Stone" at bounding box center [284, 324] width 89 height 14
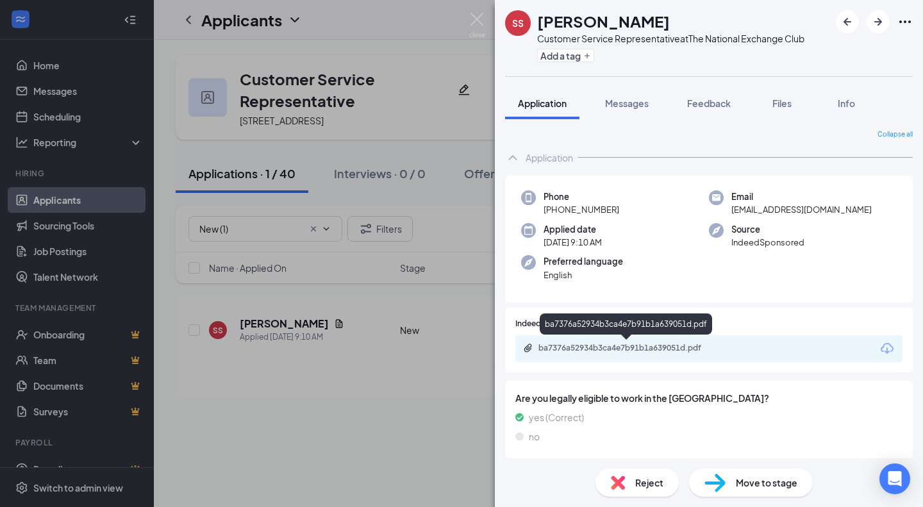
click at [626, 344] on div "ba7376a52934b3ca4e7b91b1a639051d.pdf" at bounding box center [627, 348] width 179 height 10
drag, startPoint x: 478, startPoint y: 20, endPoint x: 437, endPoint y: 35, distance: 43.0
click at [478, 20] on img at bounding box center [477, 25] width 16 height 25
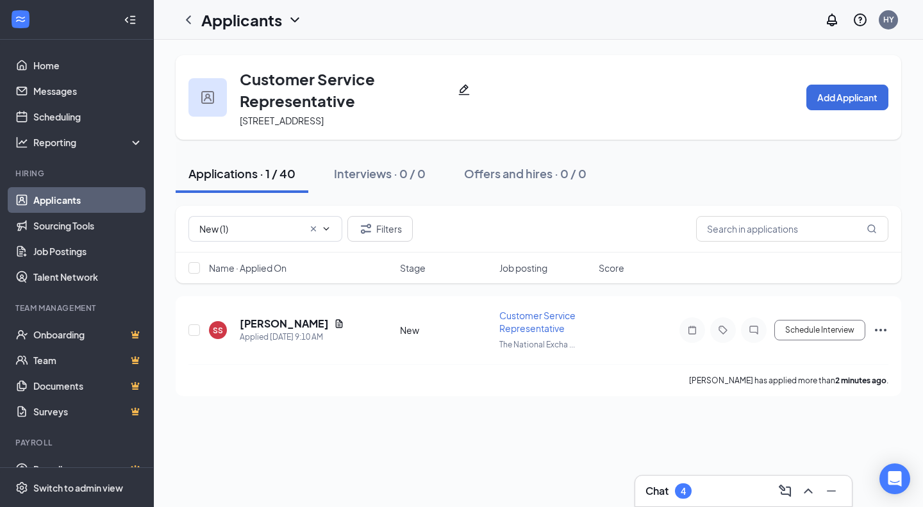
click at [120, 195] on link "Applicants" at bounding box center [88, 200] width 110 height 26
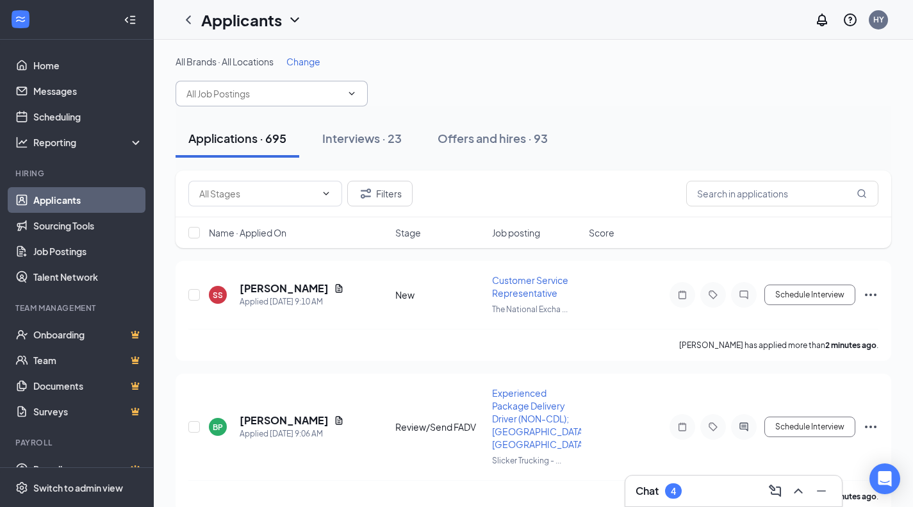
click at [295, 94] on input "text" at bounding box center [264, 94] width 155 height 14
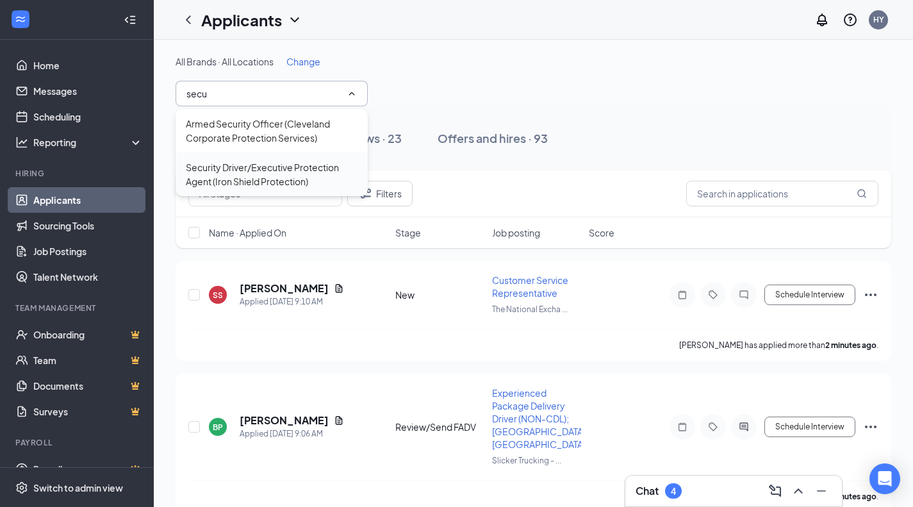
type input "secu"
click at [267, 174] on div "Security Driver/Executive Protection Agent (Iron Shield Protection)" at bounding box center [272, 174] width 172 height 28
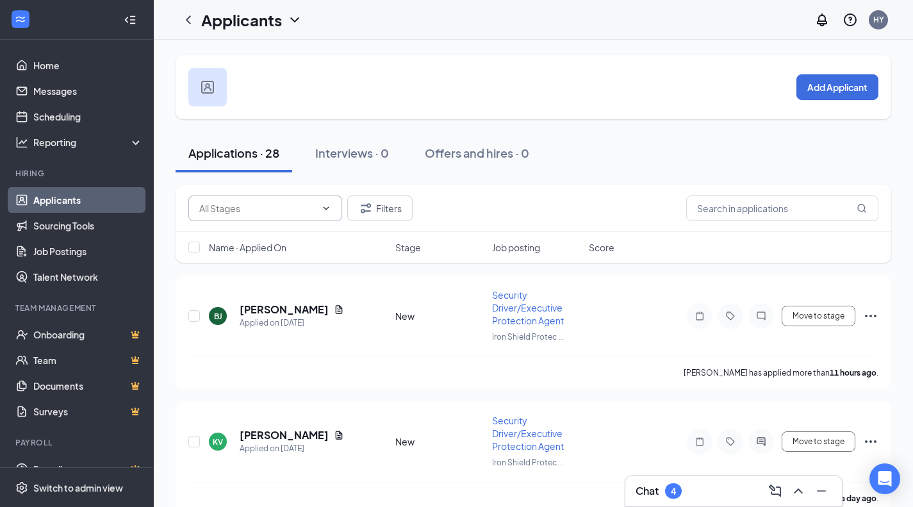
click at [269, 215] on input "text" at bounding box center [257, 208] width 117 height 14
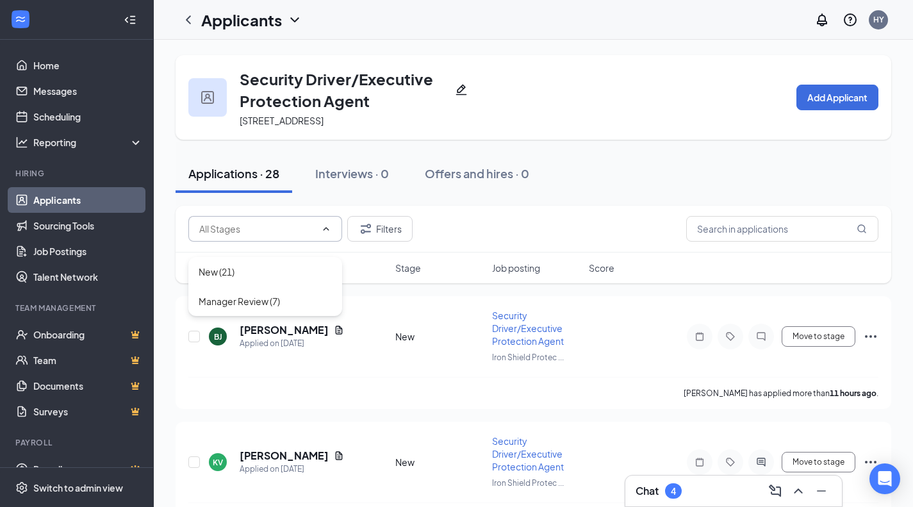
click at [477, 238] on div "Filters" at bounding box center [533, 229] width 690 height 26
click at [301, 236] on input "text" at bounding box center [257, 229] width 117 height 14
click at [252, 263] on div "New (21)" at bounding box center [265, 271] width 154 height 29
type input "New (21)"
click at [292, 274] on div "Name · Applied On" at bounding box center [298, 268] width 179 height 13
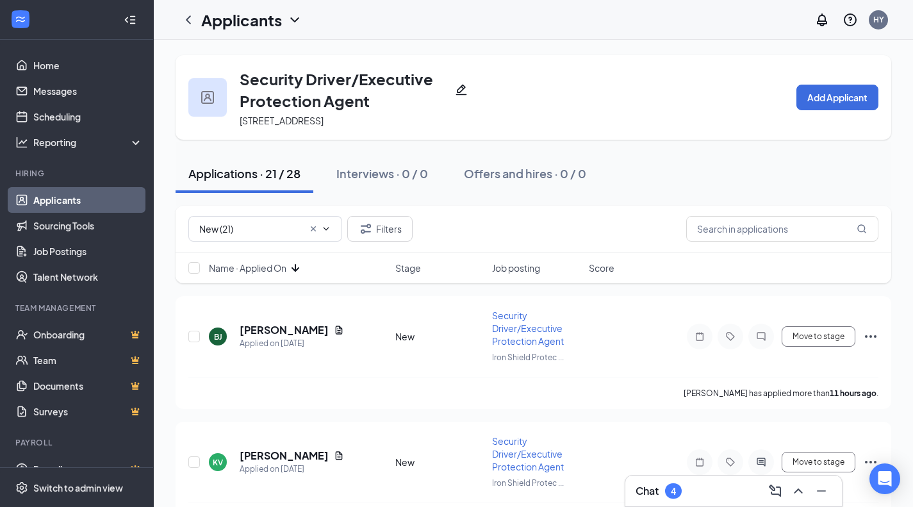
click at [292, 276] on icon "ArrowDown" at bounding box center [295, 267] width 15 height 15
click at [277, 337] on h5 "Xavier Jemison" at bounding box center [284, 330] width 89 height 14
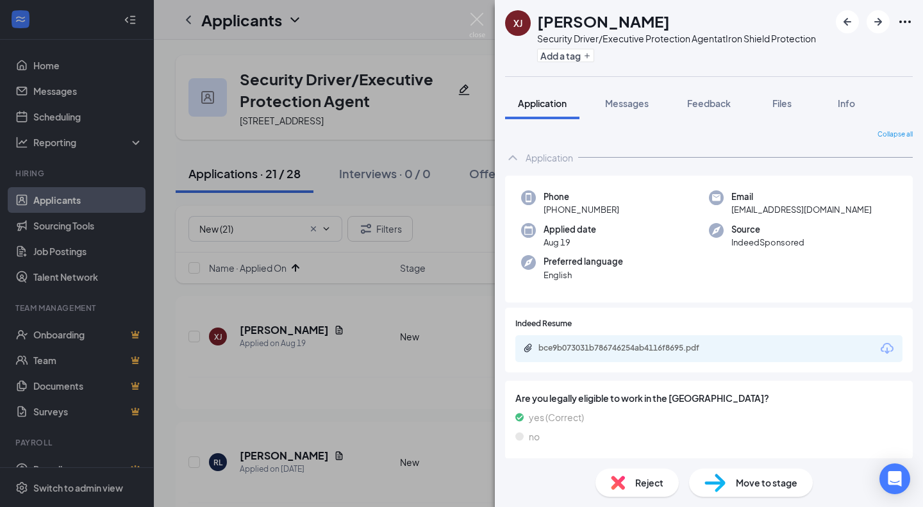
click at [688, 352] on div "bce9b073031b786746254ab4116f8695.pdf" at bounding box center [627, 348] width 179 height 10
click at [622, 486] on img at bounding box center [618, 483] width 14 height 14
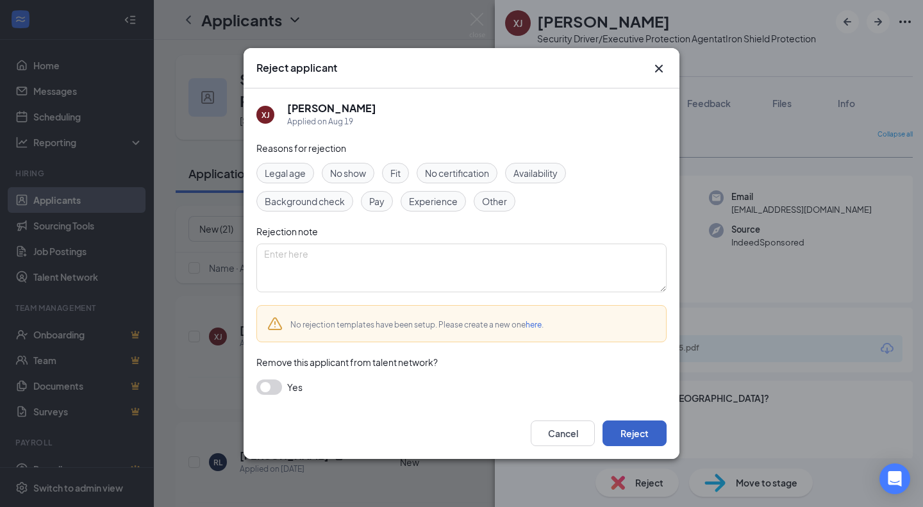
click at [632, 426] on button "Reject" at bounding box center [634, 433] width 64 height 26
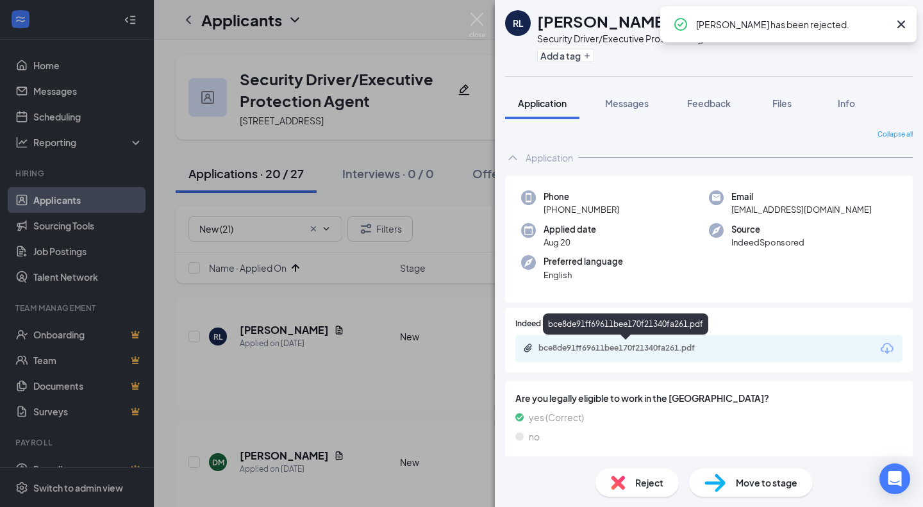
click at [648, 353] on div "bce8de91ff69611bee170f21340fa261.pdf" at bounding box center [627, 349] width 208 height 12
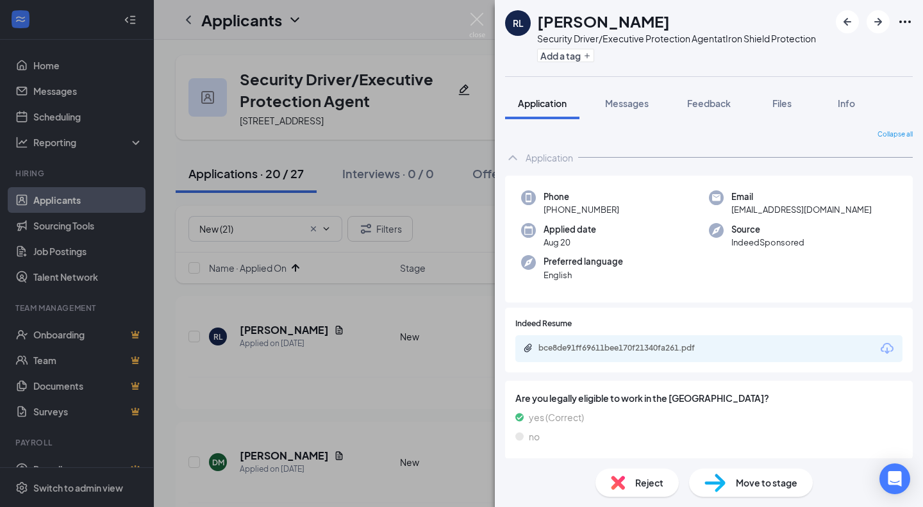
click at [743, 486] on span "Move to stage" at bounding box center [767, 483] width 62 height 14
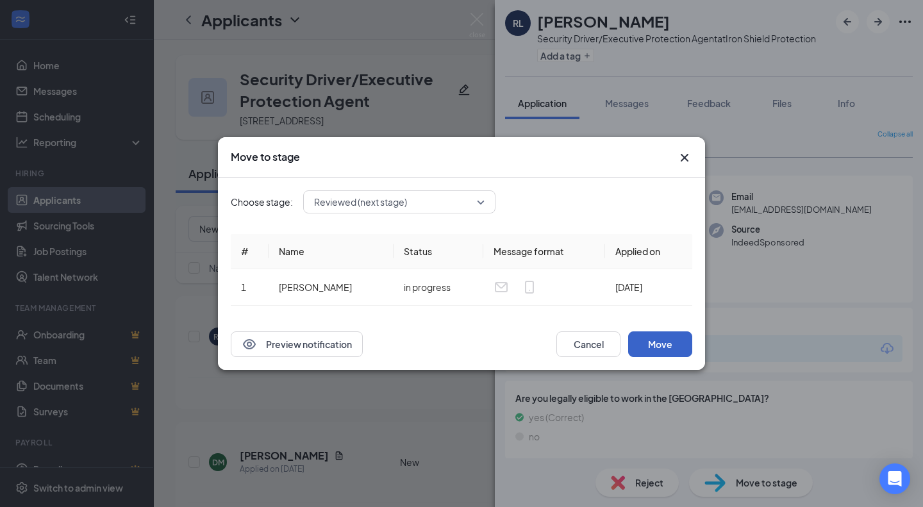
click at [657, 351] on button "Move" at bounding box center [660, 344] width 64 height 26
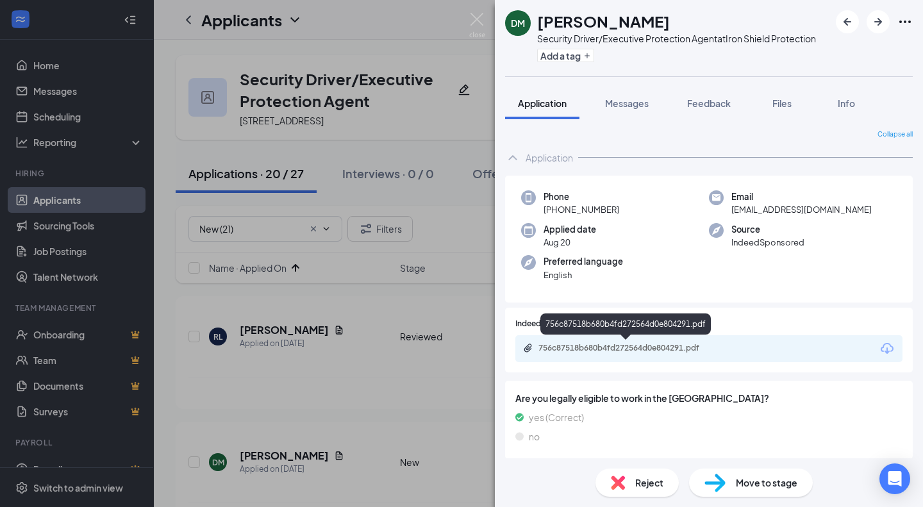
click at [683, 350] on div "756c87518b680b4fd272564d0e804291.pdf" at bounding box center [627, 348] width 179 height 10
click at [620, 476] on img at bounding box center [618, 483] width 14 height 14
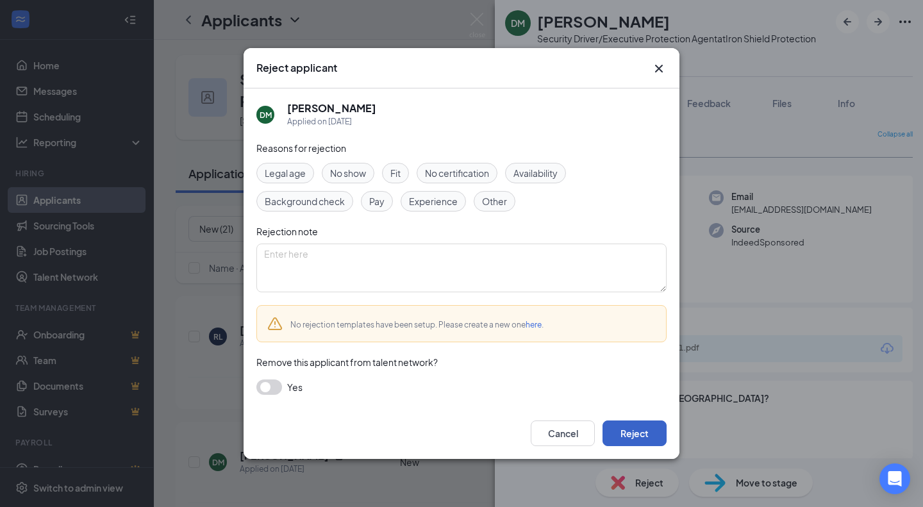
click at [629, 443] on button "Reject" at bounding box center [634, 433] width 64 height 26
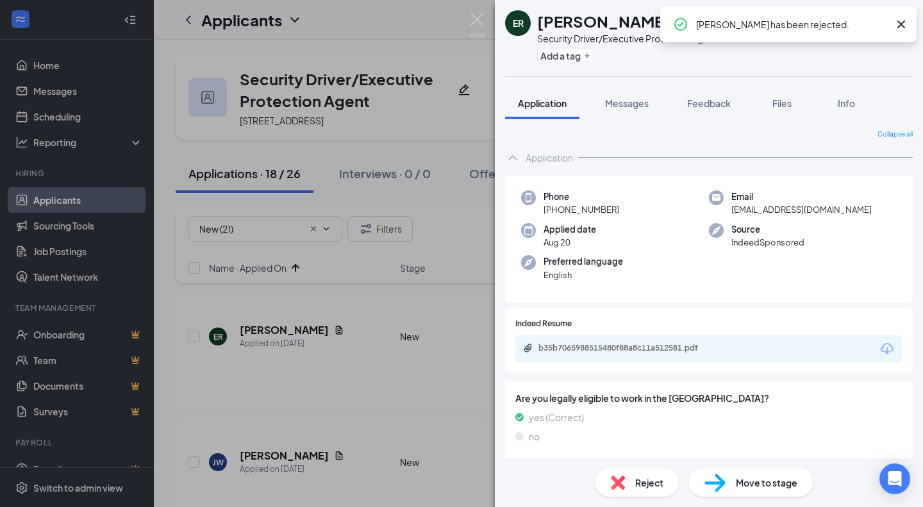
click at [658, 350] on div "b35b7065988515480f88a8c11a512581.pdf" at bounding box center [627, 348] width 179 height 10
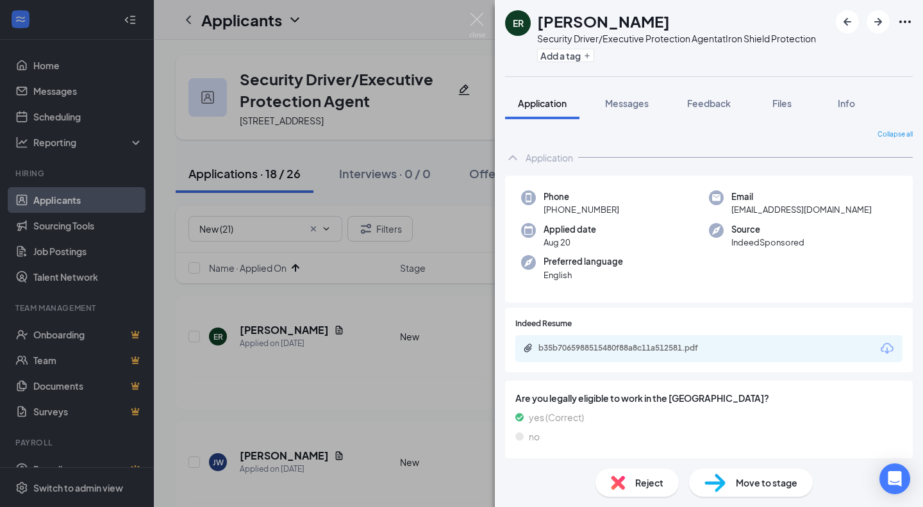
click at [621, 467] on div "Reject Move to stage" at bounding box center [709, 482] width 428 height 49
click at [624, 474] on div "Reject" at bounding box center [636, 483] width 83 height 28
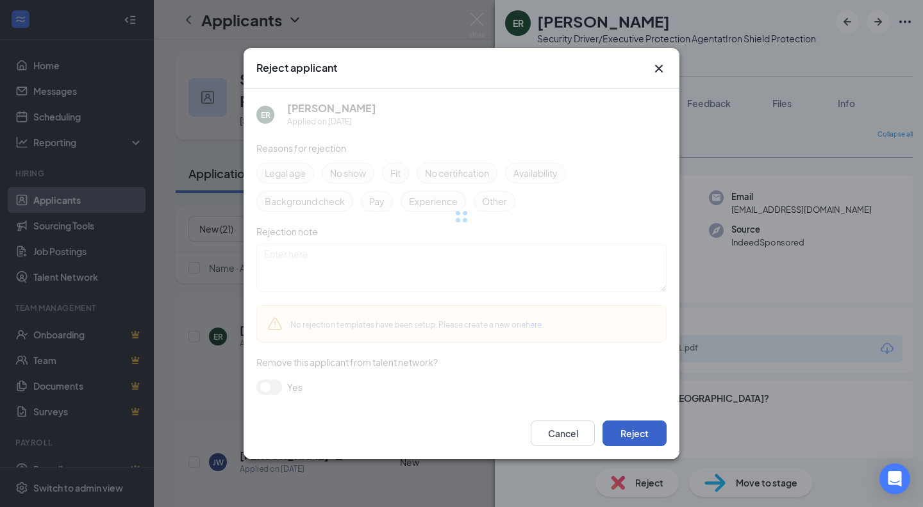
click at [635, 432] on button "Reject" at bounding box center [634, 433] width 64 height 26
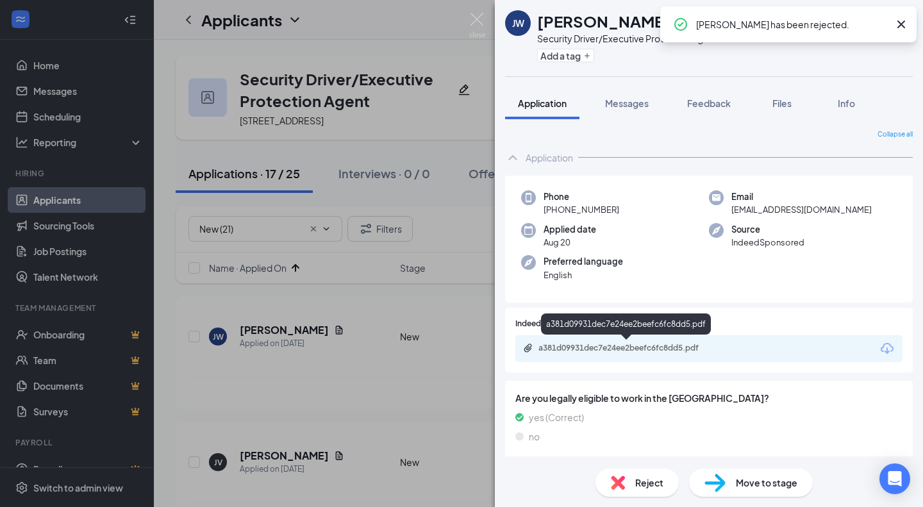
click at [660, 348] on div "a381d09931dec7e24ee2beefc6fc8dd5.pdf" at bounding box center [627, 348] width 179 height 10
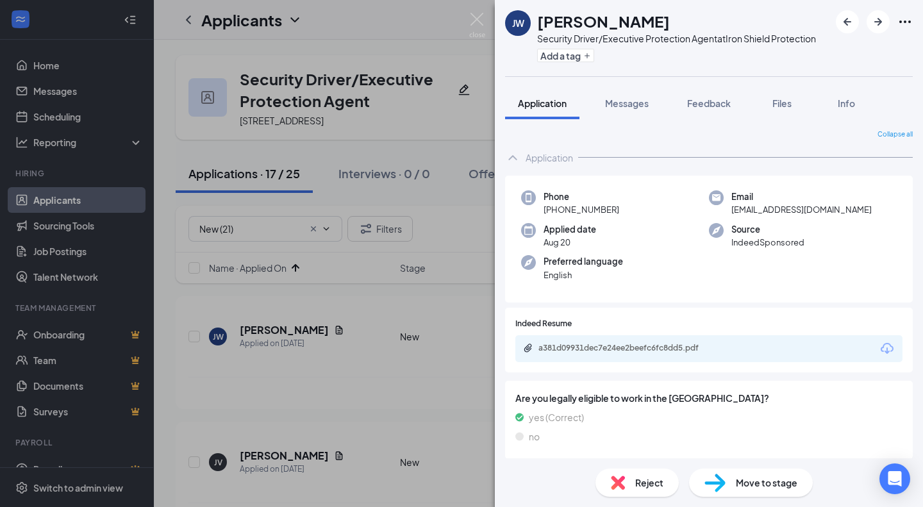
click at [729, 481] on div "Move to stage" at bounding box center [751, 483] width 124 height 28
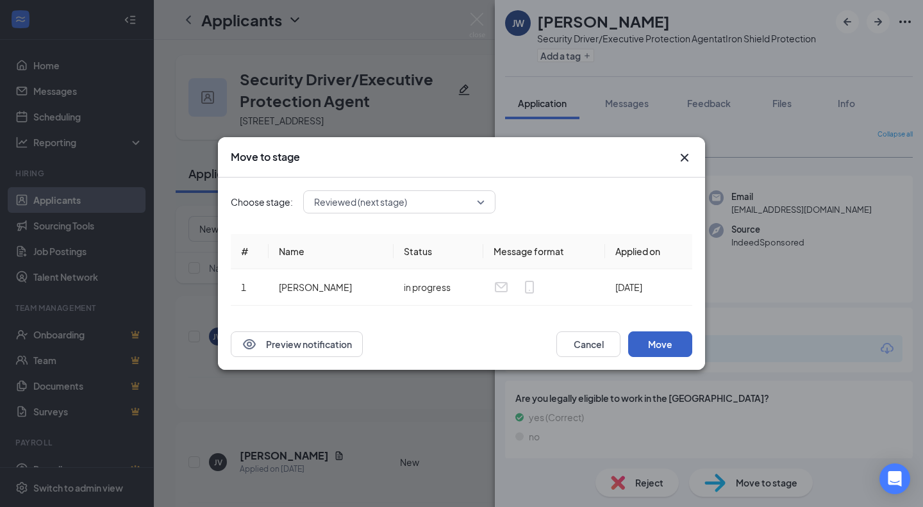
click at [678, 345] on button "Move" at bounding box center [660, 344] width 64 height 26
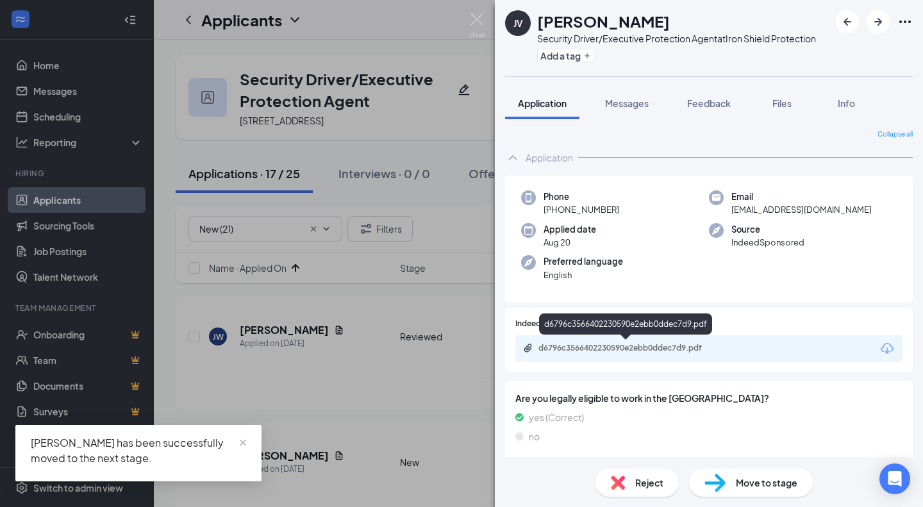
click at [634, 346] on div "d6796c3566402230590e2ebb0ddec7d9.pdf" at bounding box center [627, 348] width 179 height 10
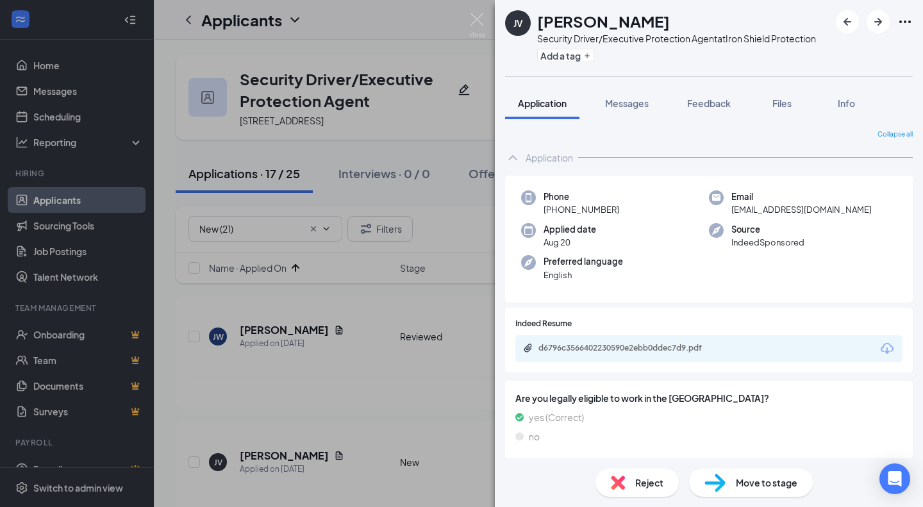
click at [668, 480] on div "Reject" at bounding box center [636, 483] width 83 height 28
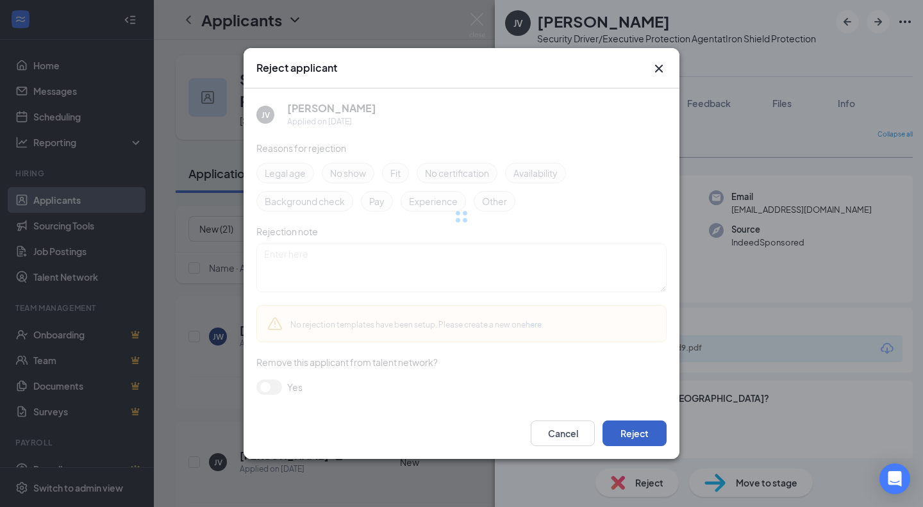
click at [641, 431] on button "Reject" at bounding box center [634, 433] width 64 height 26
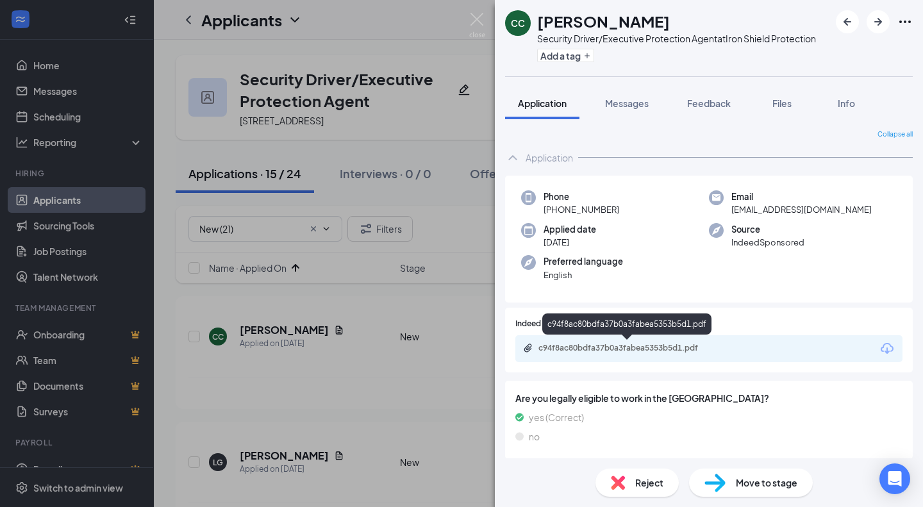
click at [677, 348] on div "c94f8ac80bdfa37b0a3fabea5353b5d1.pdf" at bounding box center [627, 348] width 179 height 10
click at [646, 488] on span "Reject" at bounding box center [649, 483] width 28 height 14
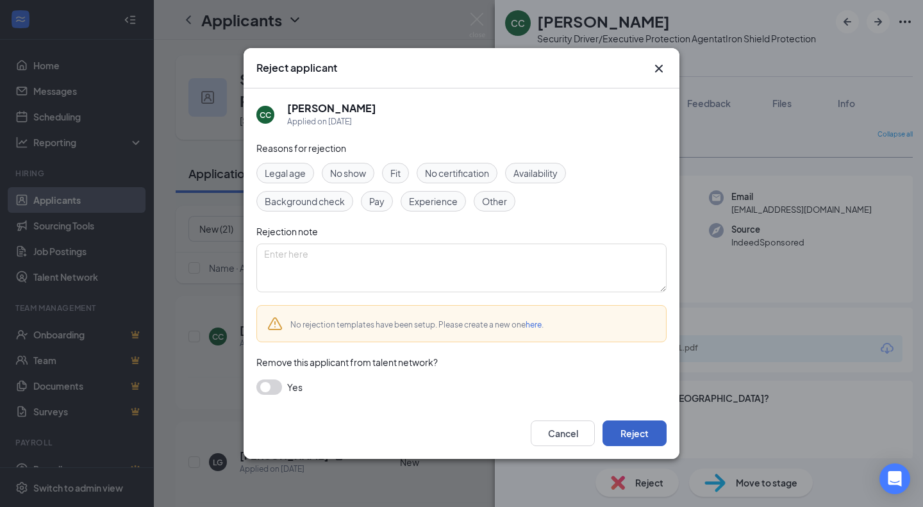
click at [644, 436] on button "Reject" at bounding box center [634, 433] width 64 height 26
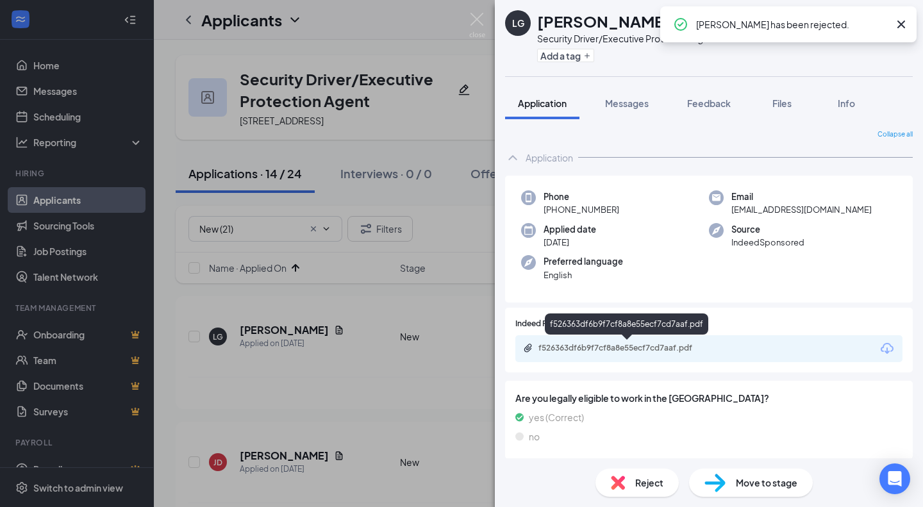
click at [647, 353] on div "f526363df6b9f7cf8a8e55ecf7cd7aaf.pdf" at bounding box center [627, 348] width 179 height 10
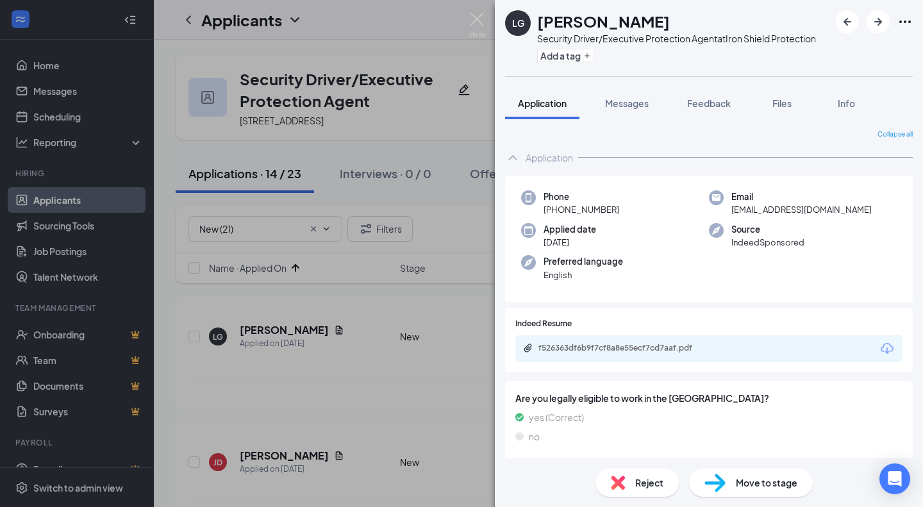
click at [749, 480] on span "Move to stage" at bounding box center [767, 483] width 62 height 14
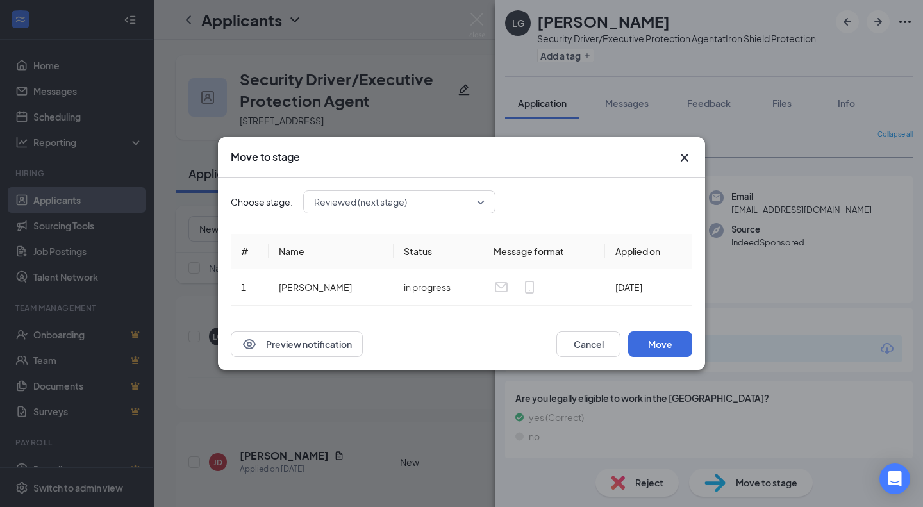
click at [649, 329] on div "Preview notification Cancel Move" at bounding box center [461, 344] width 487 height 51
click at [652, 337] on button "Move" at bounding box center [660, 344] width 64 height 26
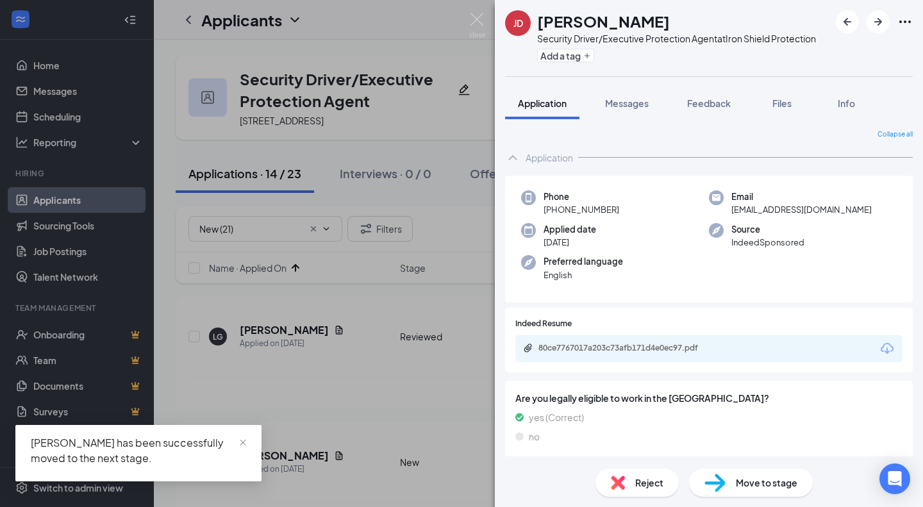
click at [668, 347] on div "80ce7767017a203c73afb171d4e0ec97.pdf" at bounding box center [627, 348] width 179 height 10
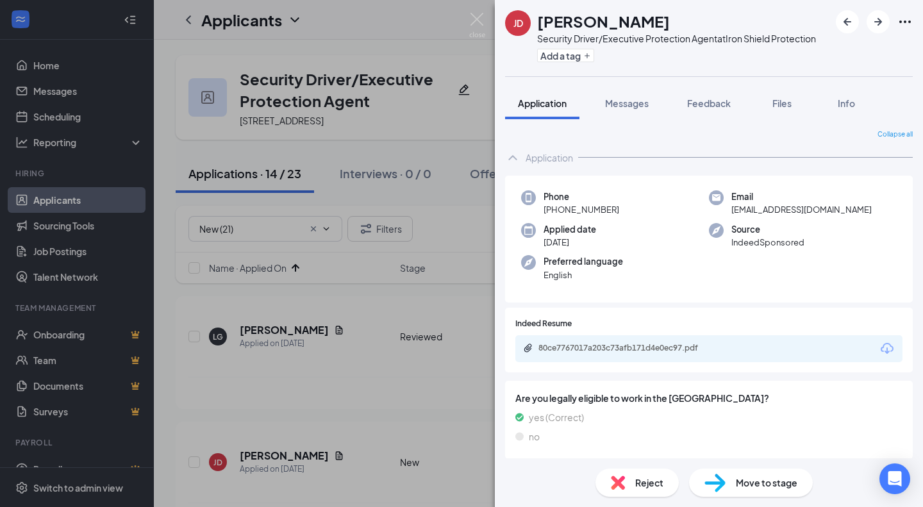
click at [636, 486] on span "Reject" at bounding box center [649, 483] width 28 height 14
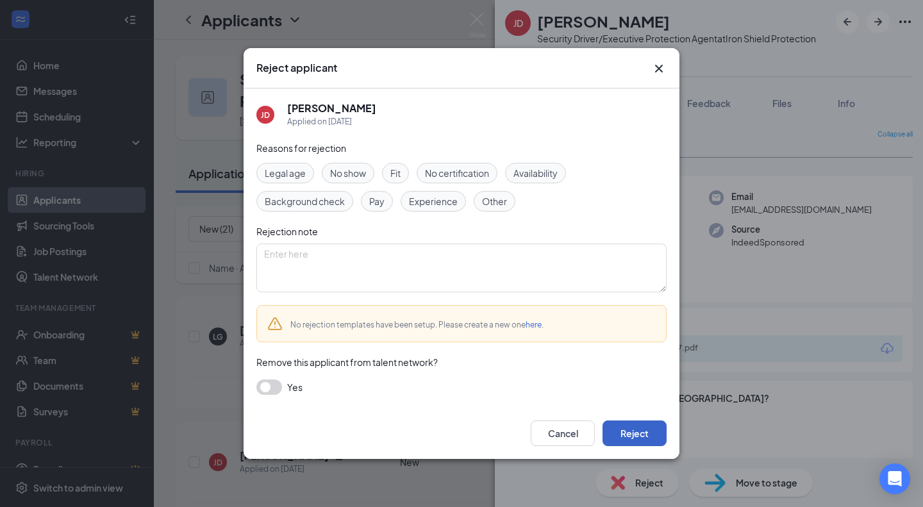
click at [647, 441] on button "Reject" at bounding box center [634, 433] width 64 height 26
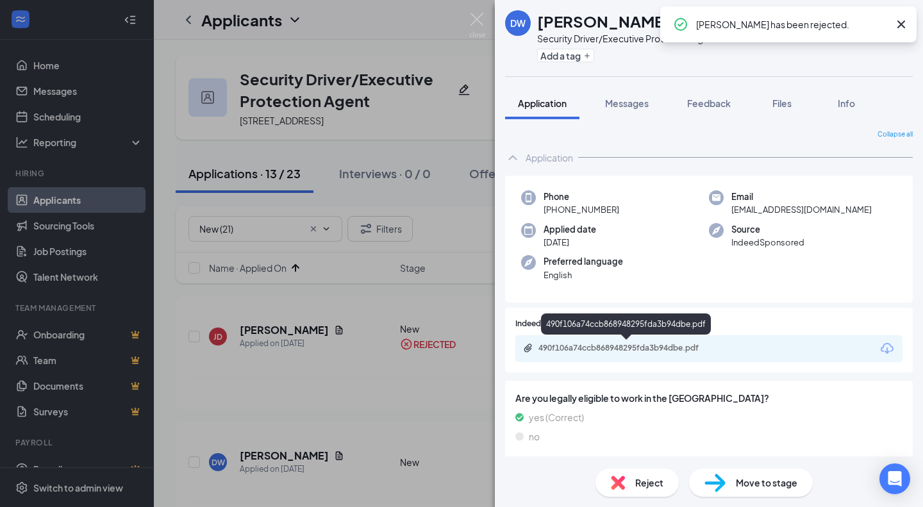
click at [664, 345] on div "490f106a74ccb868948295fda3b94dbe.pdf" at bounding box center [627, 348] width 179 height 10
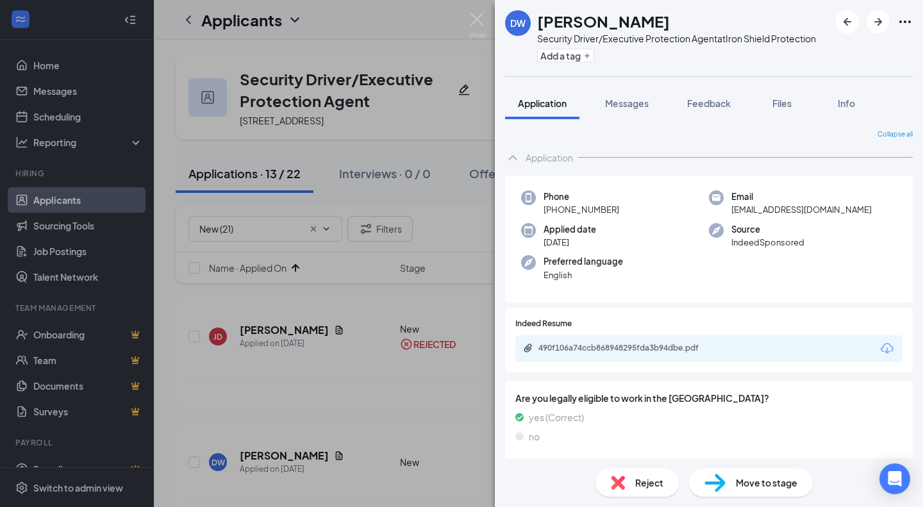
click at [731, 484] on div "Move to stage" at bounding box center [751, 483] width 124 height 28
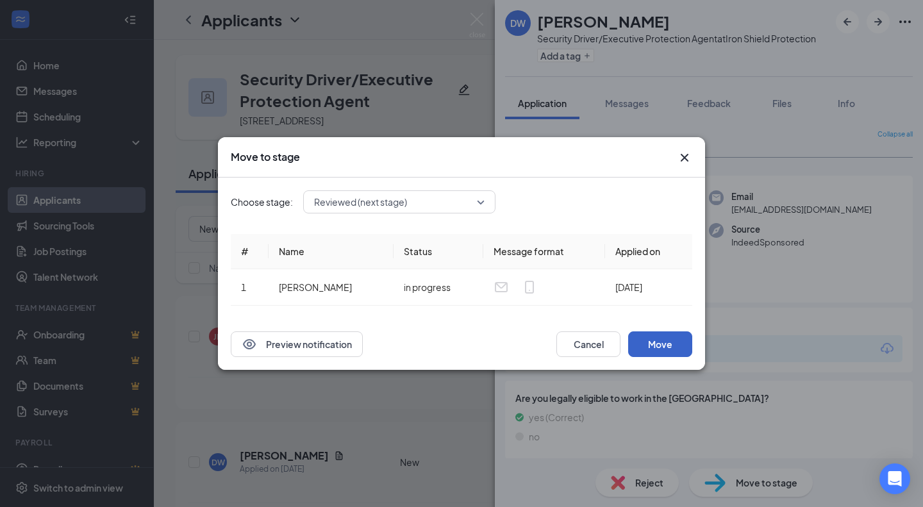
click at [669, 335] on button "Move" at bounding box center [660, 344] width 64 height 26
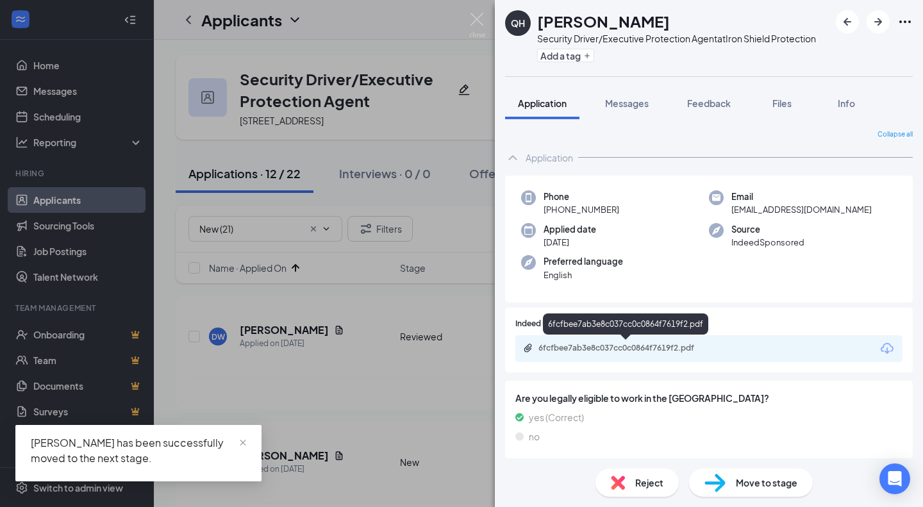
click at [652, 351] on div "6fcfbee7ab3e8c037cc0c0864f7619f2.pdf" at bounding box center [627, 348] width 179 height 10
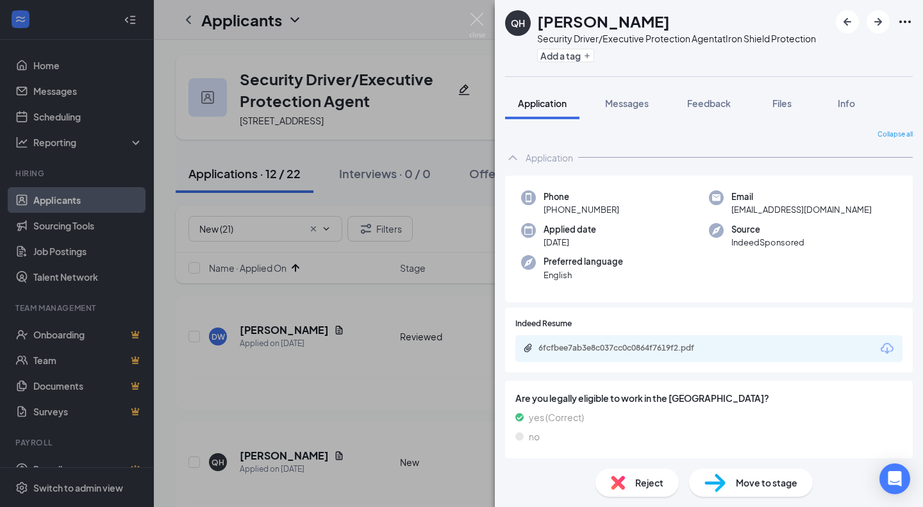
click at [632, 480] on div "Reject" at bounding box center [636, 483] width 83 height 28
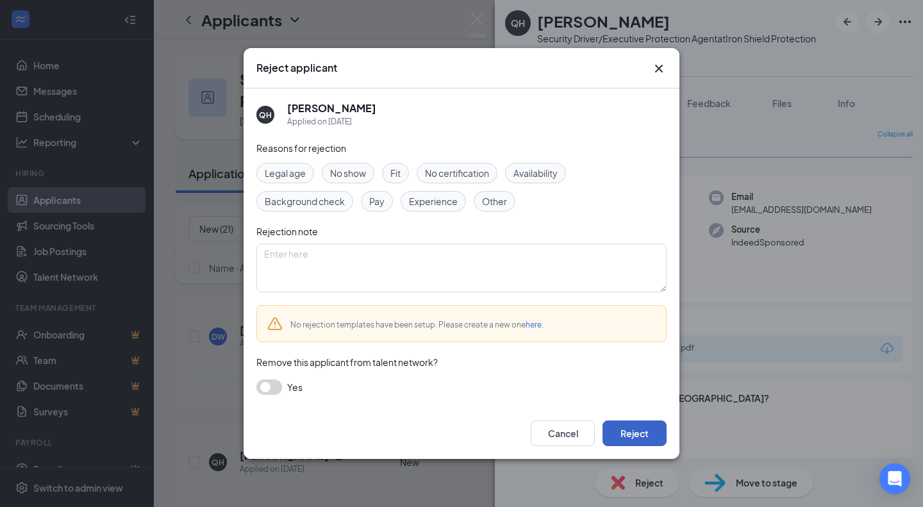
click at [631, 437] on button "Reject" at bounding box center [634, 433] width 64 height 26
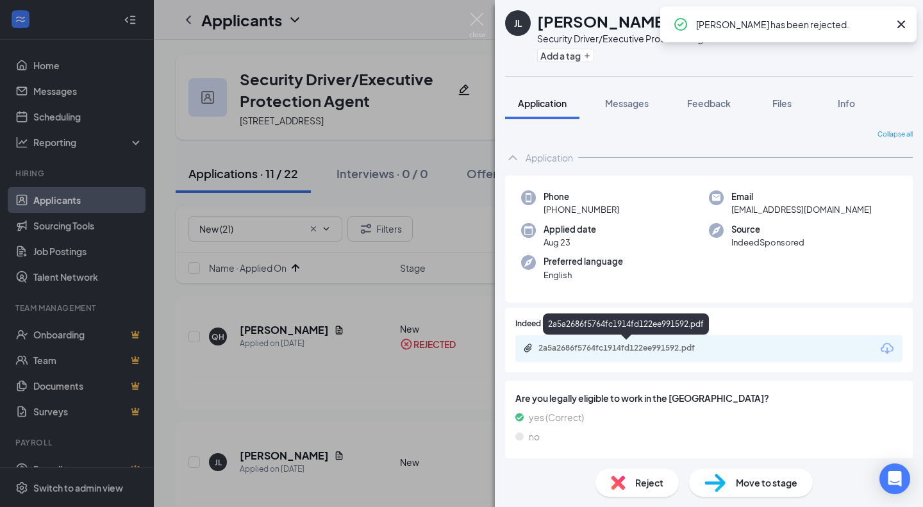
click at [686, 355] on div "2a5a2686f5764fc1914fd122ee991592.pdf" at bounding box center [708, 348] width 387 height 27
click at [690, 349] on div "2a5a2686f5764fc1914fd122ee991592.pdf" at bounding box center [627, 348] width 179 height 10
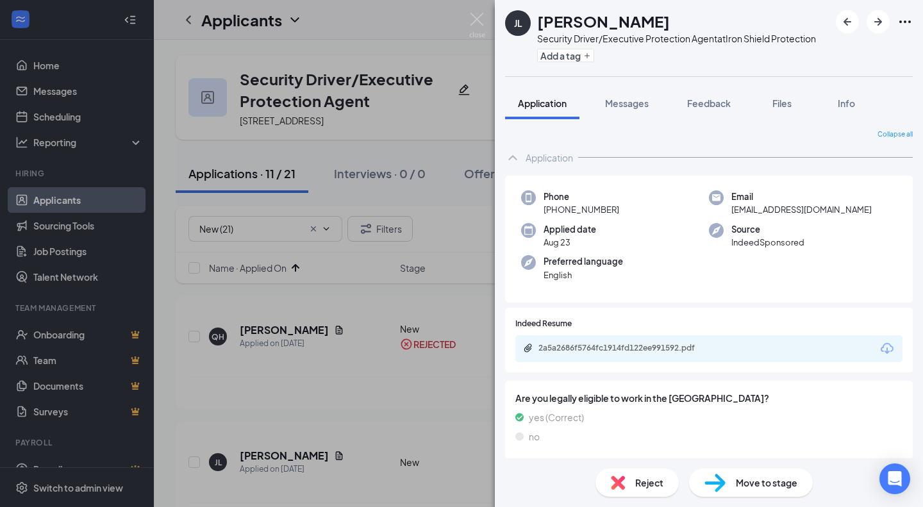
click at [755, 473] on div "Move to stage" at bounding box center [751, 483] width 124 height 28
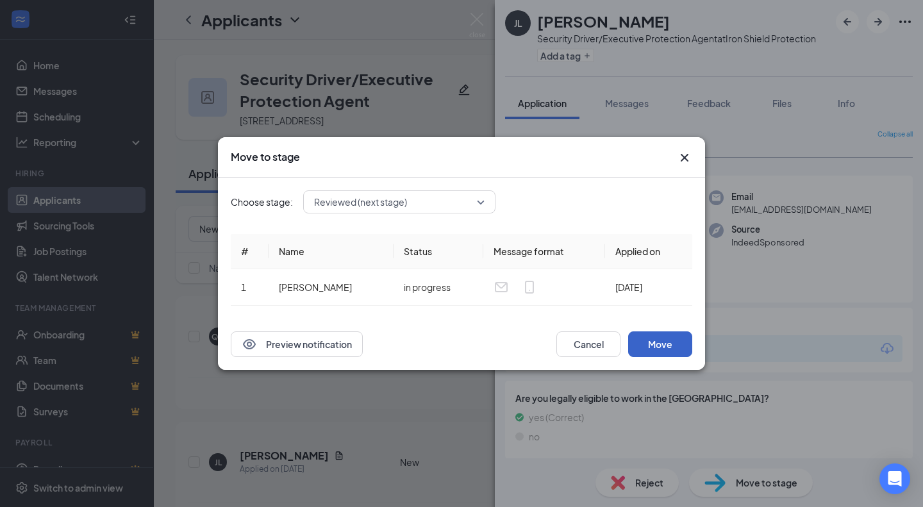
click at [676, 354] on button "Move" at bounding box center [660, 344] width 64 height 26
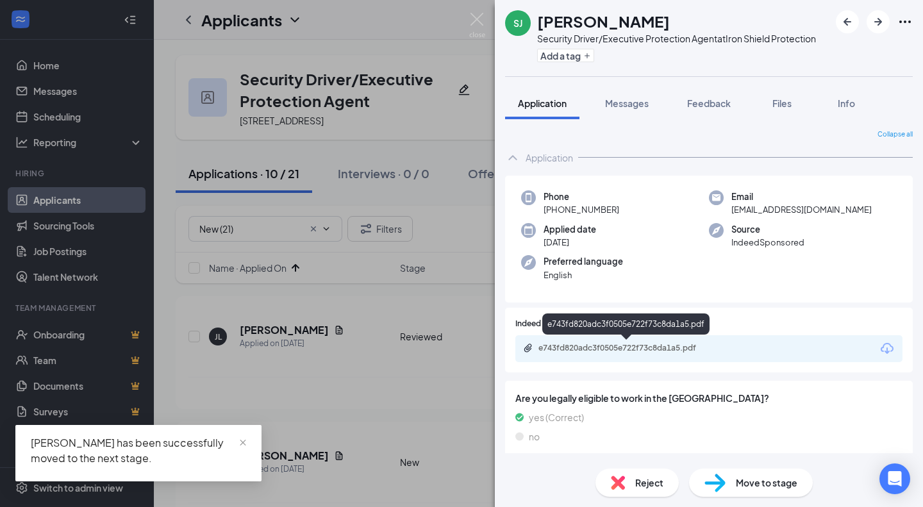
click at [654, 347] on div "e743fd820adc3f0505e722f73c8da1a5.pdf" at bounding box center [627, 348] width 179 height 10
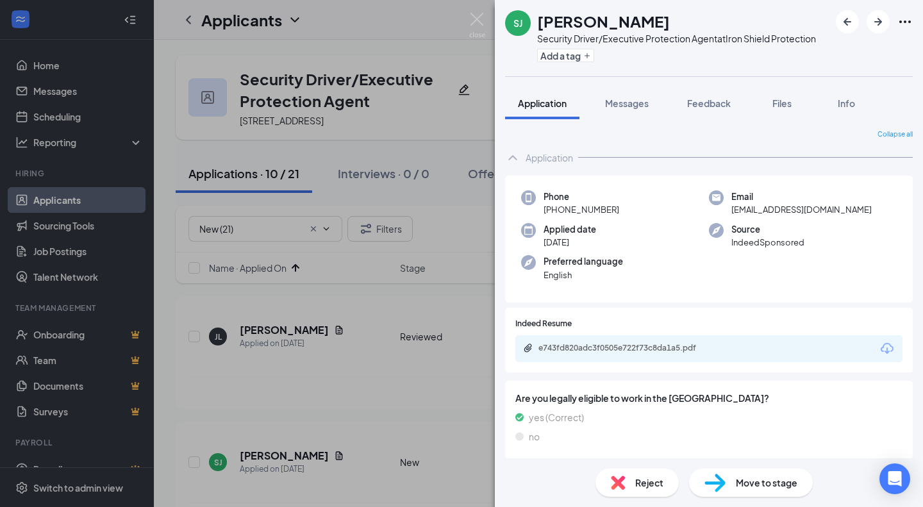
click at [736, 485] on span "Move to stage" at bounding box center [767, 483] width 62 height 14
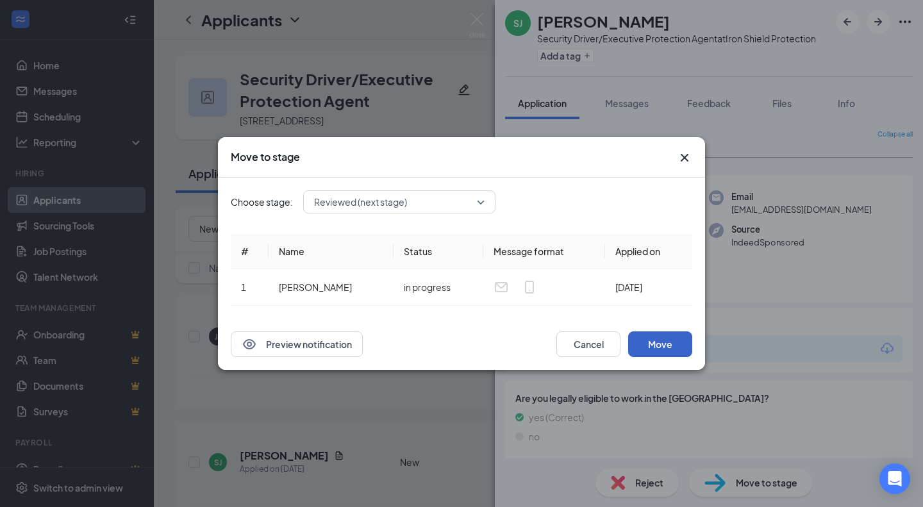
click at [656, 341] on button "Move" at bounding box center [660, 344] width 64 height 26
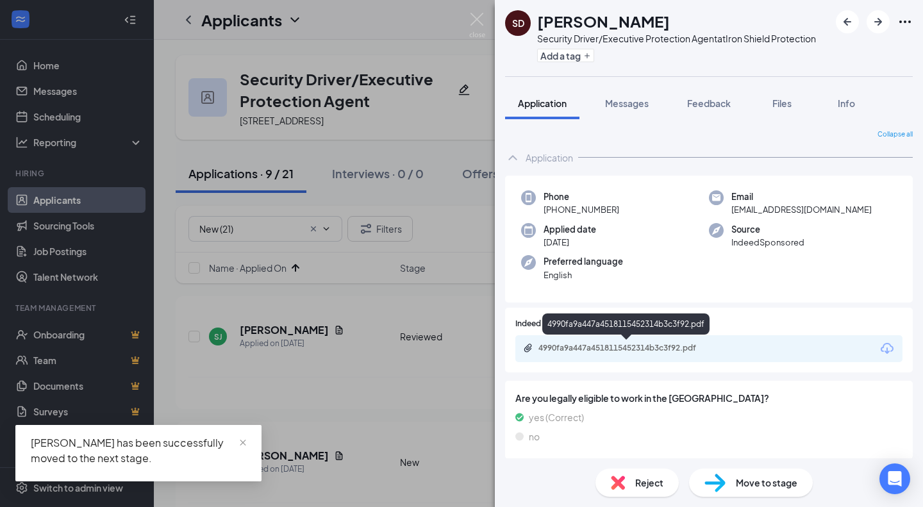
click at [647, 347] on div "4990fa9a447a4518115452314b3c3f92.pdf" at bounding box center [627, 348] width 179 height 10
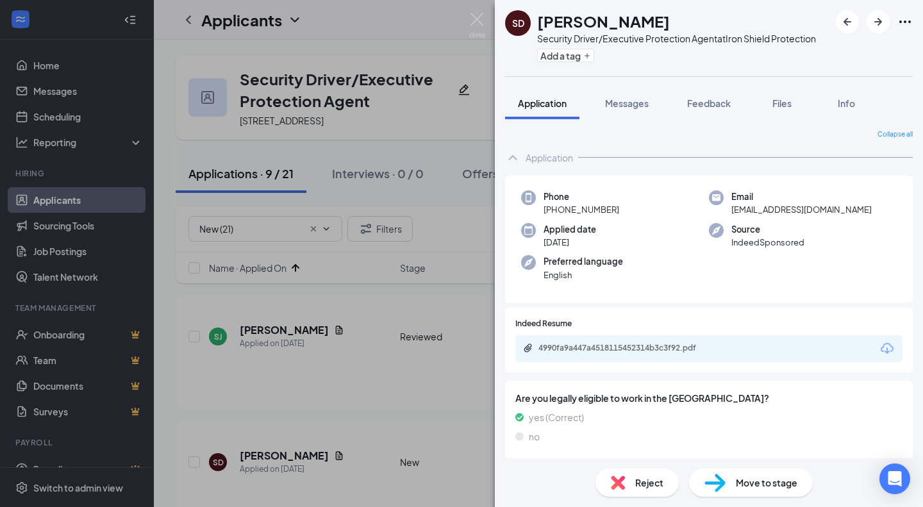
click at [630, 478] on div "Reject" at bounding box center [636, 483] width 83 height 28
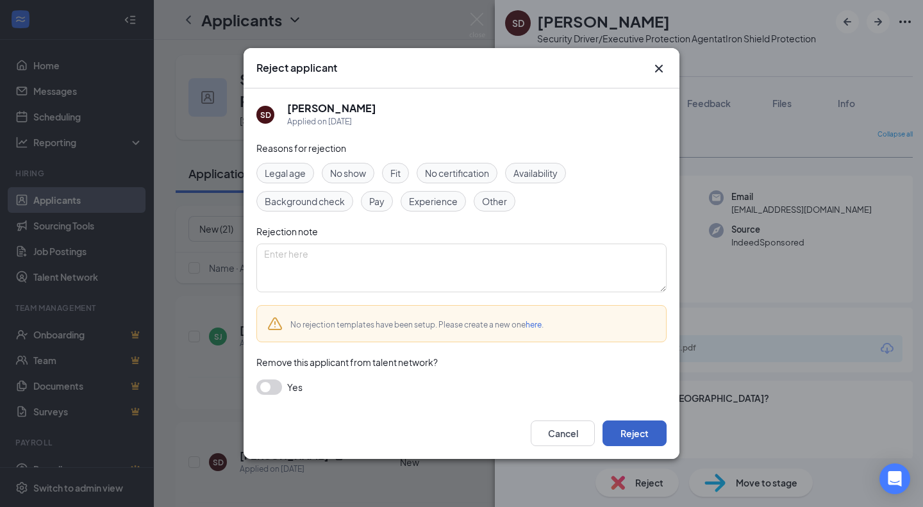
click at [646, 428] on button "Reject" at bounding box center [634, 433] width 64 height 26
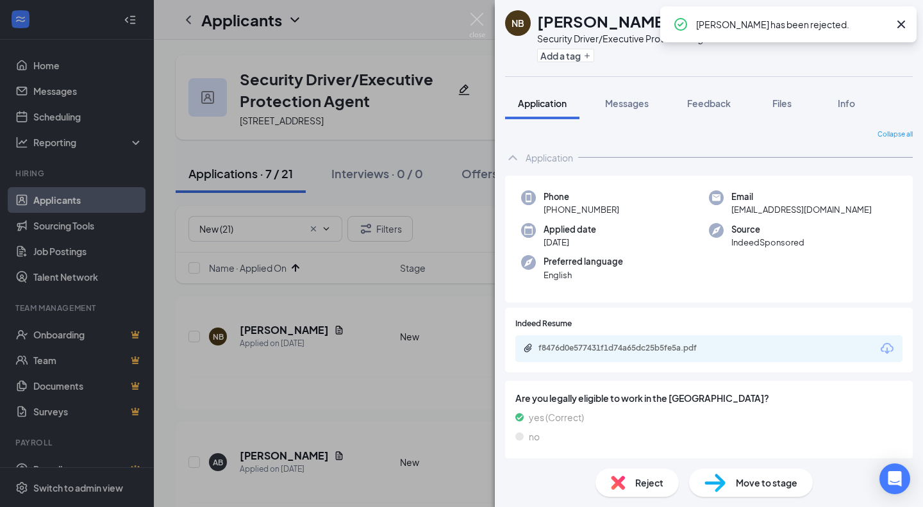
click at [670, 352] on div "f8476d0e577431f1d74a65dc25b5fe5a.pdf" at bounding box center [627, 348] width 179 height 10
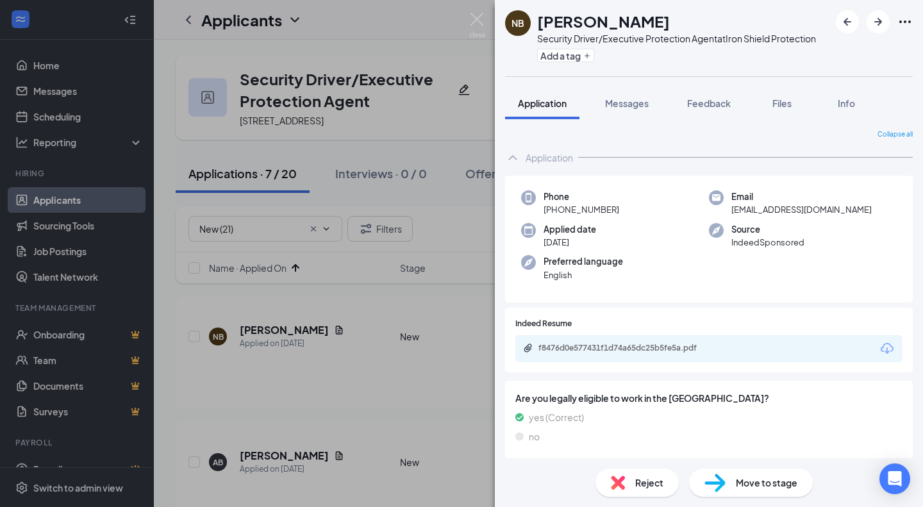
click at [629, 494] on div "Reject" at bounding box center [636, 483] width 83 height 28
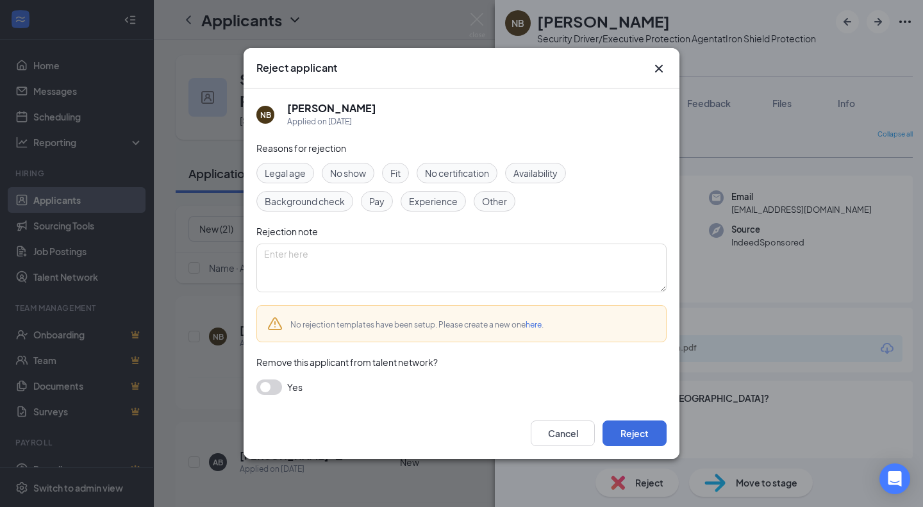
click at [647, 417] on div "Cancel Reject" at bounding box center [462, 433] width 436 height 51
click at [650, 422] on button "Reject" at bounding box center [634, 433] width 64 height 26
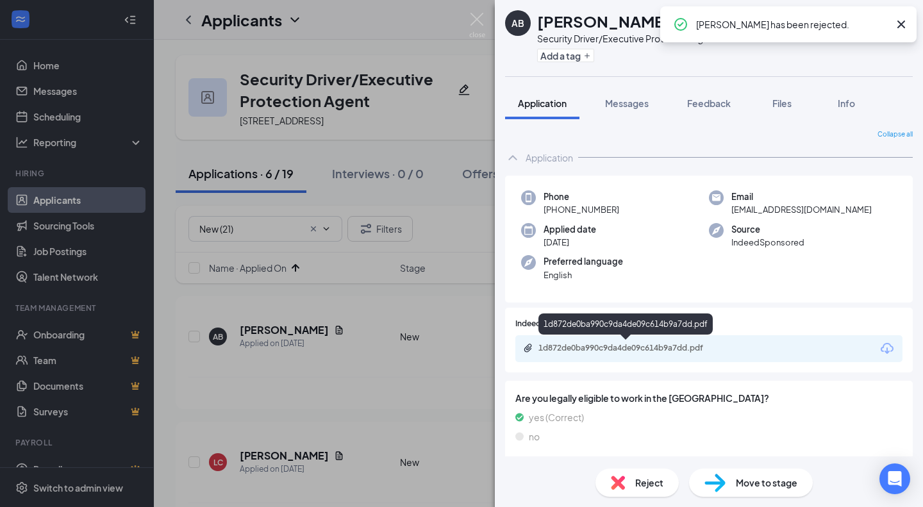
click at [663, 345] on div "1d872de0ba990c9da4de09c614b9a7dd.pdf" at bounding box center [627, 348] width 179 height 10
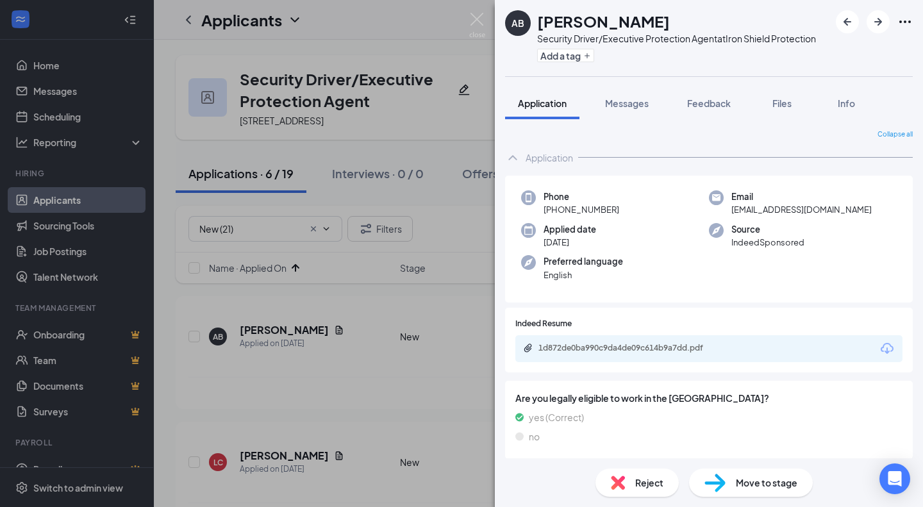
click at [713, 483] on img at bounding box center [714, 483] width 21 height 19
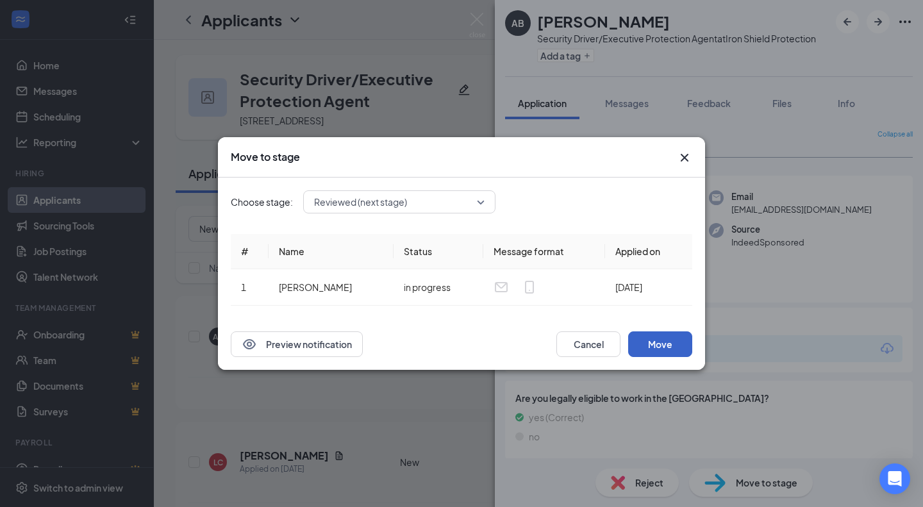
click at [682, 346] on button "Move" at bounding box center [660, 344] width 64 height 26
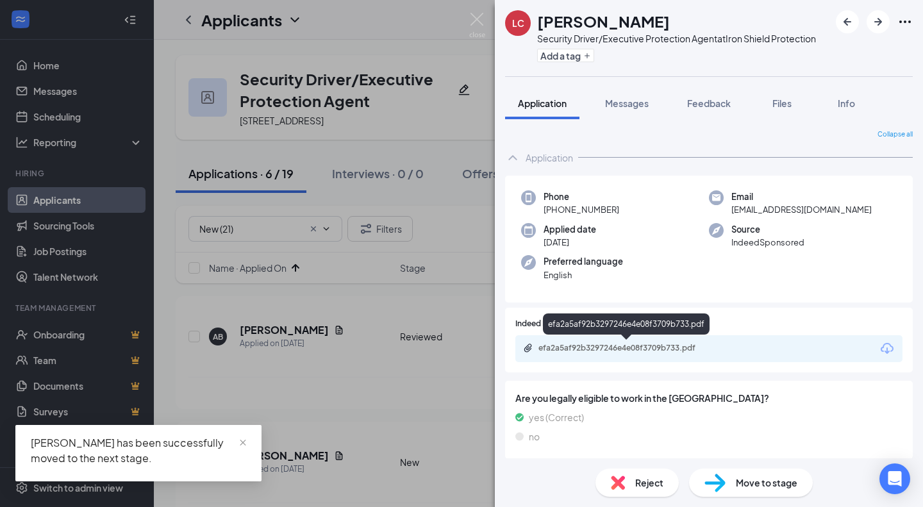
click at [664, 343] on div "efa2a5af92b3297246e4e08f3709b733.pdf" at bounding box center [627, 348] width 179 height 10
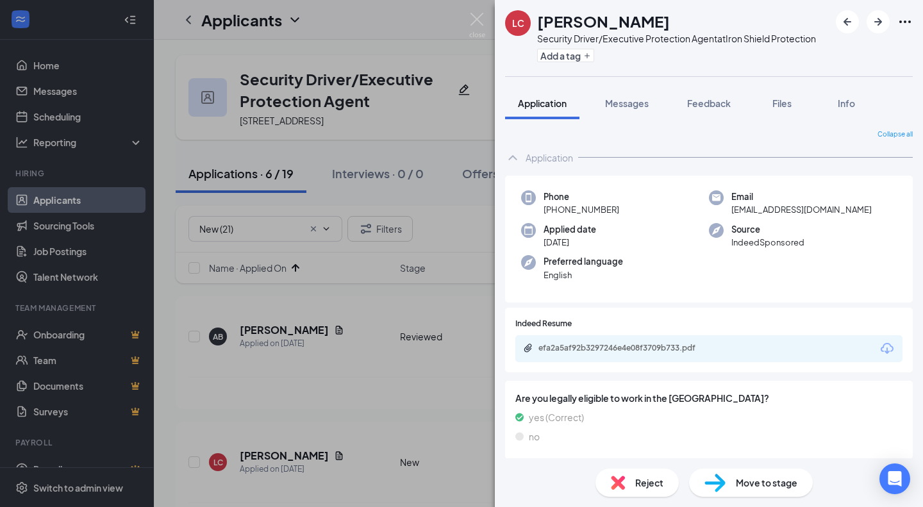
click at [632, 478] on div "Reject" at bounding box center [636, 483] width 83 height 28
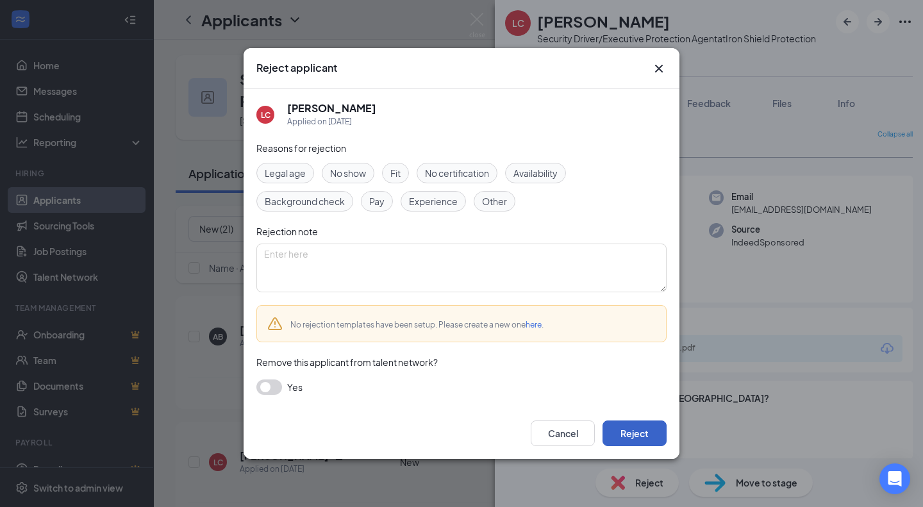
click at [633, 442] on button "Reject" at bounding box center [634, 433] width 64 height 26
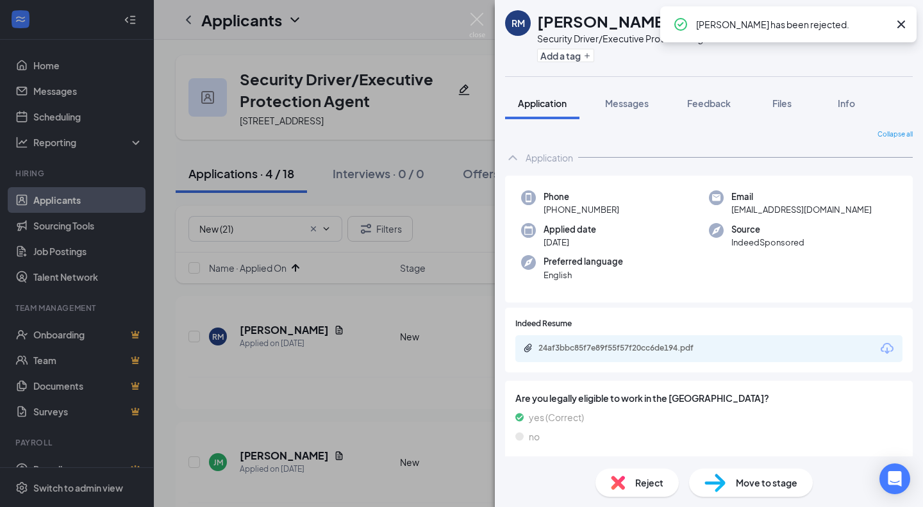
click at [658, 356] on div "24af3bbc85f7e89f55f57f20cc6de194.pdf" at bounding box center [708, 348] width 387 height 27
click at [667, 344] on div "24af3bbc85f7e89f55f57f20cc6de194.pdf" at bounding box center [627, 348] width 179 height 10
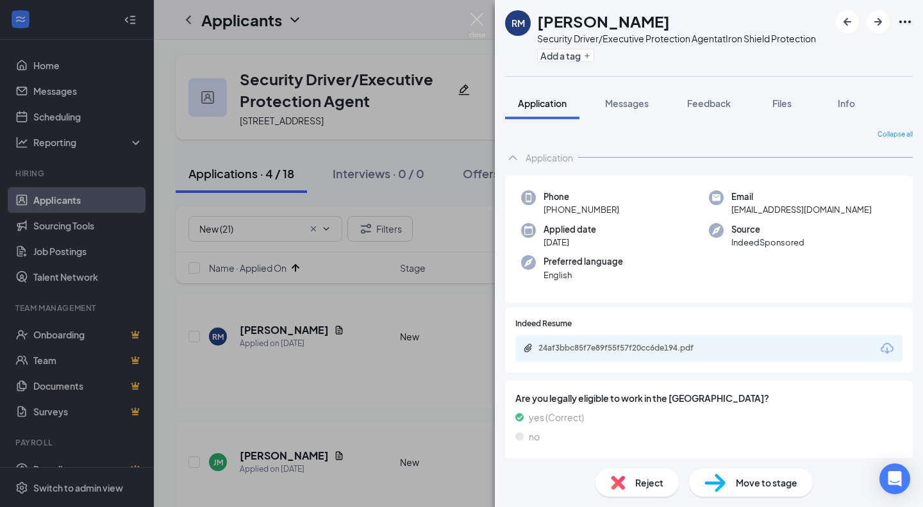
click at [729, 481] on div "Move to stage" at bounding box center [751, 483] width 124 height 28
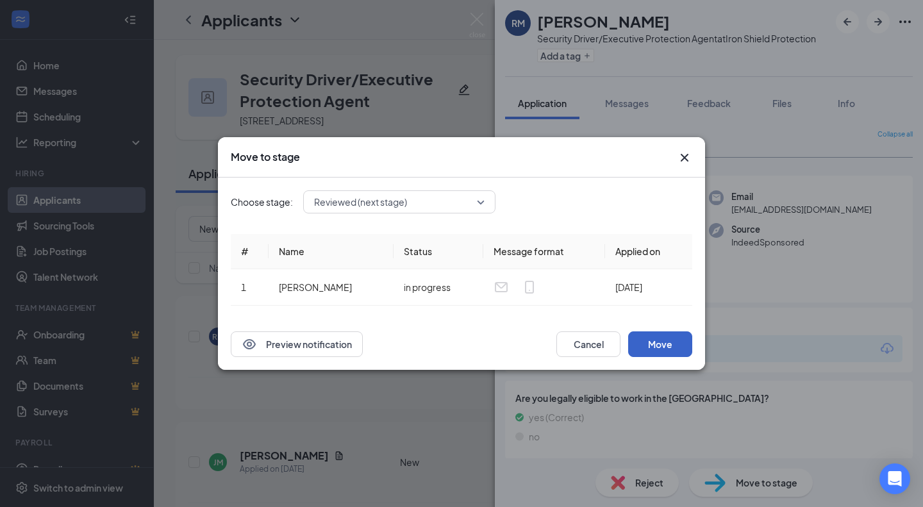
click at [662, 338] on button "Move" at bounding box center [660, 344] width 64 height 26
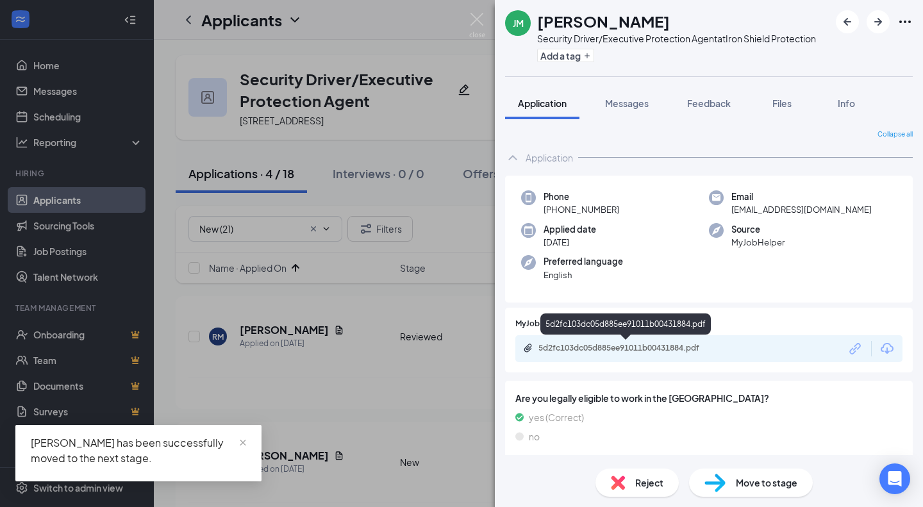
click at [642, 345] on div "5d2fc103dc05d885ee91011b00431884.pdf" at bounding box center [627, 348] width 179 height 10
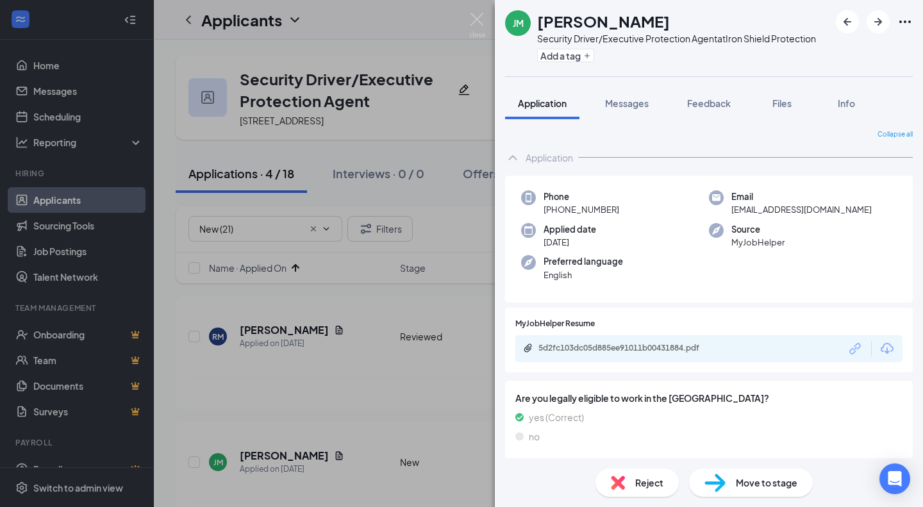
click at [765, 481] on span "Move to stage" at bounding box center [767, 483] width 62 height 14
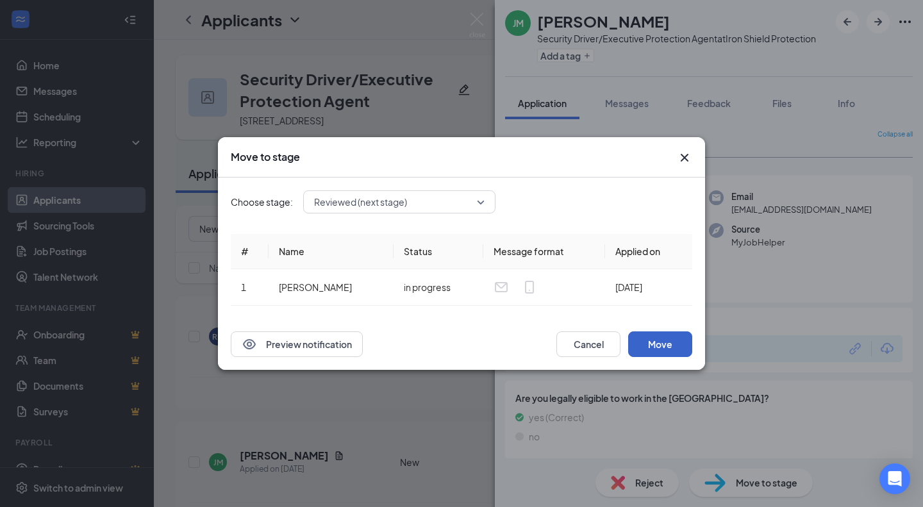
click at [635, 339] on button "Move" at bounding box center [660, 344] width 64 height 26
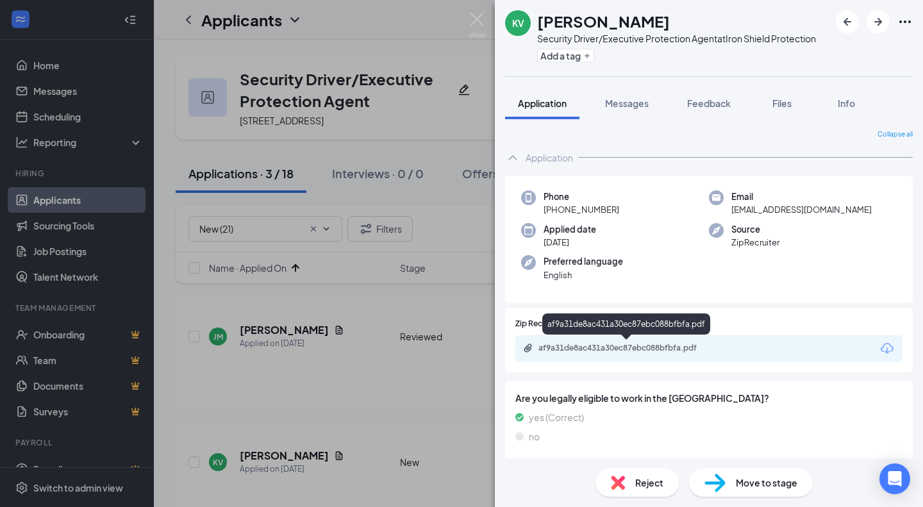
click at [663, 346] on div "af9a31de8ac431a30ec87ebc088bfbfa.pdf" at bounding box center [627, 348] width 179 height 10
click at [626, 480] on div "Reject" at bounding box center [636, 483] width 83 height 28
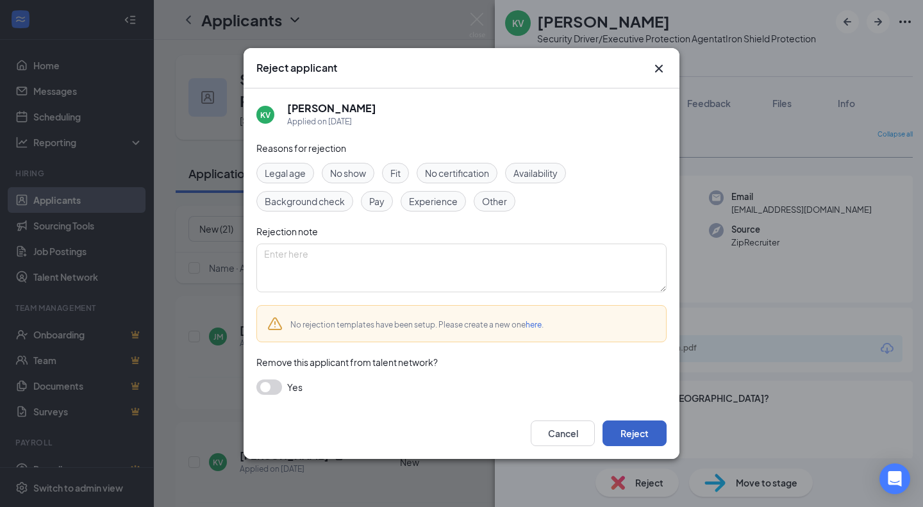
click at [638, 425] on button "Reject" at bounding box center [634, 433] width 64 height 26
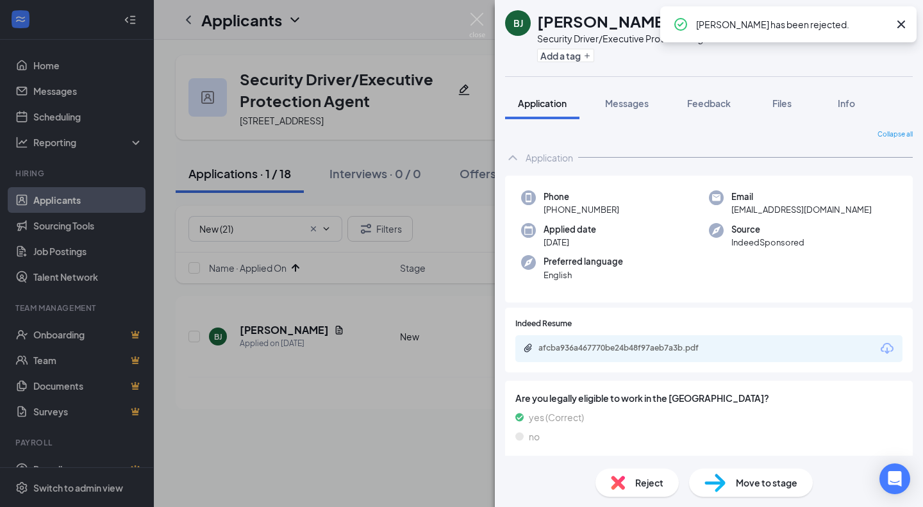
click at [642, 353] on div "afcba936a467770be24b48f97aeb7a3b.pdf" at bounding box center [627, 348] width 179 height 10
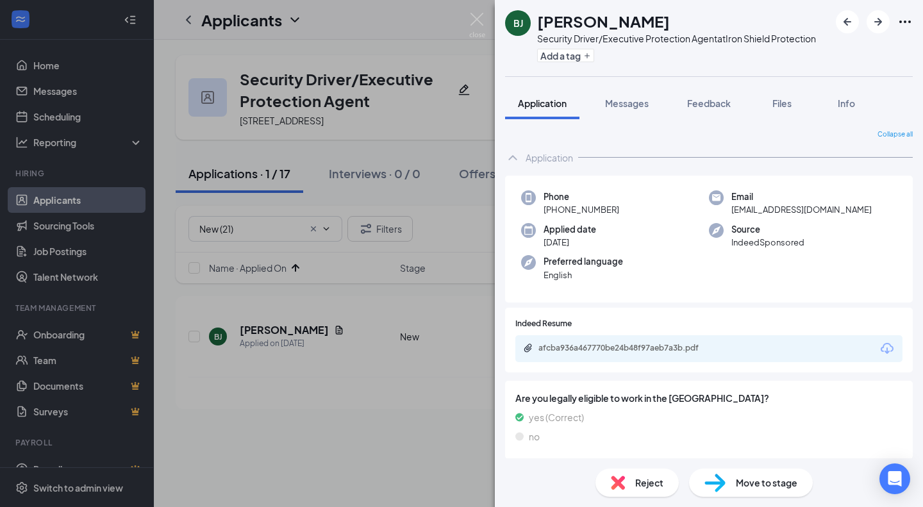
click at [711, 483] on img at bounding box center [714, 483] width 21 height 19
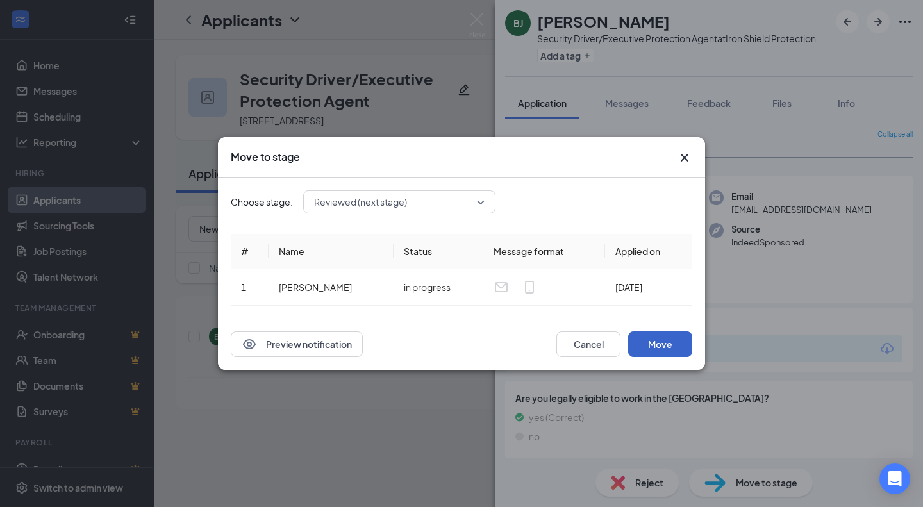
click at [664, 347] on button "Move" at bounding box center [660, 344] width 64 height 26
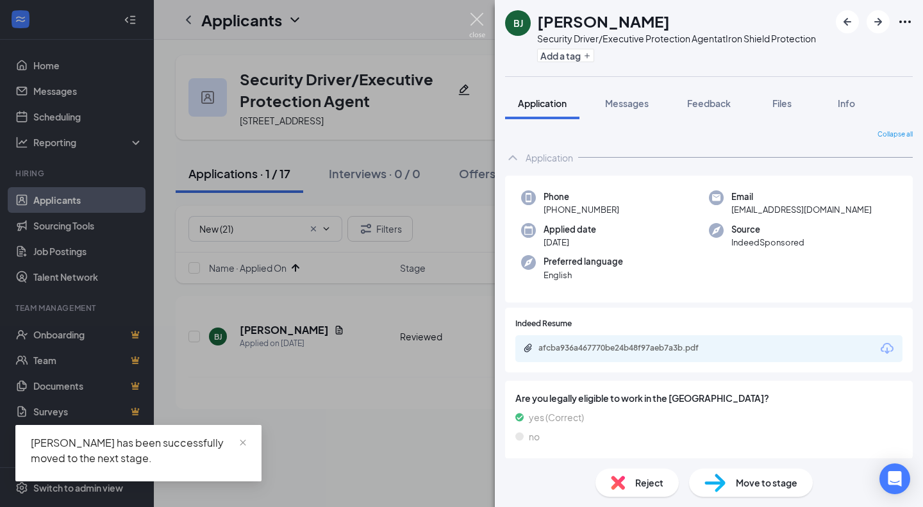
click at [477, 20] on img at bounding box center [477, 25] width 16 height 25
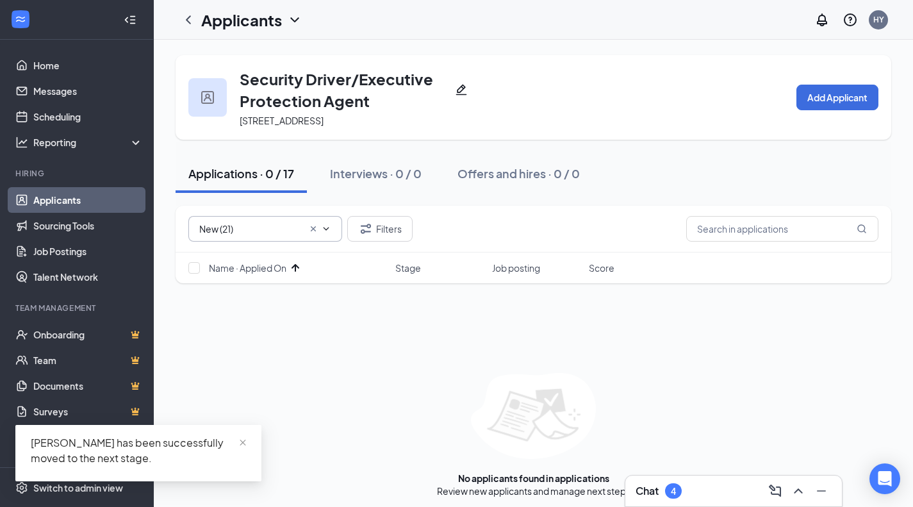
click at [315, 234] on icon "Cross" at bounding box center [313, 229] width 10 height 10
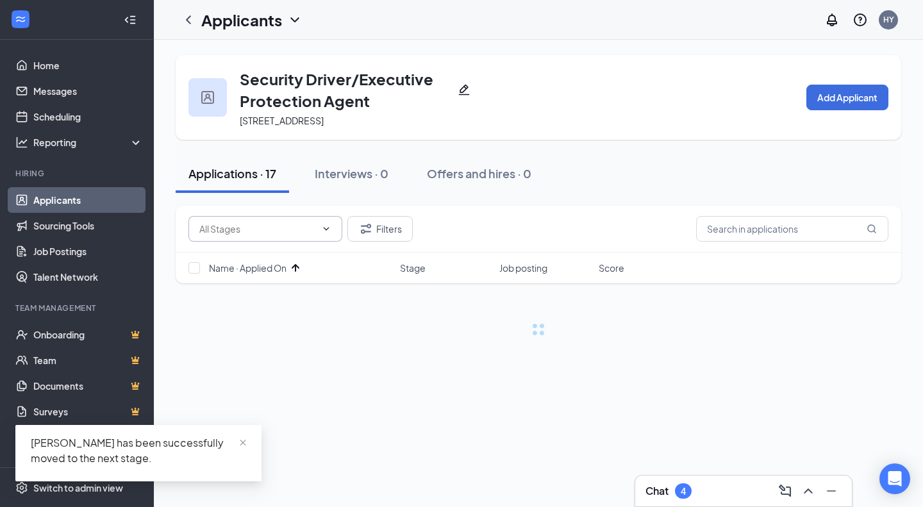
click at [315, 236] on input "text" at bounding box center [257, 229] width 117 height 14
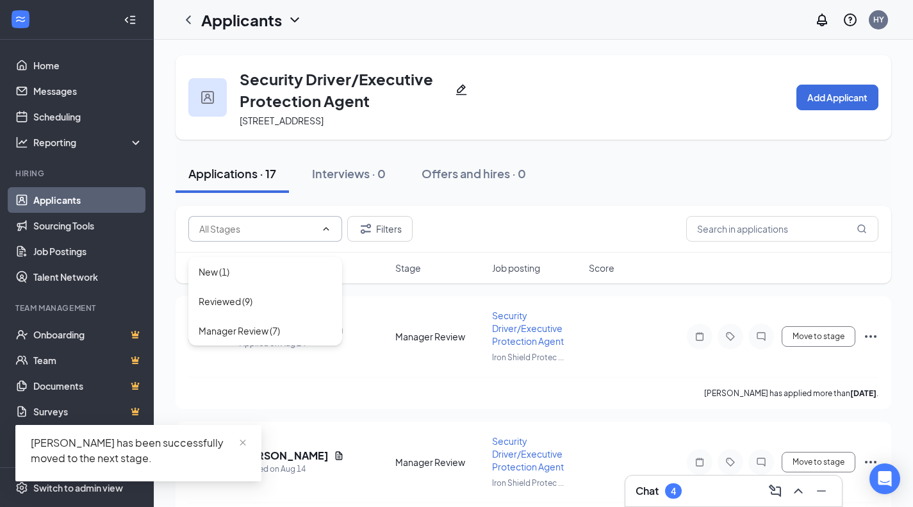
click at [315, 236] on input "text" at bounding box center [257, 229] width 117 height 14
click at [508, 237] on div "Filters" at bounding box center [533, 229] width 690 height 26
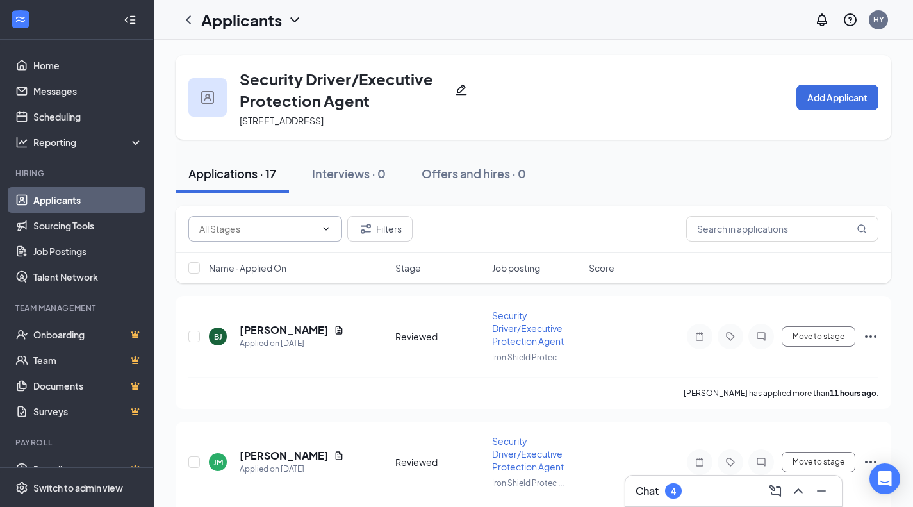
click at [310, 232] on span at bounding box center [265, 229] width 154 height 26
click at [319, 234] on span at bounding box center [325, 229] width 13 height 10
click at [310, 236] on input "text" at bounding box center [257, 229] width 117 height 14
click at [293, 270] on div "Reviewed (10)" at bounding box center [265, 272] width 133 height 14
type input "Reviewed (10)"
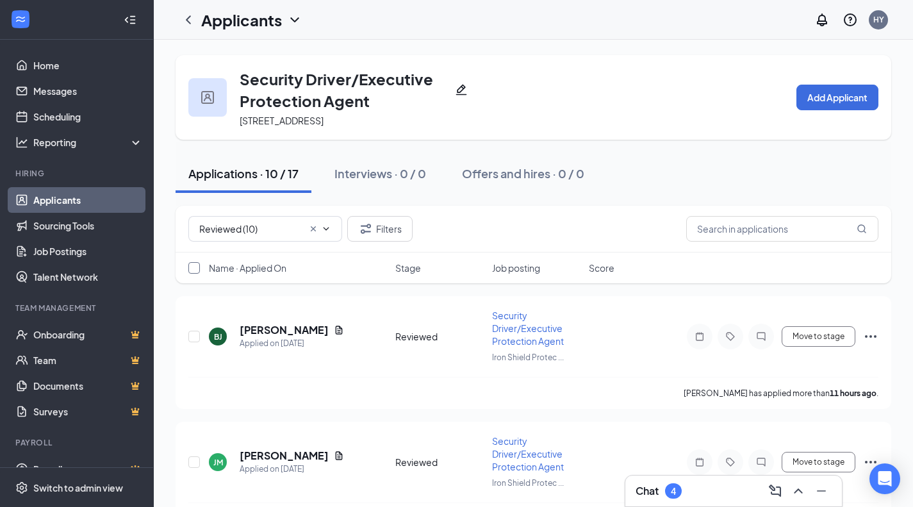
click at [195, 274] on input "checkbox" at bounding box center [194, 268] width 12 height 12
checkbox input "true"
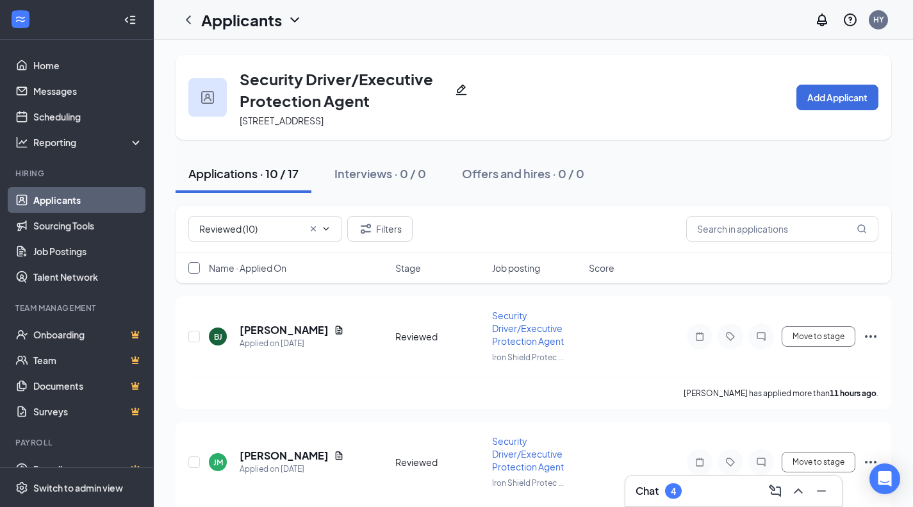
checkbox input "true"
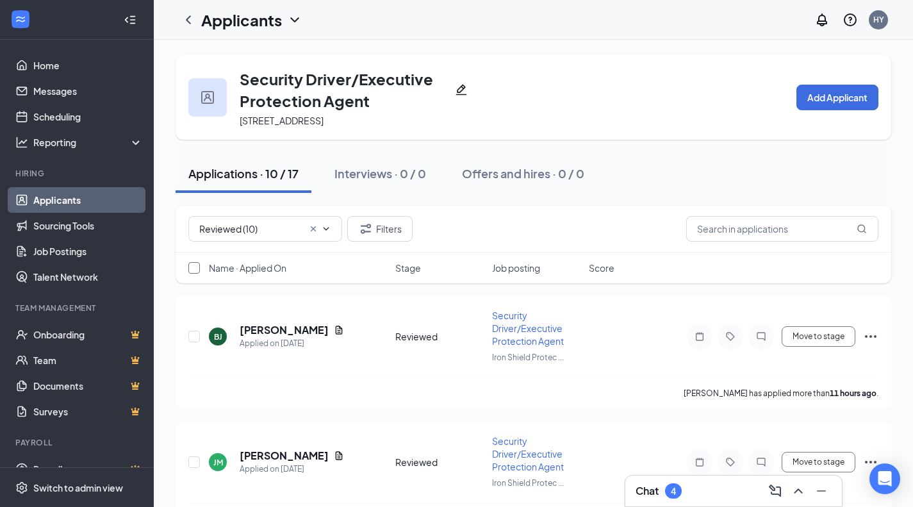
checkbox input "true"
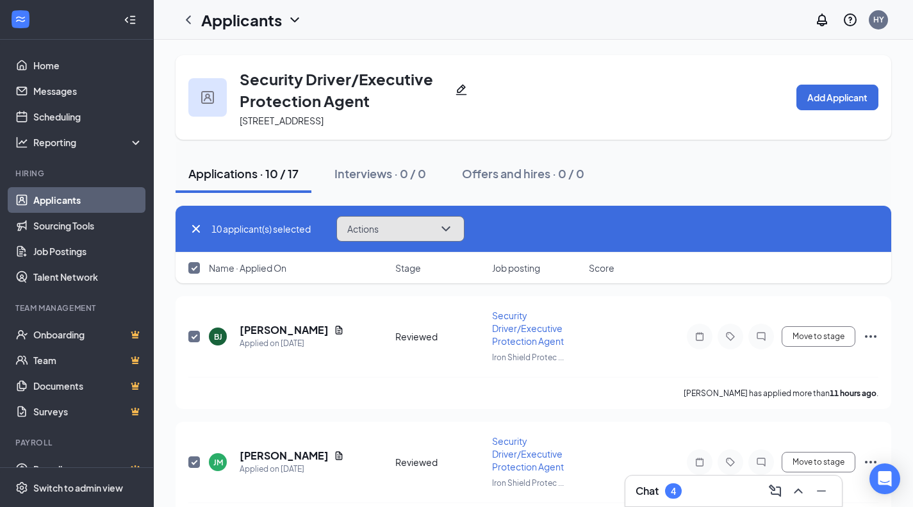
click at [402, 240] on button "Actions" at bounding box center [400, 229] width 128 height 26
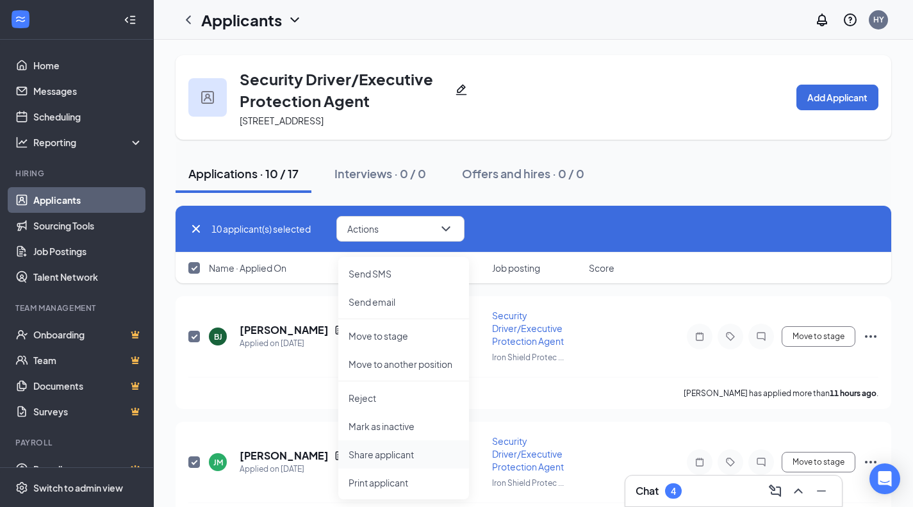
click at [417, 463] on li "Share applicant" at bounding box center [403, 454] width 131 height 28
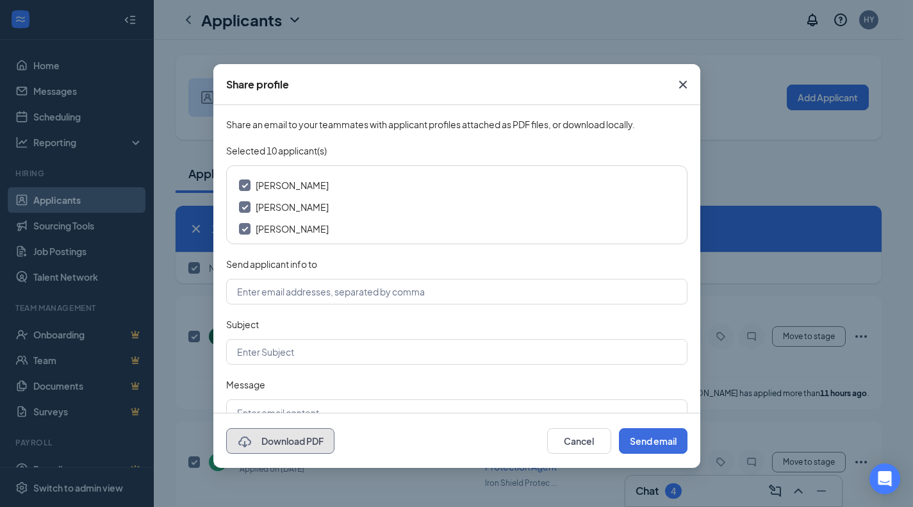
click at [301, 452] on button "Download PDF" at bounding box center [280, 441] width 108 height 26
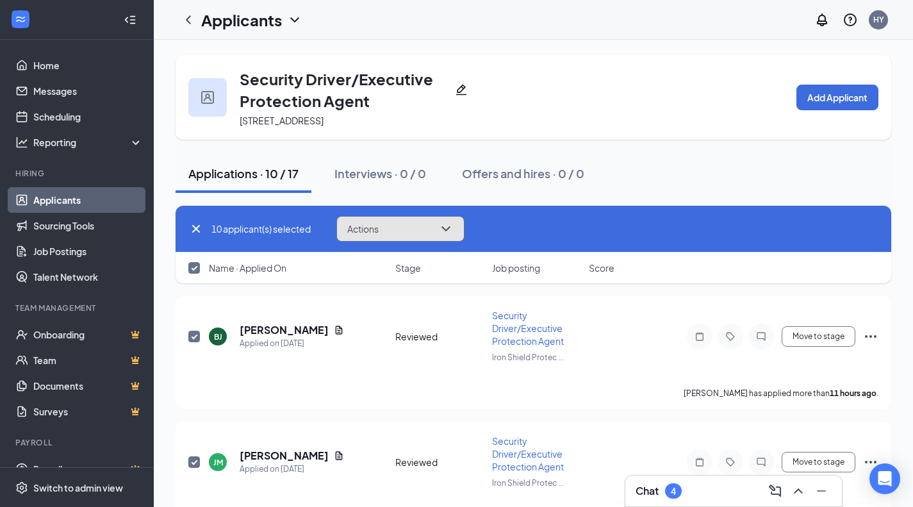
click at [380, 233] on button "Actions" at bounding box center [400, 229] width 128 height 26
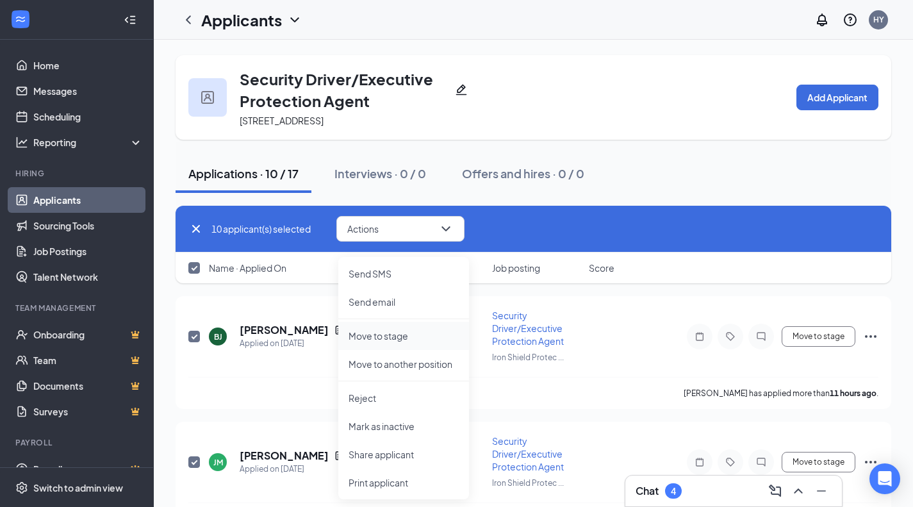
click at [405, 333] on p "Move to stage" at bounding box center [404, 335] width 110 height 13
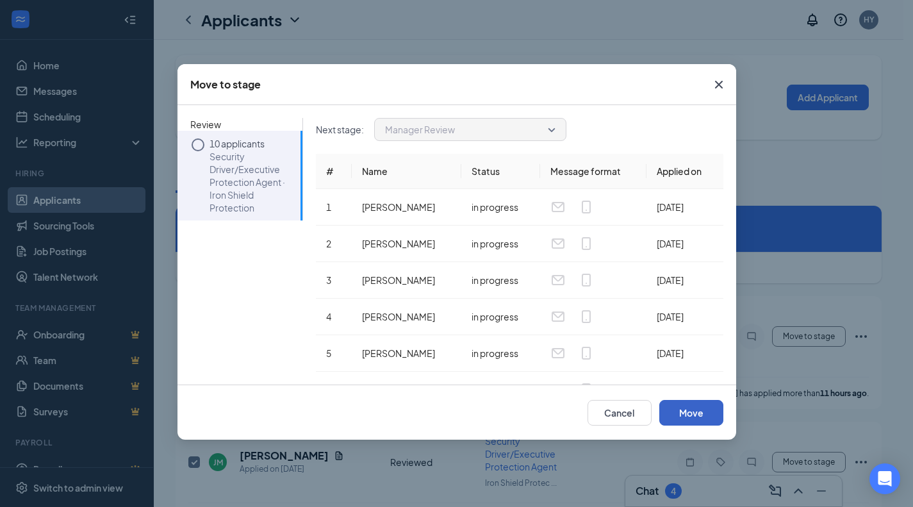
click at [661, 406] on button "Move" at bounding box center [692, 413] width 64 height 26
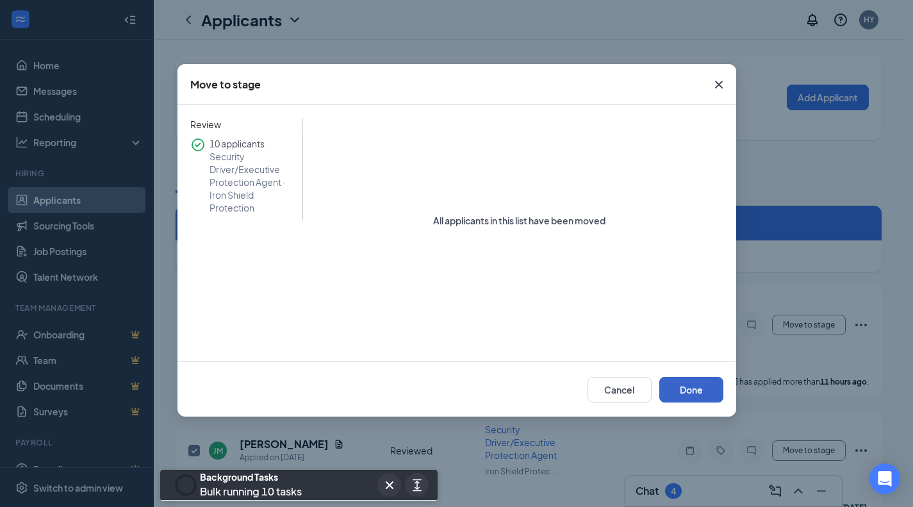
click at [695, 386] on button "Done" at bounding box center [692, 390] width 64 height 26
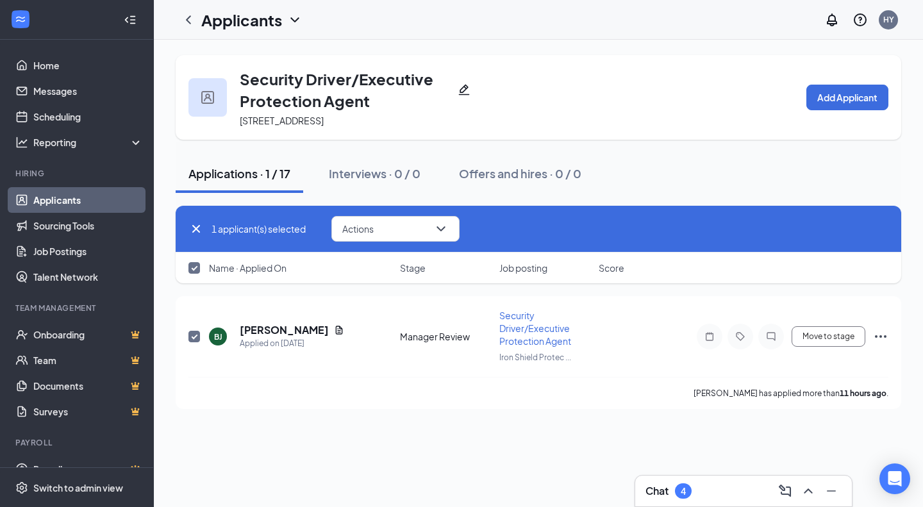
click at [197, 237] on icon "Cross" at bounding box center [195, 228] width 15 height 15
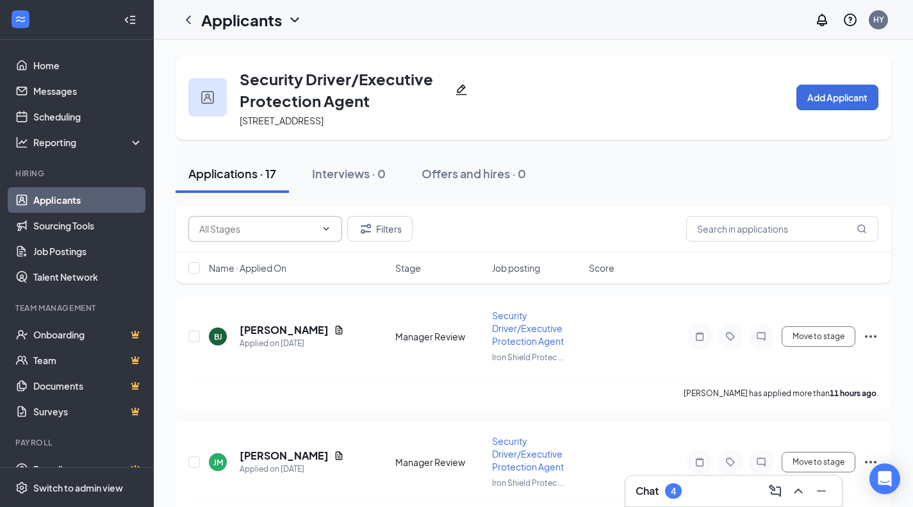
click at [299, 242] on span at bounding box center [265, 229] width 154 height 26
click at [304, 242] on span at bounding box center [265, 229] width 154 height 26
click at [92, 195] on link "Applicants" at bounding box center [88, 200] width 110 height 26
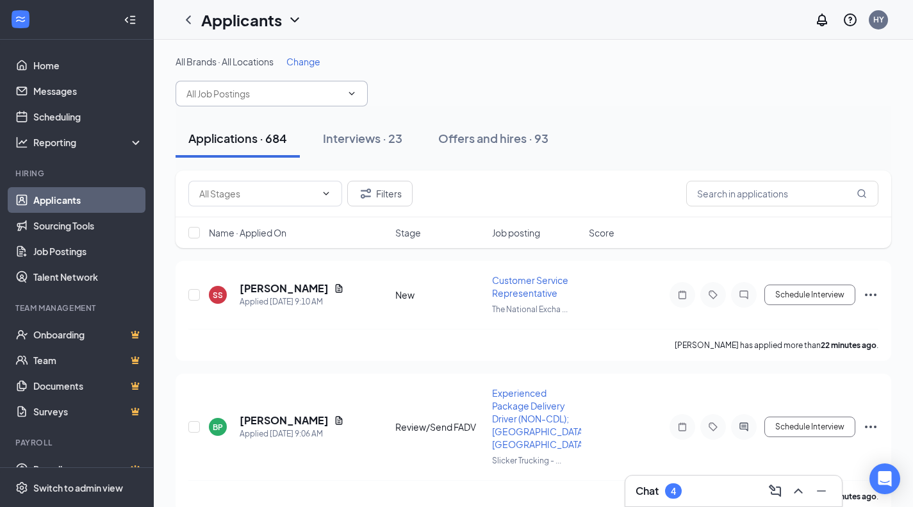
click at [295, 103] on span at bounding box center [272, 94] width 192 height 26
type input "we"
click at [276, 121] on div "Welder (Precision International)" at bounding box center [251, 124] width 131 height 14
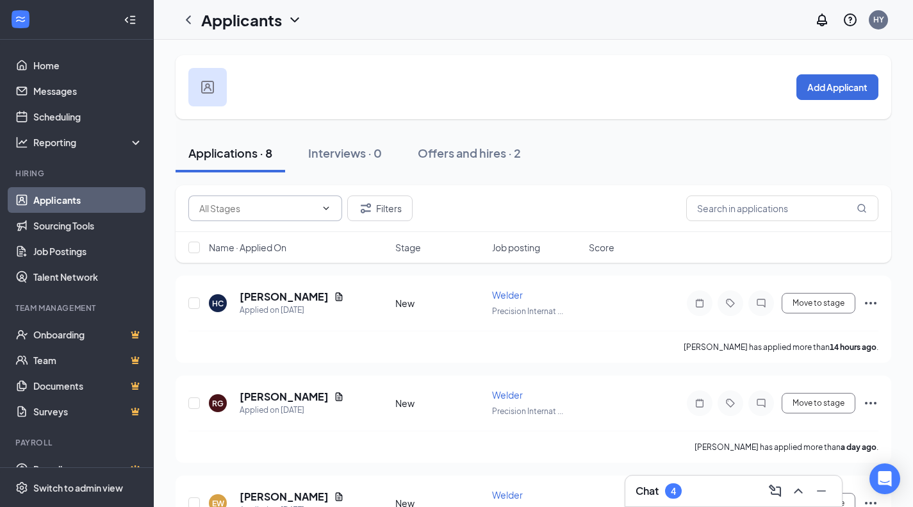
click at [317, 214] on span at bounding box center [265, 208] width 154 height 26
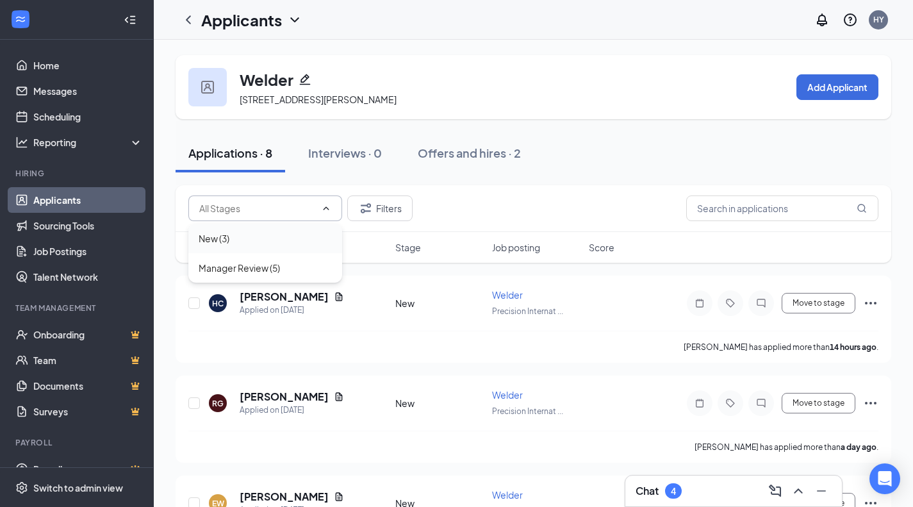
click at [288, 250] on div "New (3)" at bounding box center [265, 238] width 154 height 29
type input "New (3)"
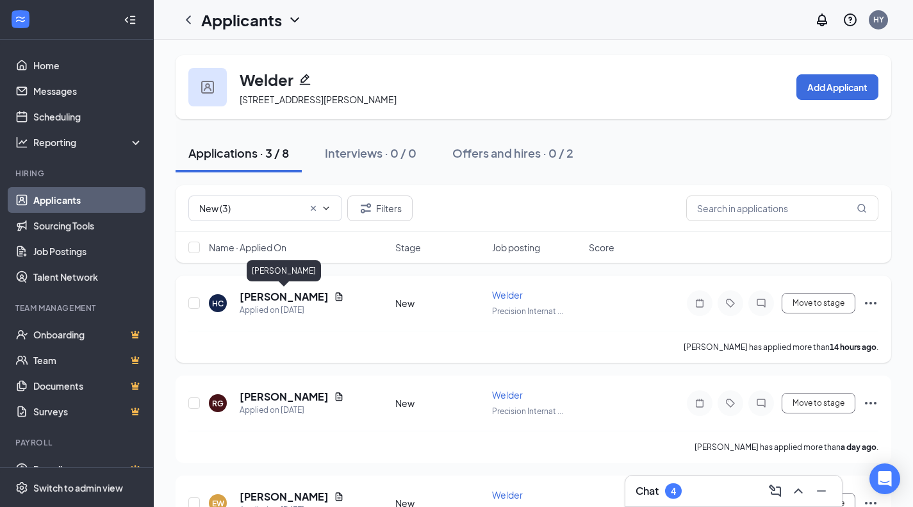
click at [309, 299] on h5 "Hunter Clevenger" at bounding box center [284, 297] width 89 height 14
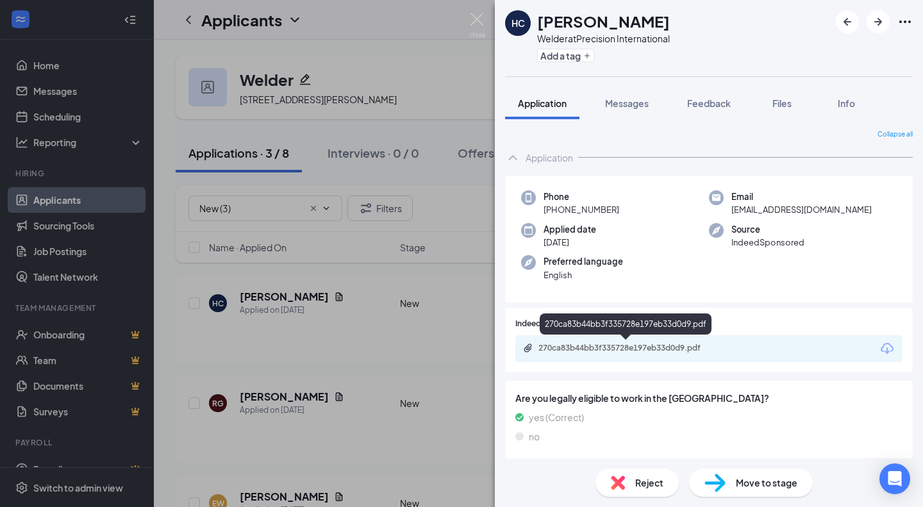
click at [685, 351] on div "270ca83b44bb3f335728e197eb33d0d9.pdf" at bounding box center [627, 348] width 179 height 10
click at [611, 476] on img at bounding box center [618, 483] width 14 height 14
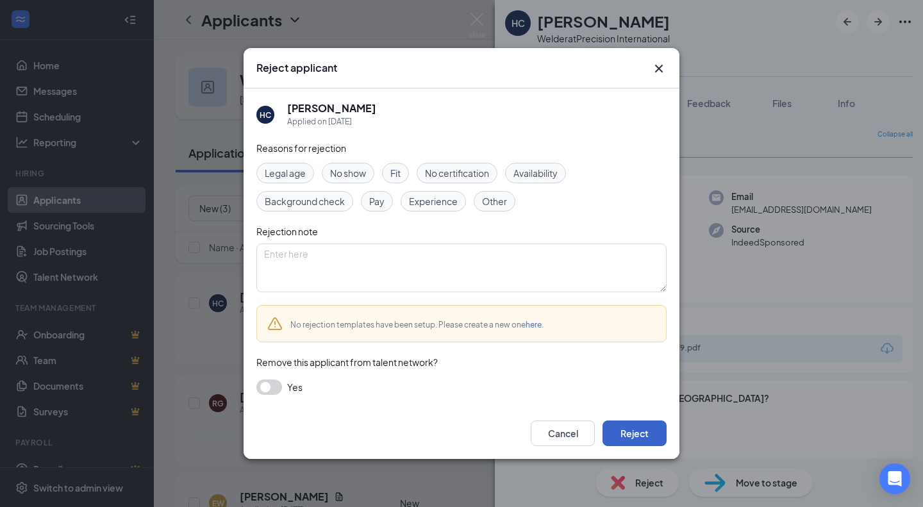
click at [615, 427] on button "Reject" at bounding box center [634, 433] width 64 height 26
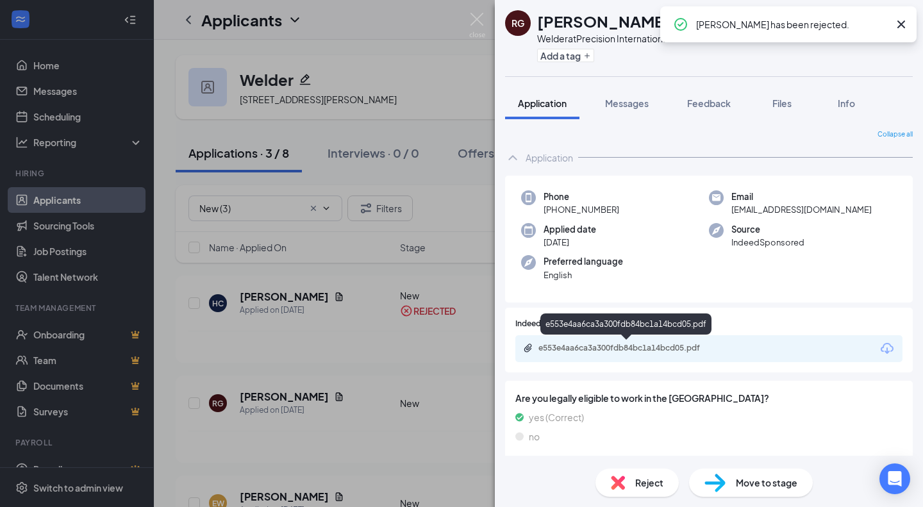
click at [641, 349] on div "e553e4aa6ca3a300fdb84bc1a14bcd05.pdf" at bounding box center [627, 348] width 179 height 10
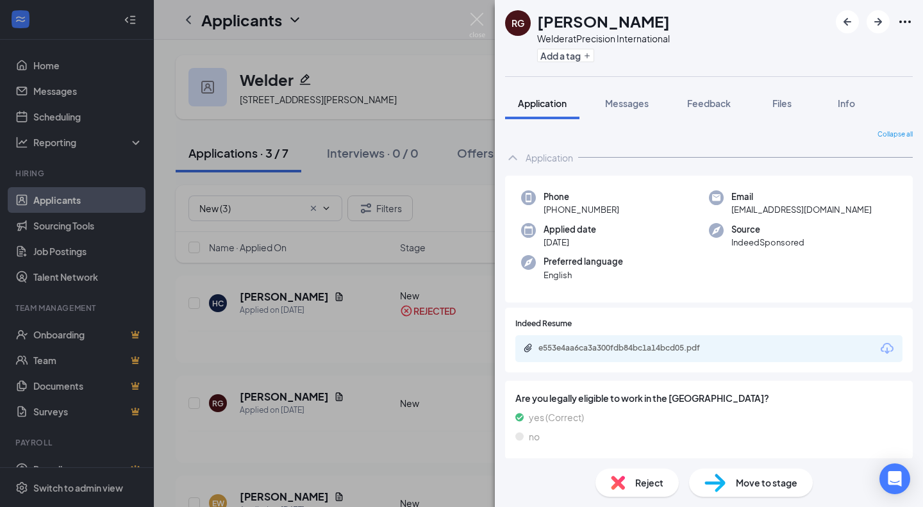
click at [746, 483] on span "Move to stage" at bounding box center [767, 483] width 62 height 14
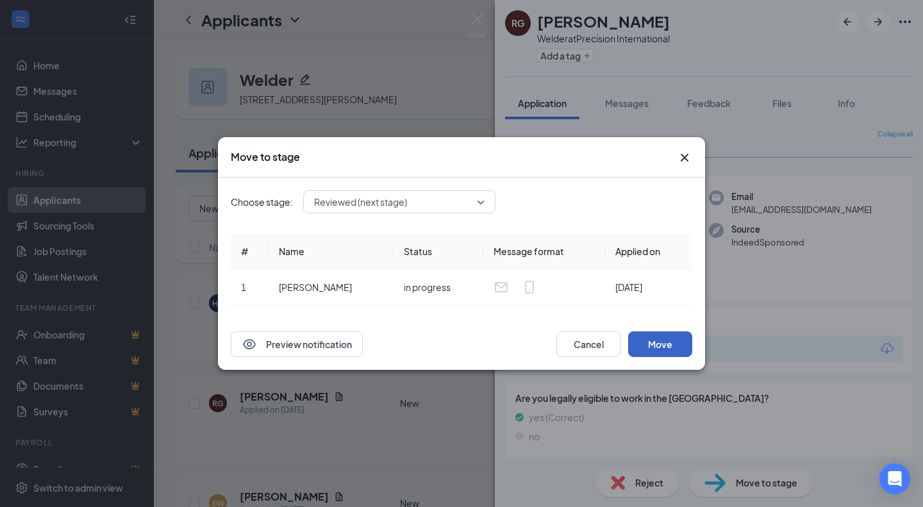
click at [661, 345] on button "Move" at bounding box center [660, 344] width 64 height 26
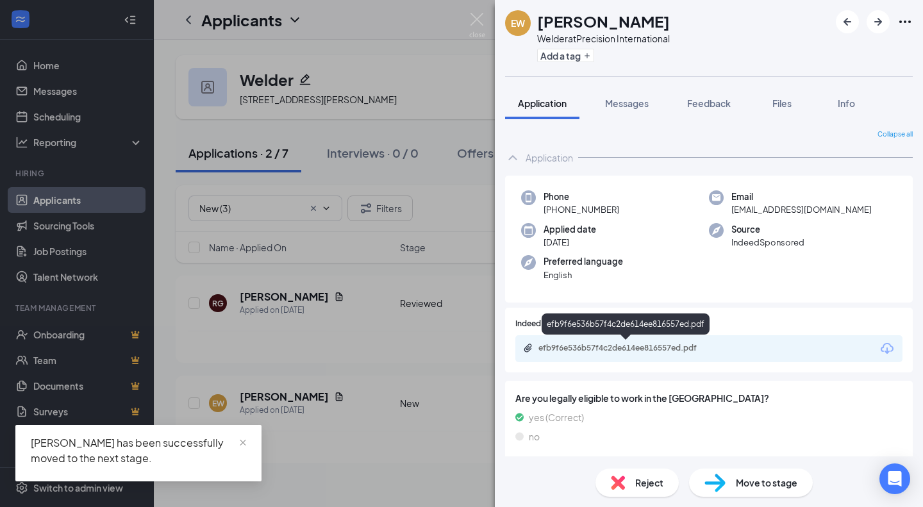
click at [599, 349] on div "efb9f6e536b57f4c2de614ee816557ed.pdf" at bounding box center [627, 348] width 179 height 10
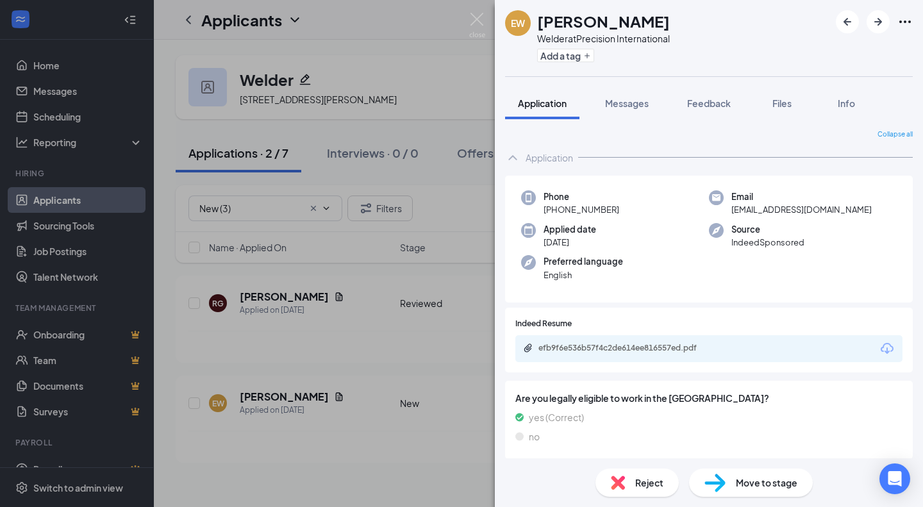
click at [631, 476] on div "Reject" at bounding box center [636, 483] width 83 height 28
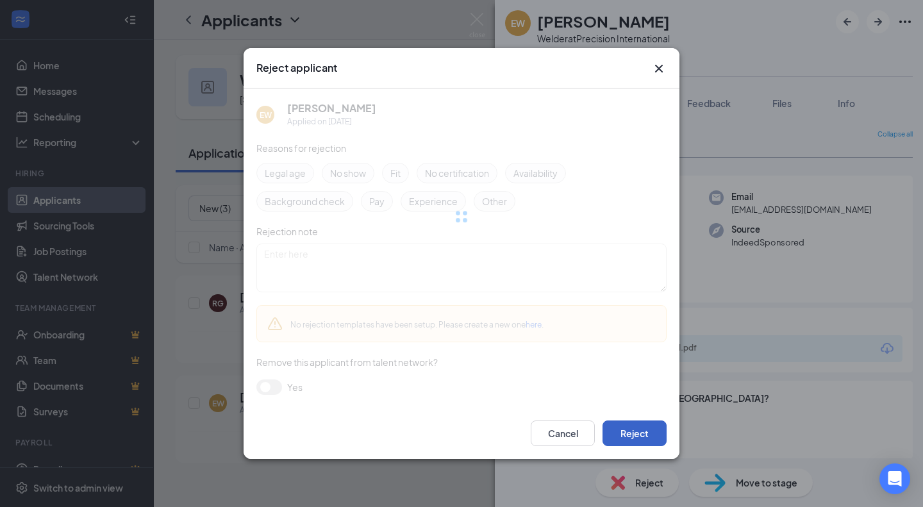
click at [635, 426] on button "Reject" at bounding box center [634, 433] width 64 height 26
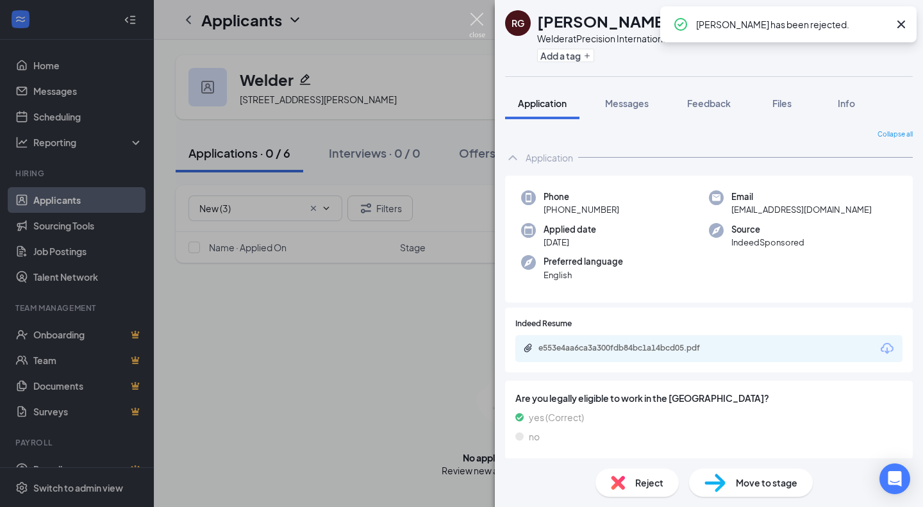
click at [472, 31] on img at bounding box center [477, 25] width 16 height 25
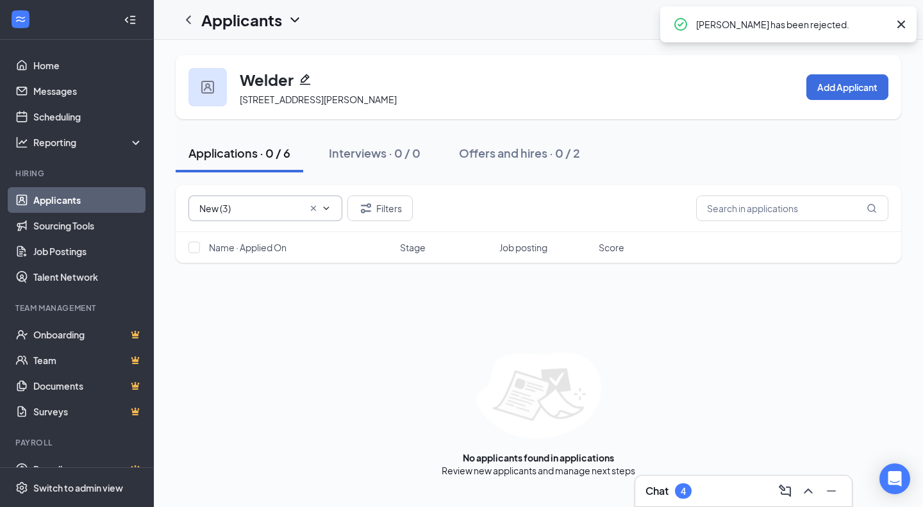
click at [312, 208] on icon "Cross" at bounding box center [313, 208] width 10 height 10
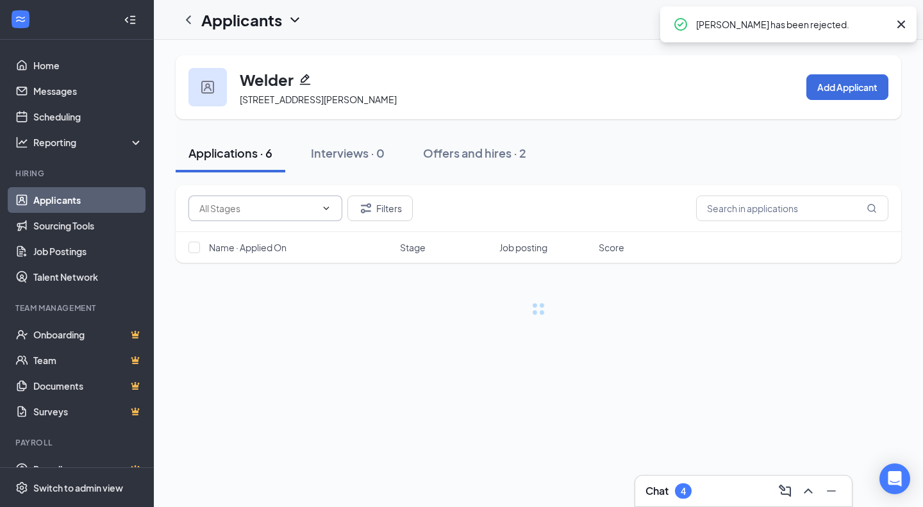
click at [312, 208] on input "text" at bounding box center [257, 208] width 117 height 14
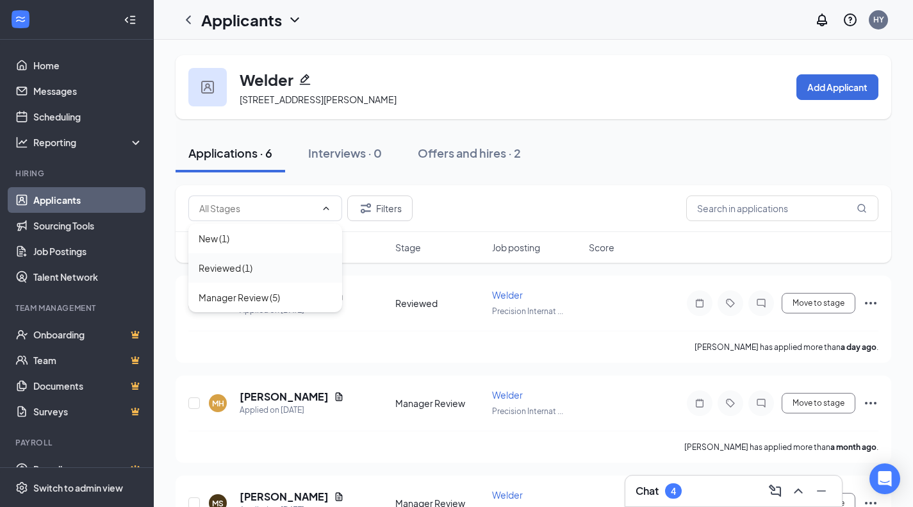
click at [263, 263] on div "Reviewed (1)" at bounding box center [265, 268] width 133 height 14
type input "Reviewed (1)"
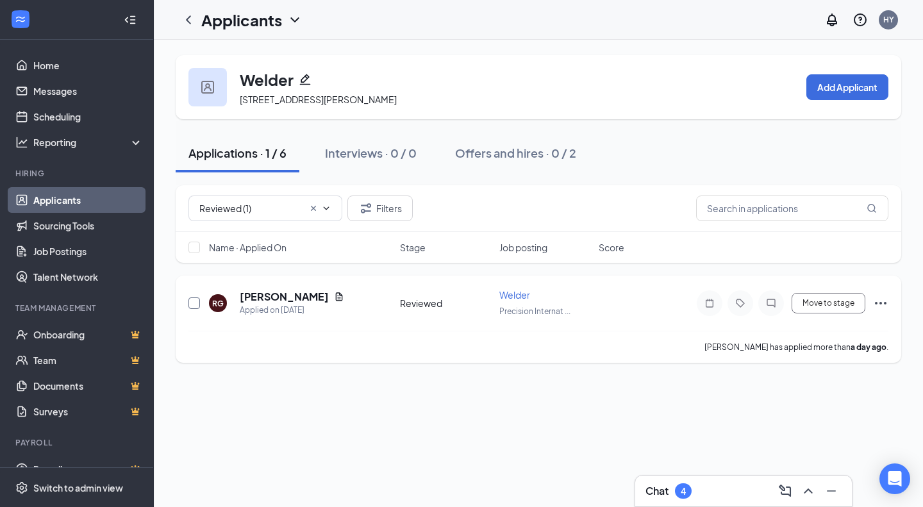
click at [193, 304] on input "checkbox" at bounding box center [194, 303] width 12 height 12
checkbox input "true"
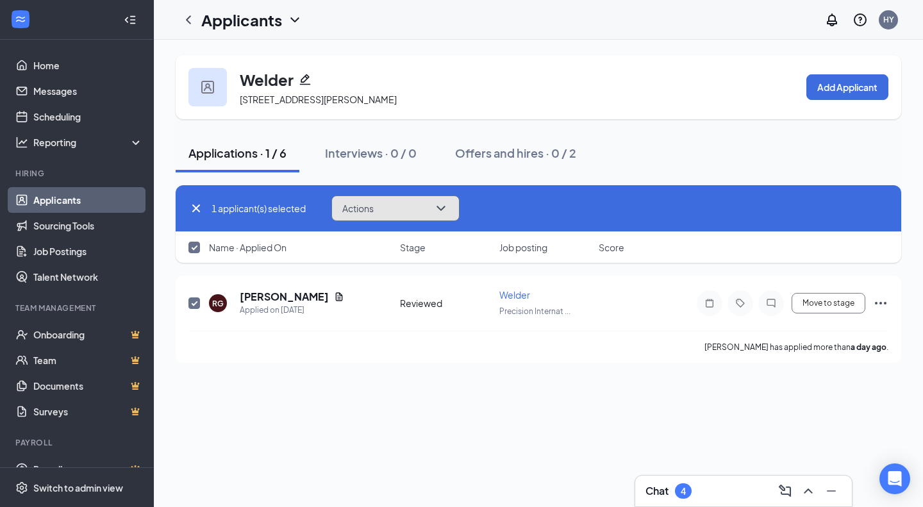
click at [414, 209] on button "Actions" at bounding box center [395, 208] width 128 height 26
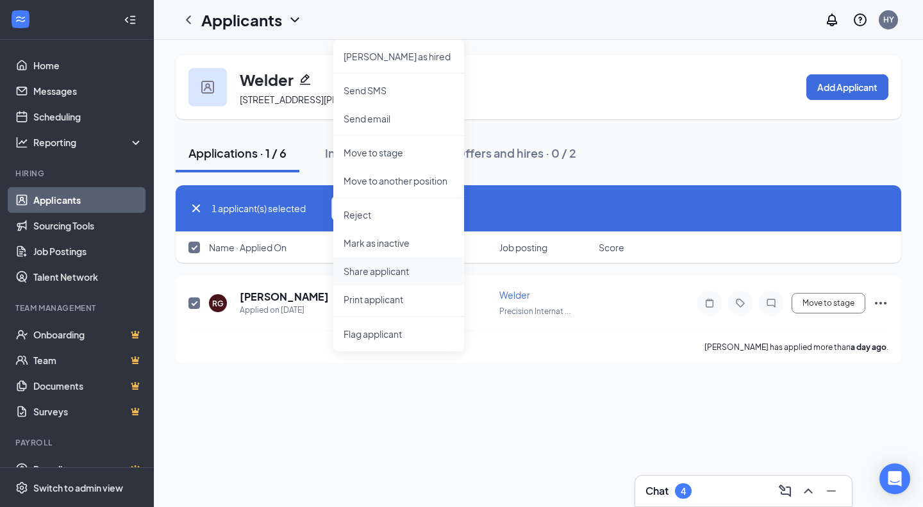
click at [401, 272] on p "Share applicant" at bounding box center [399, 271] width 110 height 13
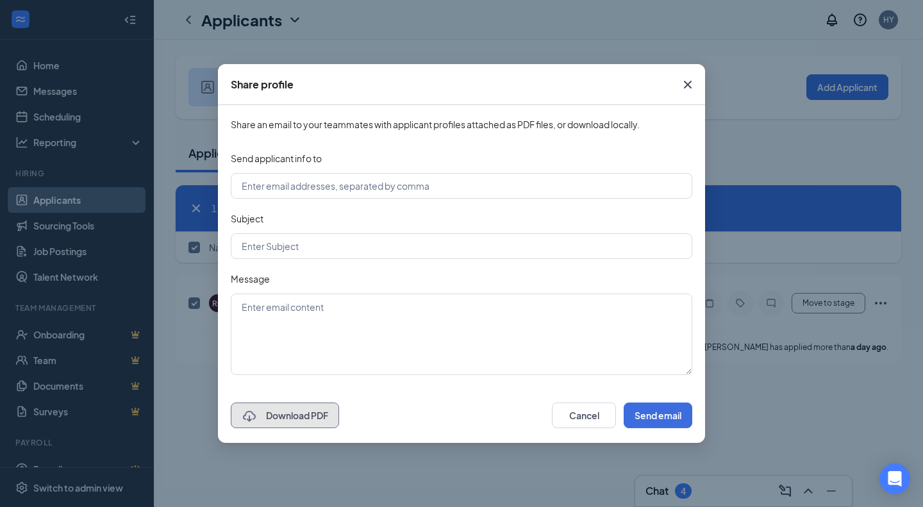
click at [308, 415] on button "Download PDF" at bounding box center [285, 416] width 108 height 26
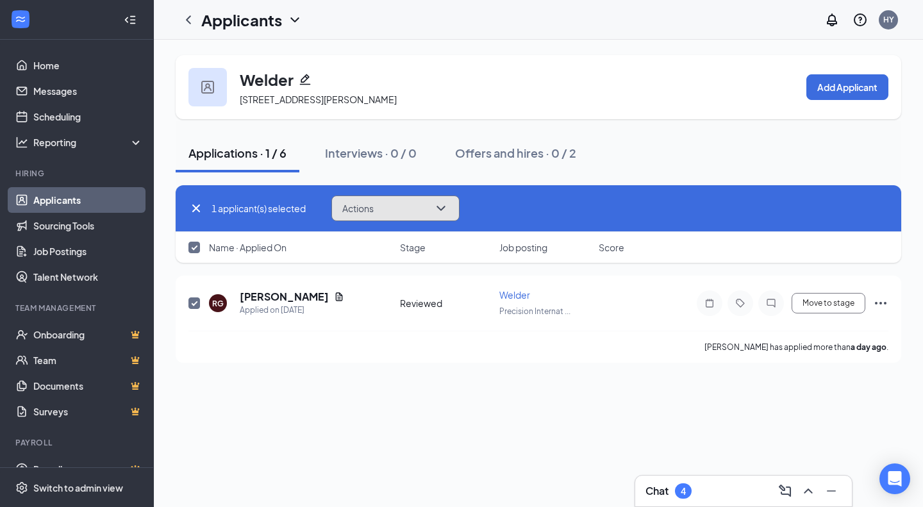
click at [427, 208] on button "Actions" at bounding box center [395, 208] width 128 height 26
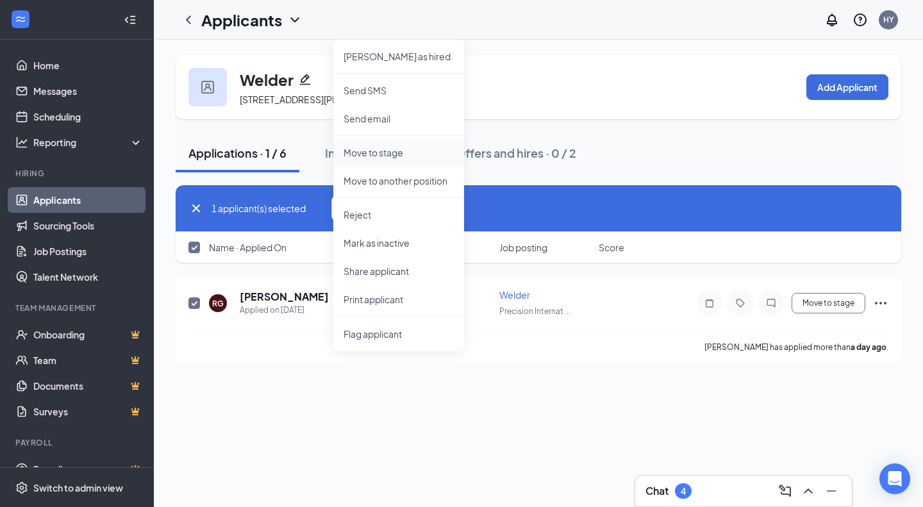
click at [411, 154] on p "Move to stage" at bounding box center [399, 152] width 110 height 13
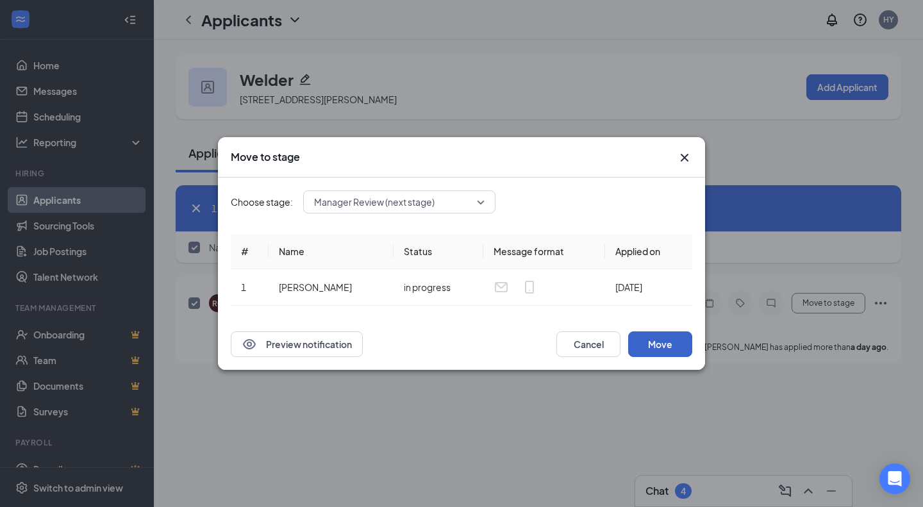
click at [660, 338] on button "Move" at bounding box center [660, 344] width 64 height 26
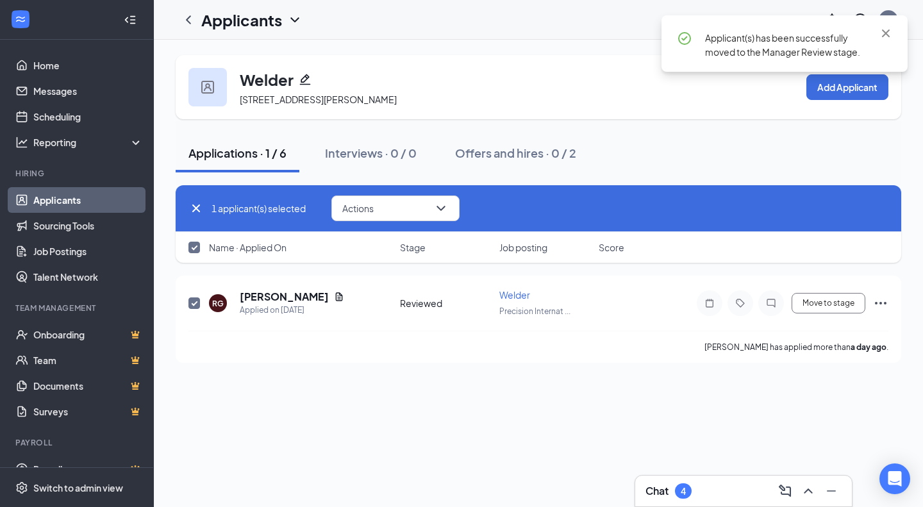
checkbox input "false"
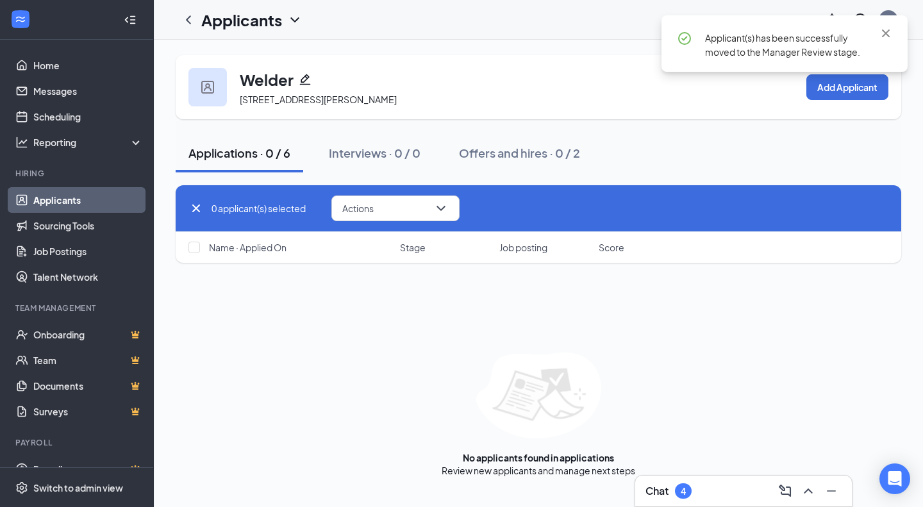
click at [108, 197] on link "Applicants" at bounding box center [88, 200] width 110 height 26
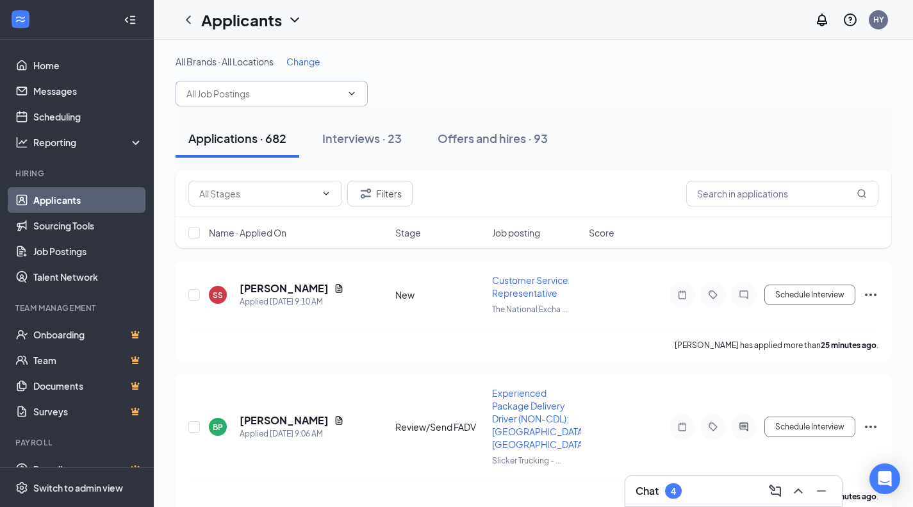
click at [272, 99] on input "text" at bounding box center [264, 94] width 155 height 14
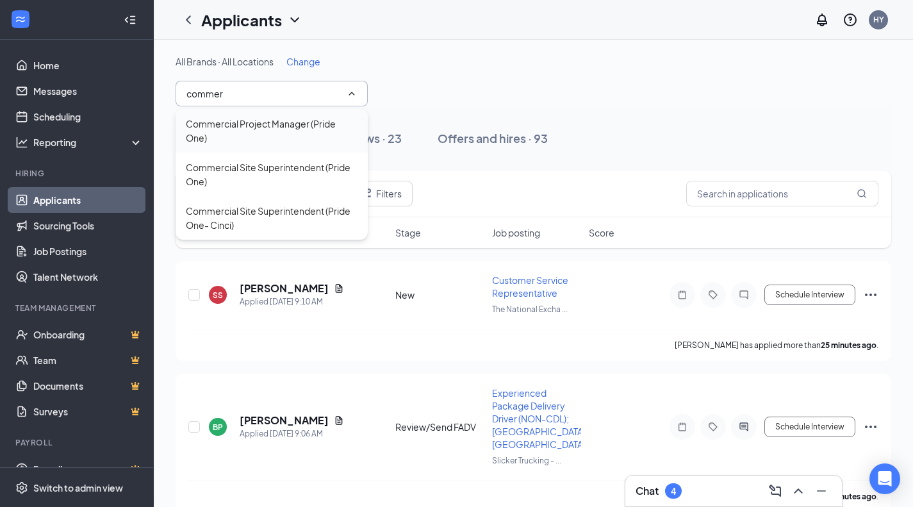
type input "commer"
click at [272, 129] on div "Commercial Project Manager (Pride One)" at bounding box center [272, 131] width 172 height 28
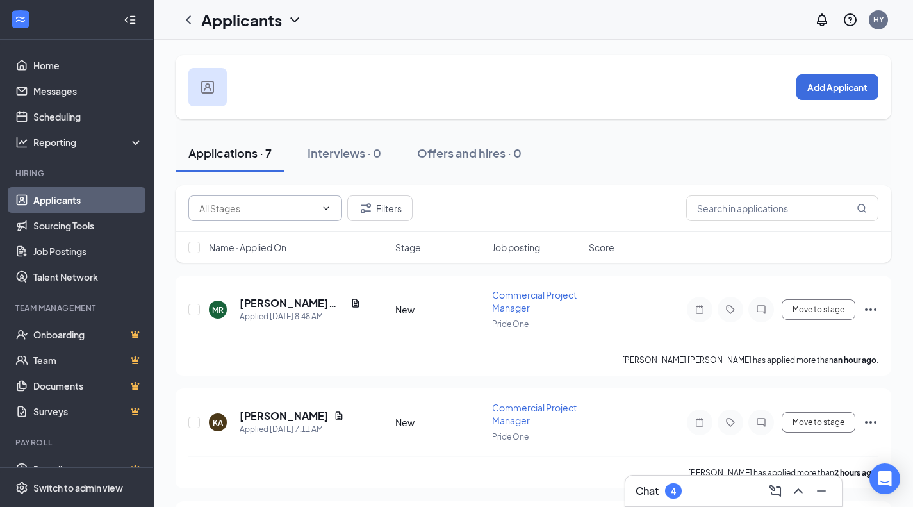
click at [257, 210] on input "text" at bounding box center [257, 208] width 117 height 14
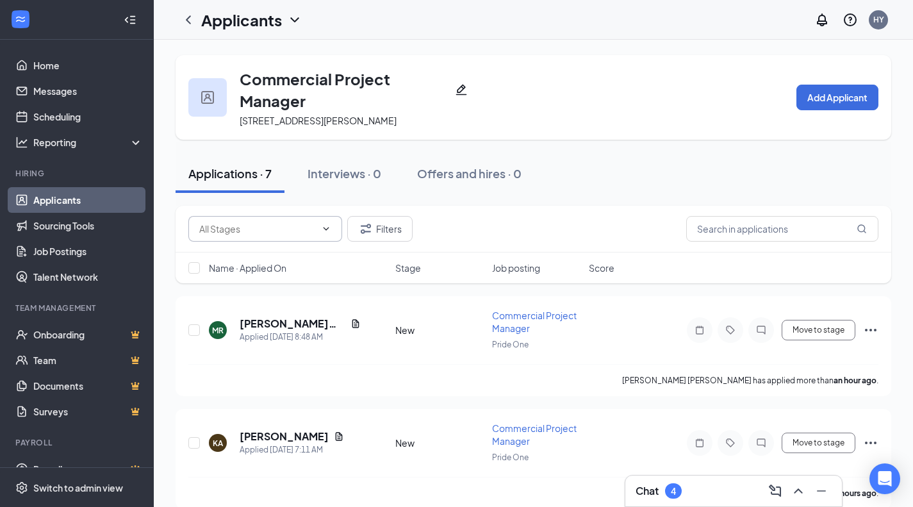
click at [258, 212] on div "Filters" at bounding box center [534, 229] width 716 height 47
click at [276, 317] on h5 "MOHD. REHMANI" at bounding box center [293, 324] width 106 height 14
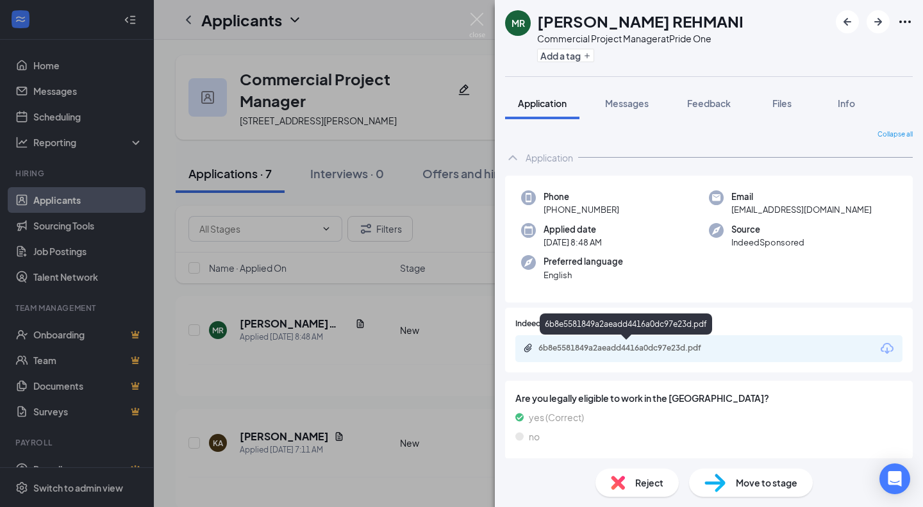
click at [649, 349] on div "6b8e5581849a2aeadd4416a0dc97e23d.pdf" at bounding box center [627, 348] width 179 height 10
click at [627, 492] on div "Reject" at bounding box center [636, 483] width 83 height 28
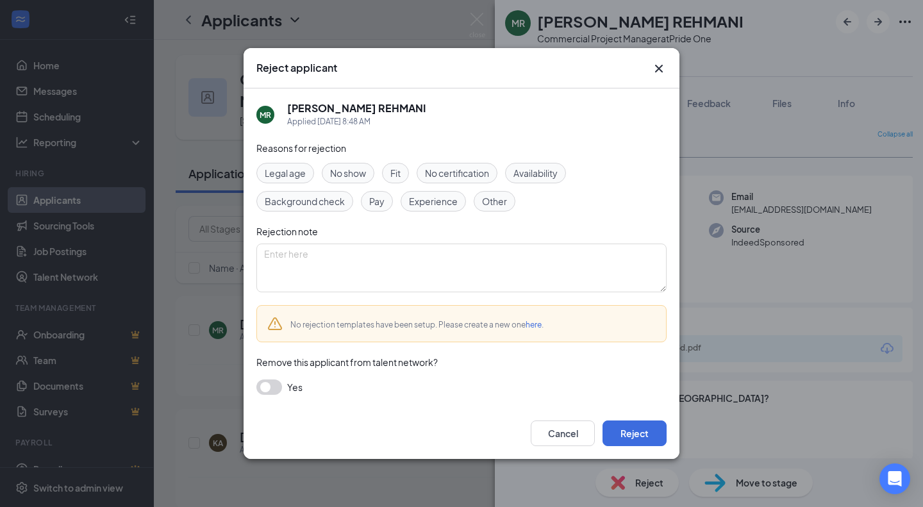
click at [630, 411] on div "Cancel Reject" at bounding box center [462, 433] width 436 height 51
click at [636, 432] on button "Reject" at bounding box center [634, 433] width 64 height 26
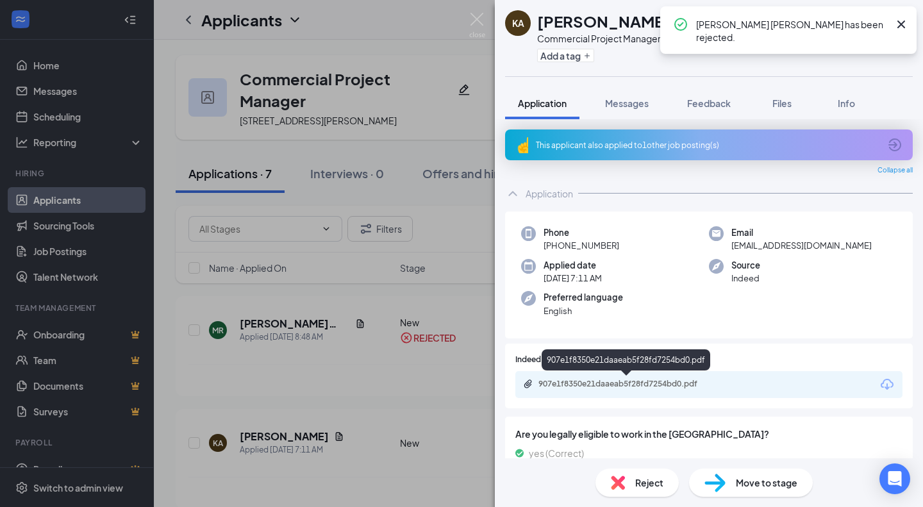
click at [649, 384] on div "907e1f8350e21daaeab5f28fd7254bd0.pdf" at bounding box center [627, 384] width 179 height 10
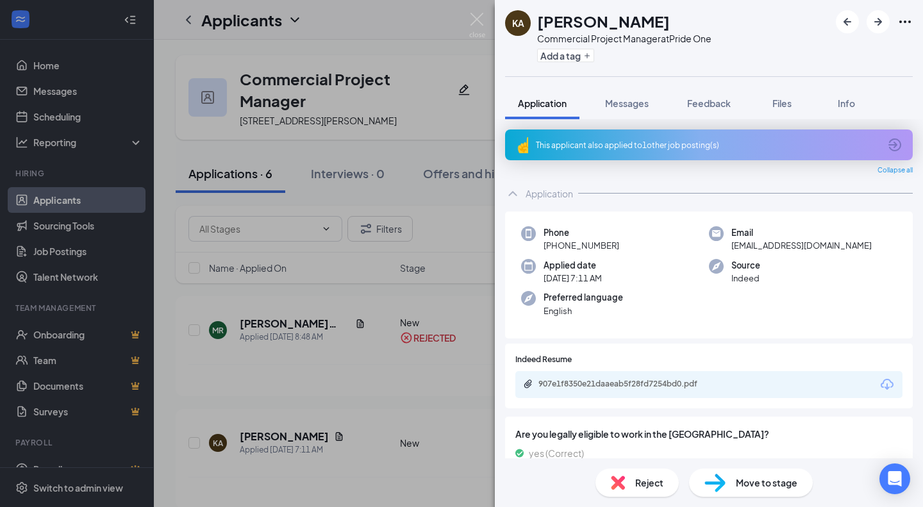
click at [607, 484] on div "Reject" at bounding box center [636, 483] width 83 height 28
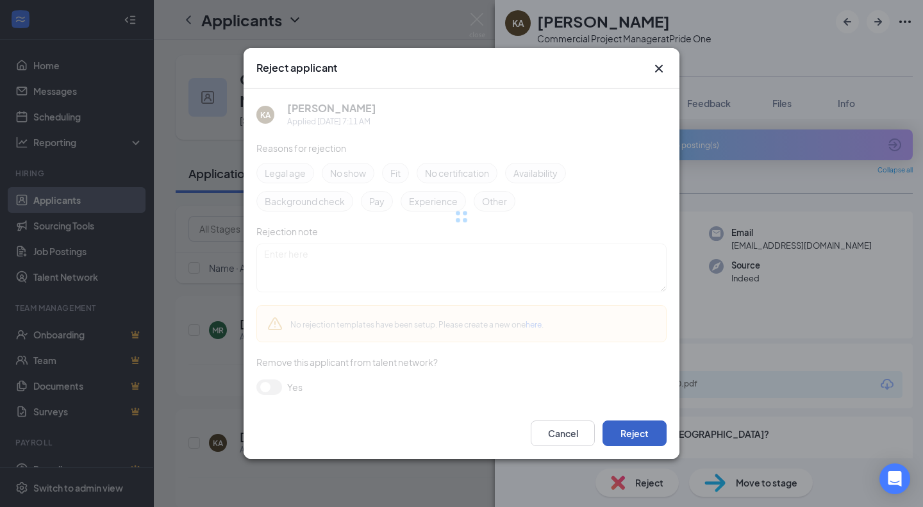
click at [647, 438] on button "Reject" at bounding box center [634, 433] width 64 height 26
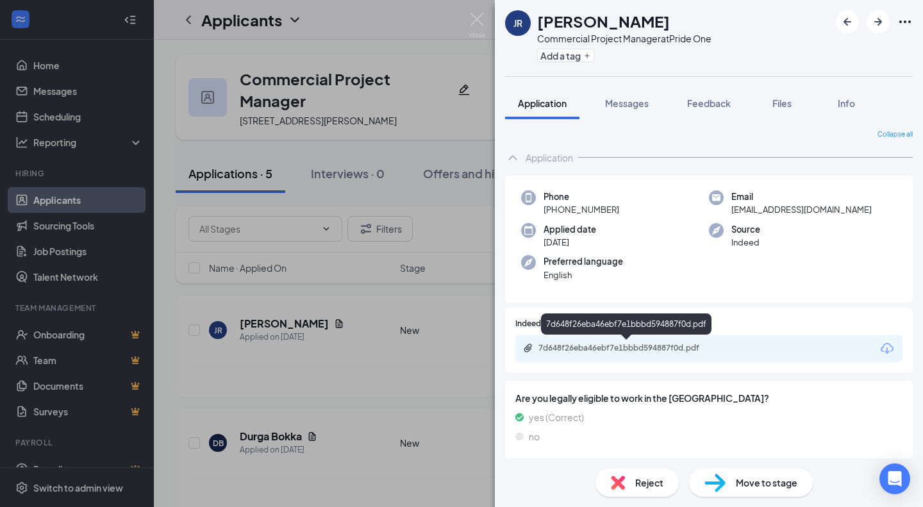
click at [639, 346] on div "7d648f26eba46ebf7e1bbbd594887f0d.pdf" at bounding box center [627, 348] width 179 height 10
click at [748, 481] on span "Move to stage" at bounding box center [767, 483] width 62 height 14
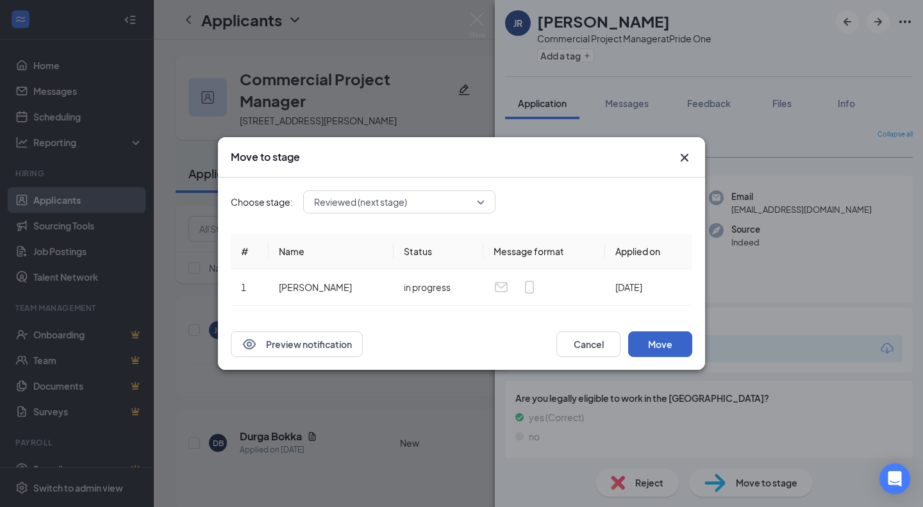
click at [659, 347] on button "Move" at bounding box center [660, 344] width 64 height 26
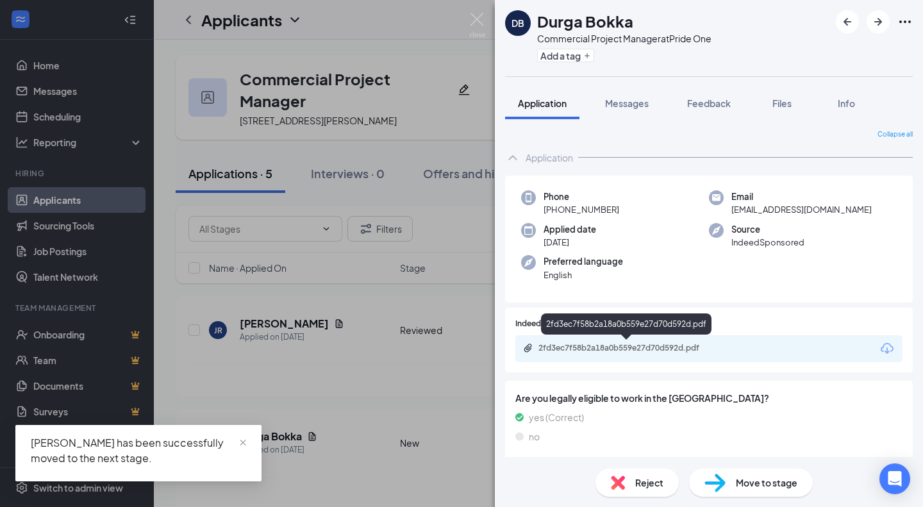
click at [647, 346] on div "2fd3ec7f58b2a18a0b559e27d70d592d.pdf" at bounding box center [627, 348] width 179 height 10
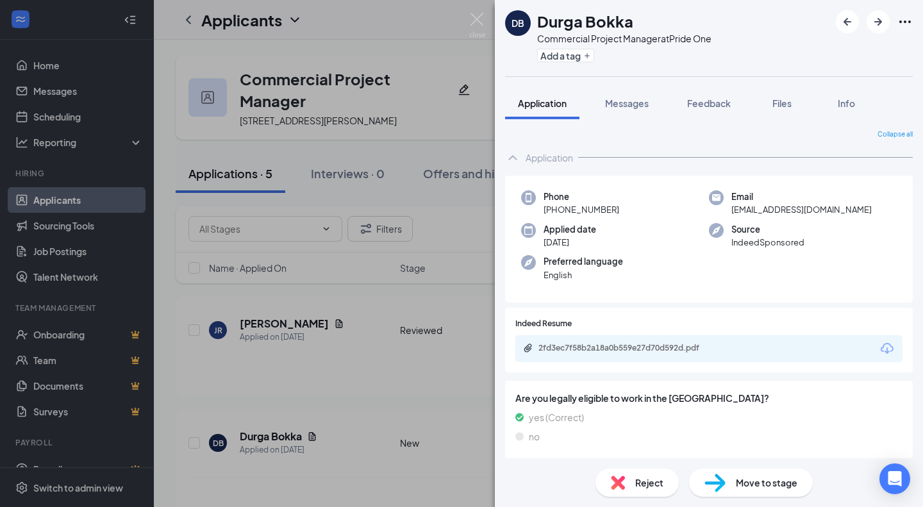
click at [732, 482] on div "Move to stage" at bounding box center [751, 483] width 124 height 28
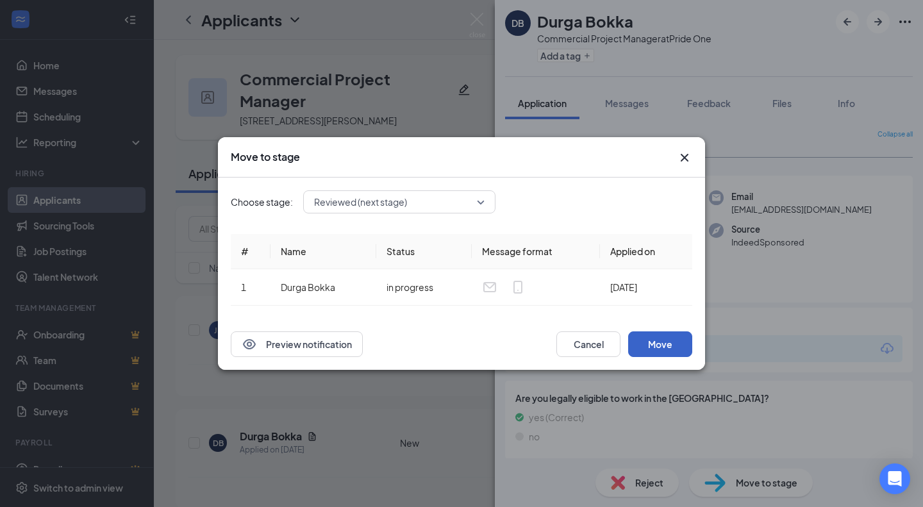
click at [658, 345] on button "Move" at bounding box center [660, 344] width 64 height 26
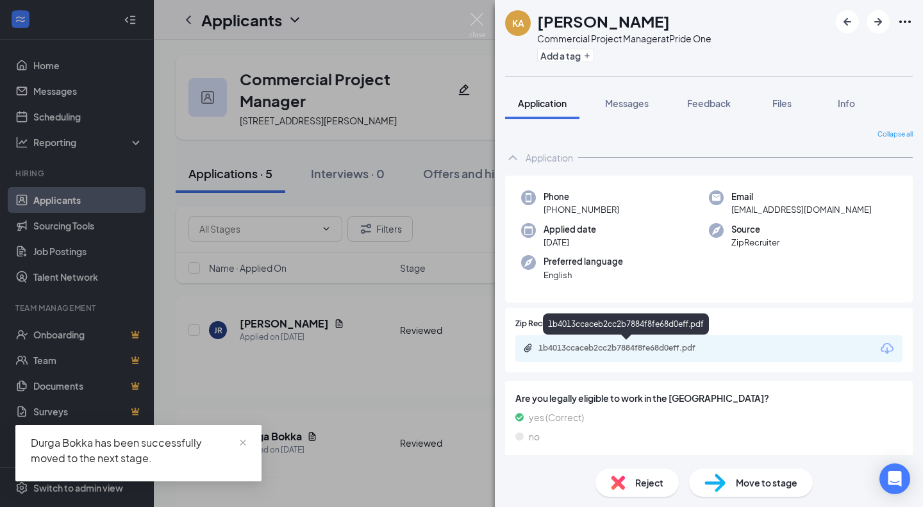
click at [618, 353] on div "1b4013ccaceb2cc2b7884f8fe68d0eff.pdf" at bounding box center [627, 349] width 208 height 12
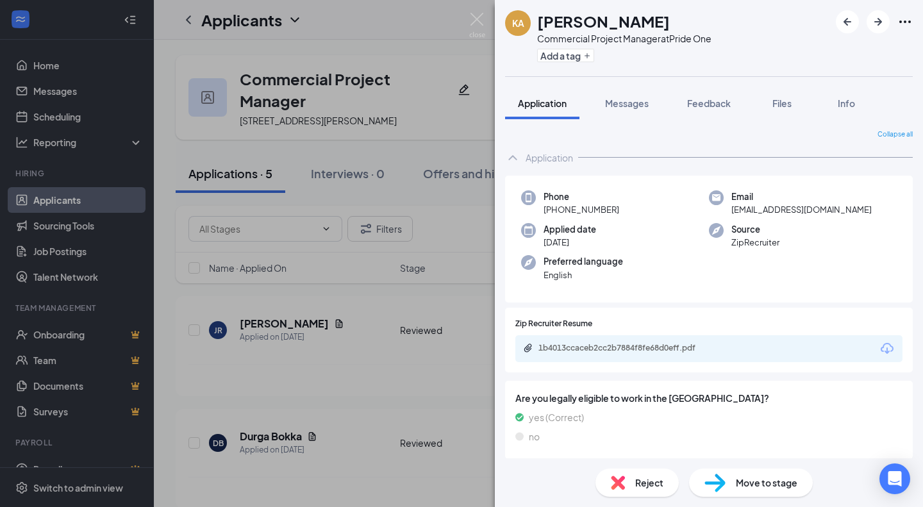
click at [652, 469] on div "Reject Move to stage" at bounding box center [709, 482] width 428 height 49
click at [652, 474] on div "Reject" at bounding box center [636, 483] width 83 height 28
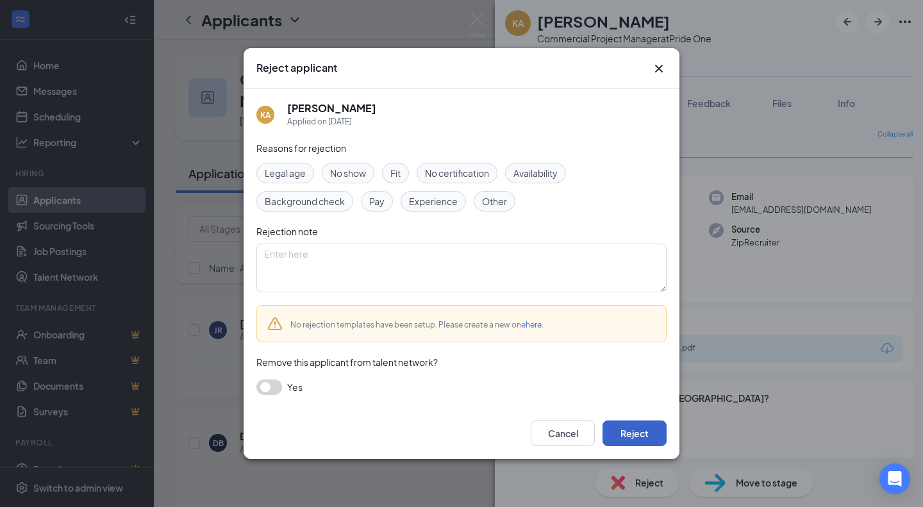
click at [640, 436] on button "Reject" at bounding box center [634, 433] width 64 height 26
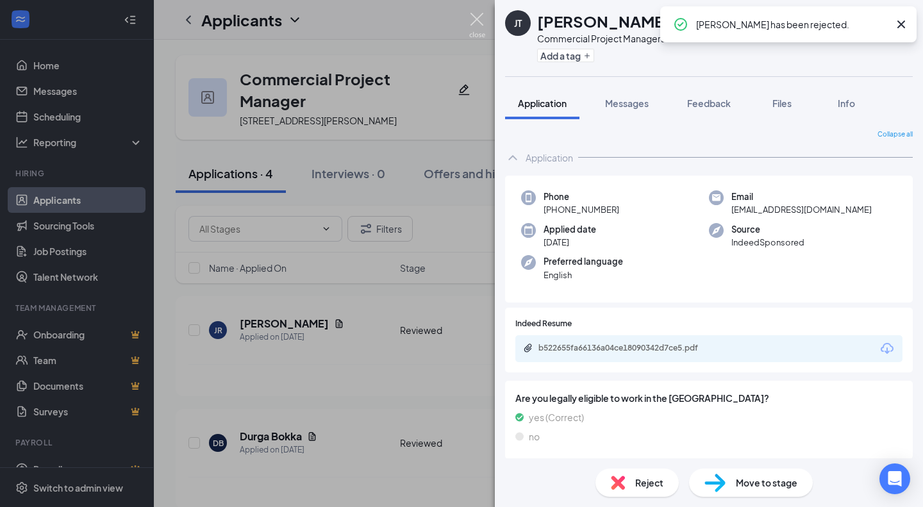
click at [472, 21] on img at bounding box center [477, 25] width 16 height 25
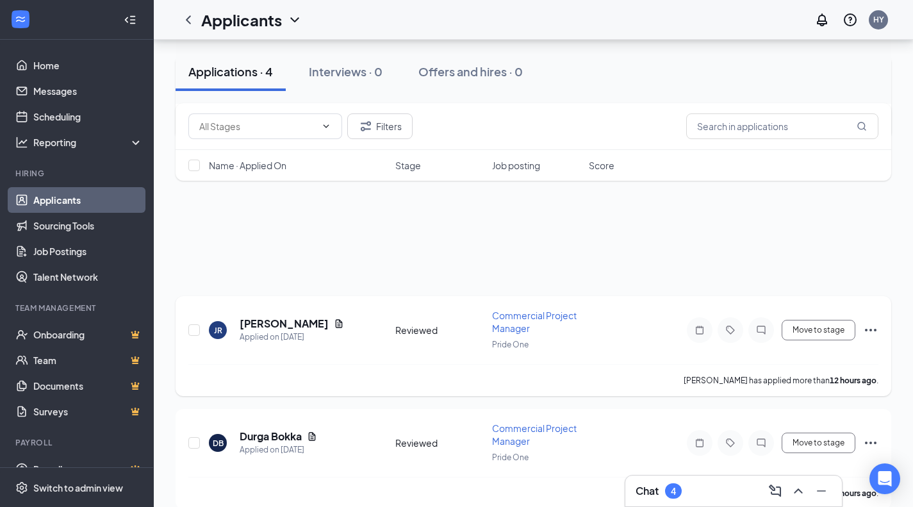
scroll to position [239, 0]
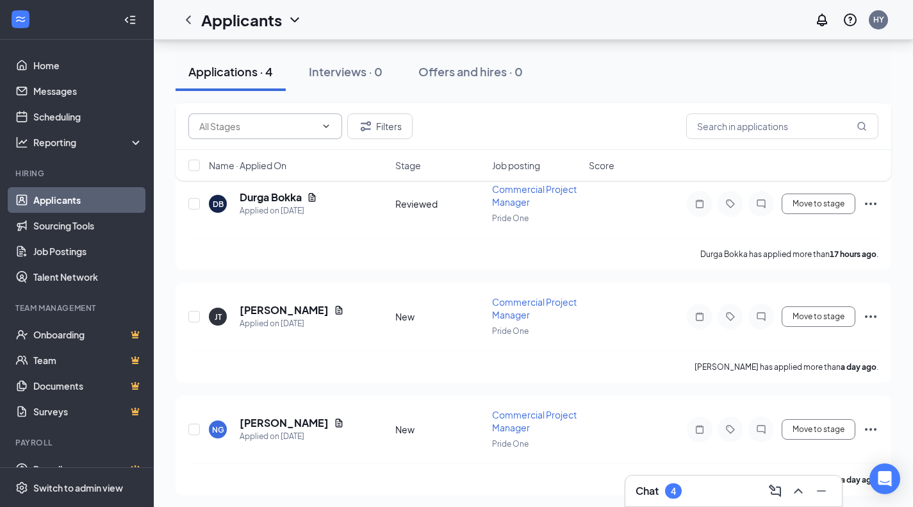
click at [314, 129] on input "text" at bounding box center [257, 126] width 117 height 14
click at [263, 154] on div "New (2)" at bounding box center [265, 156] width 133 height 14
type input "New (2)"
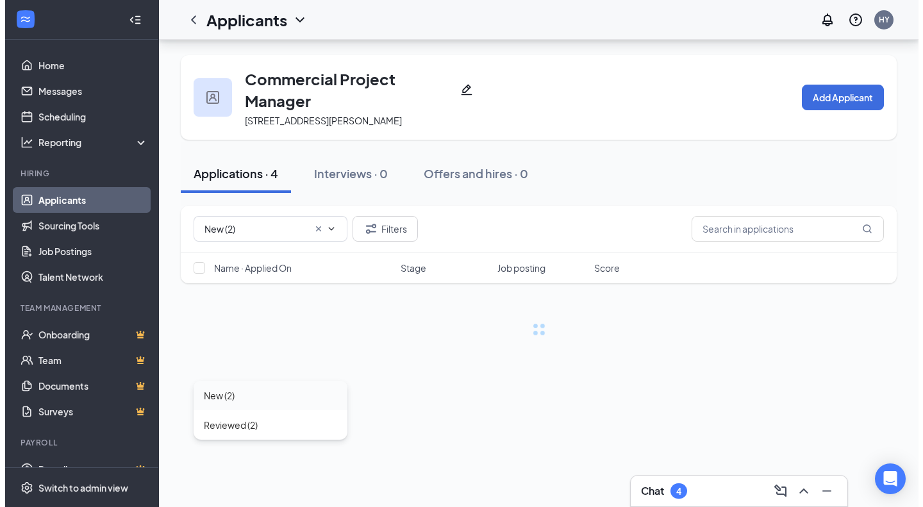
scroll to position [0, 0]
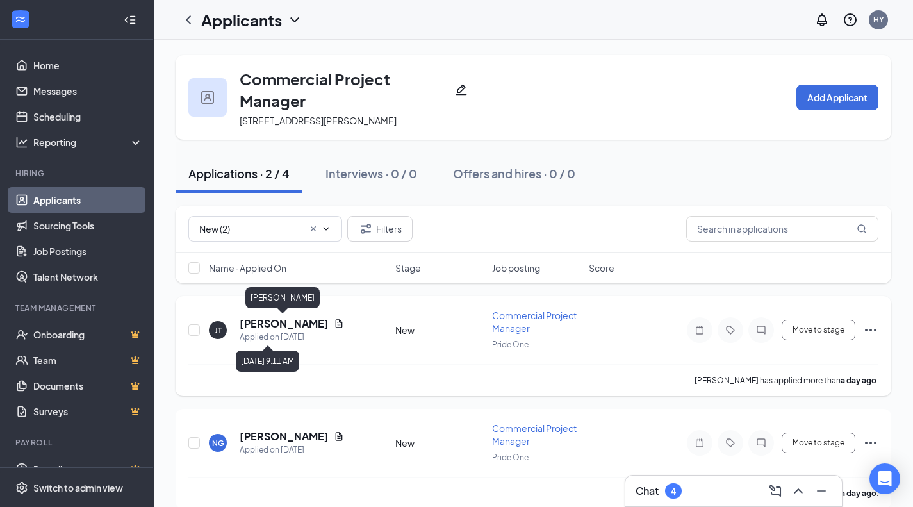
click at [276, 320] on h5 "[PERSON_NAME]" at bounding box center [284, 324] width 89 height 14
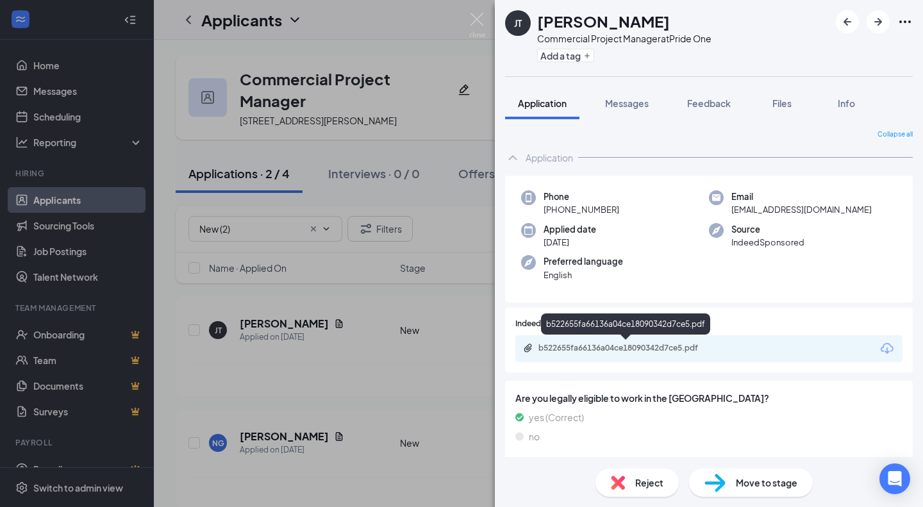
click at [613, 348] on div "b522655fa66136a04ce18090342d7ce5.pdf" at bounding box center [627, 348] width 179 height 10
click at [752, 494] on div "Move to stage" at bounding box center [751, 483] width 124 height 28
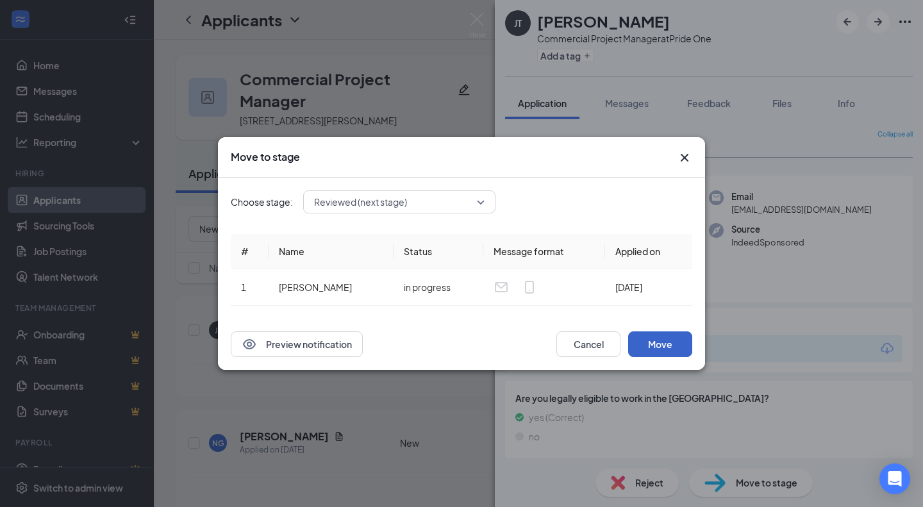
click at [673, 345] on button "Move" at bounding box center [660, 344] width 64 height 26
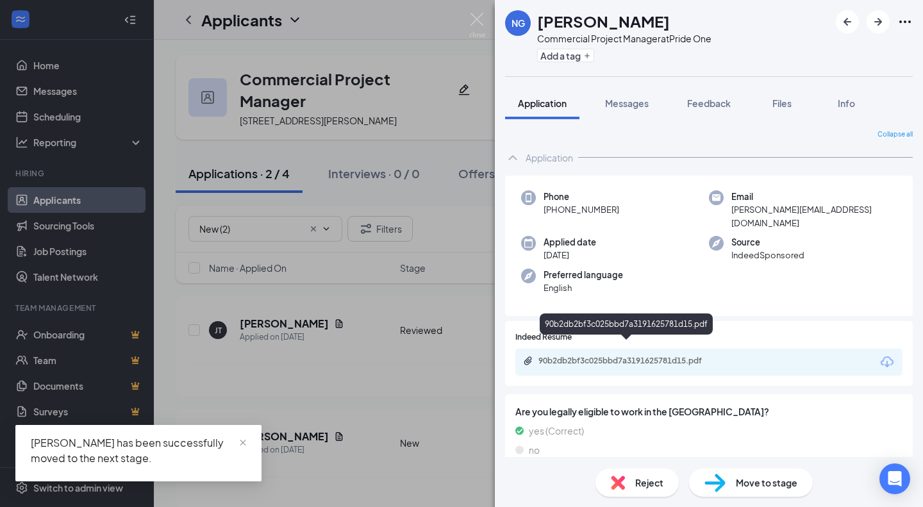
click at [658, 356] on div "90b2db2bf3c025bbd7a3191625781d15.pdf" at bounding box center [627, 361] width 179 height 10
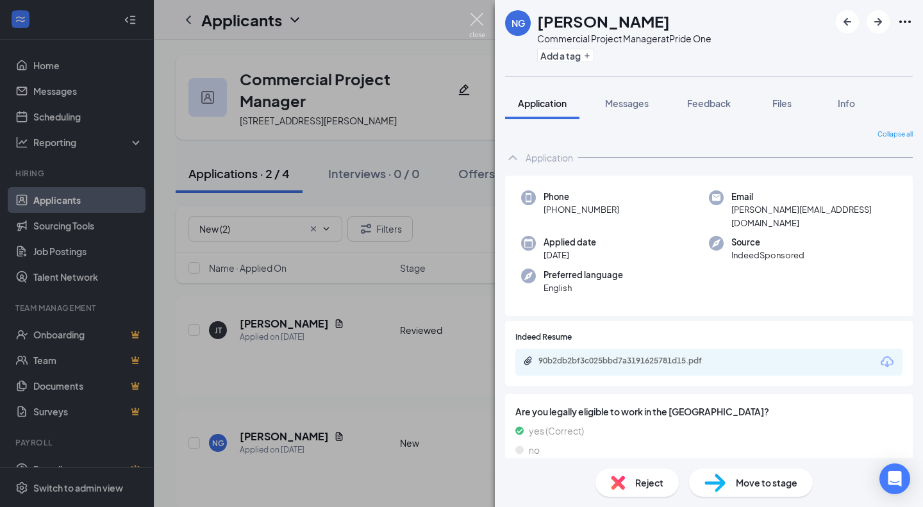
click at [482, 21] on img at bounding box center [477, 25] width 16 height 25
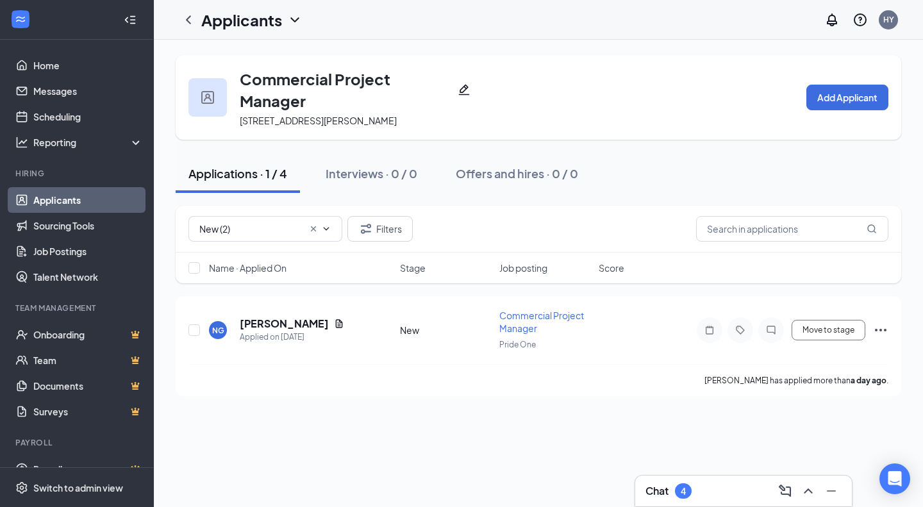
click at [711, 488] on div "Chat 4" at bounding box center [743, 491] width 196 height 21
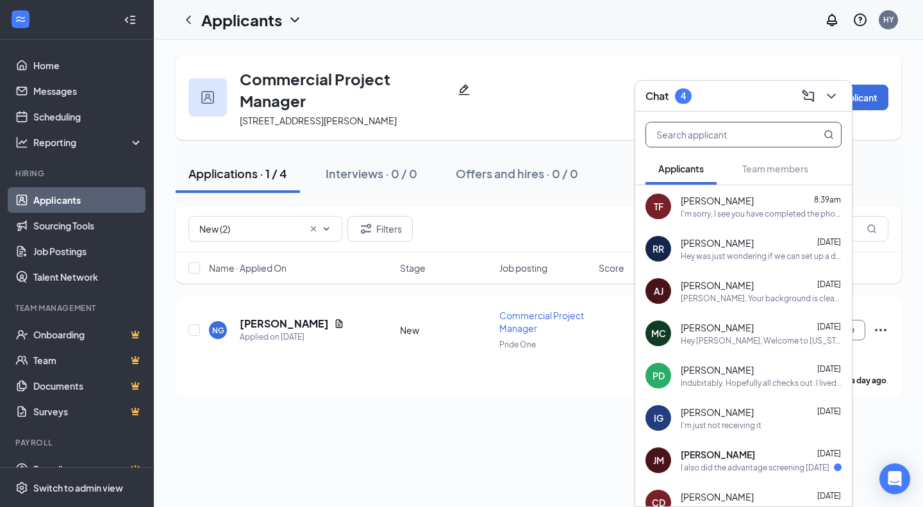
click at [704, 132] on input "text" at bounding box center [722, 134] width 152 height 24
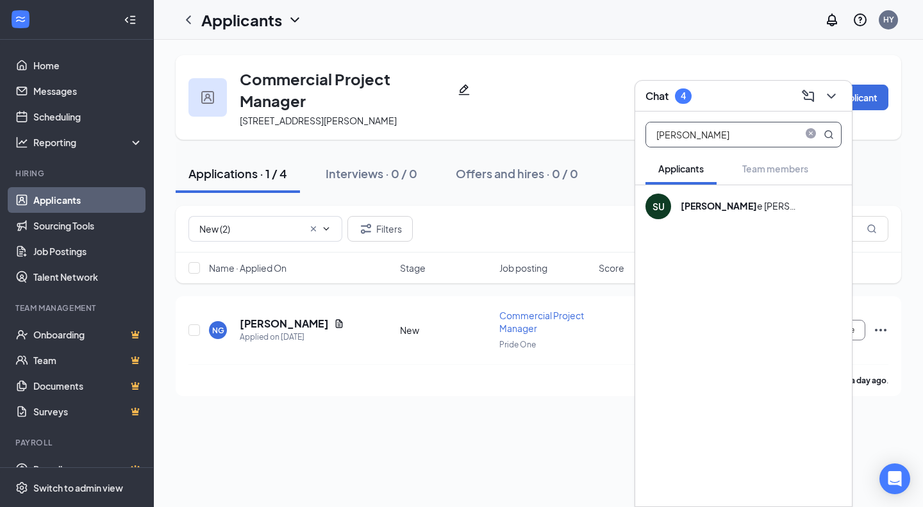
type input "[PERSON_NAME]"
drag, startPoint x: 720, startPoint y: 137, endPoint x: 619, endPoint y: 131, distance: 102.0
click at [619, 131] on div "Chat 4 [PERSON_NAME] Applicants Team members SU [PERSON_NAME] Commercial Projec…" at bounding box center [538, 273] width 769 height 467
type input "[PERSON_NAME]"
click at [708, 205] on div "[PERSON_NAME]" at bounding box center [738, 200] width 115 height 13
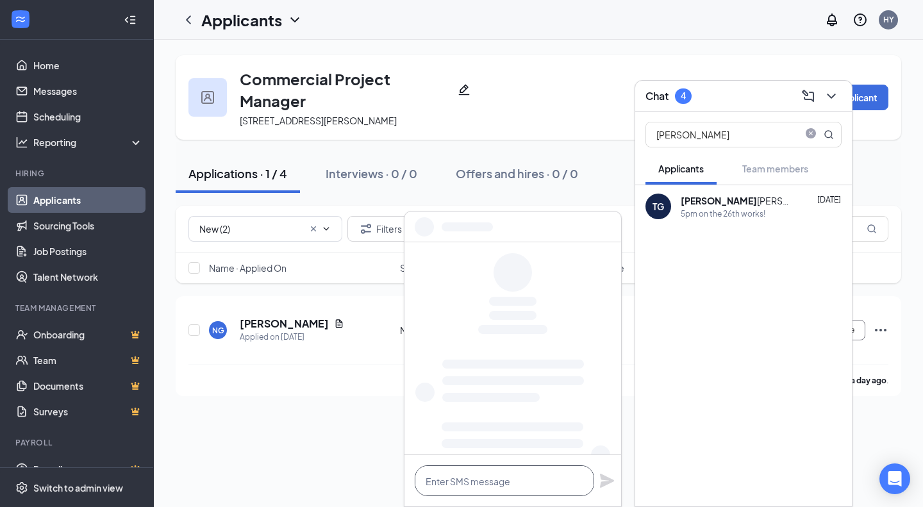
click at [479, 487] on textarea at bounding box center [504, 480] width 179 height 31
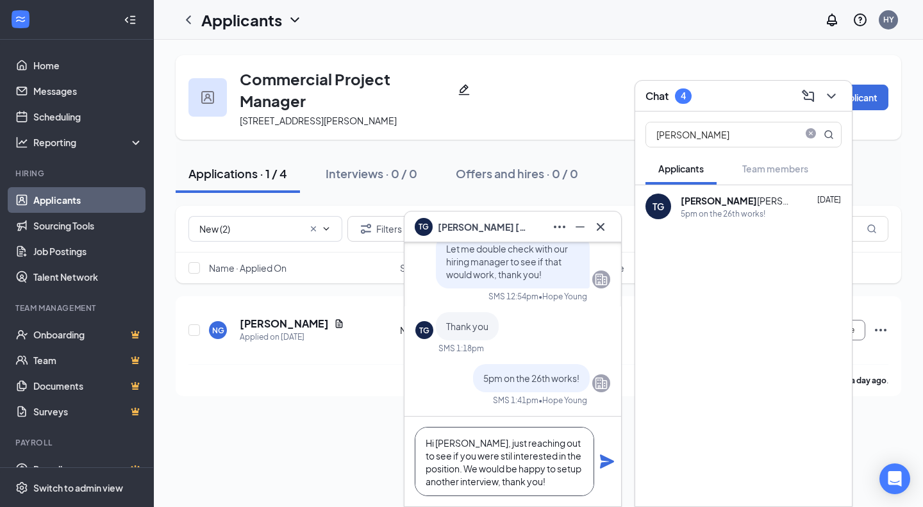
click at [459, 456] on textarea "Hi [PERSON_NAME], just reaching out to see if you were stil interested in the p…" at bounding box center [504, 461] width 179 height 69
type textarea "Hi [PERSON_NAME], just reaching out to see if you were still interested in the …"
click at [529, 485] on textarea "Hi [PERSON_NAME], just reaching out to see if you were still interested in the …" at bounding box center [504, 461] width 179 height 69
click at [600, 468] on icon "Plane" at bounding box center [606, 461] width 15 height 15
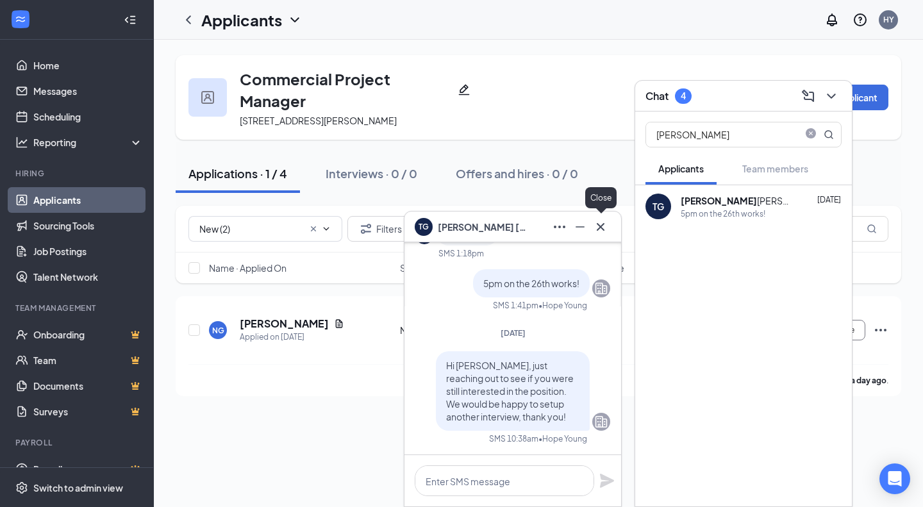
click at [599, 227] on icon "Cross" at bounding box center [601, 226] width 8 height 8
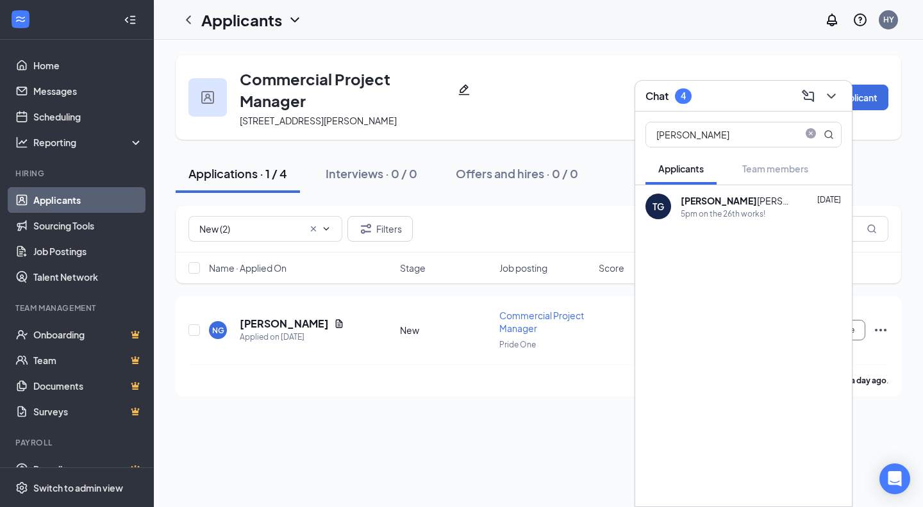
click at [711, 96] on div "Chat 4" at bounding box center [743, 96] width 196 height 20
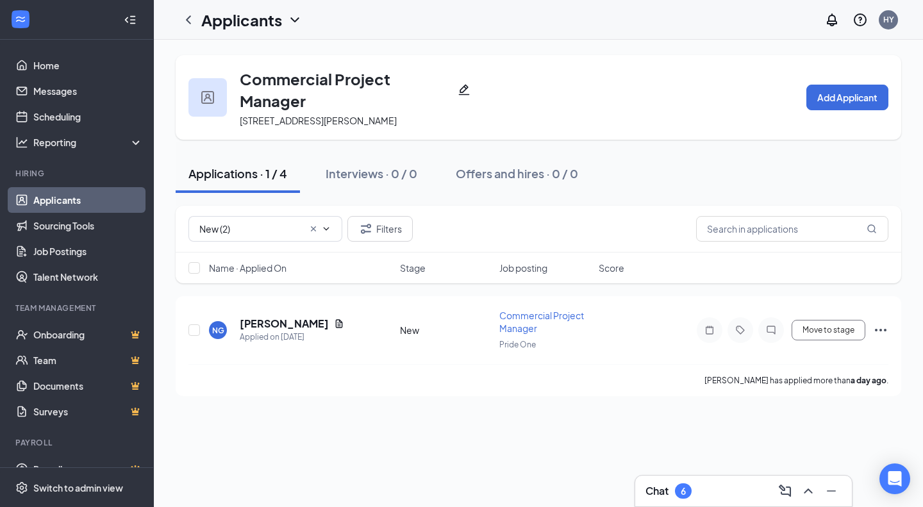
click at [635, 188] on div "Applications · 1 / 4 Interviews · 0 / 0 Offers and hires · 0 / 0" at bounding box center [539, 173] width 726 height 38
